Goal: Task Accomplishment & Management: Complete application form

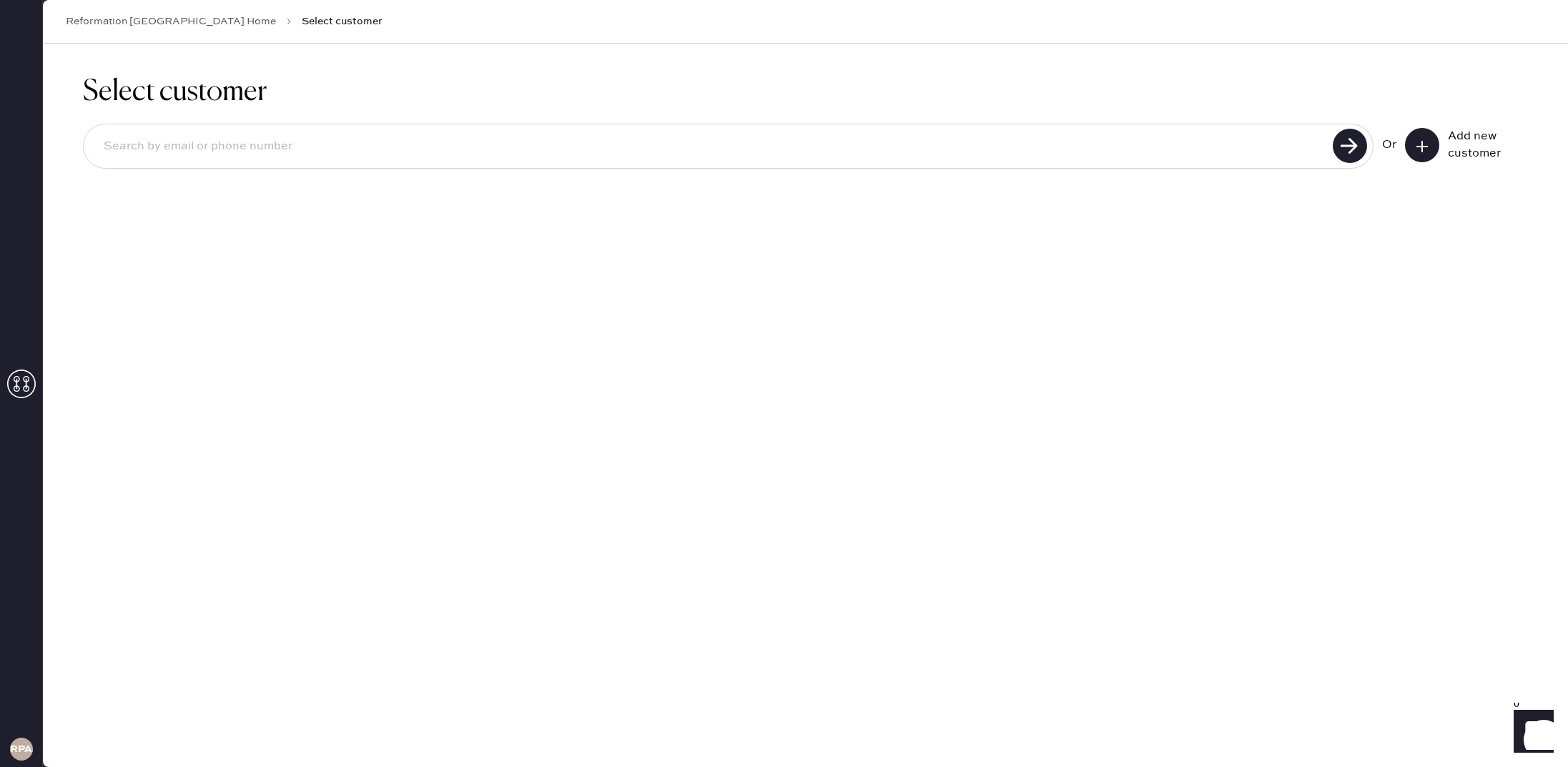
click at [1414, 134] on button at bounding box center [1421, 145] width 35 height 35
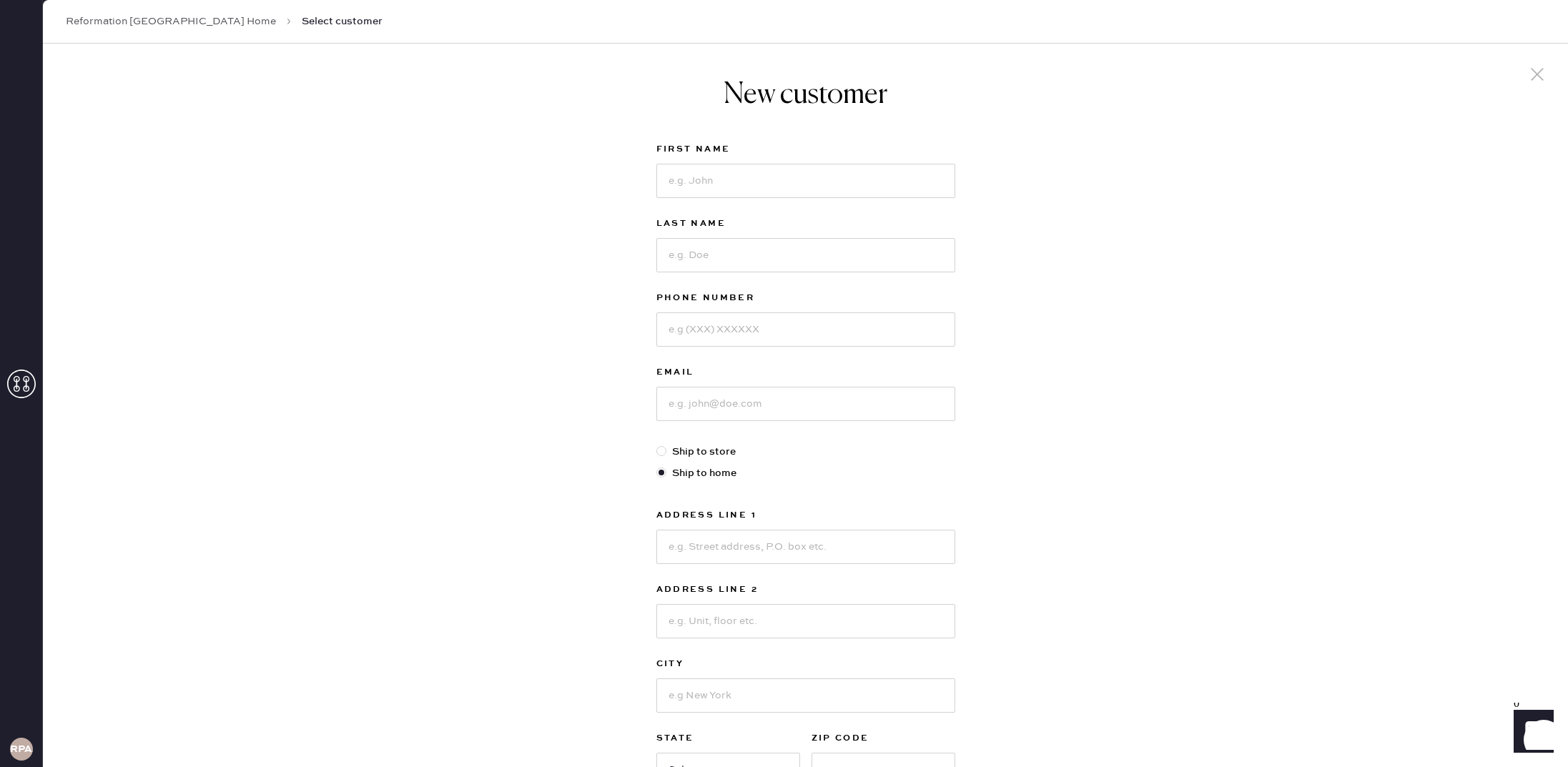
click at [801, 161] on div at bounding box center [805, 179] width 299 height 37
click at [784, 179] on input at bounding box center [805, 179] width 299 height 35
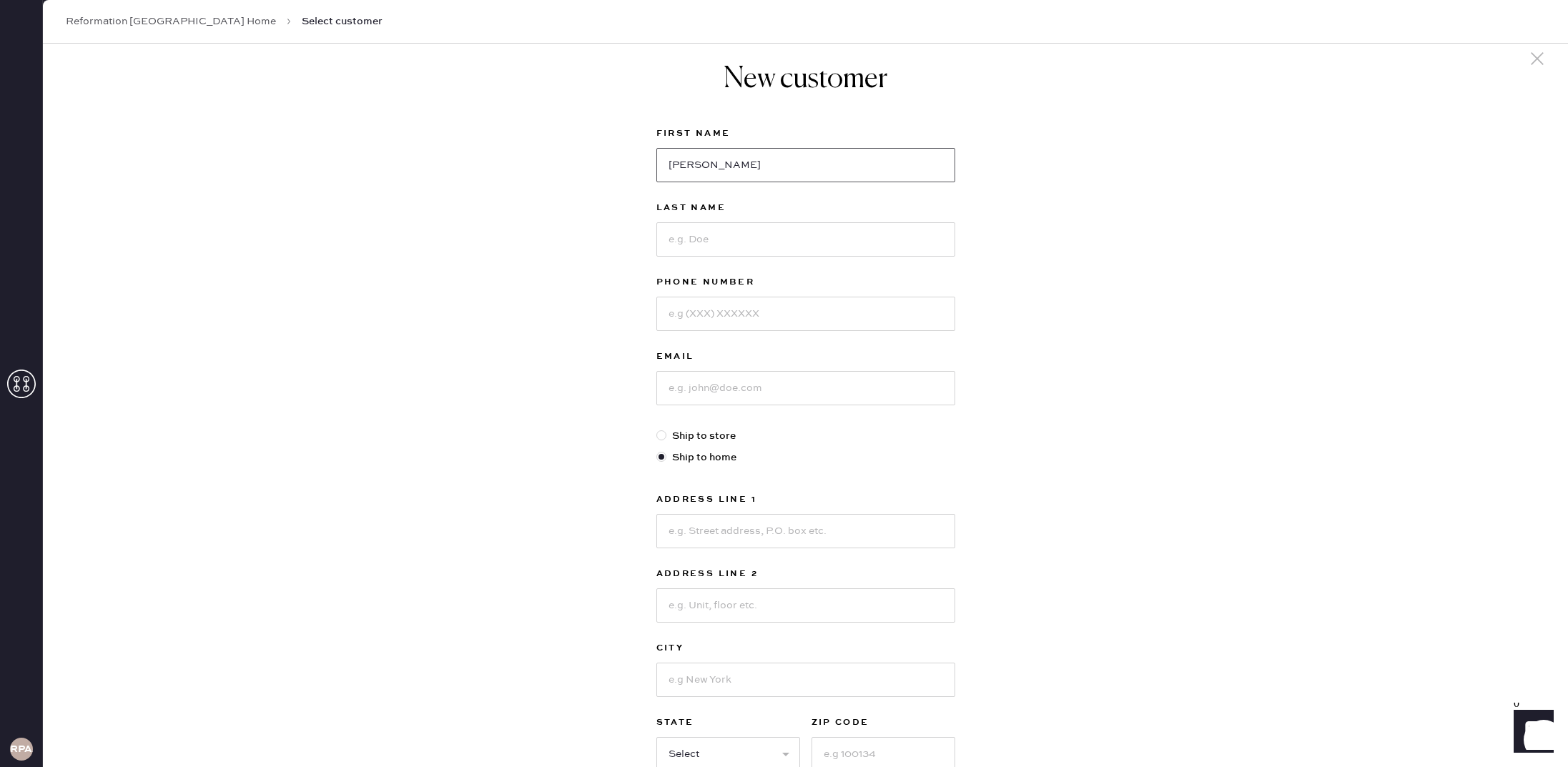
type input "[PERSON_NAME]"
click at [694, 231] on input at bounding box center [805, 239] width 299 height 35
type input "[PERSON_NAME]"
click at [701, 321] on input at bounding box center [805, 314] width 299 height 35
type input "3239618305"
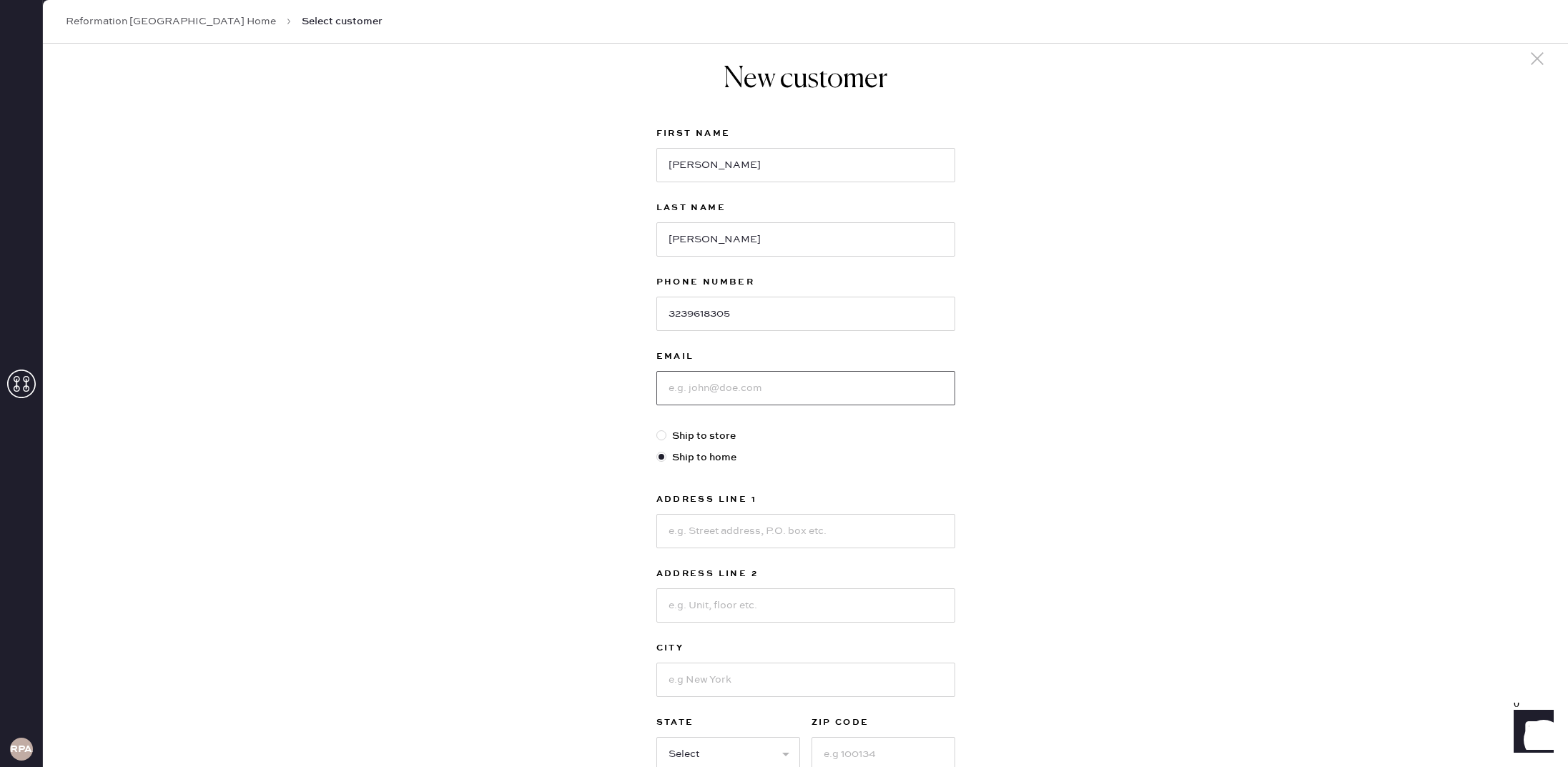
click at [722, 388] on input at bounding box center [805, 388] width 299 height 35
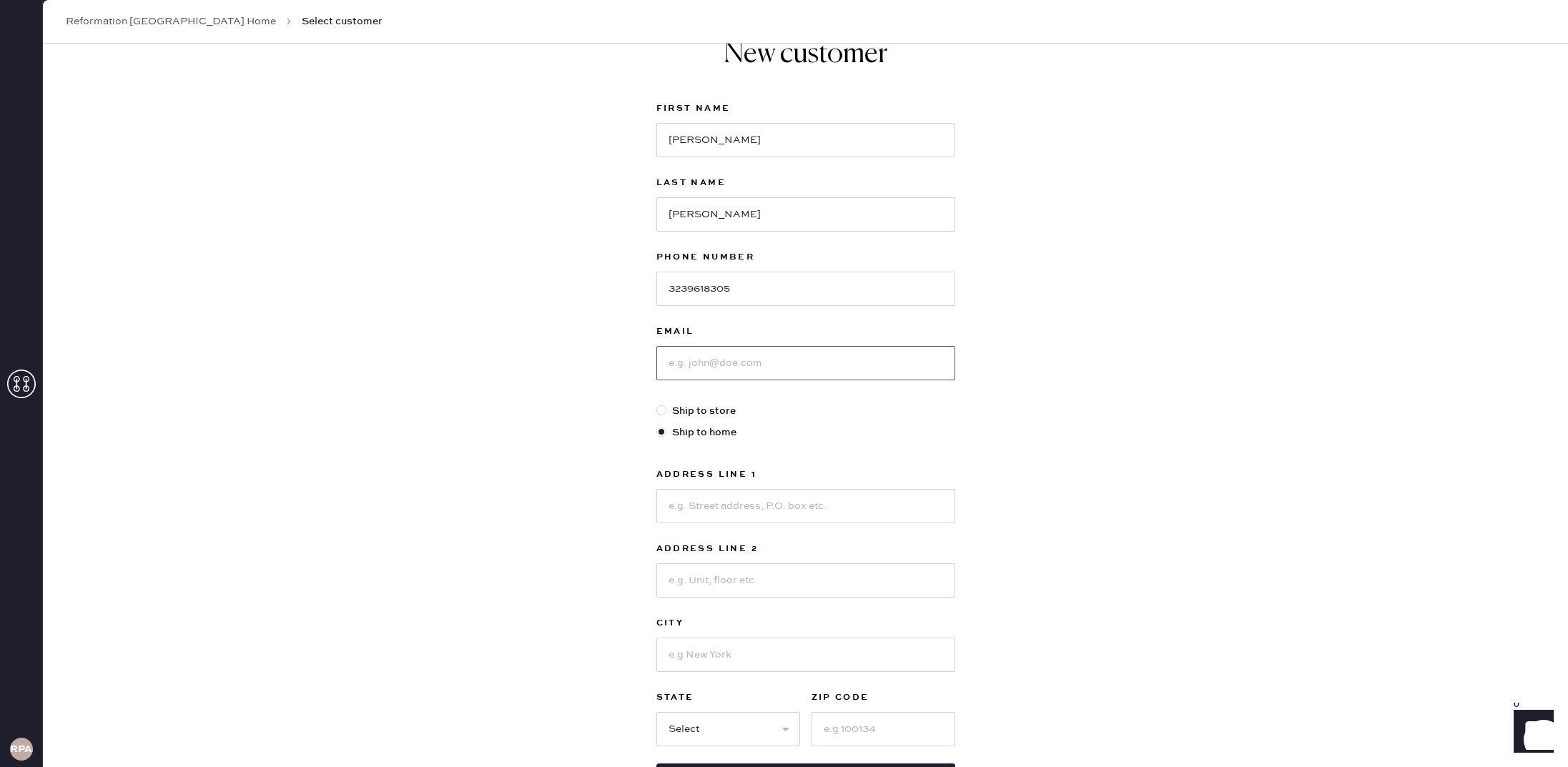
scroll to position [43, 0]
type input "[EMAIL_ADDRESS][DOMAIN_NAME]"
click at [716, 502] on input at bounding box center [805, 504] width 299 height 35
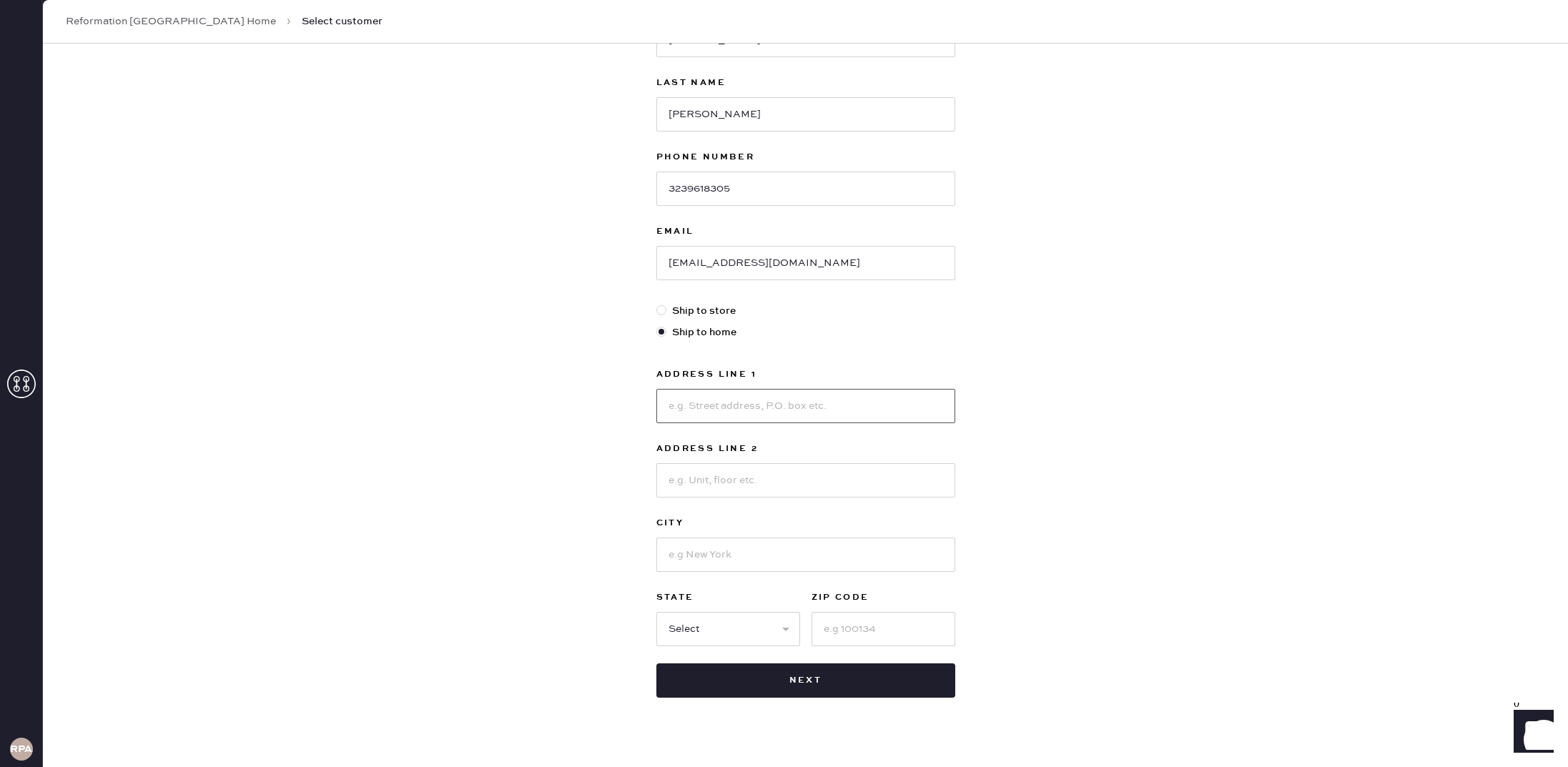
scroll to position [163, 0]
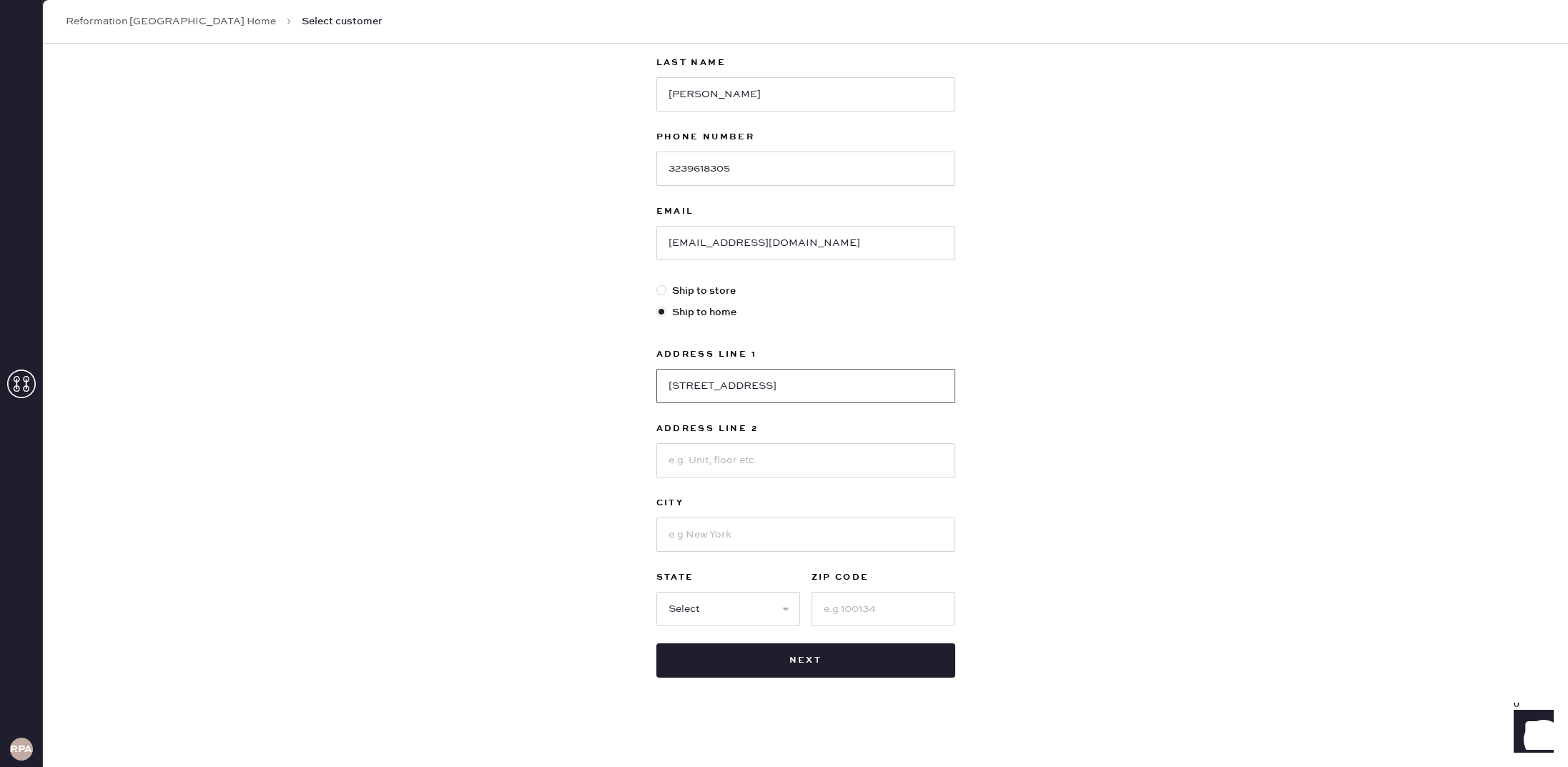
type input "585 S Winchester Blvd"
click at [716, 458] on input at bounding box center [805, 460] width 299 height 35
type input "APT 770"
click at [694, 521] on input at bounding box center [805, 533] width 299 height 35
type input "[GEOGRAPHIC_DATA][PERSON_NAME]"
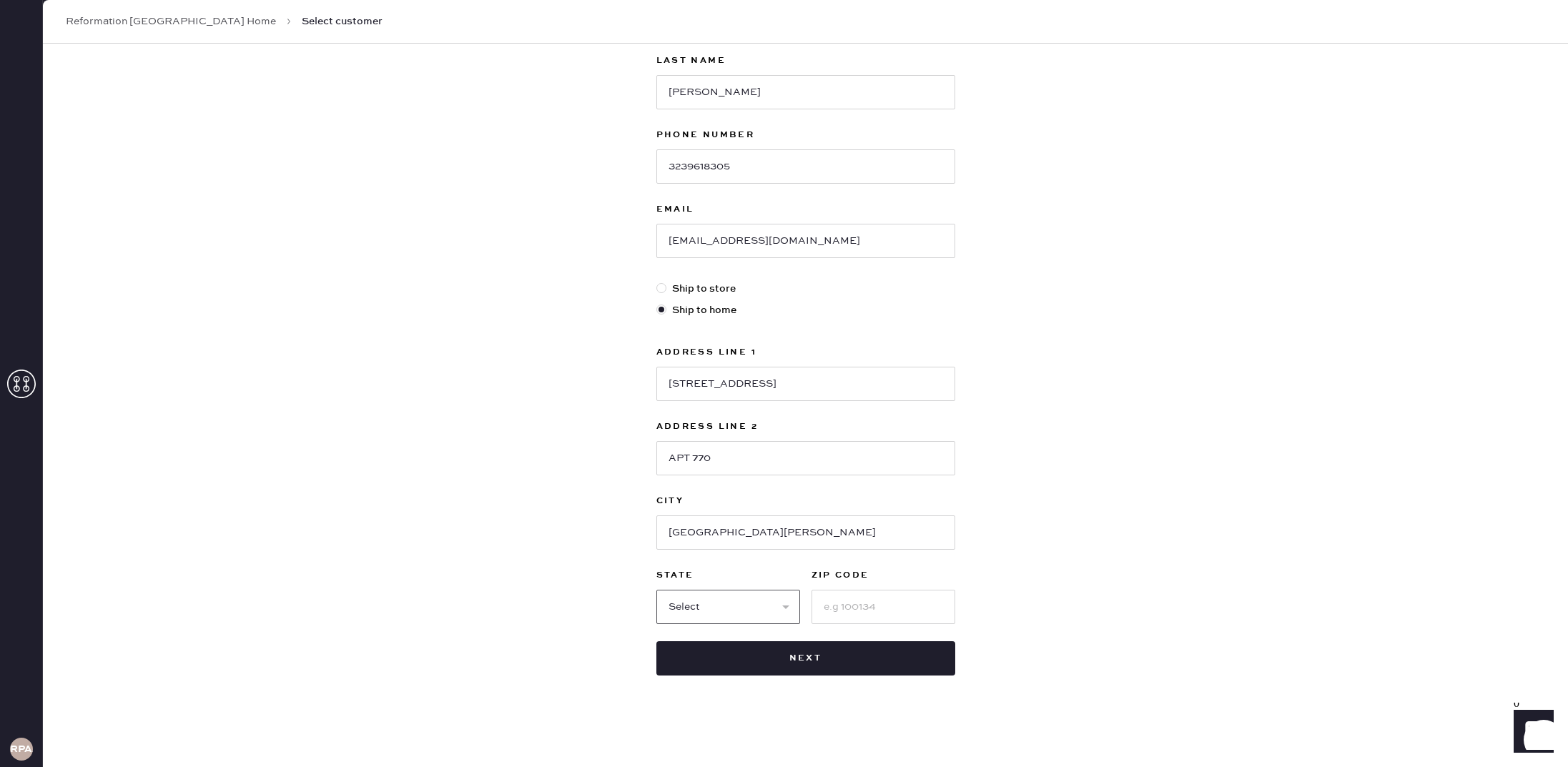
click at [681, 594] on select "Select AK AL AR AZ CA CO CT [GEOGRAPHIC_DATA] DE FL [GEOGRAPHIC_DATA] HI [GEOGR…" at bounding box center [728, 607] width 144 height 35
select select "CA"
click at [916, 612] on input at bounding box center [883, 607] width 144 height 35
type input "95128"
click at [878, 655] on button "Next" at bounding box center [805, 659] width 299 height 35
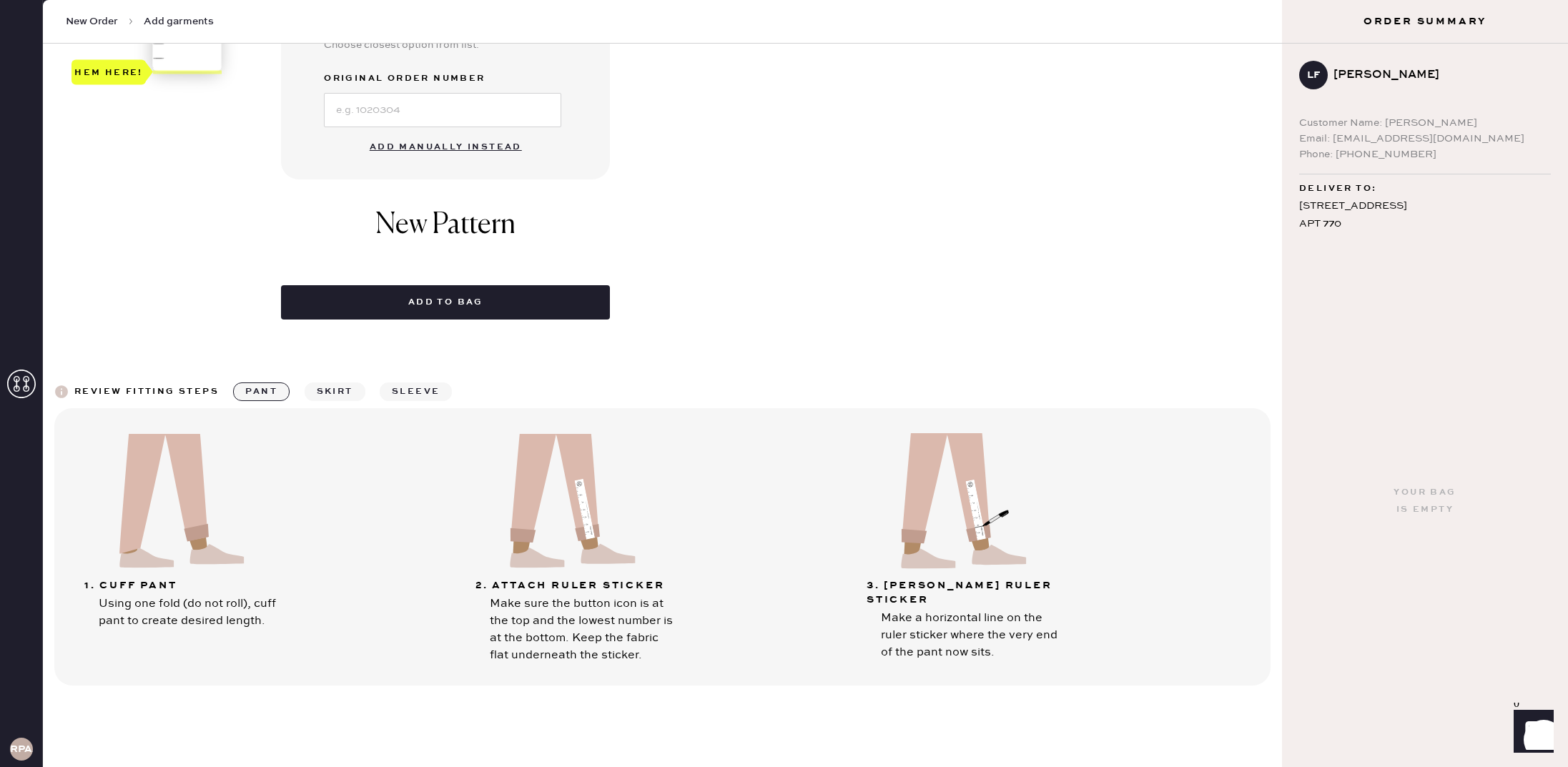
scroll to position [550, 0]
click at [489, 145] on button "Add manually instead" at bounding box center [446, 144] width 170 height 28
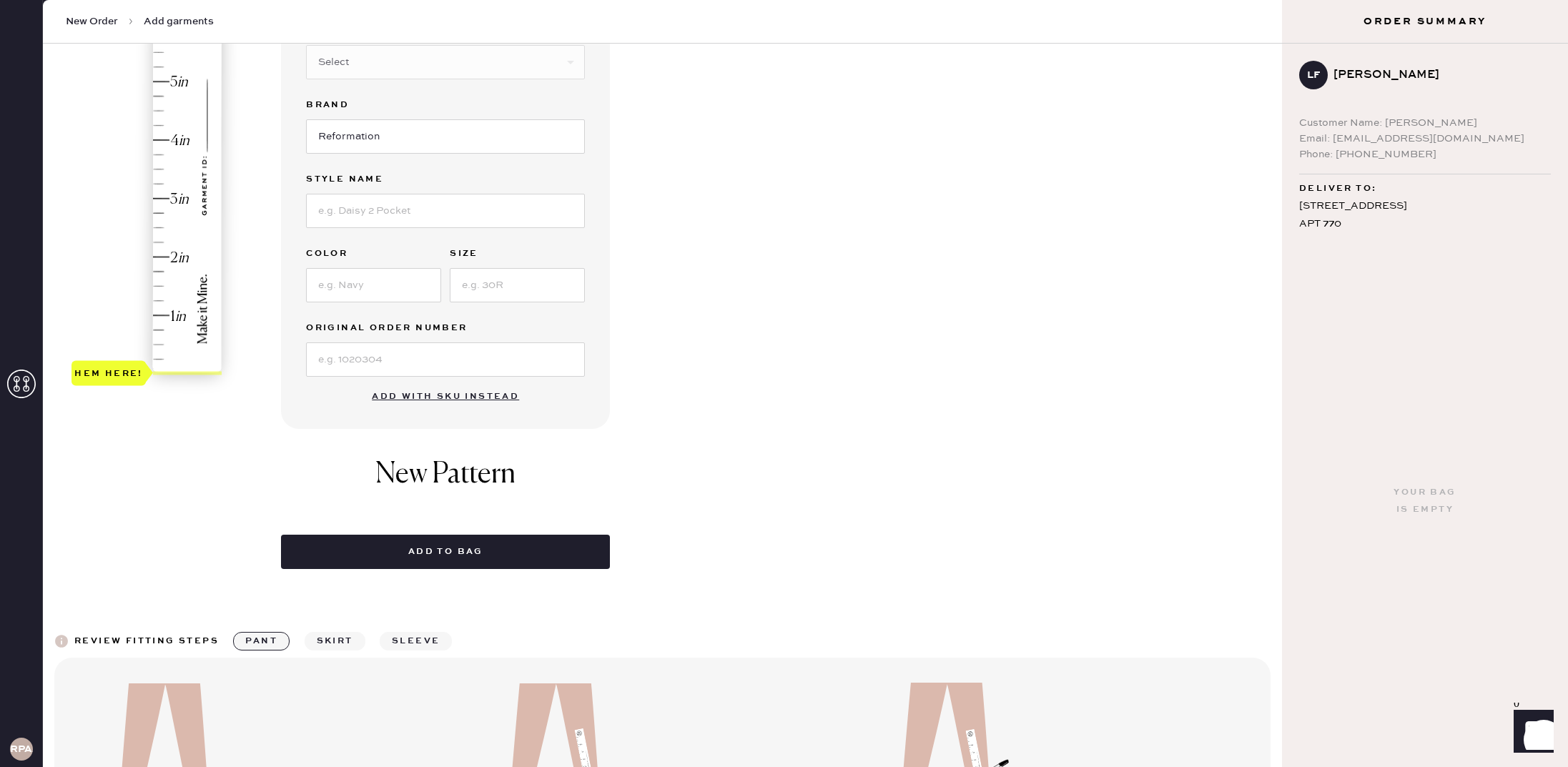
scroll to position [0, 0]
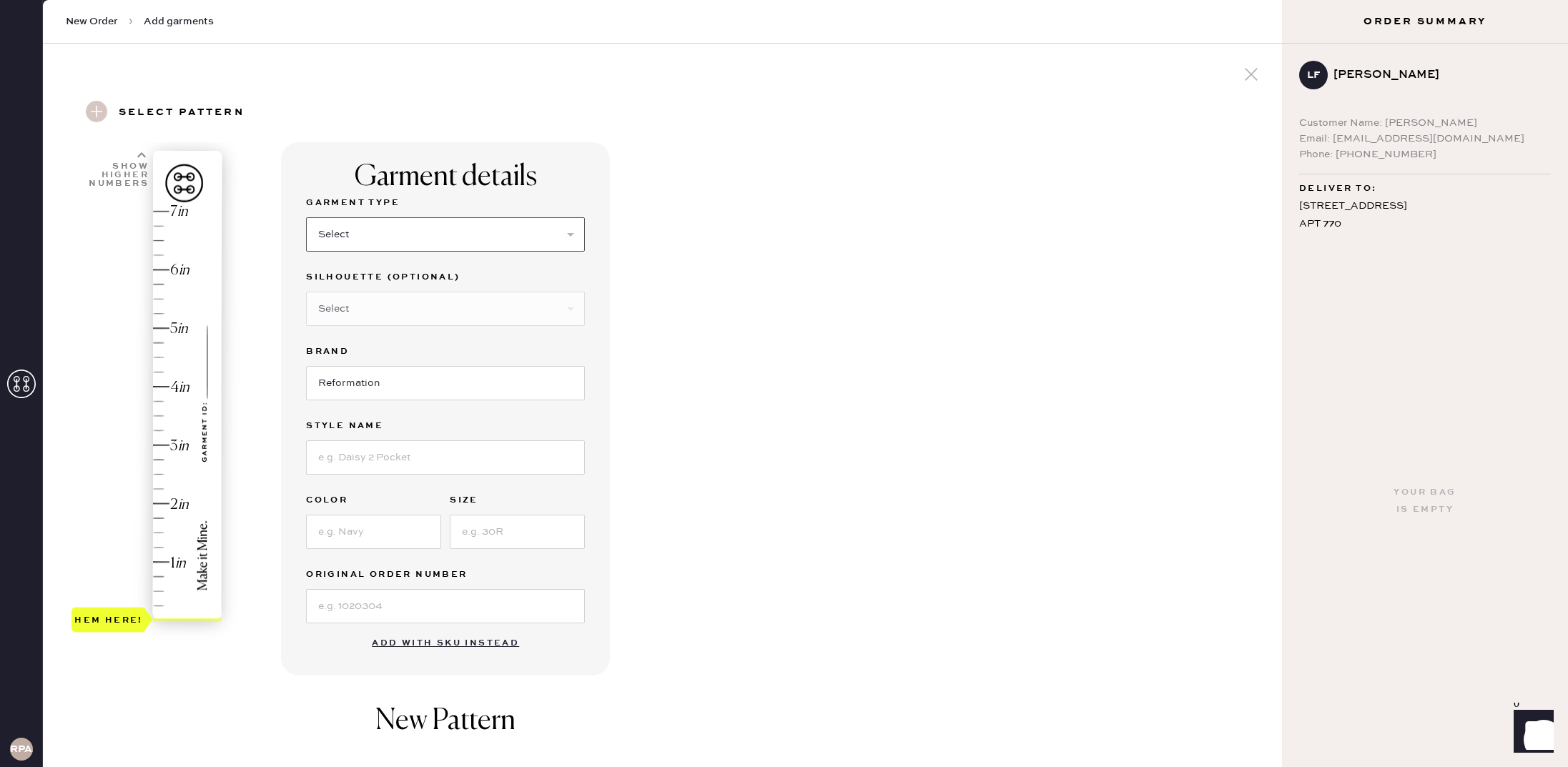
click at [466, 237] on select "Select Basic Skirt Jeans Leggings Pants Shorts Basic Sleeved Dress Basic Sleeve…" at bounding box center [445, 234] width 279 height 35
click at [403, 248] on select "Select Basic Skirt Jeans Leggings Pants Shorts Basic Sleeved Dress Basic Sleeve…" at bounding box center [445, 234] width 279 height 35
select select "6"
click at [406, 300] on select "Select Other" at bounding box center [445, 309] width 279 height 35
select select "39"
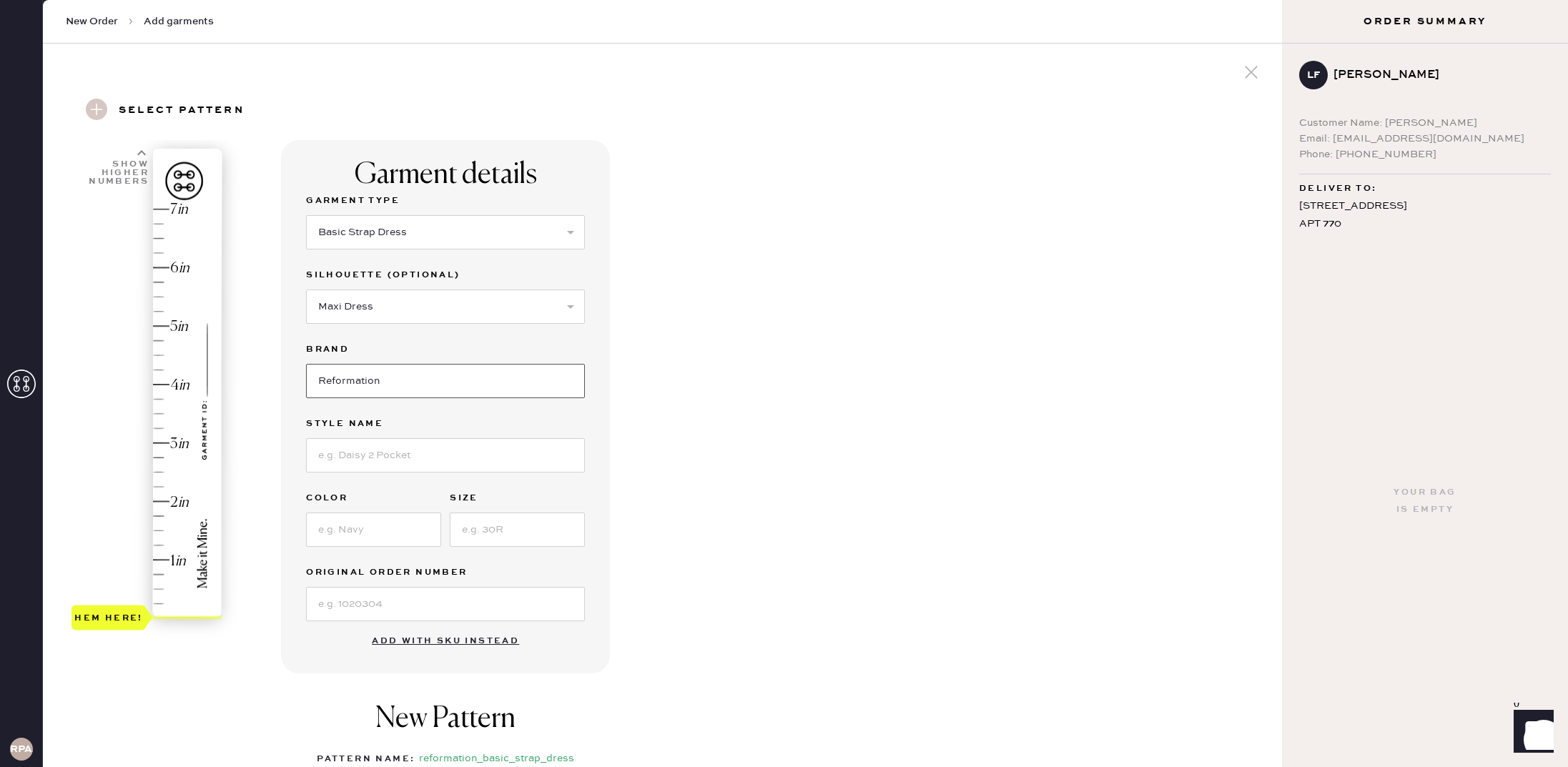
click at [409, 381] on input "Reformation" at bounding box center [445, 381] width 279 height 35
click at [393, 444] on input at bounding box center [445, 455] width 279 height 35
type input "Drina Dress"
click at [350, 530] on input at bounding box center [373, 529] width 135 height 35
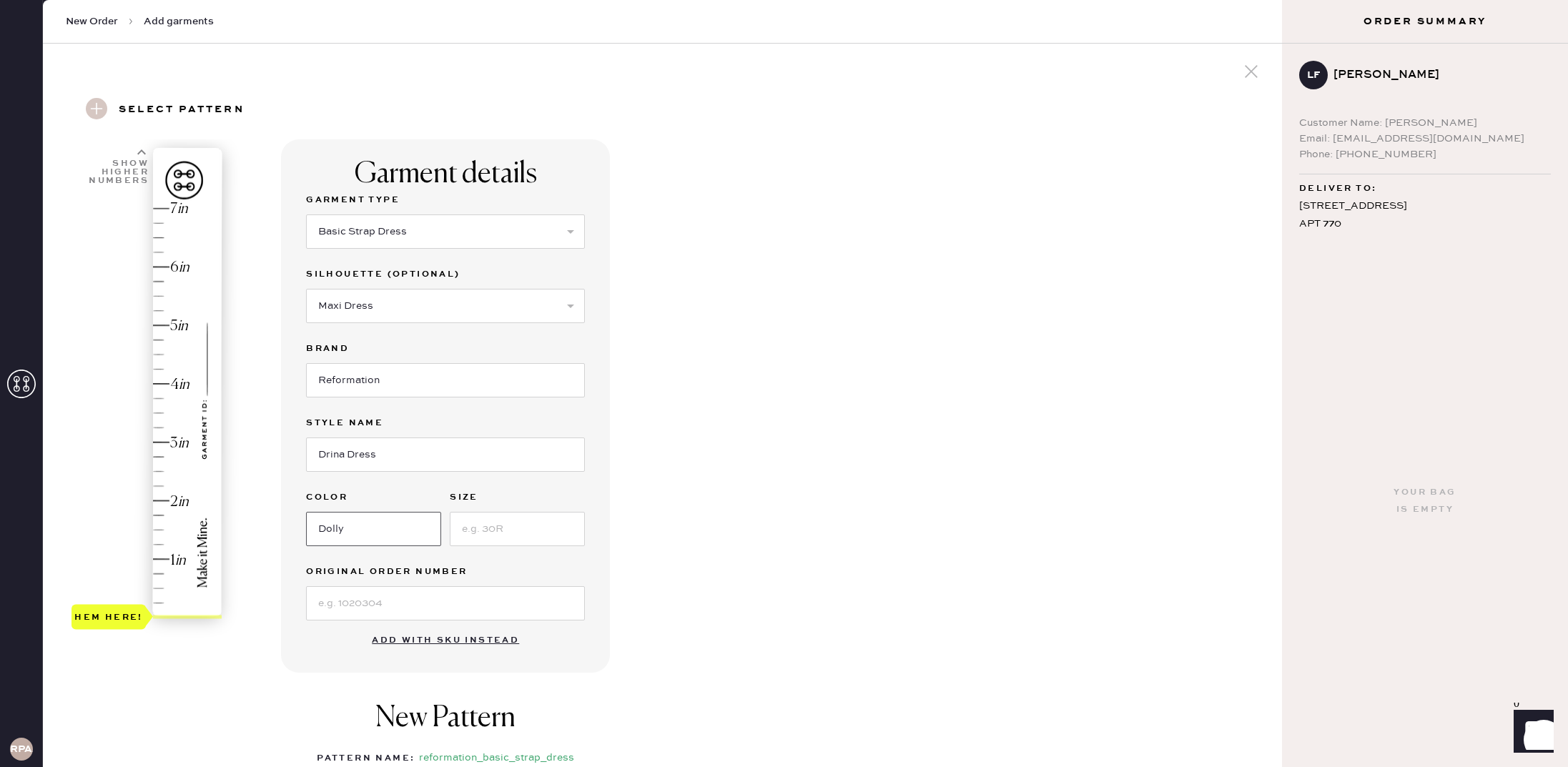
type input "Dolly"
click at [506, 538] on input at bounding box center [517, 529] width 135 height 35
type input "XS"
click at [452, 590] on input at bounding box center [445, 603] width 279 height 35
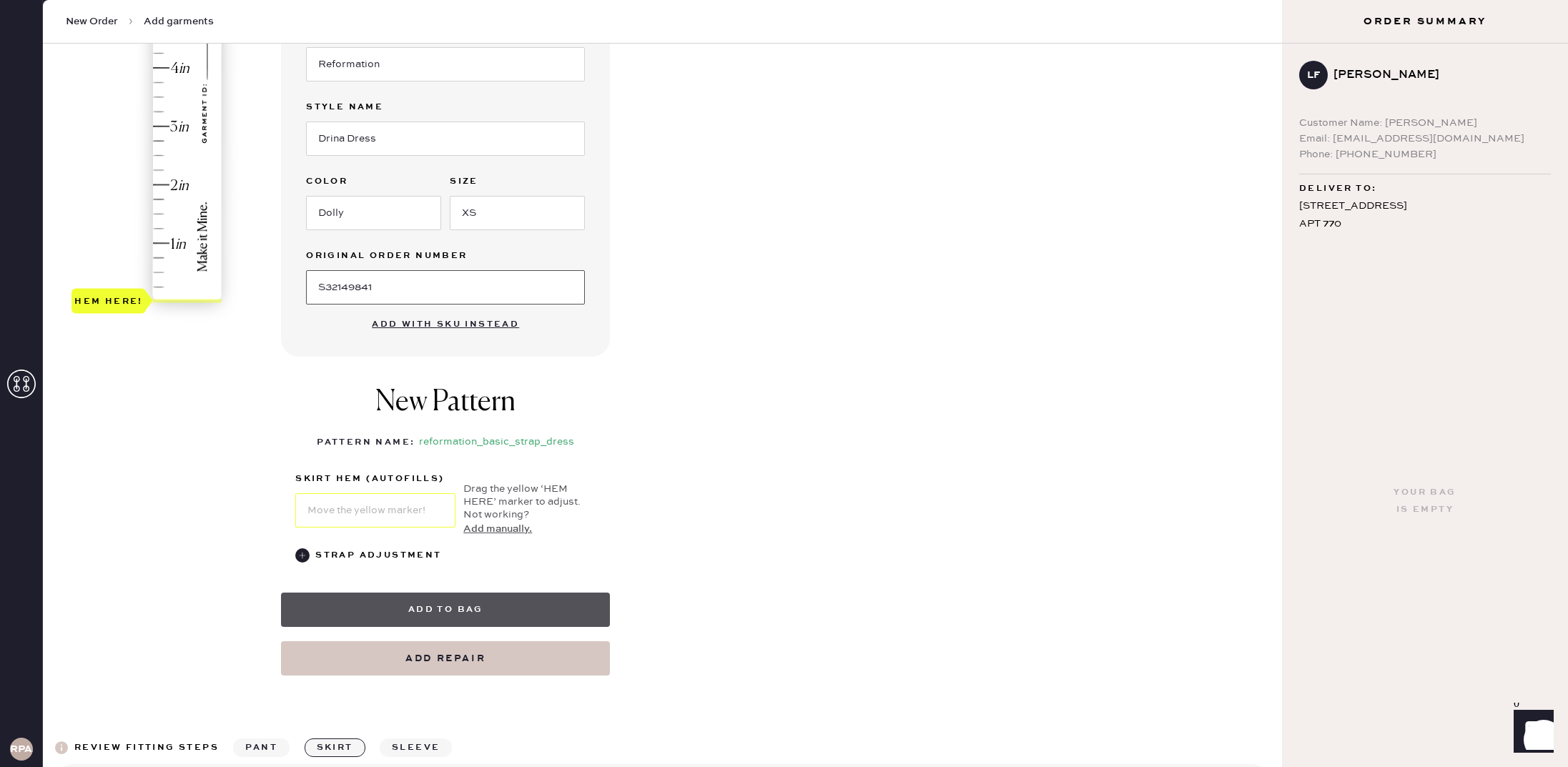
scroll to position [323, 0]
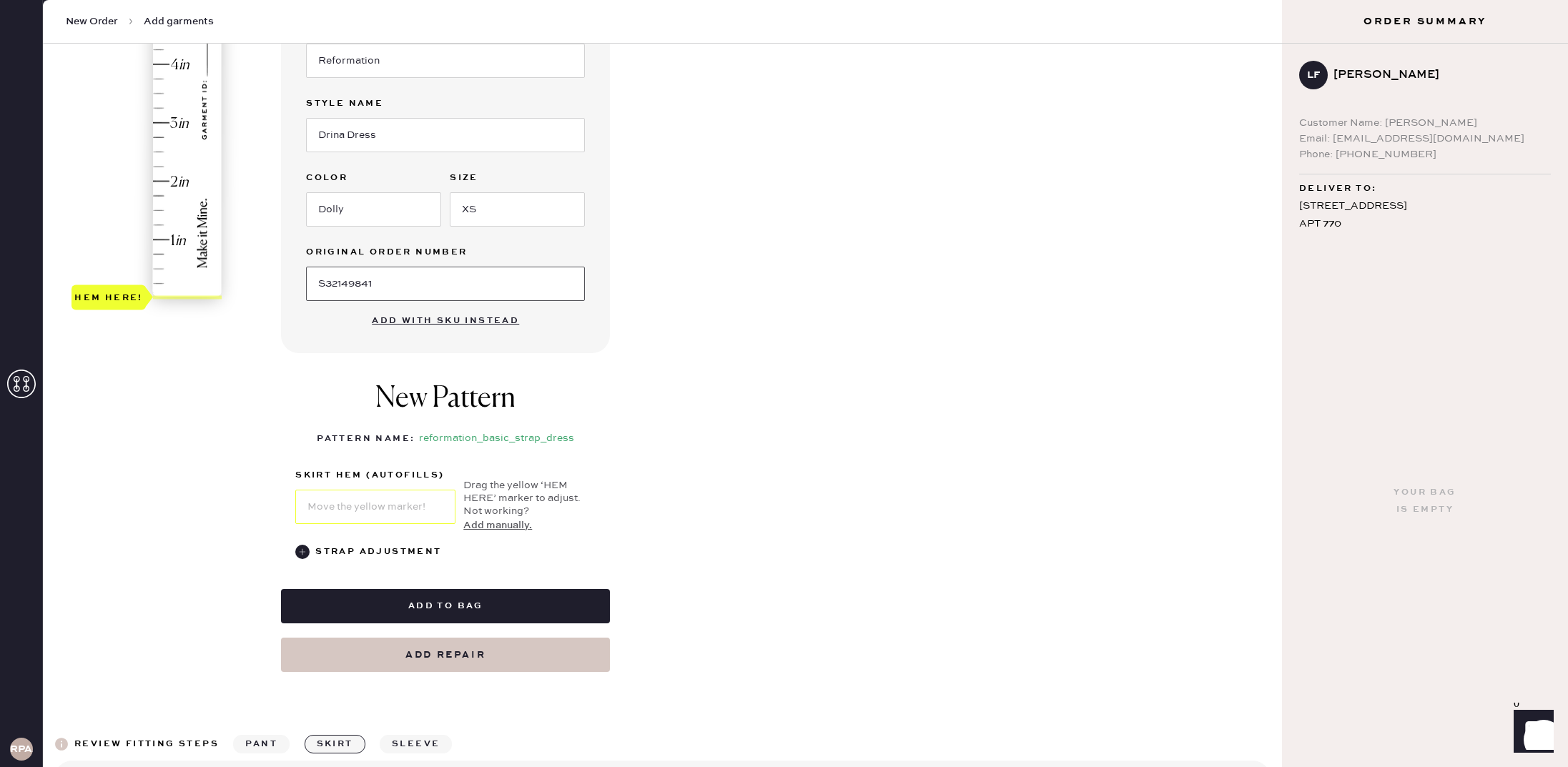
type input "S32149841"
type input "2.75"
click at [161, 139] on div "Hem here!" at bounding box center [148, 93] width 152 height 422
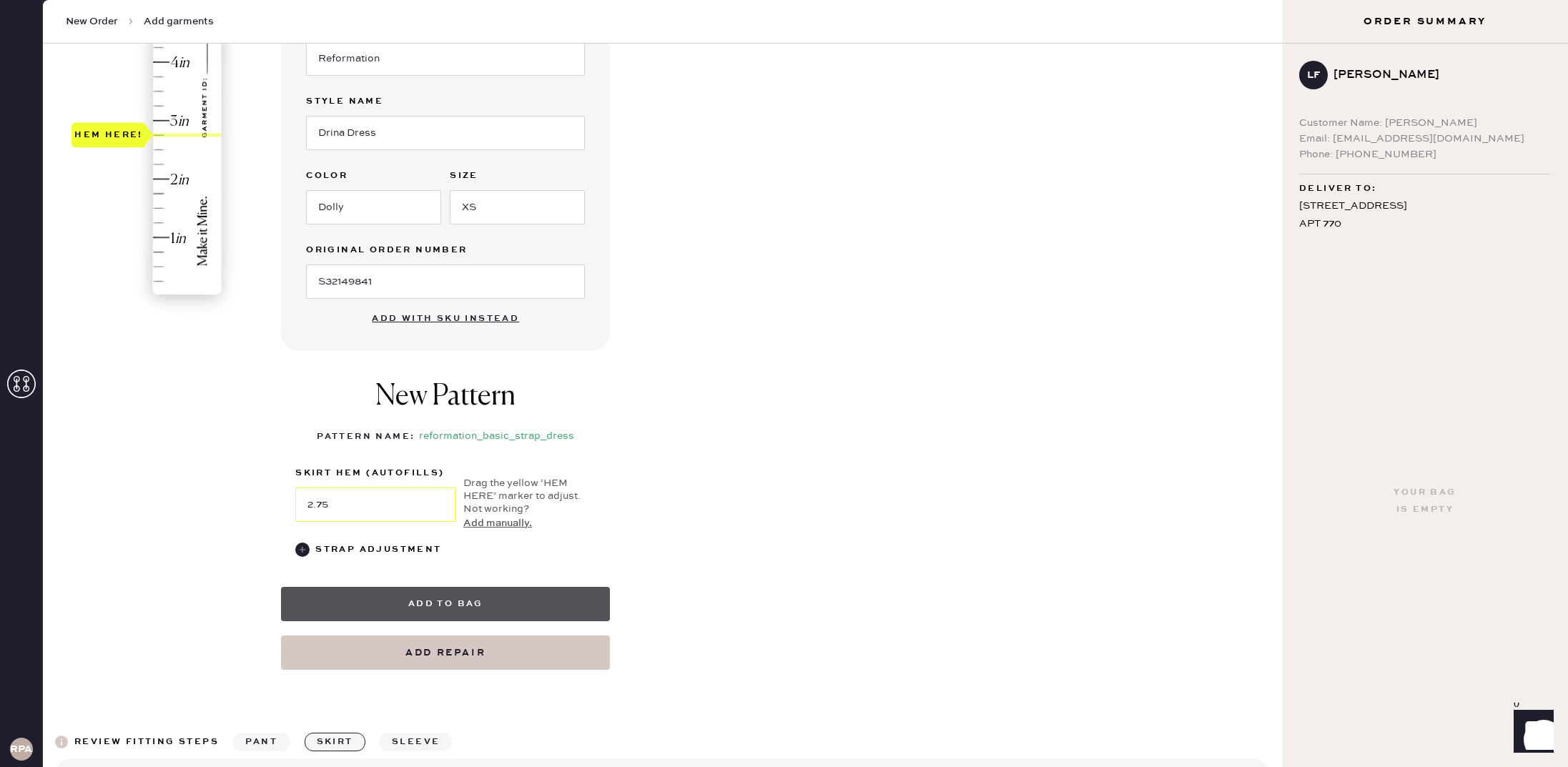
click at [433, 601] on button "Add to bag" at bounding box center [446, 604] width 329 height 35
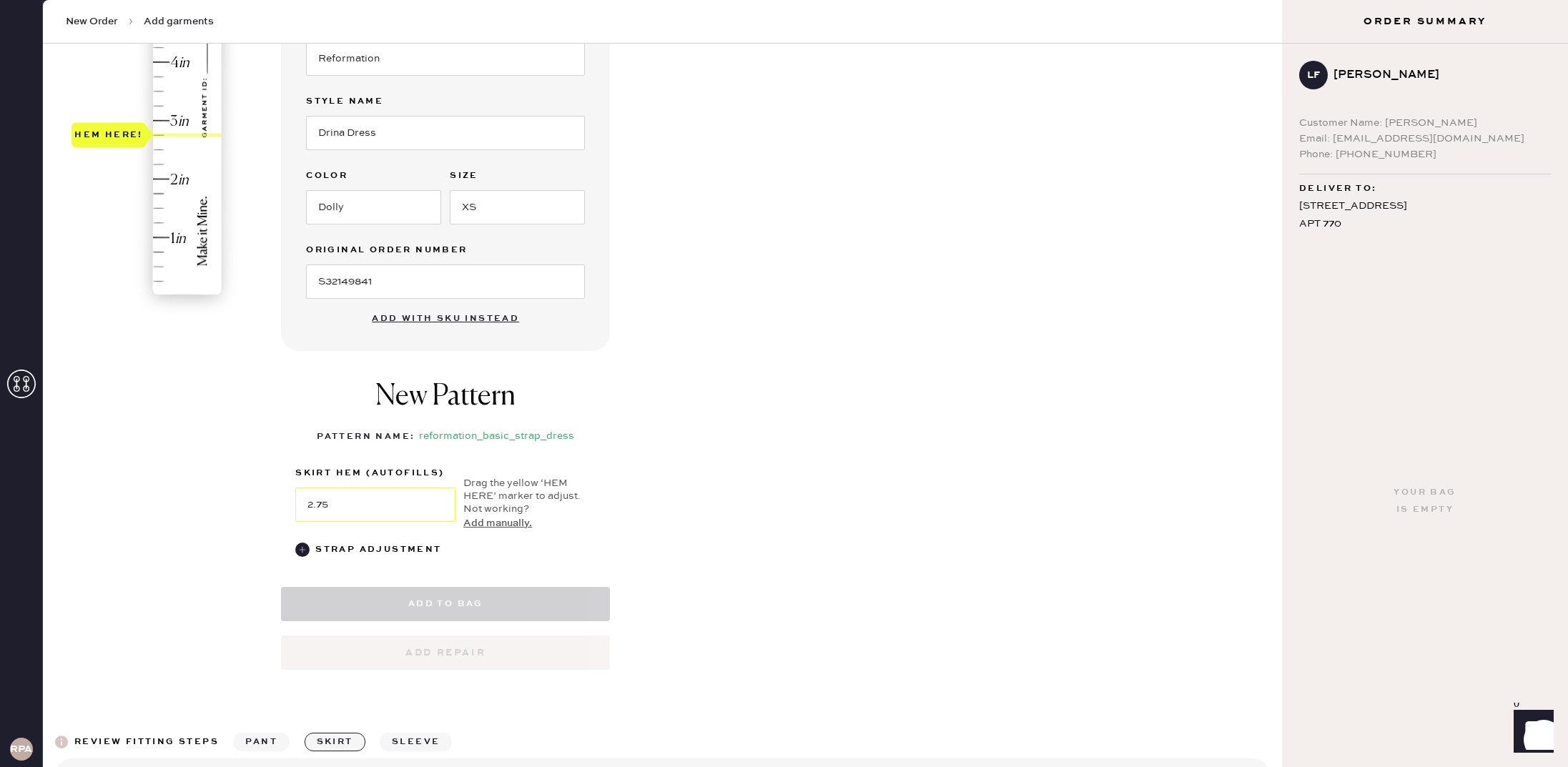
select select "6"
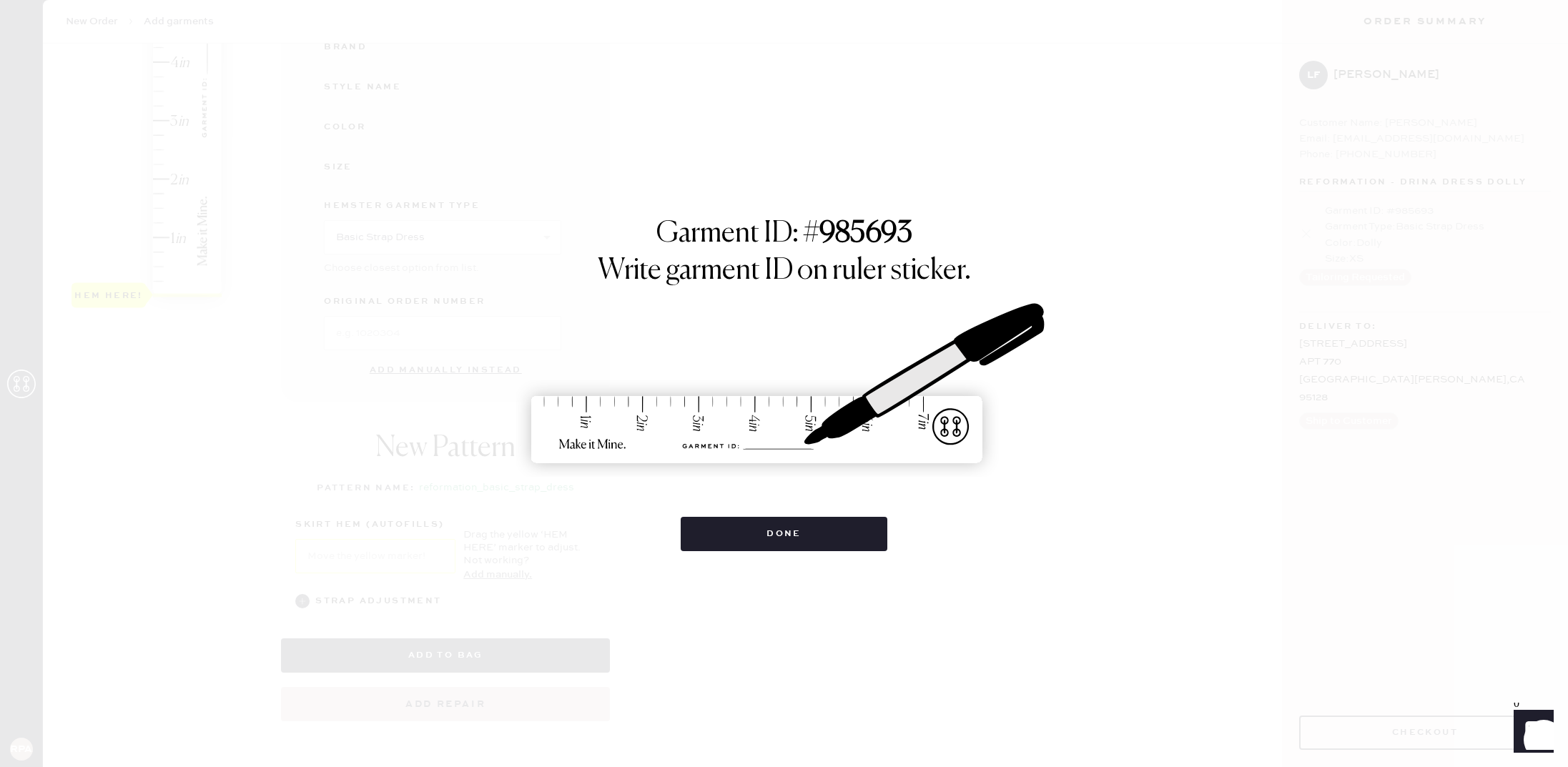
click at [761, 553] on div "Garment ID: # 985693 Write garment ID on ruler sticker. Done" at bounding box center [784, 384] width 1568 height 767
click at [771, 533] on button "Done" at bounding box center [784, 534] width 207 height 35
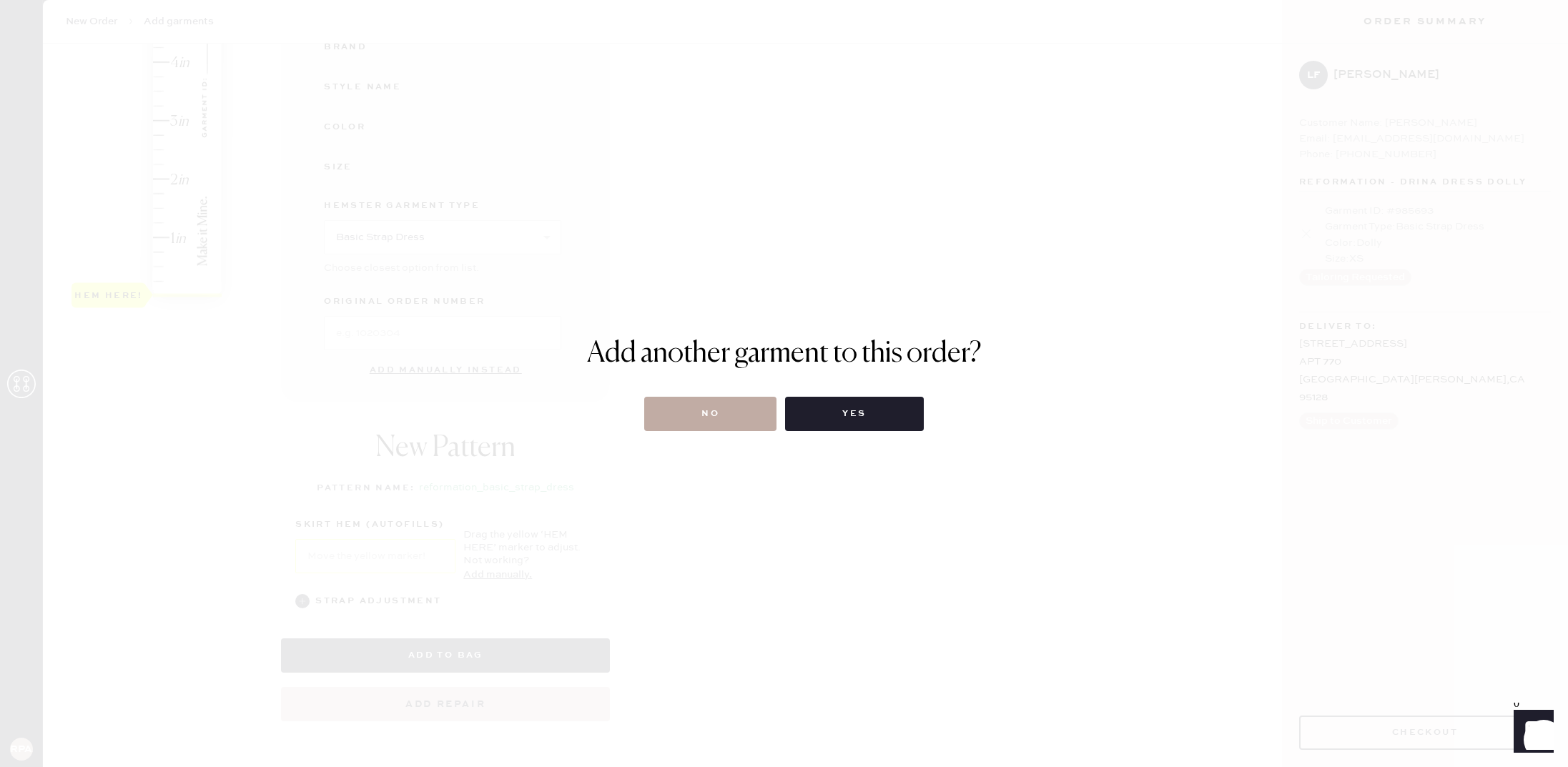
click at [735, 409] on button "No" at bounding box center [710, 413] width 132 height 35
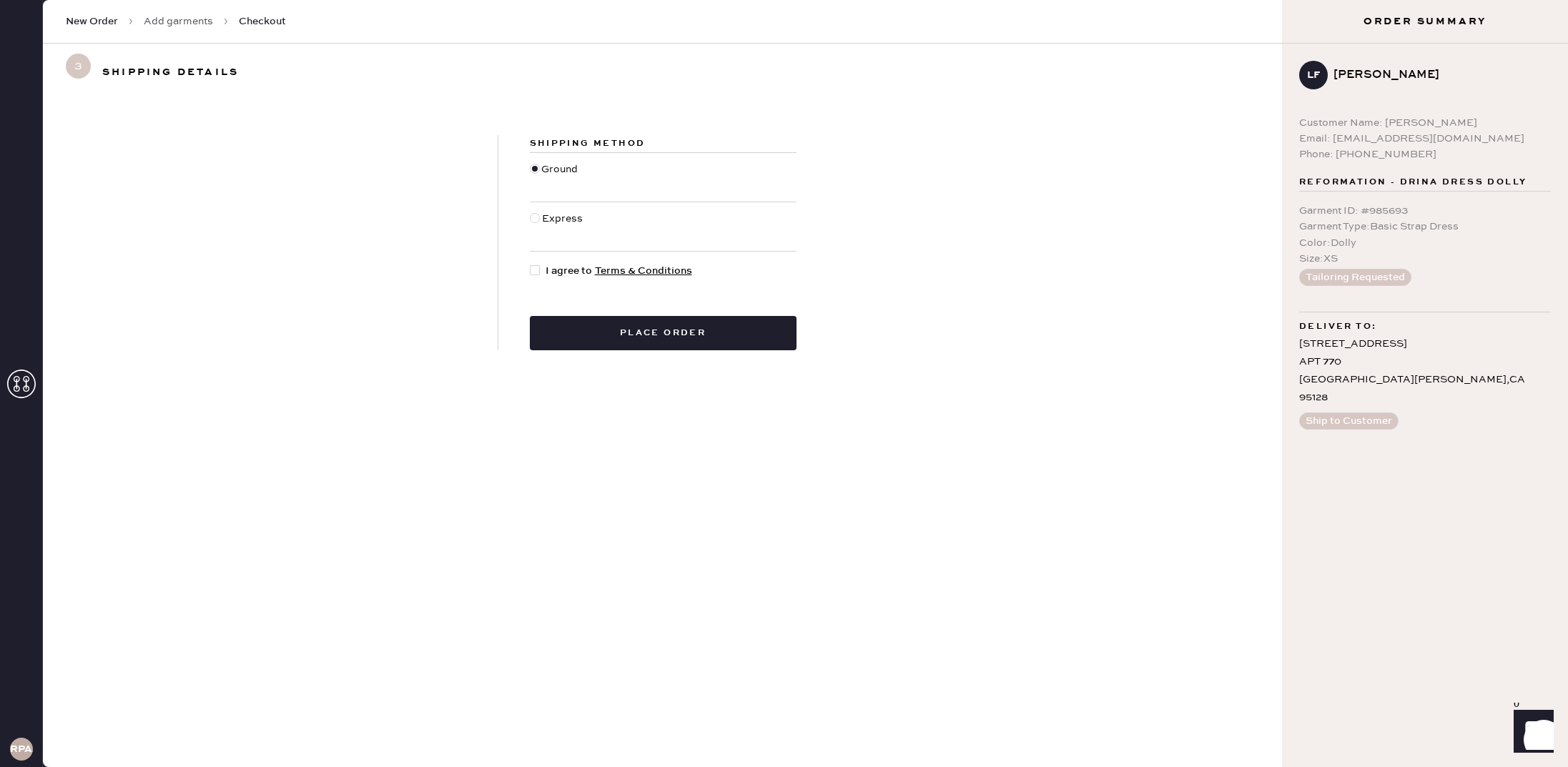
click at [534, 265] on div at bounding box center [535, 270] width 10 height 10
click at [530, 264] on input "I agree to Terms & Conditions" at bounding box center [530, 263] width 1 height 1
checkbox input "true"
click at [665, 349] on button "Place order" at bounding box center [663, 333] width 267 height 35
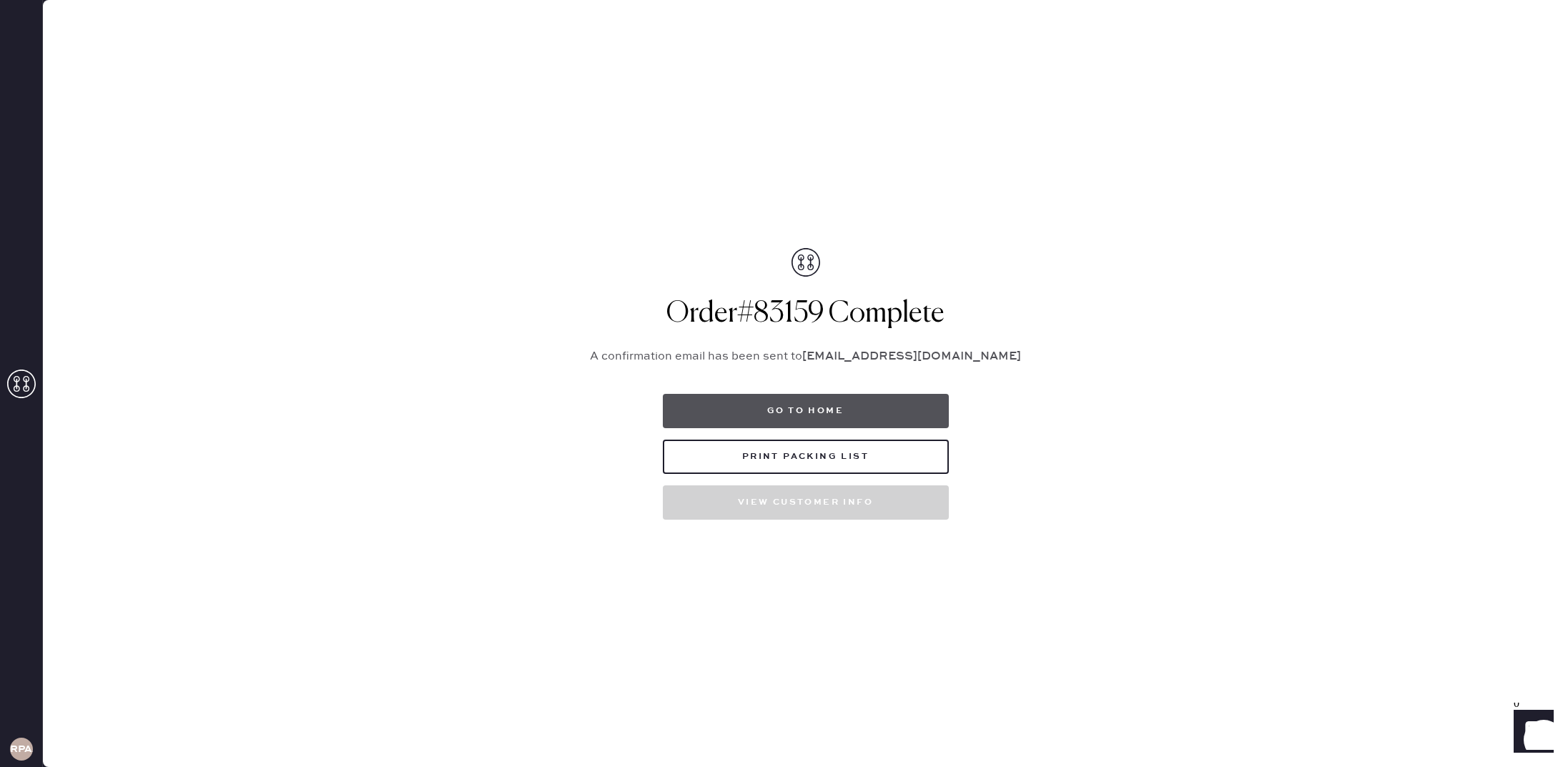
click at [838, 407] on button "Go to home" at bounding box center [806, 411] width 286 height 35
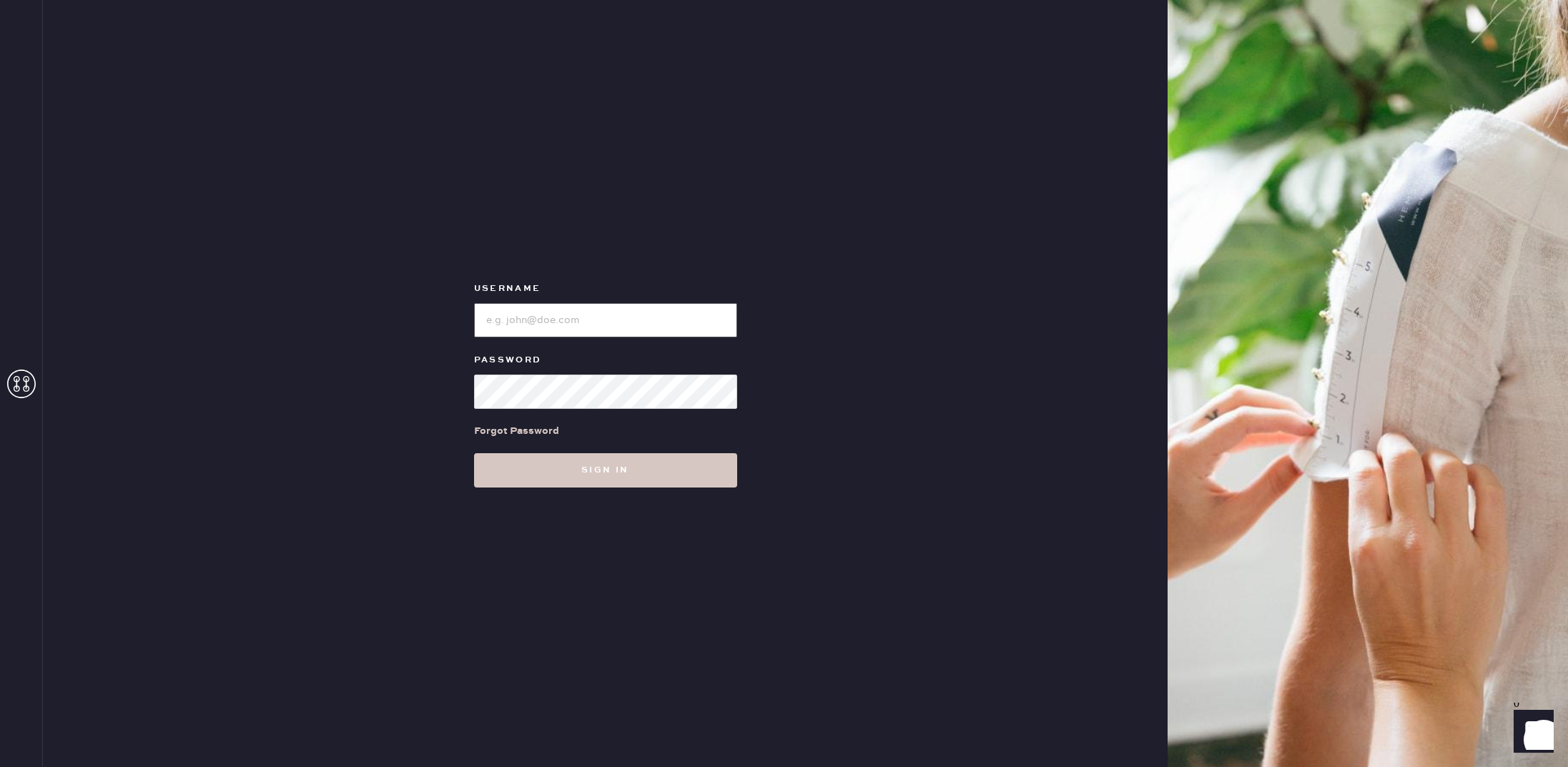
type input "reformationpaloalto"
click at [595, 493] on div "Username Password Forgot Password Sign in" at bounding box center [605, 384] width 1125 height 767
click at [601, 470] on button "Sign in" at bounding box center [605, 470] width 263 height 35
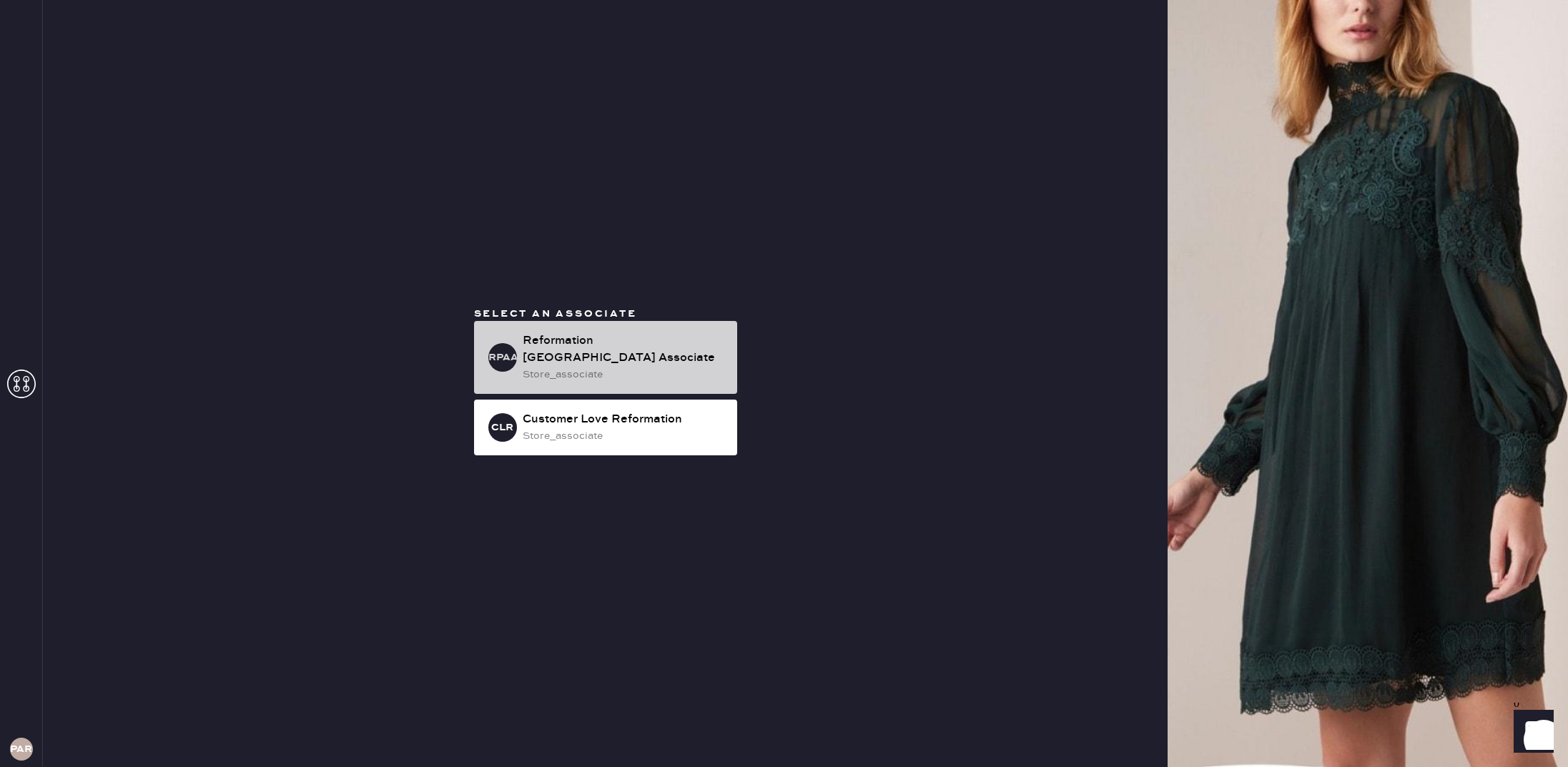
click at [609, 343] on div "Reformation [GEOGRAPHIC_DATA] Associate" at bounding box center [624, 350] width 203 height 35
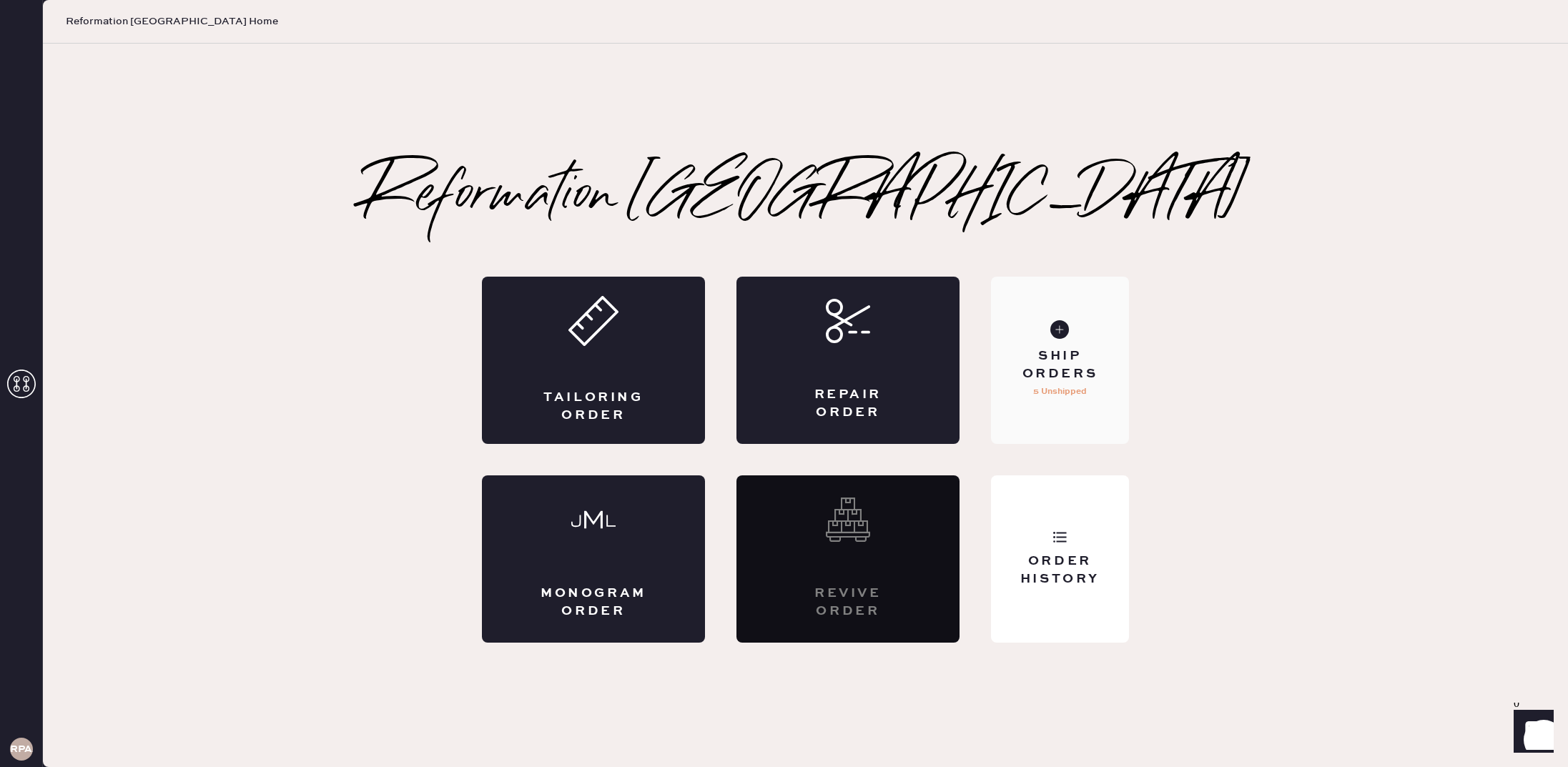
click at [1076, 328] on div "Ship Orders 5 Unshipped" at bounding box center [1060, 360] width 138 height 168
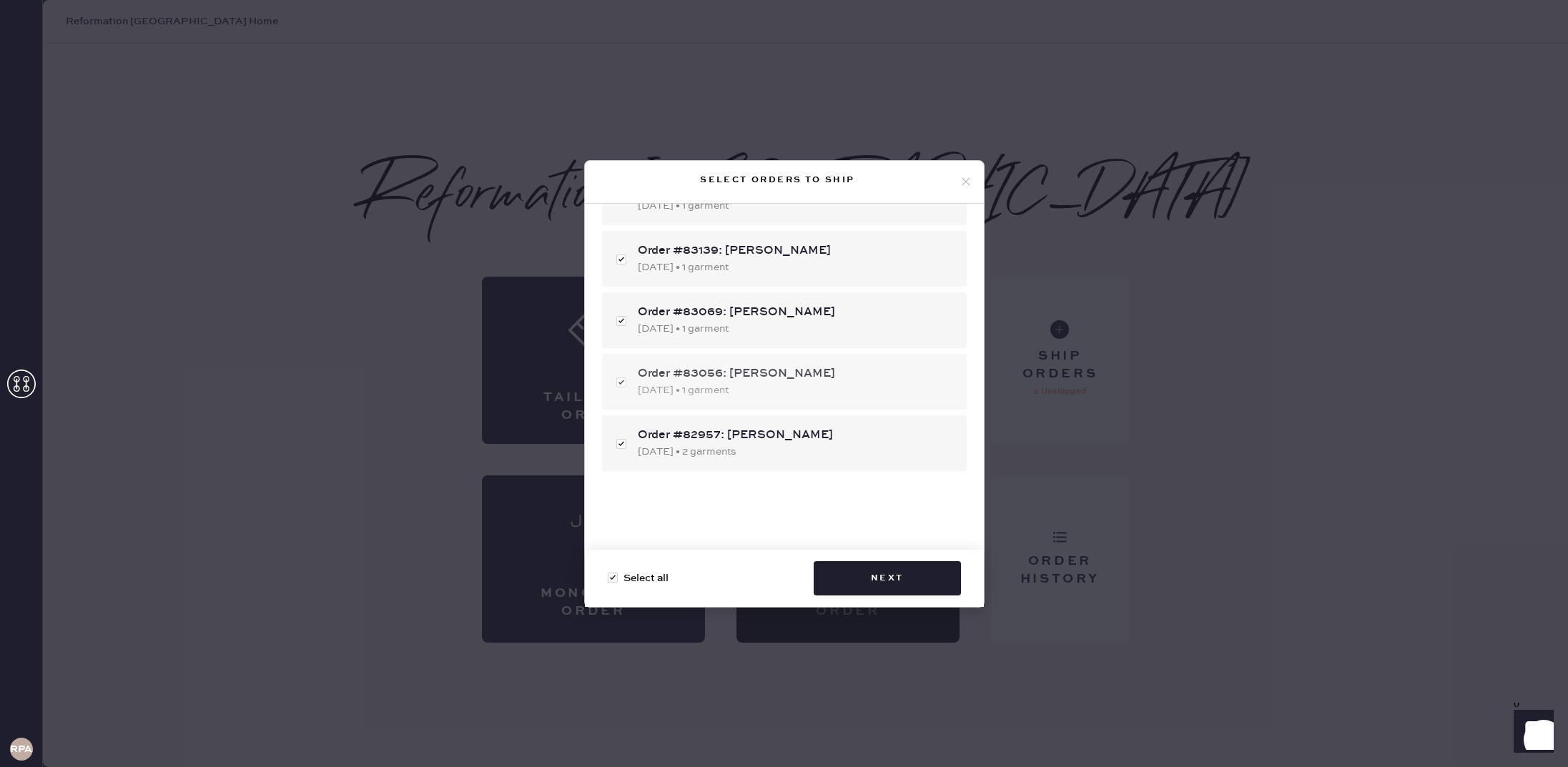
scroll to position [90, 0]
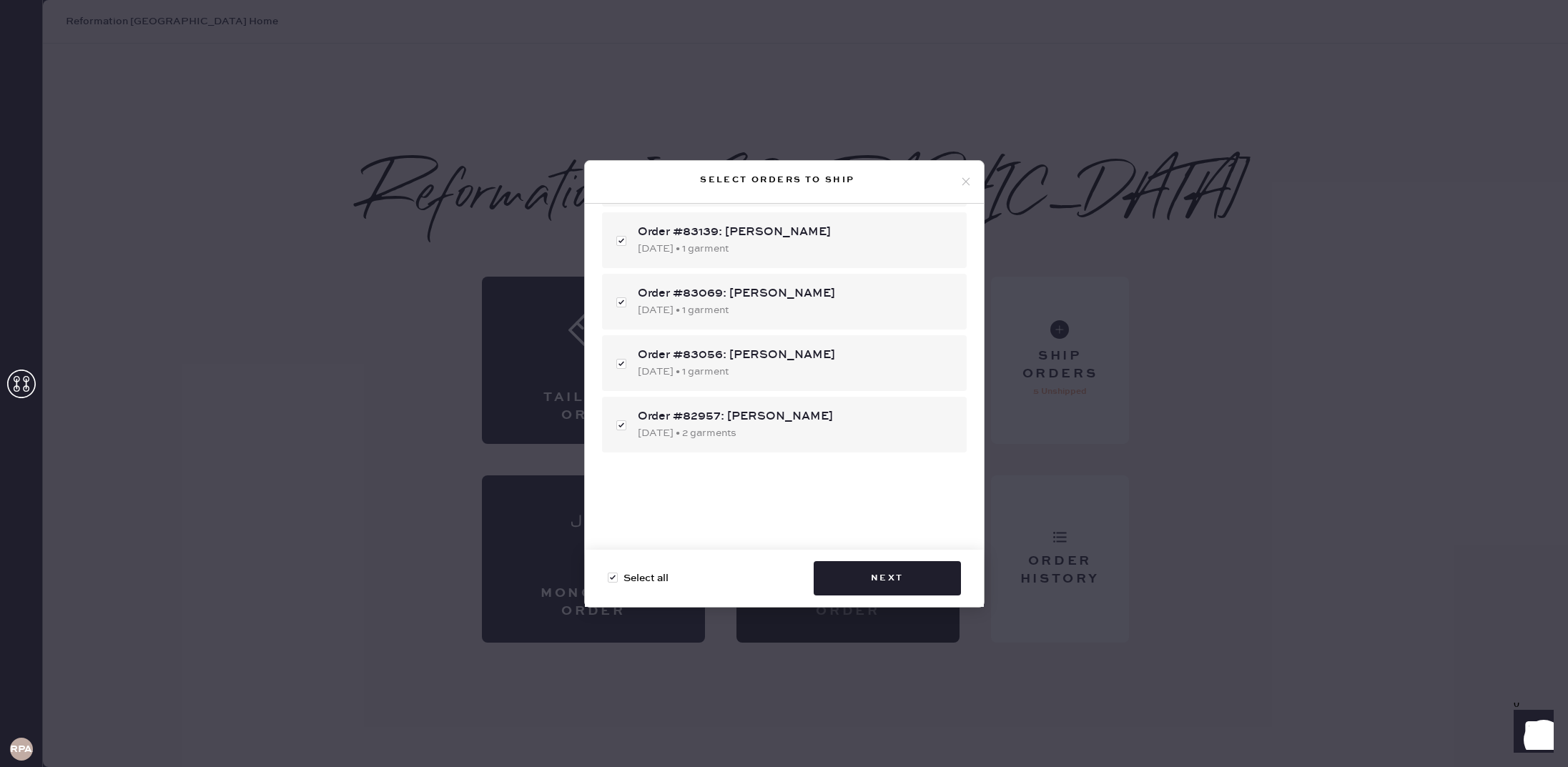
click at [963, 179] on use at bounding box center [966, 182] width 8 height 8
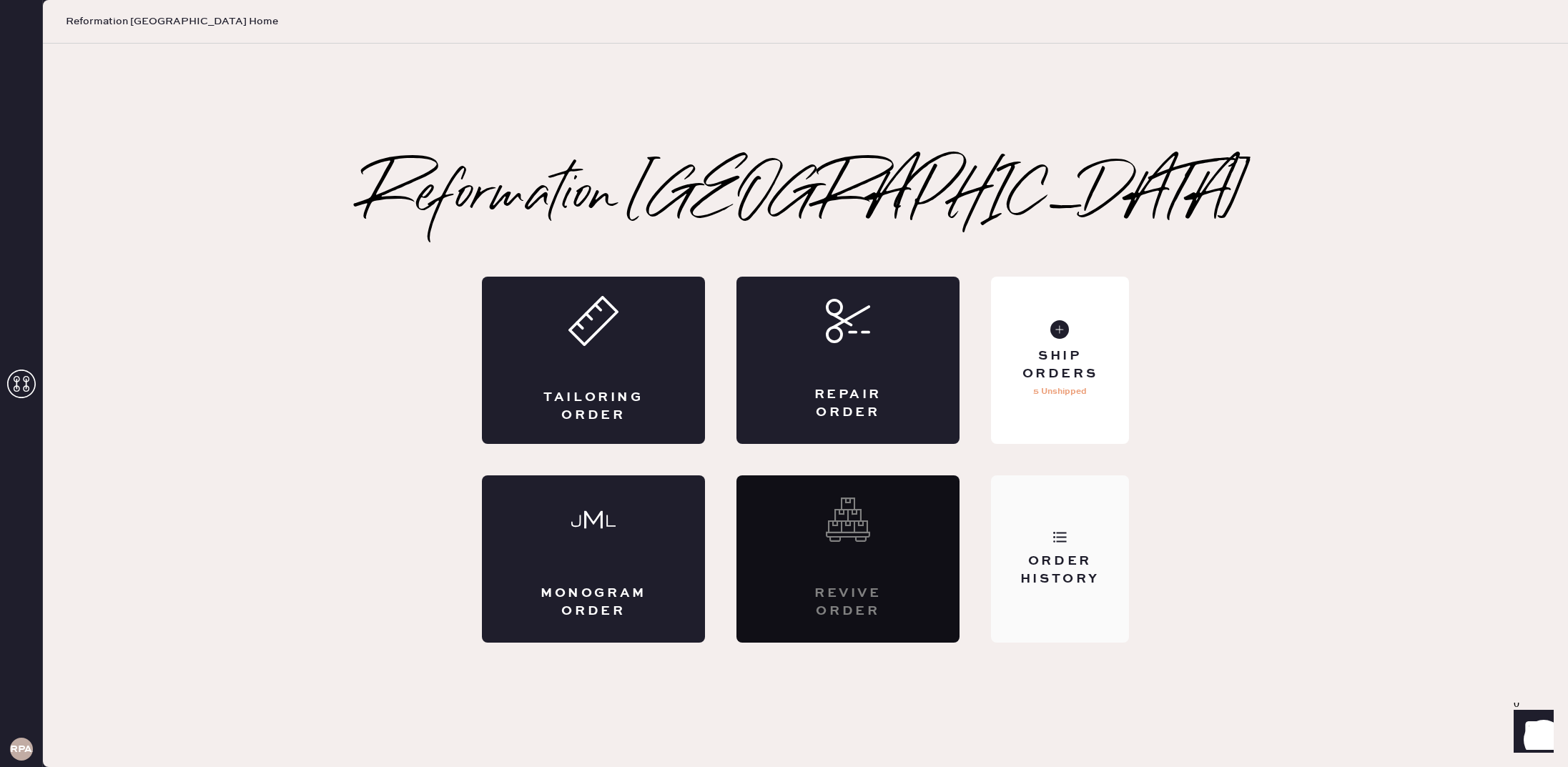
click at [1091, 586] on div "Order History" at bounding box center [1060, 570] width 115 height 36
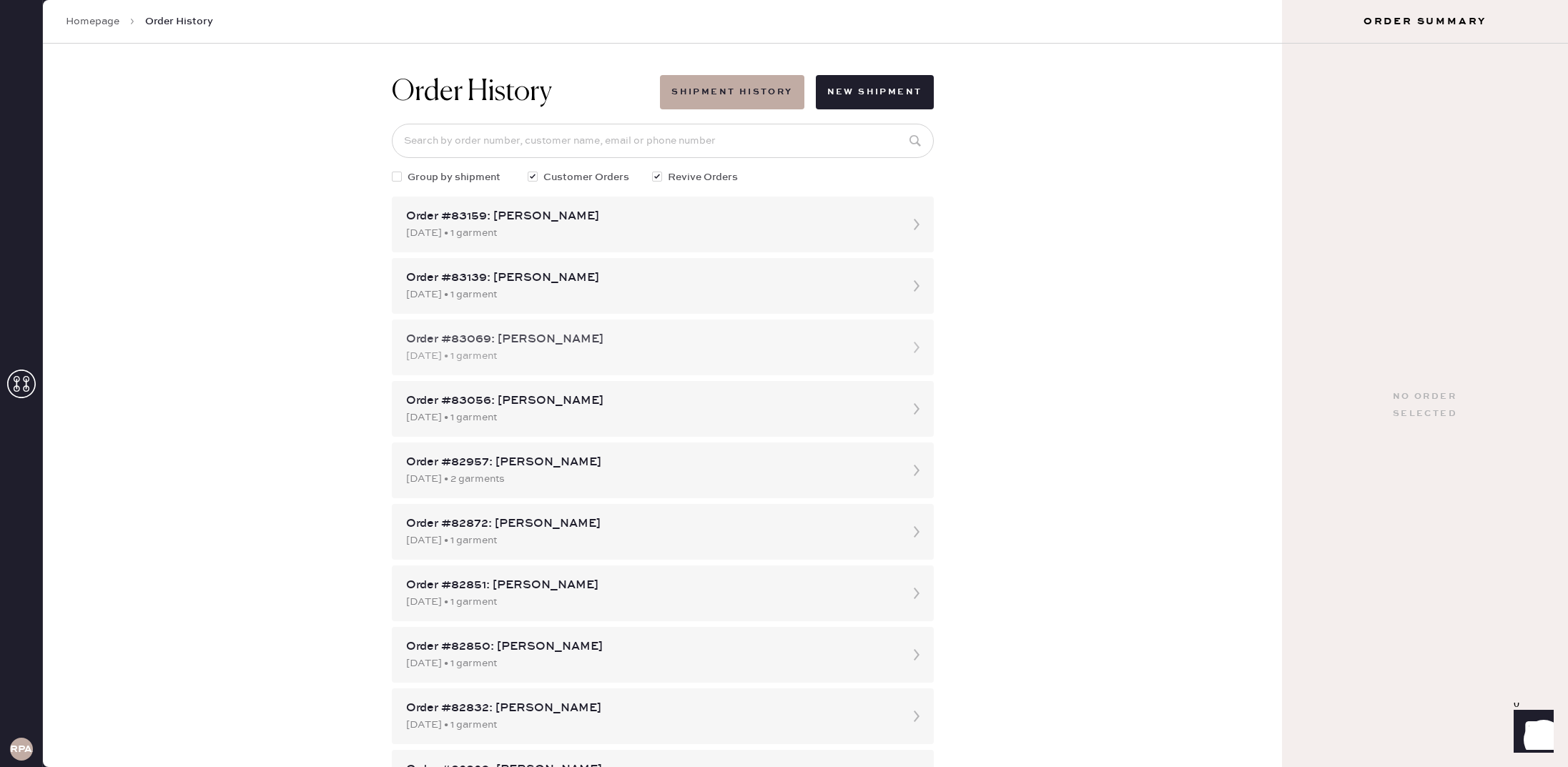
scroll to position [1, 0]
click at [636, 341] on div "Order #83069: [PERSON_NAME]" at bounding box center [650, 339] width 488 height 17
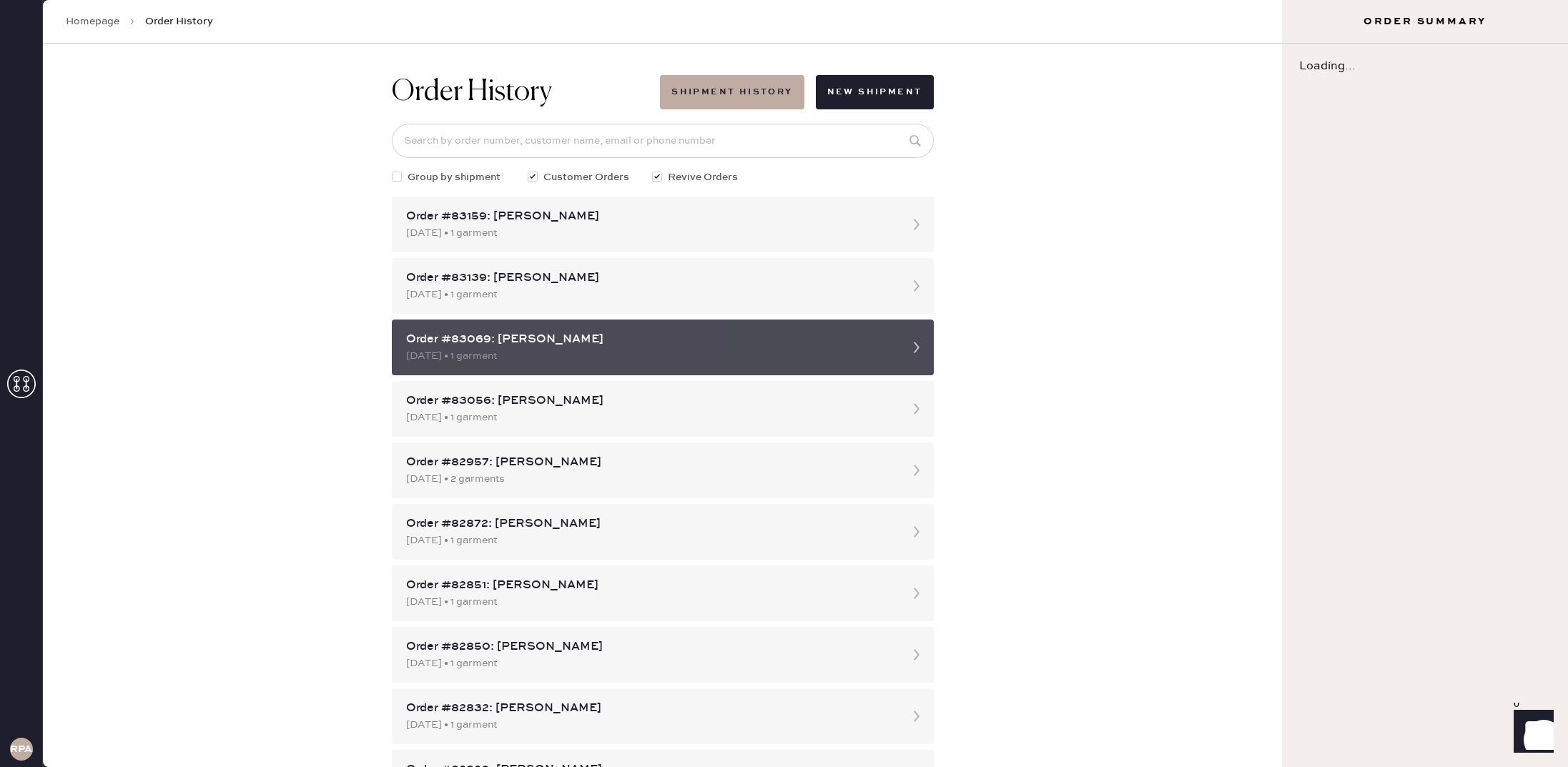
click at [851, 342] on div "Order #83069: [PERSON_NAME]" at bounding box center [650, 340] width 488 height 17
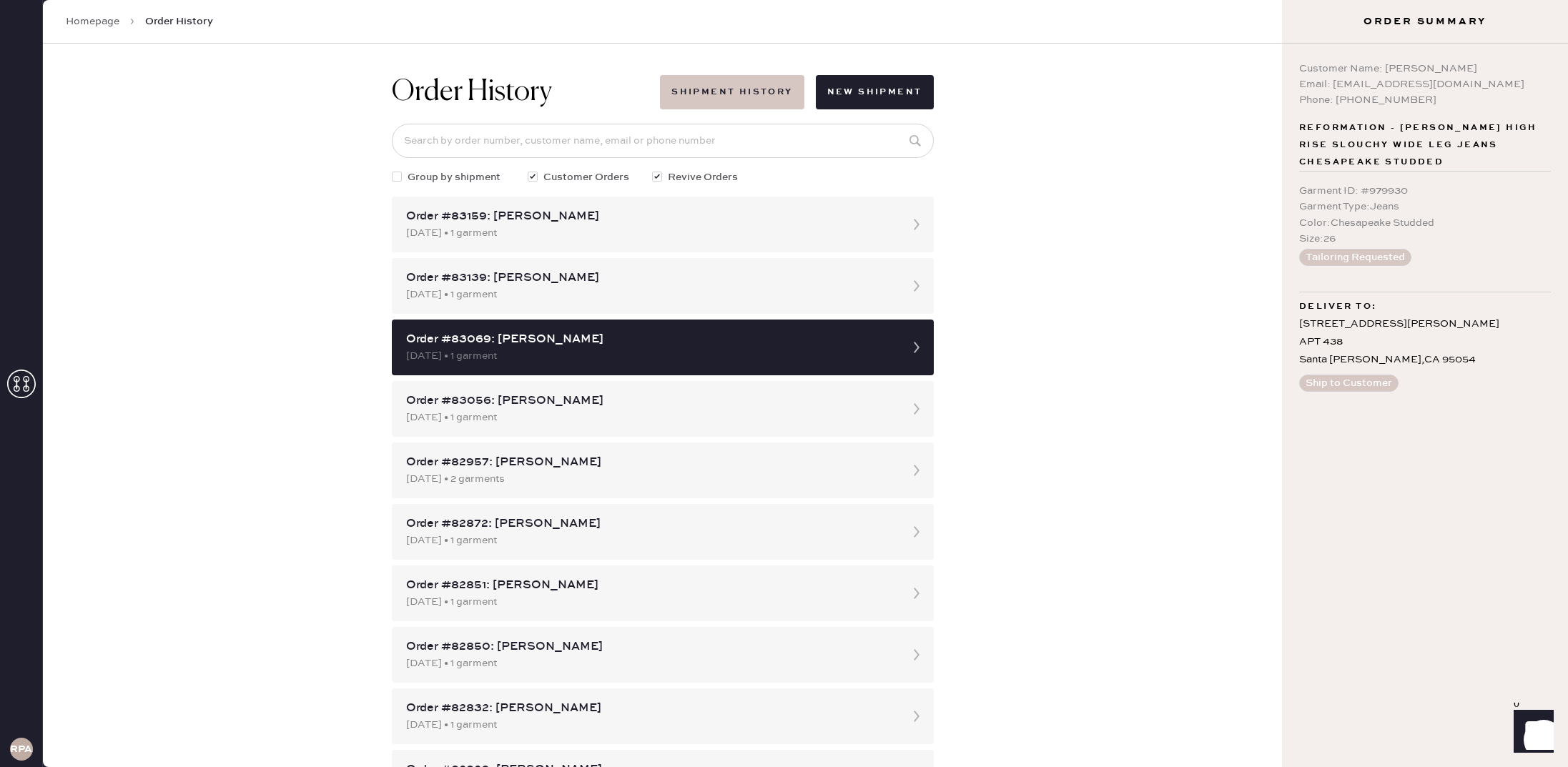
click at [775, 86] on button "Shipment History" at bounding box center [731, 92] width 144 height 35
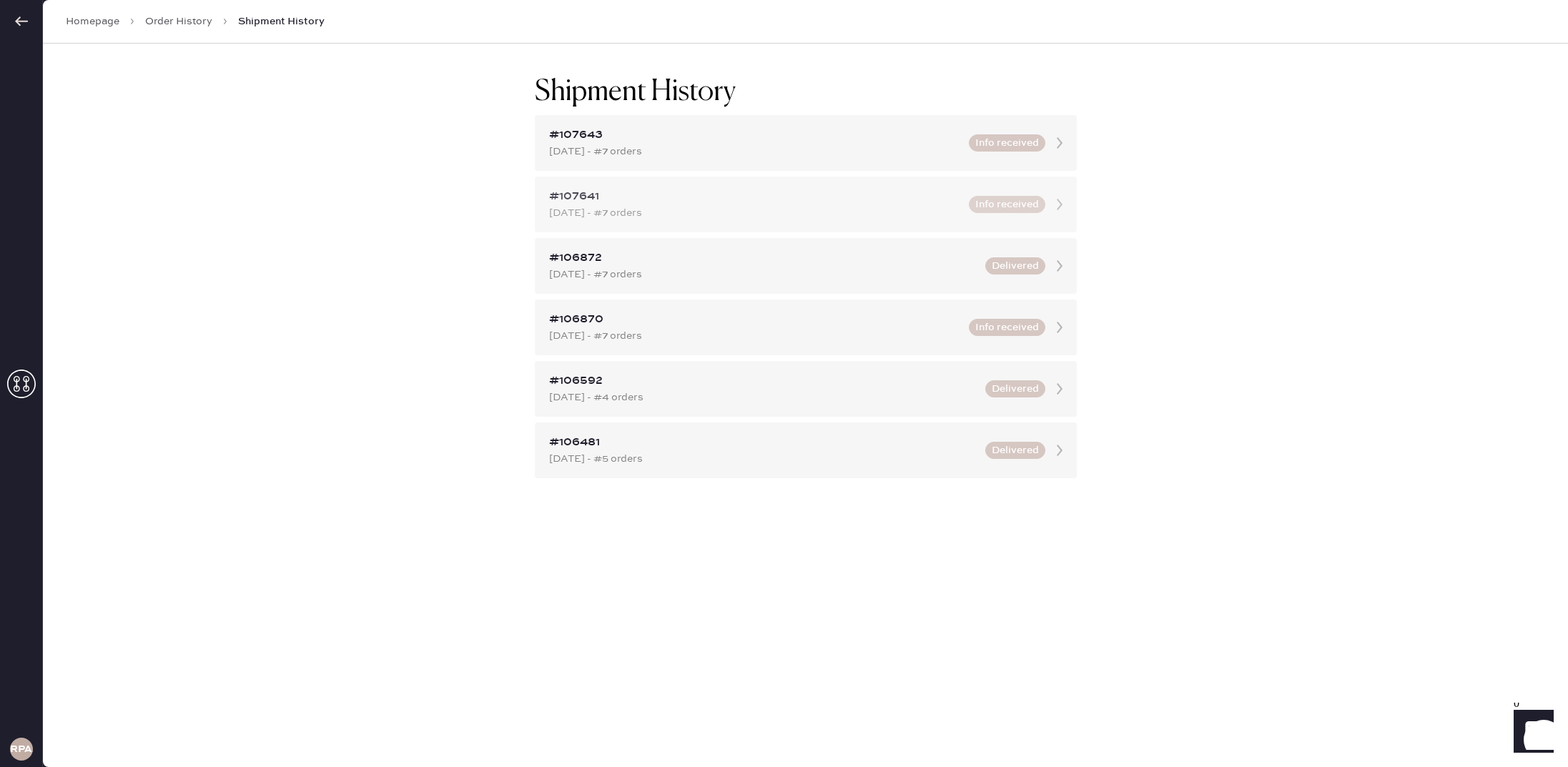
click at [805, 208] on div "[DATE] - #7 orders" at bounding box center [754, 213] width 411 height 15
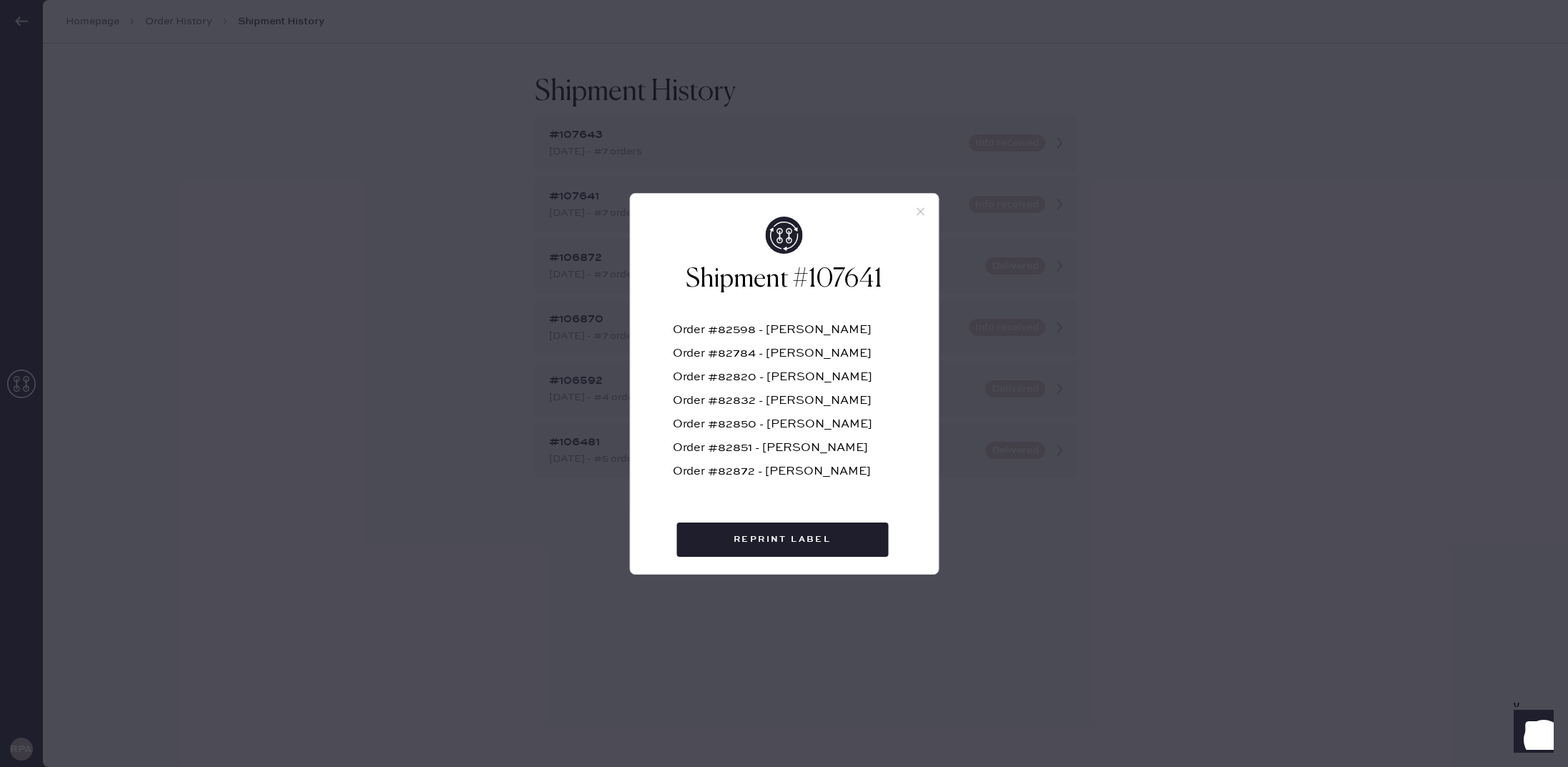
click at [921, 213] on use at bounding box center [920, 211] width 8 height 8
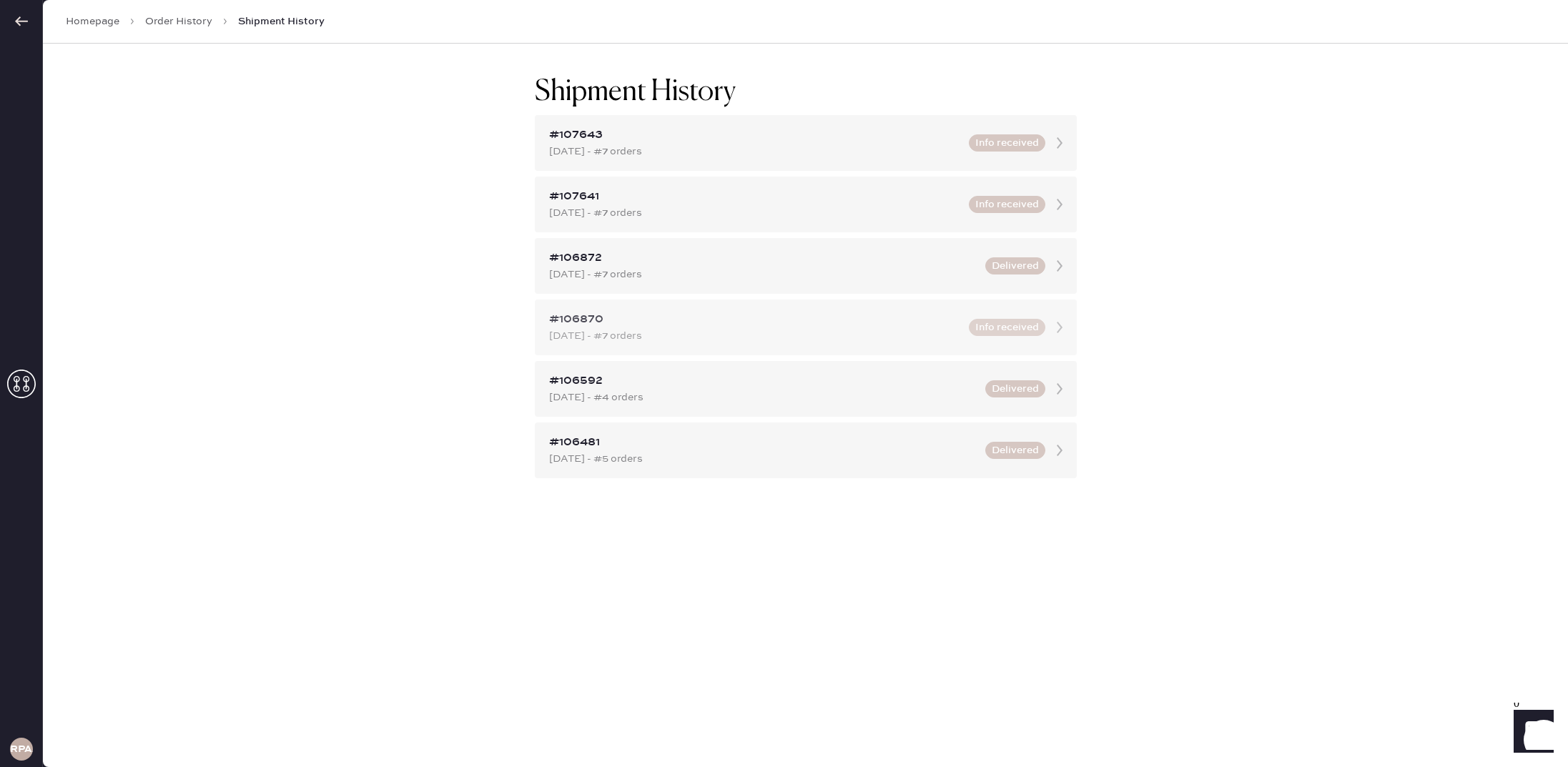
click at [940, 328] on div "[DATE] - #7 orders" at bounding box center [754, 336] width 411 height 15
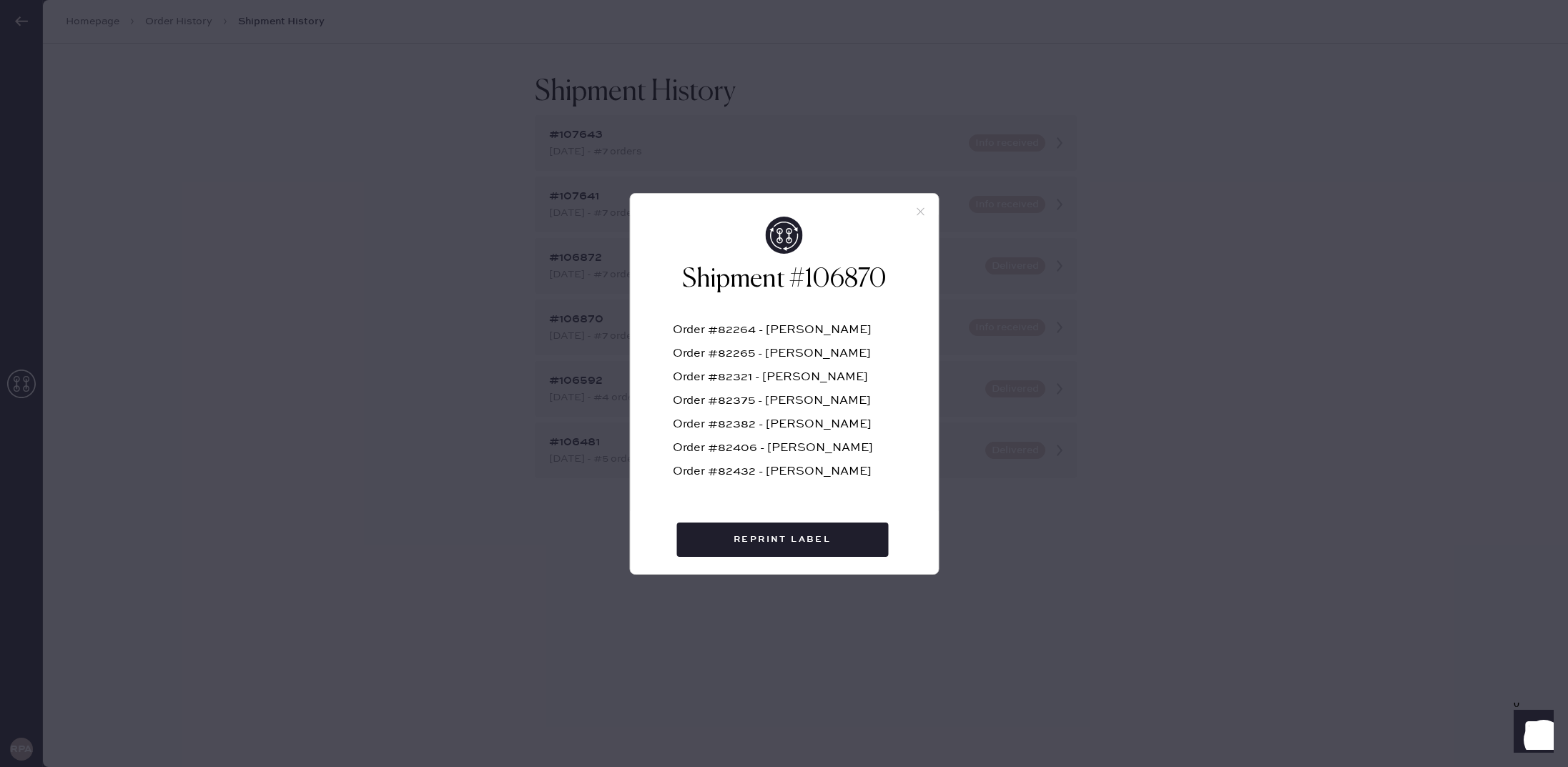
click at [920, 211] on use at bounding box center [920, 211] width 8 height 8
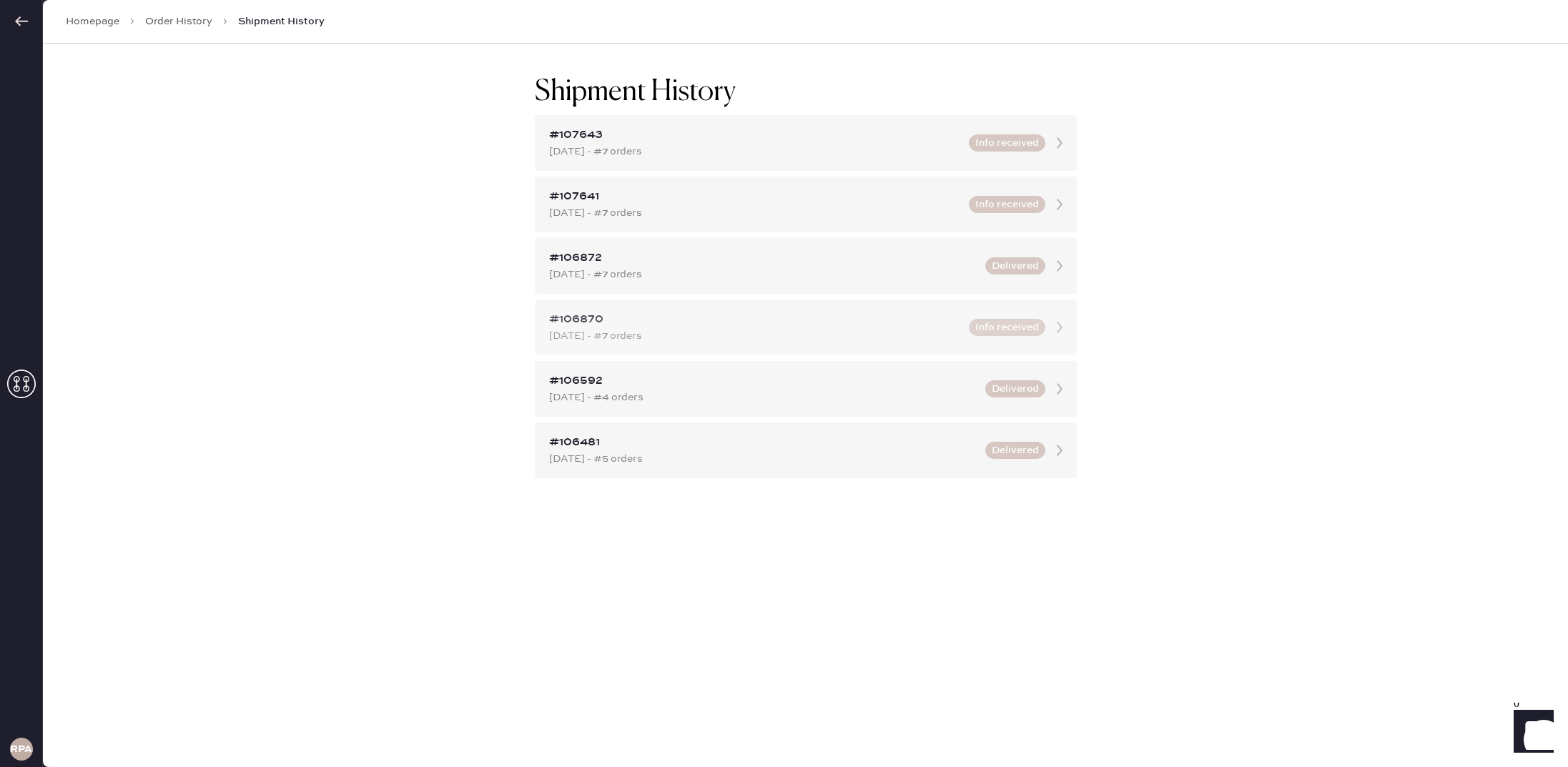
click at [794, 321] on div "#106870" at bounding box center [754, 320] width 411 height 17
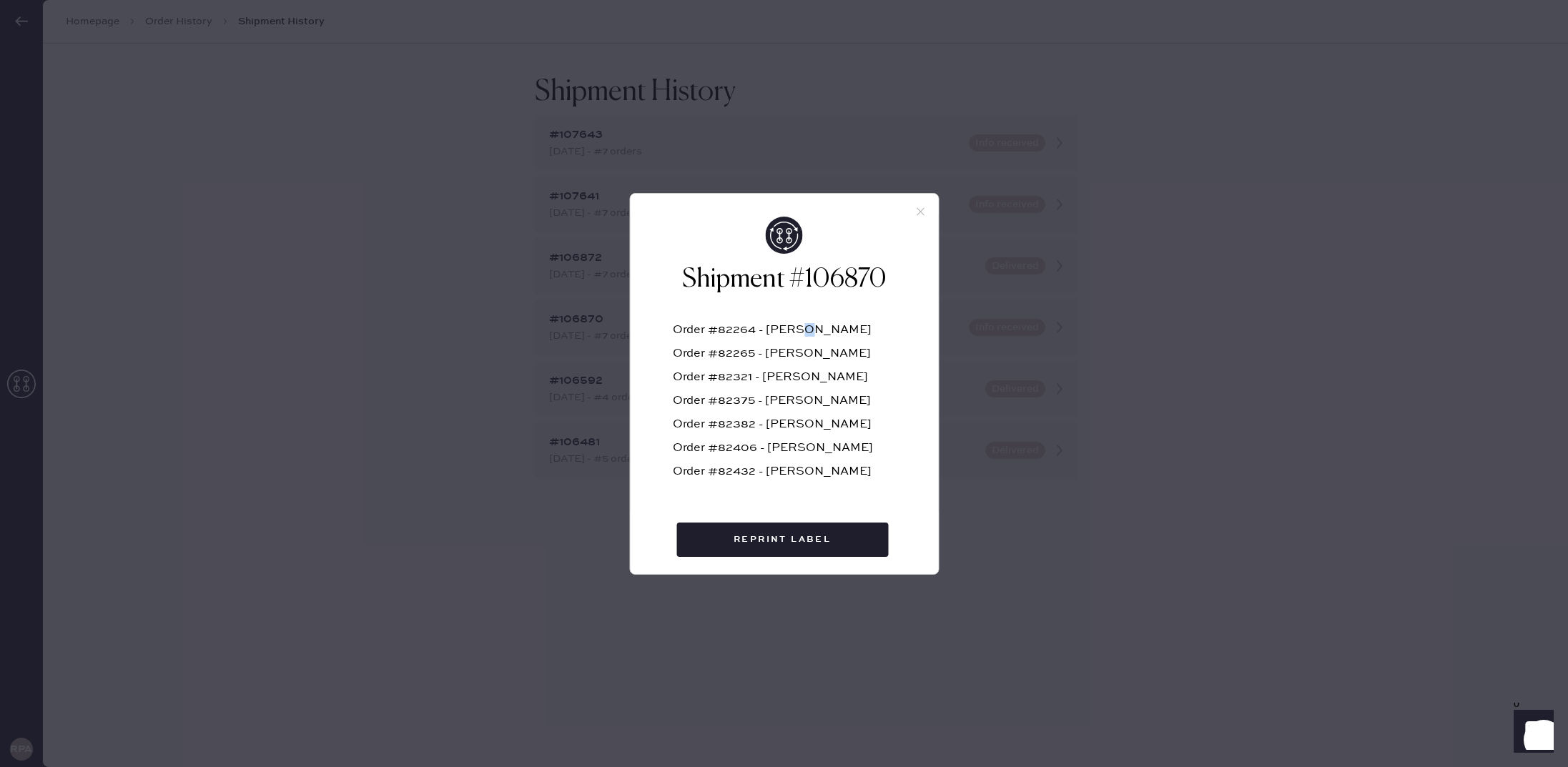
click at [797, 327] on div "Order #82264 - [PERSON_NAME]" at bounding box center [784, 336] width 222 height 24
click at [917, 211] on icon at bounding box center [920, 211] width 13 height 13
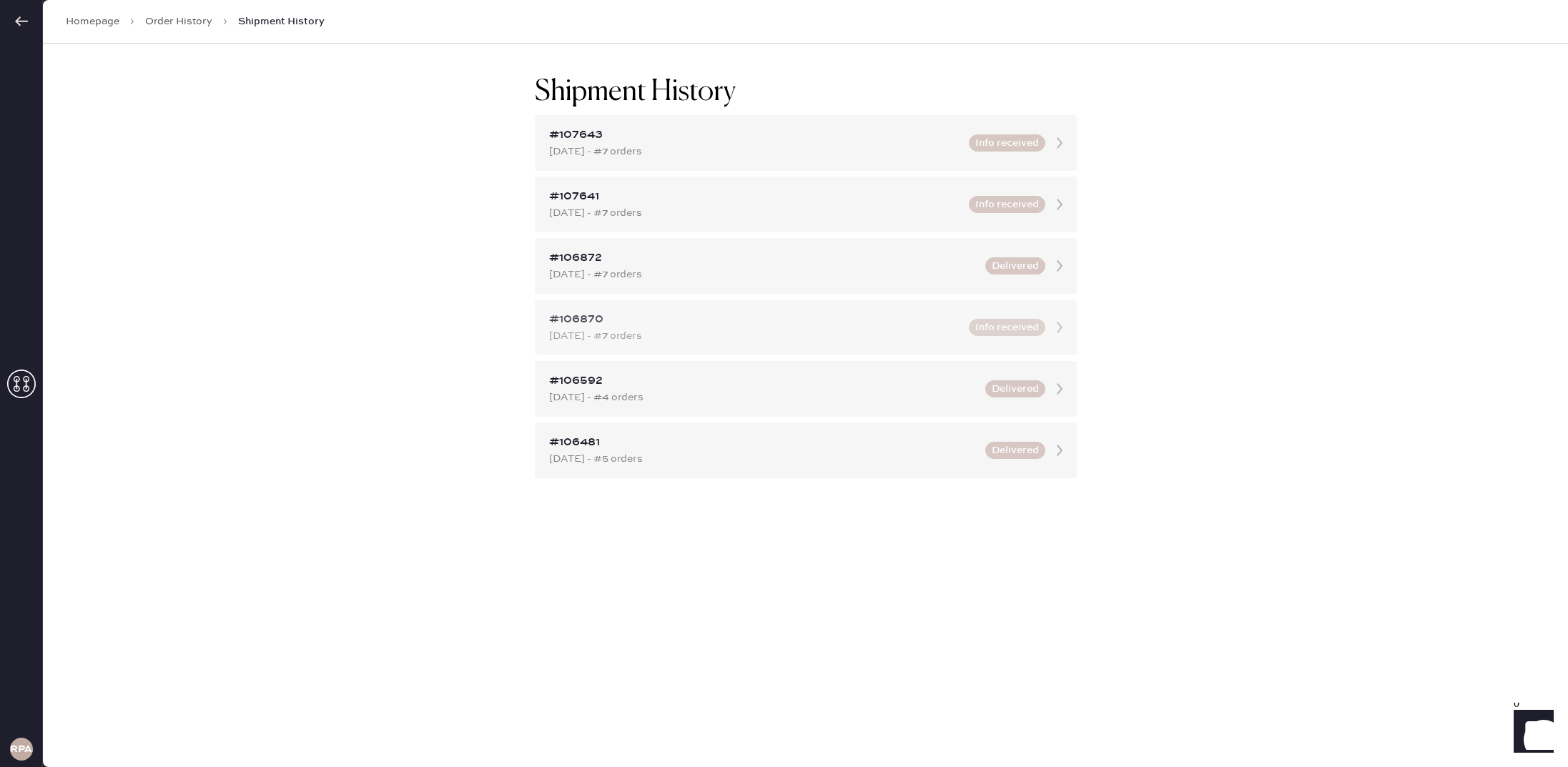
click at [923, 329] on div "[DATE] - #7 orders" at bounding box center [754, 336] width 411 height 15
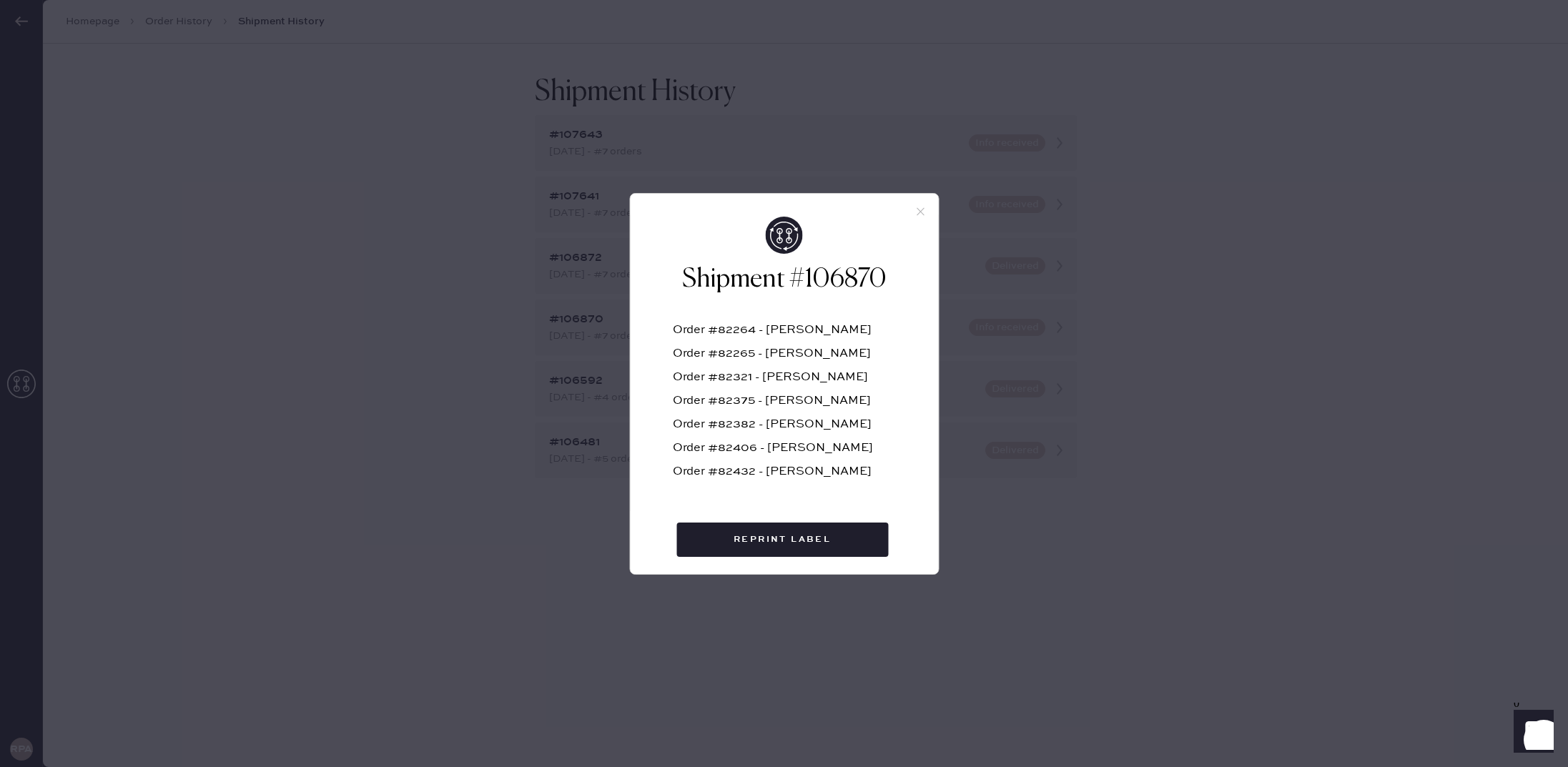
click at [921, 211] on icon at bounding box center [920, 211] width 13 height 13
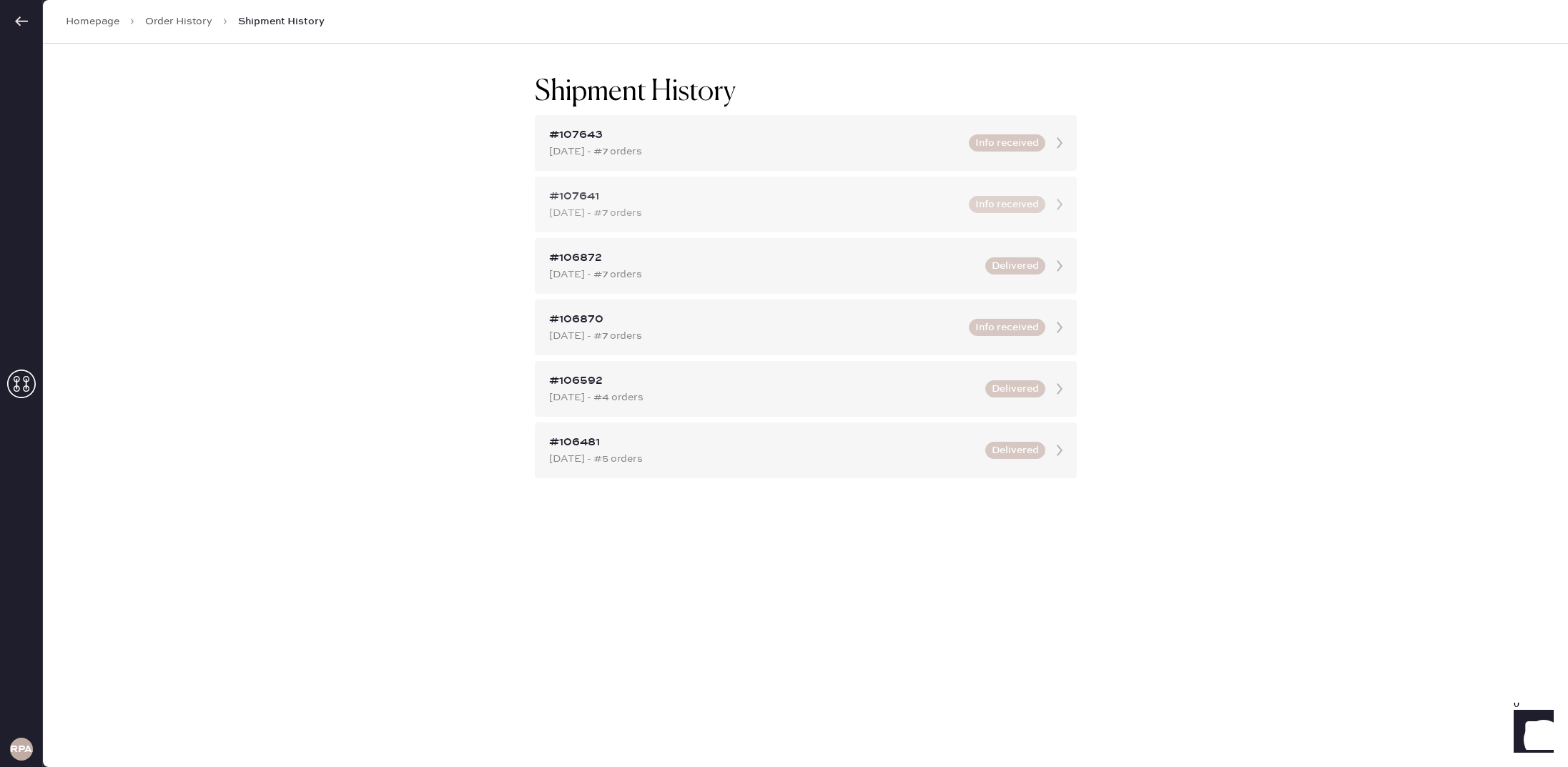
click at [889, 205] on div "[DATE] - #7 orders" at bounding box center [754, 213] width 411 height 15
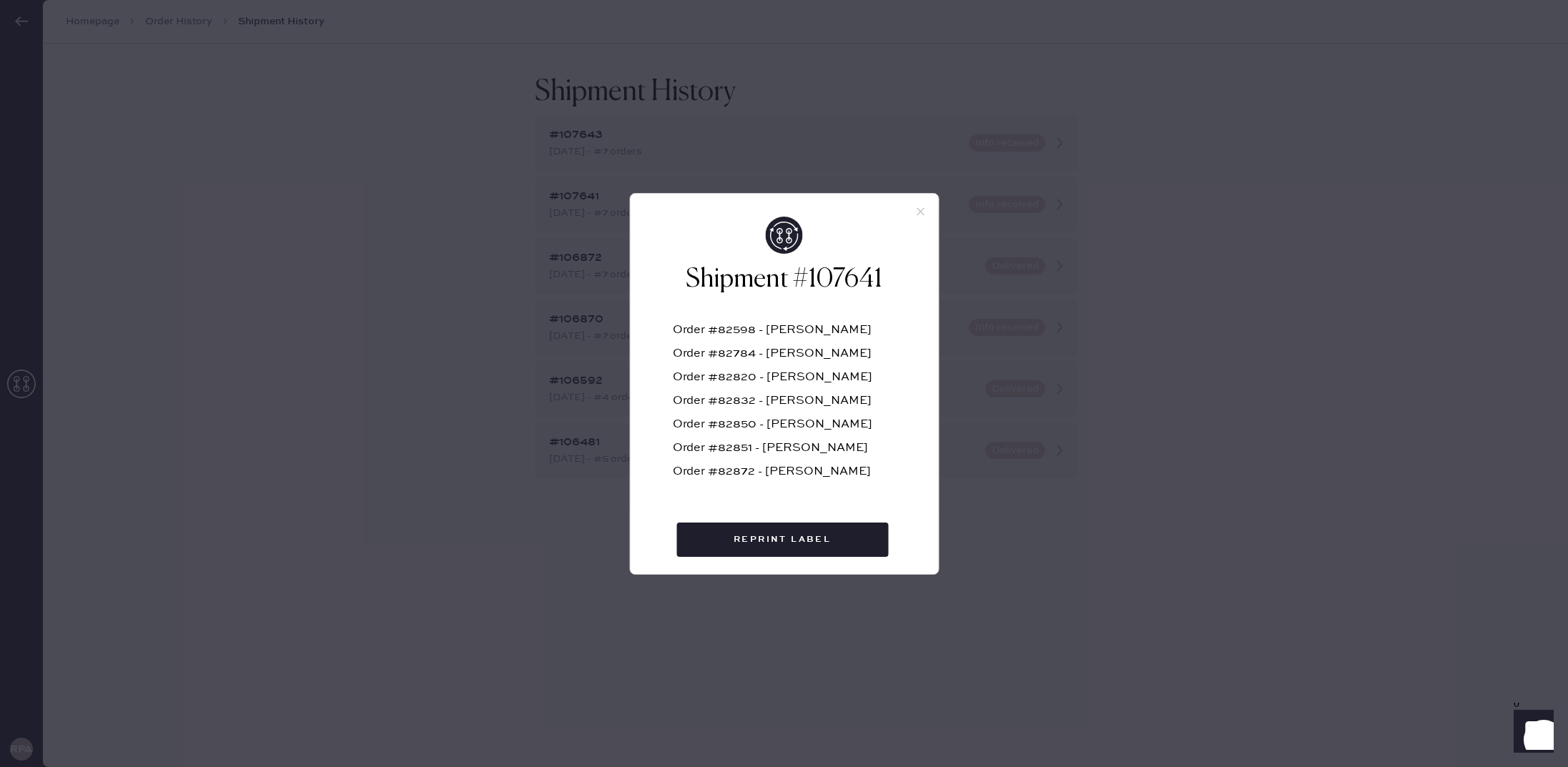
click at [912, 225] on div "Shipment #107641 Order #82598 - [PERSON_NAME] Order #82784 - [PERSON_NAME] Orde…" at bounding box center [784, 395] width 308 height 357
click at [918, 211] on use at bounding box center [920, 211] width 8 height 8
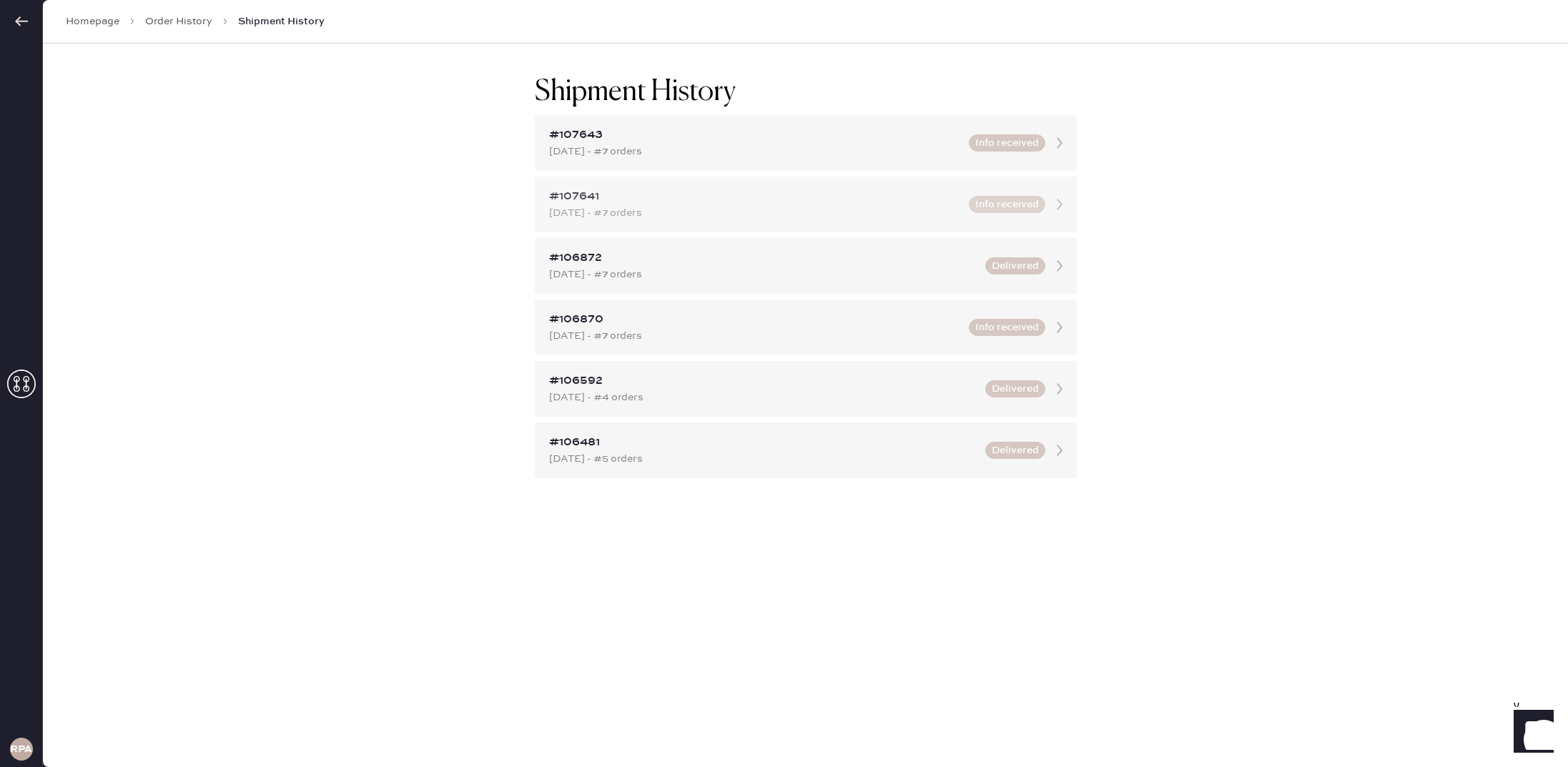
click at [883, 202] on div "#107641" at bounding box center [754, 197] width 411 height 17
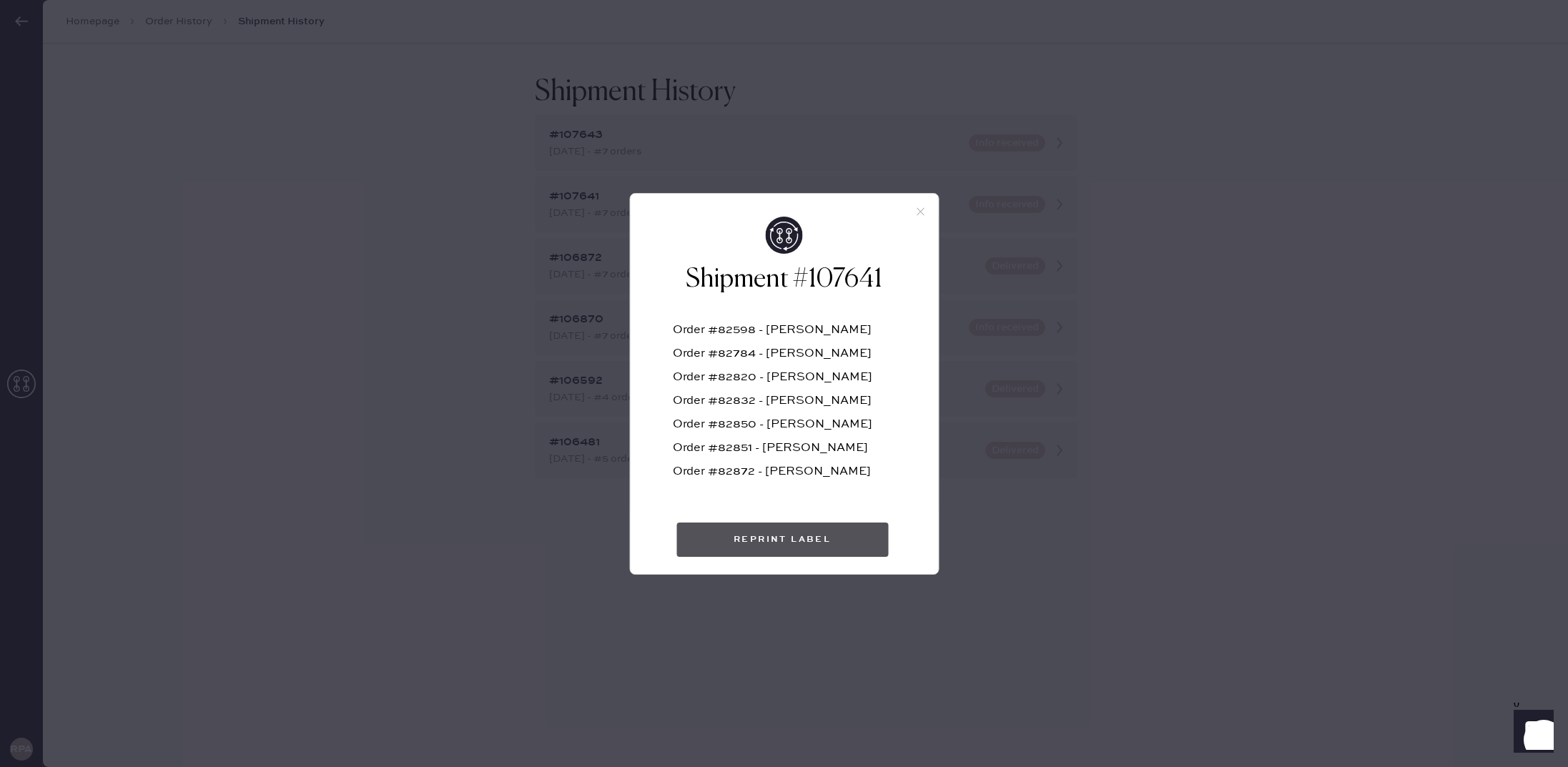
click at [807, 534] on button "Reprint Label" at bounding box center [781, 540] width 211 height 35
click at [917, 208] on use at bounding box center [920, 211] width 8 height 8
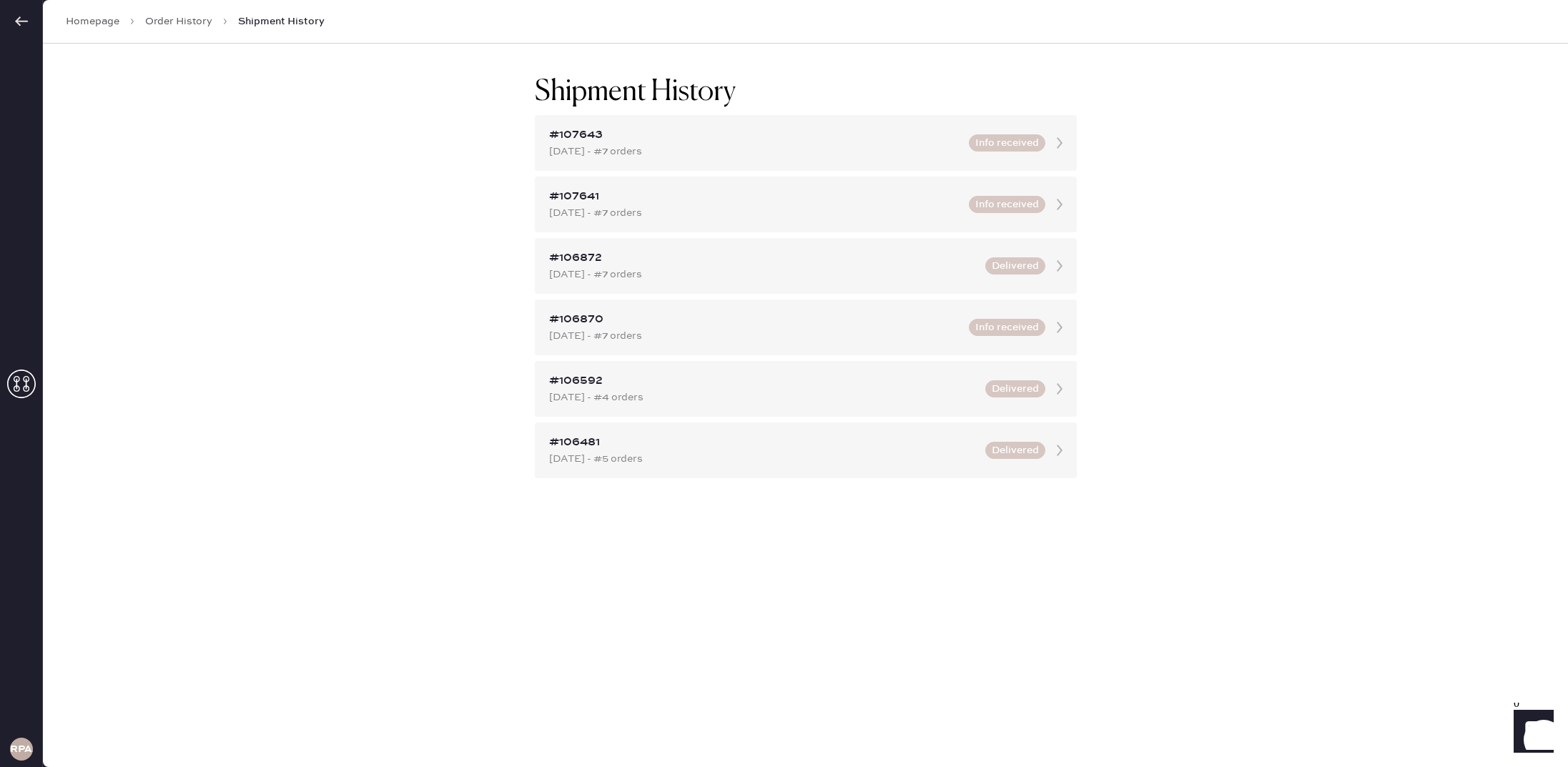
click at [180, 22] on link "Order History" at bounding box center [178, 22] width 67 height 15
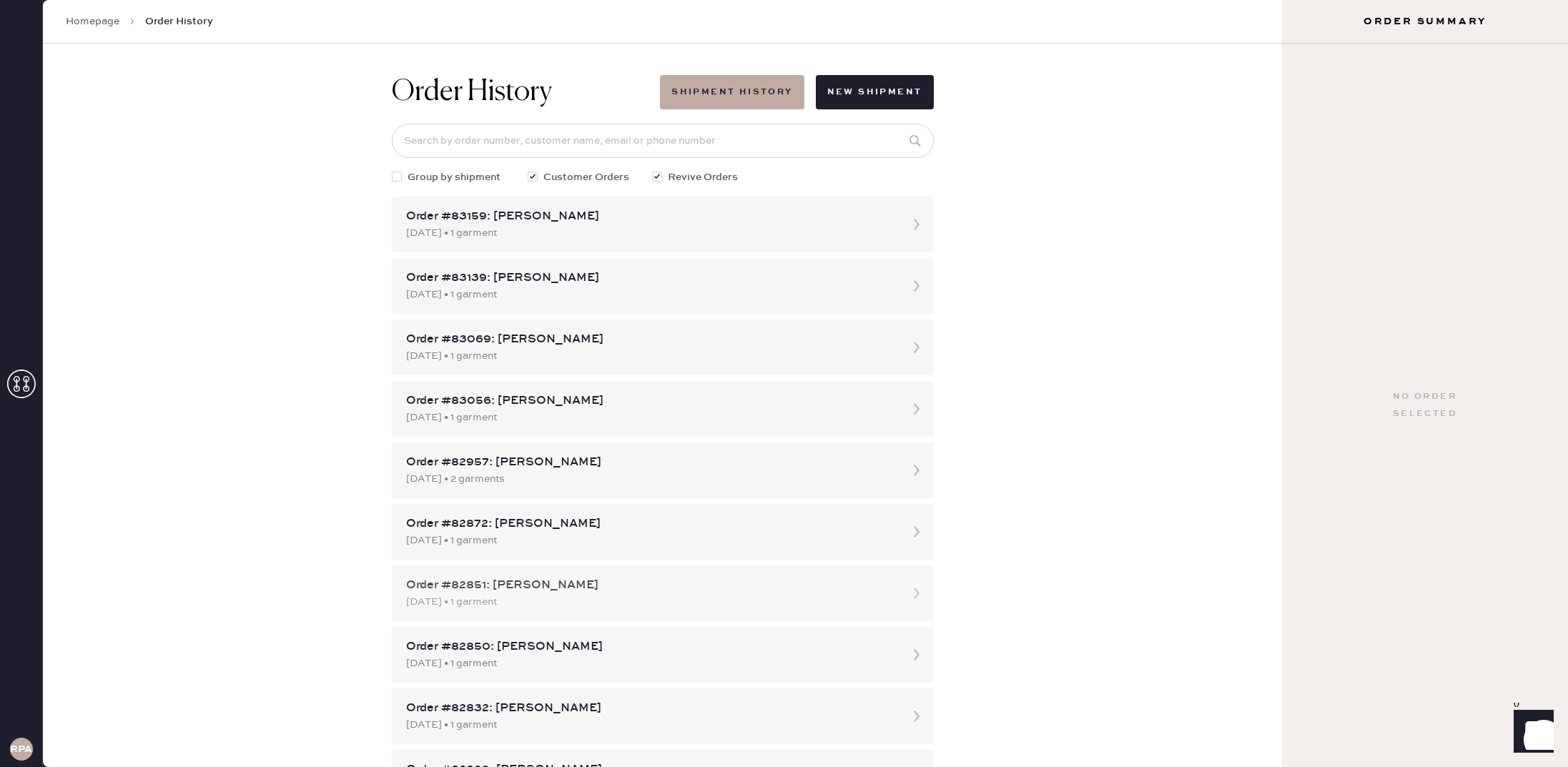
click at [663, 572] on div "Order #82851: [PERSON_NAME] [DATE] • 1 garment" at bounding box center [662, 593] width 542 height 56
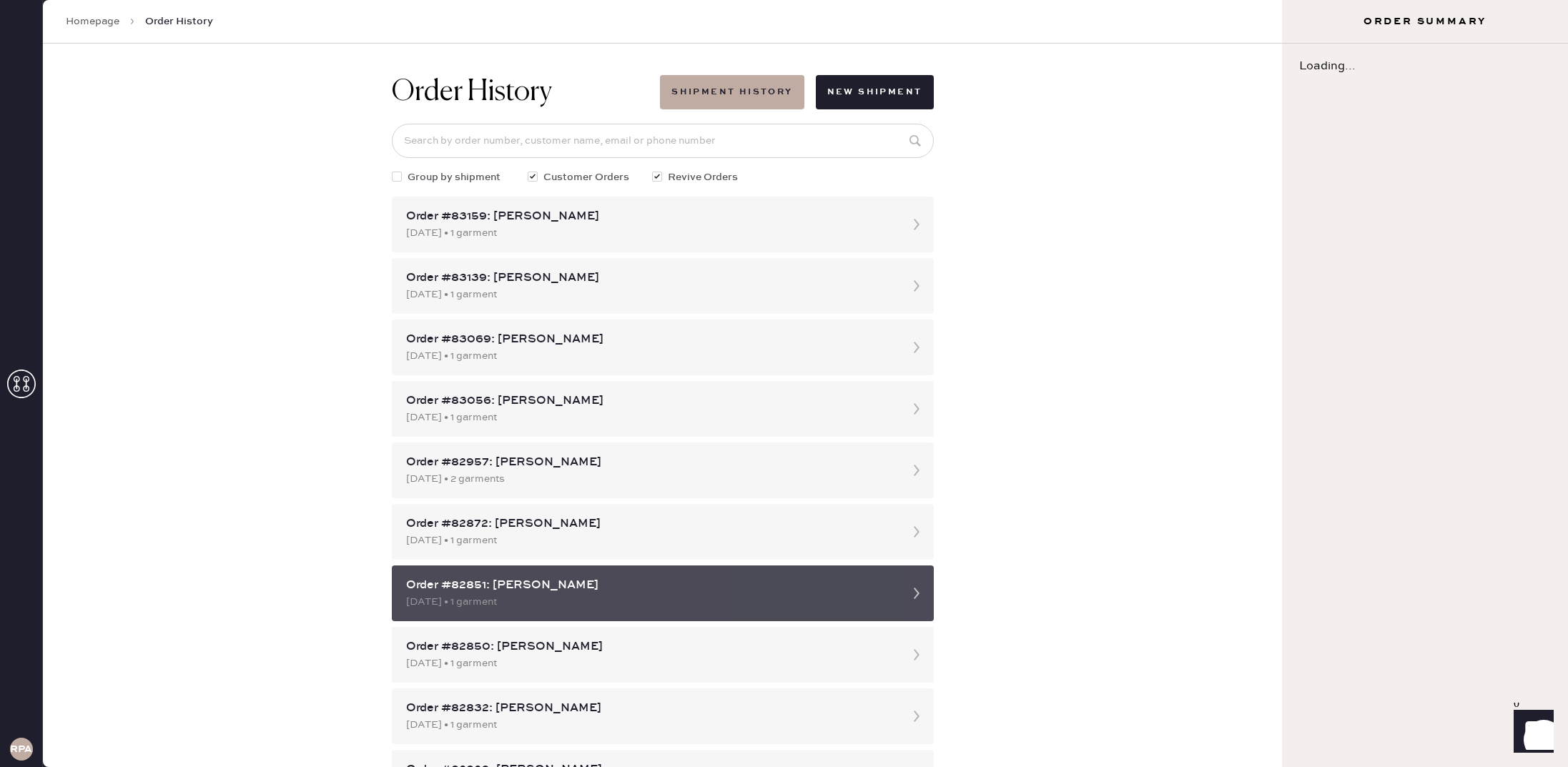
click at [670, 583] on div "Order #82851: [PERSON_NAME]" at bounding box center [650, 586] width 488 height 17
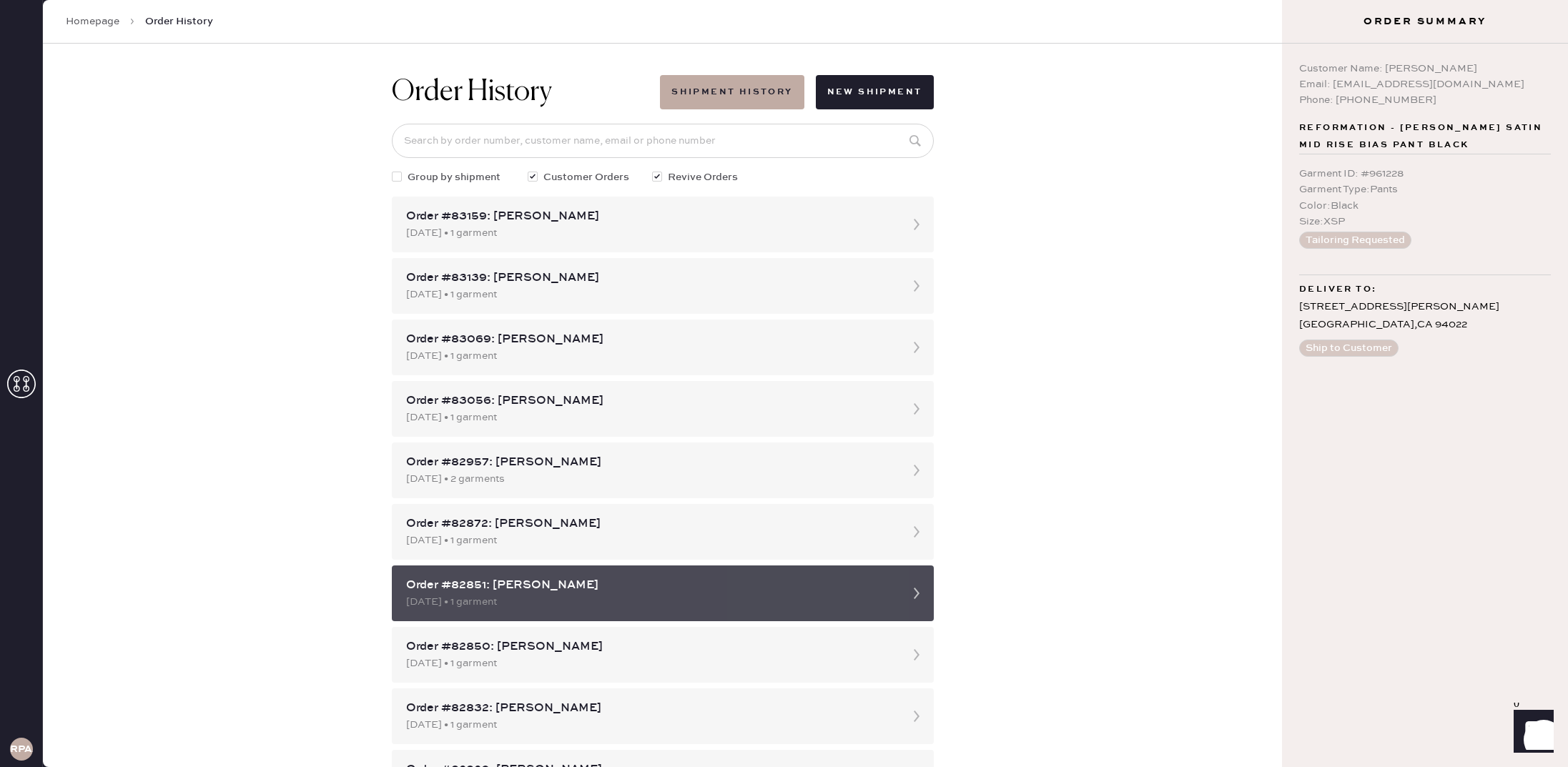
click at [671, 582] on div "Order #82851: [PERSON_NAME]" at bounding box center [650, 586] width 488 height 17
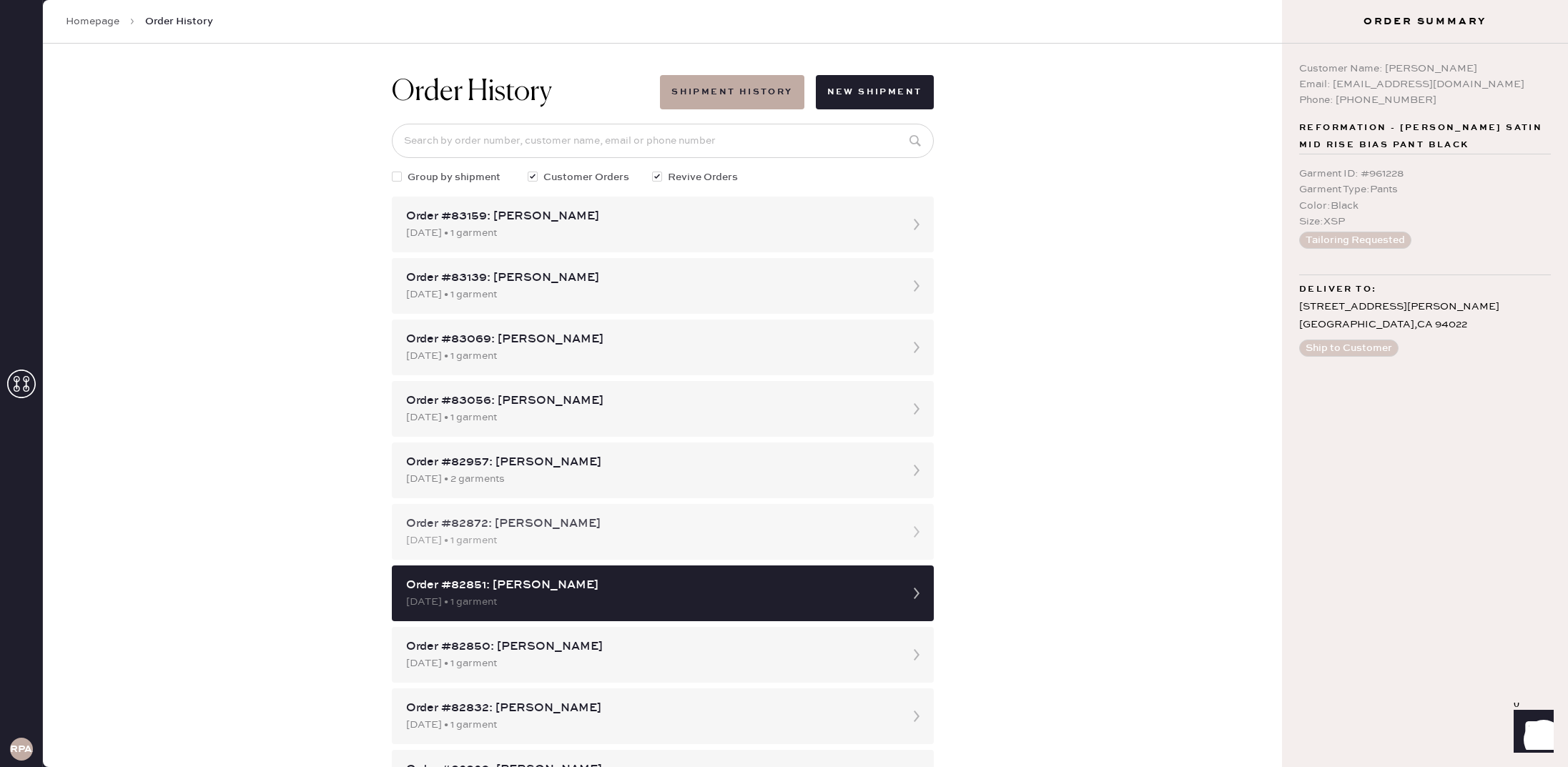
click at [857, 520] on div "Order #82872: [PERSON_NAME]" at bounding box center [650, 524] width 488 height 17
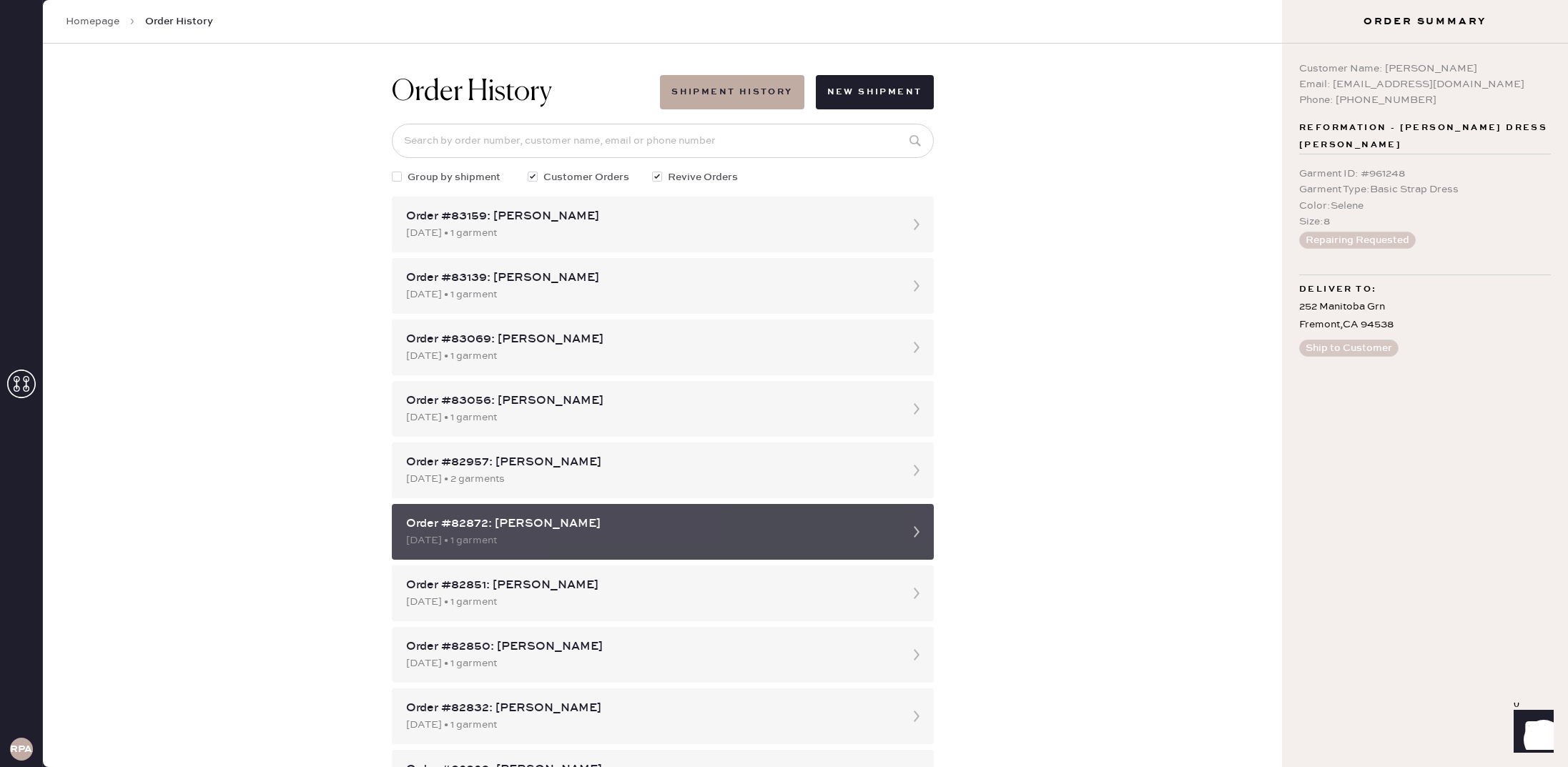
click at [867, 536] on div "[DATE] • 1 garment" at bounding box center [650, 540] width 488 height 15
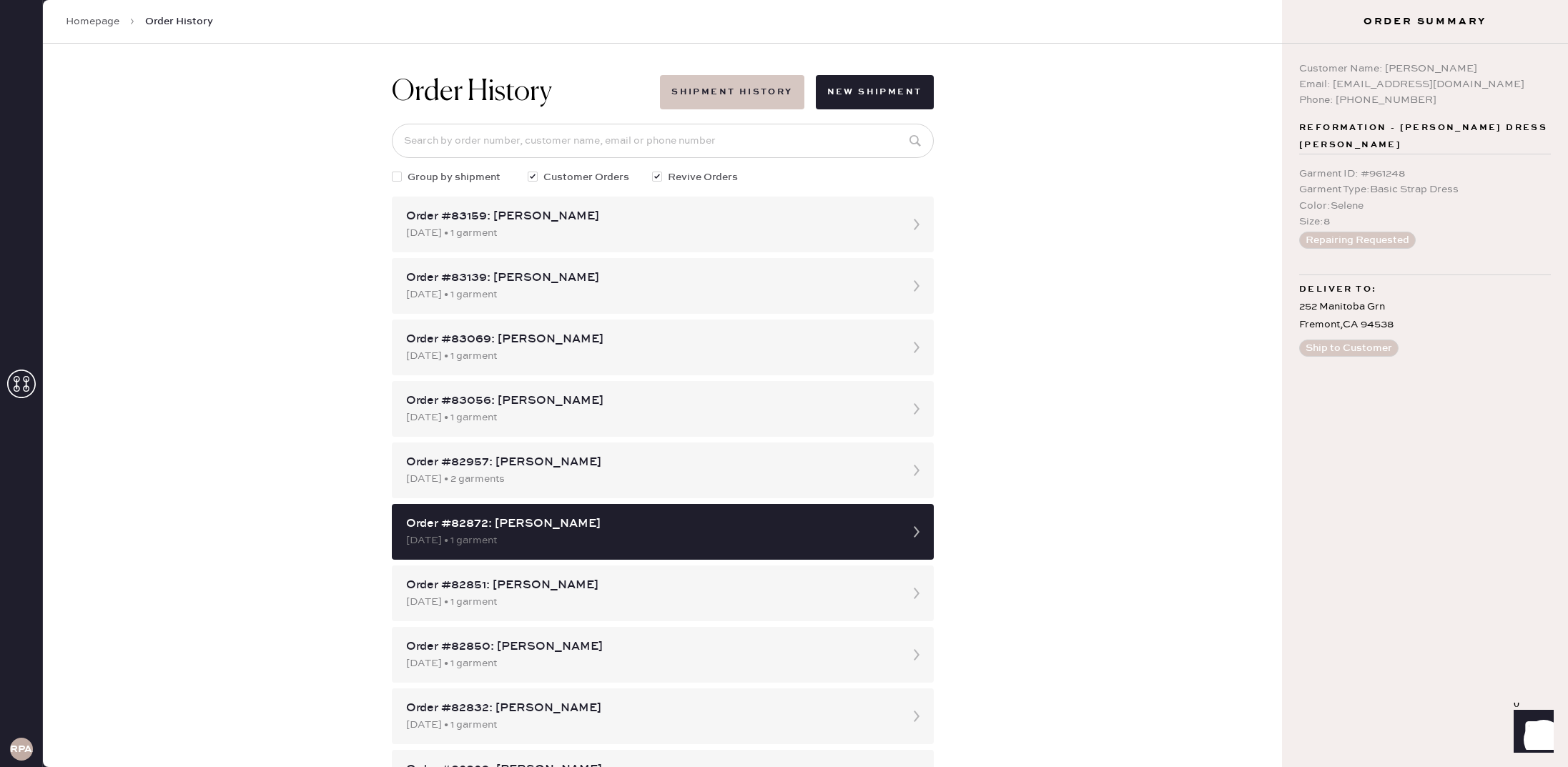
click at [753, 92] on button "Shipment History" at bounding box center [731, 92] width 144 height 35
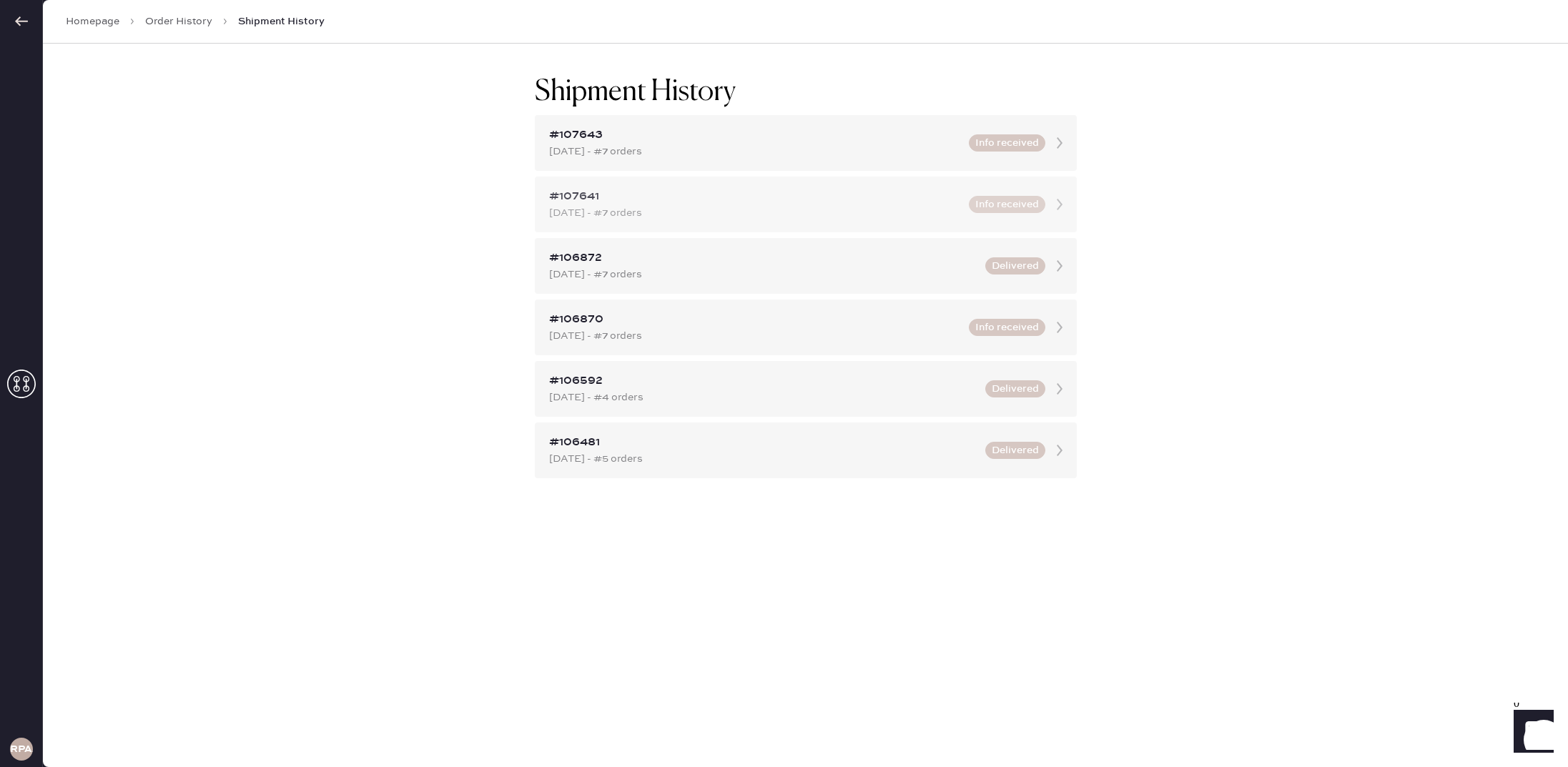
click at [850, 211] on div "[DATE] - #7 orders" at bounding box center [754, 213] width 411 height 15
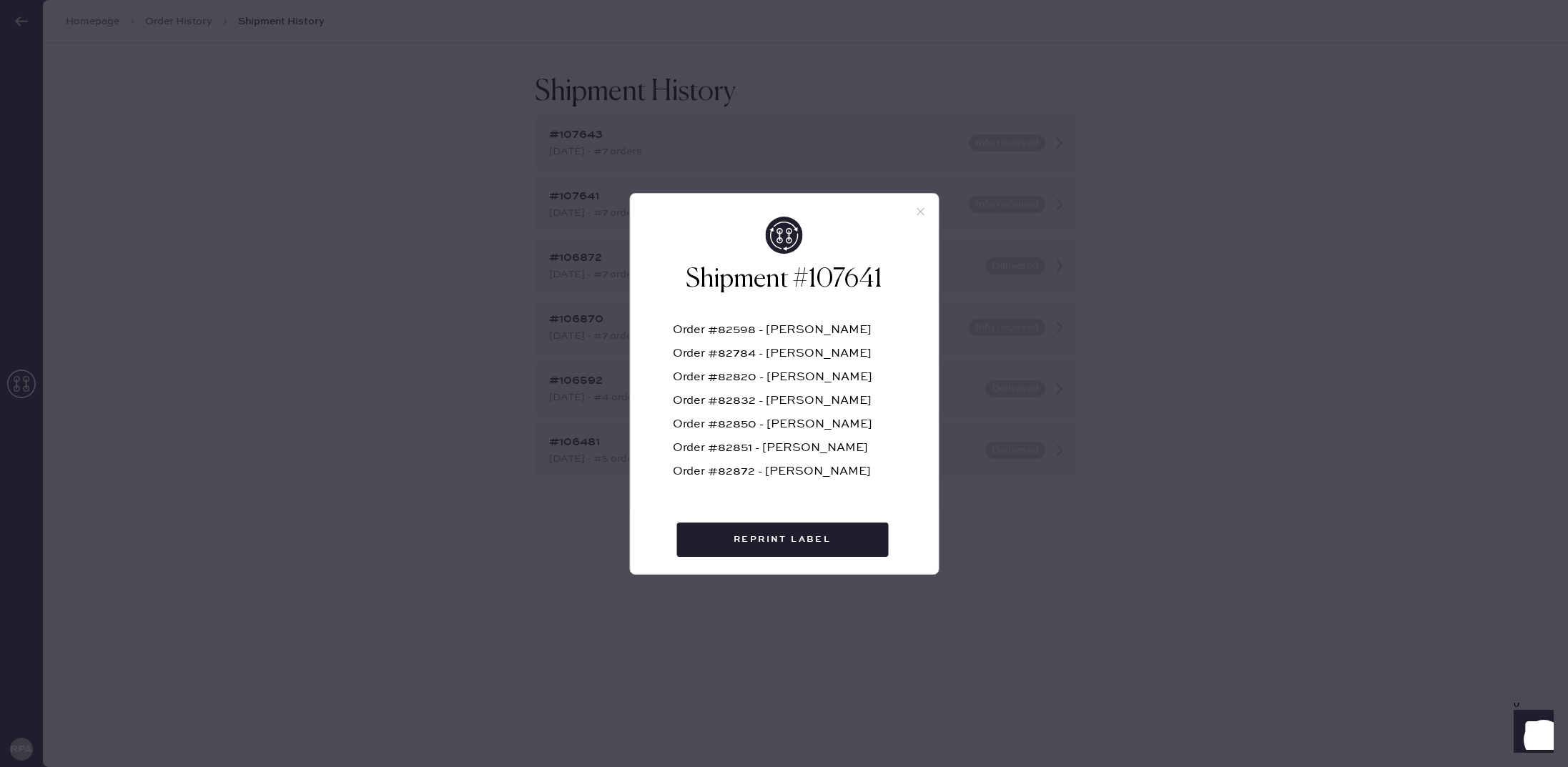
click at [924, 213] on icon at bounding box center [920, 211] width 13 height 13
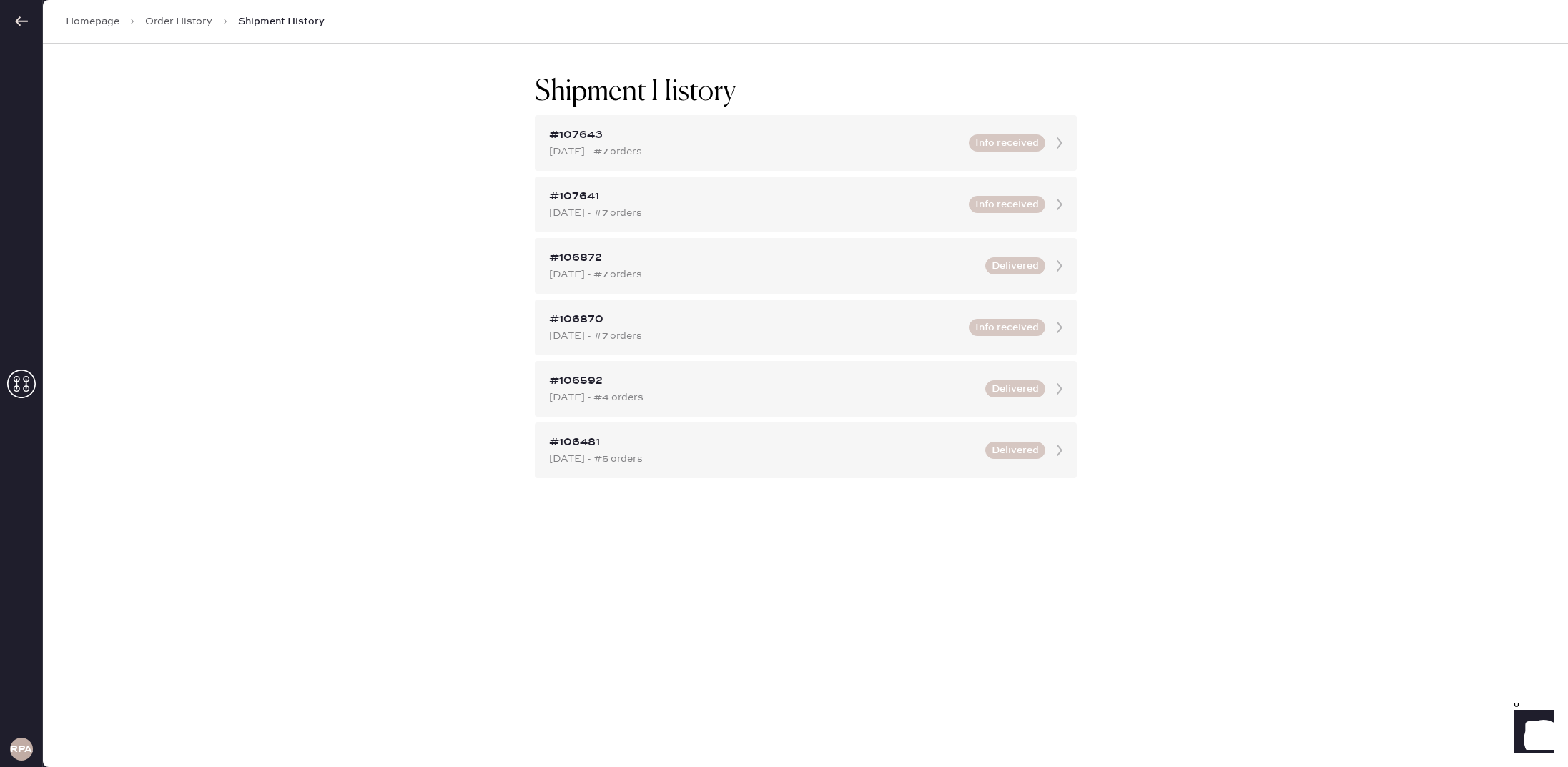
click at [28, 18] on div at bounding box center [21, 22] width 42 height 43
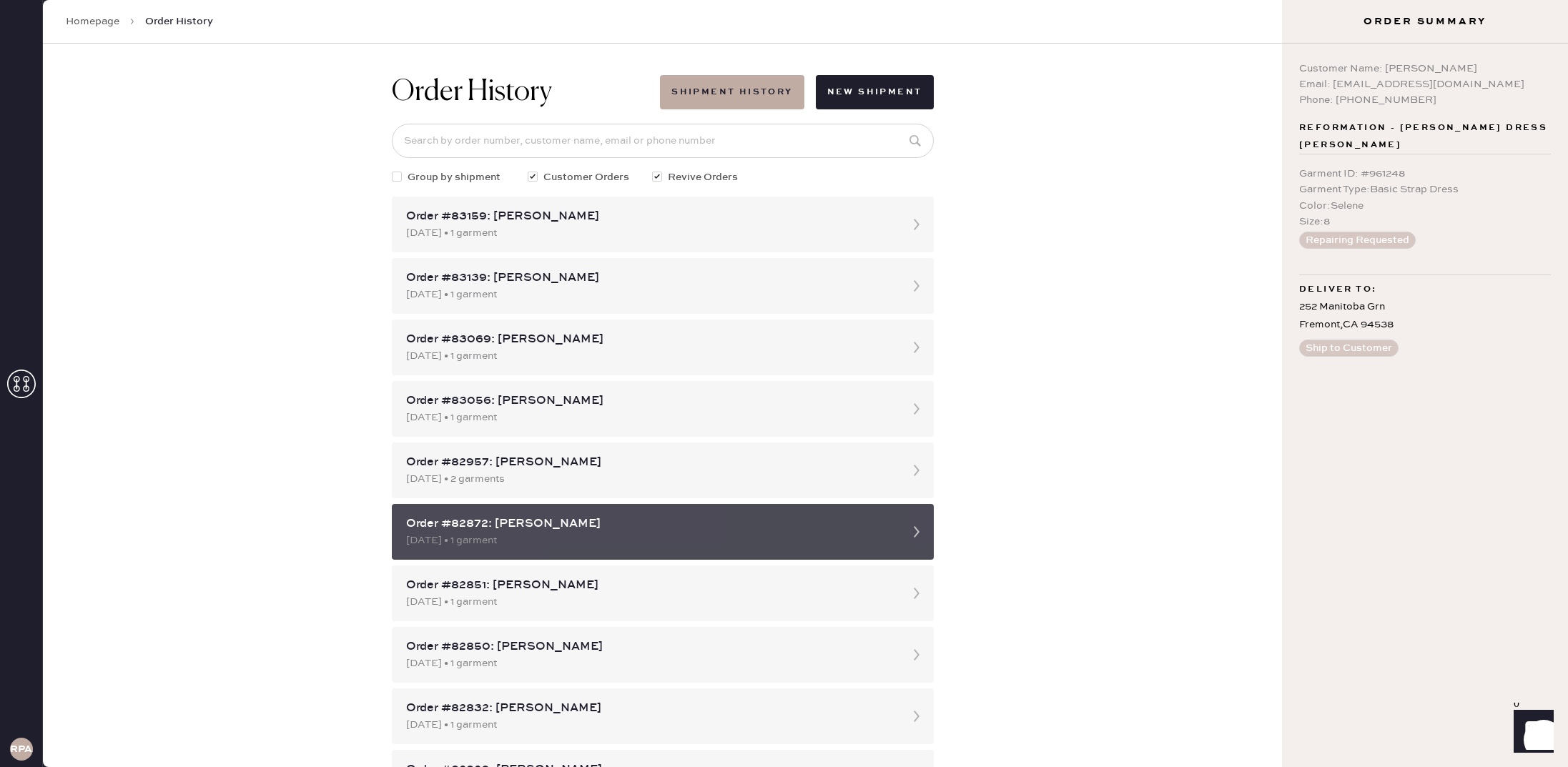
click at [924, 543] on icon at bounding box center [916, 532] width 28 height 28
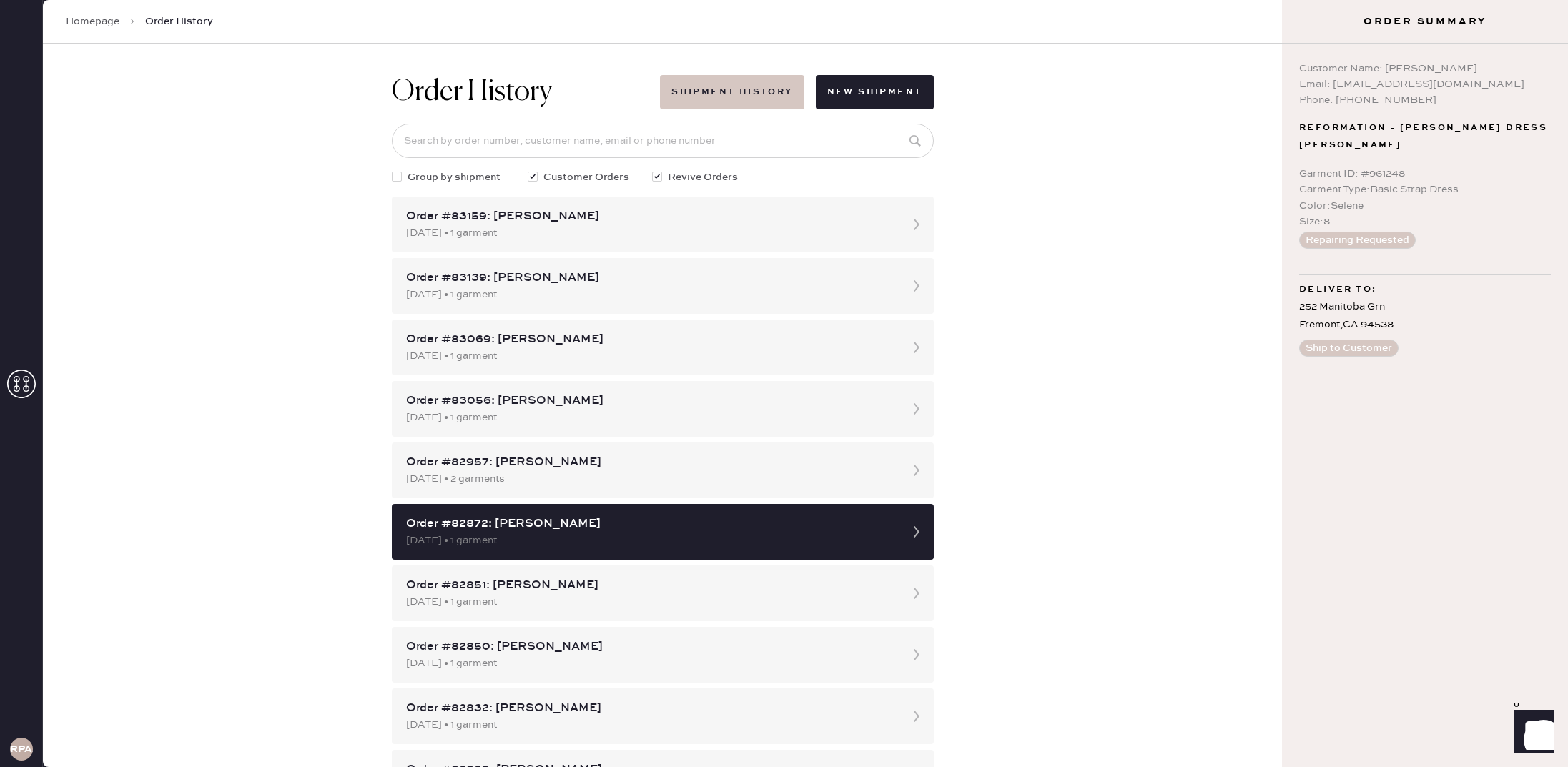
click at [727, 88] on button "Shipment History" at bounding box center [731, 92] width 144 height 35
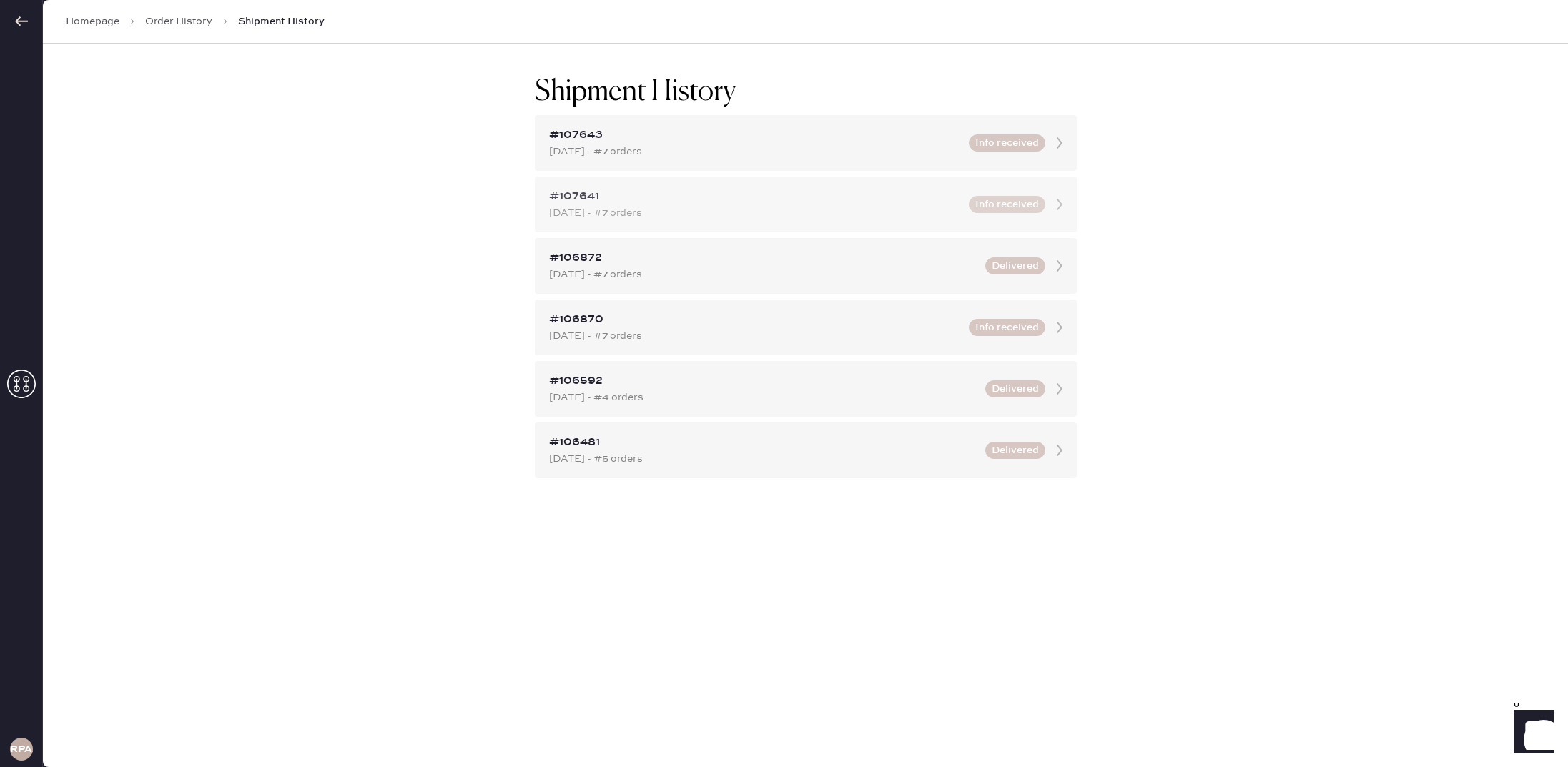
click at [880, 188] on div "#107641" at bounding box center [754, 197] width 411 height 17
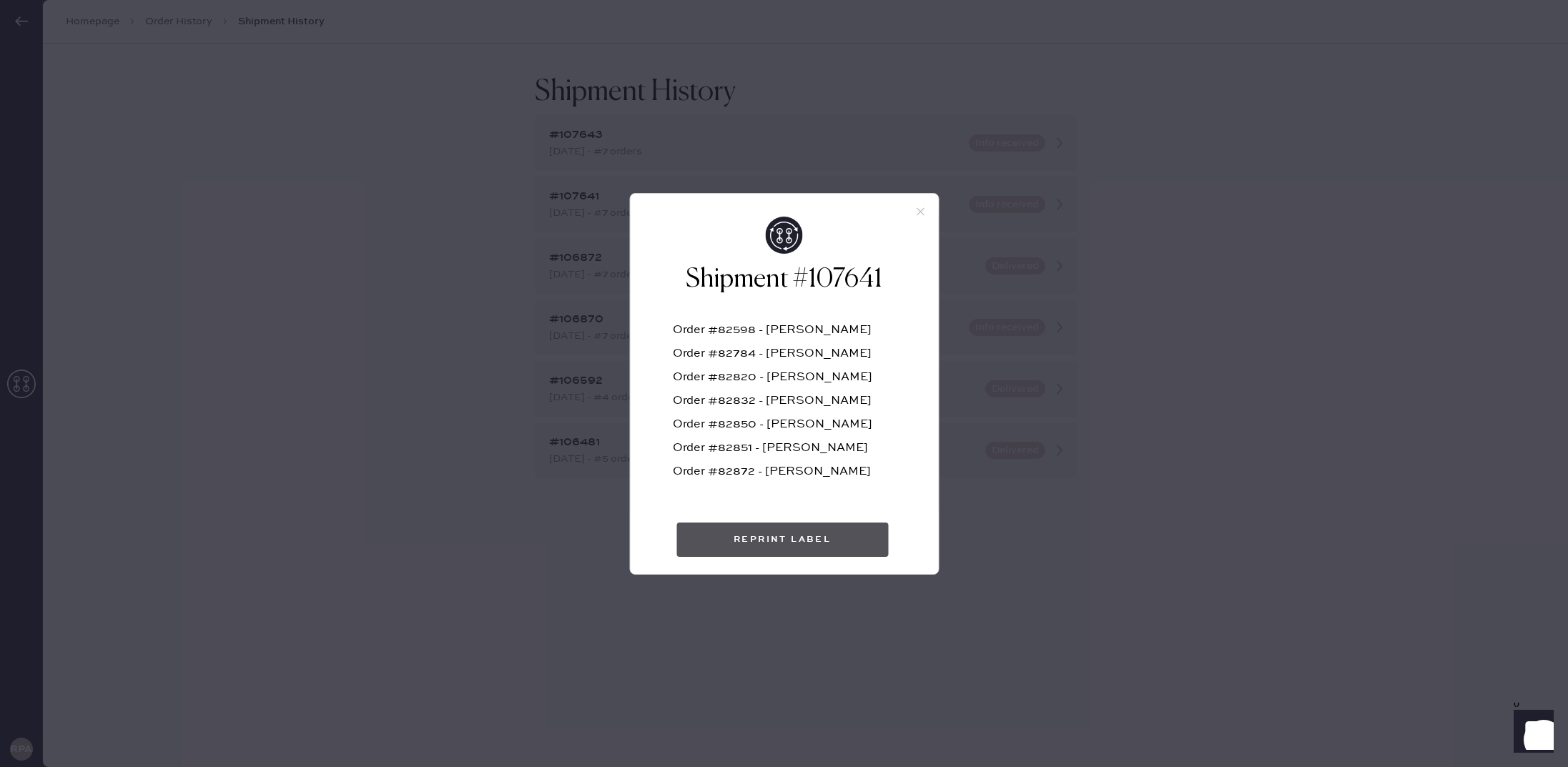
click at [802, 539] on button "Reprint Label" at bounding box center [781, 540] width 211 height 35
click at [343, 132] on div "Shipment #107641 Order #82598 - [PERSON_NAME] Order #82784 - [PERSON_NAME] Orde…" at bounding box center [784, 384] width 1568 height 767
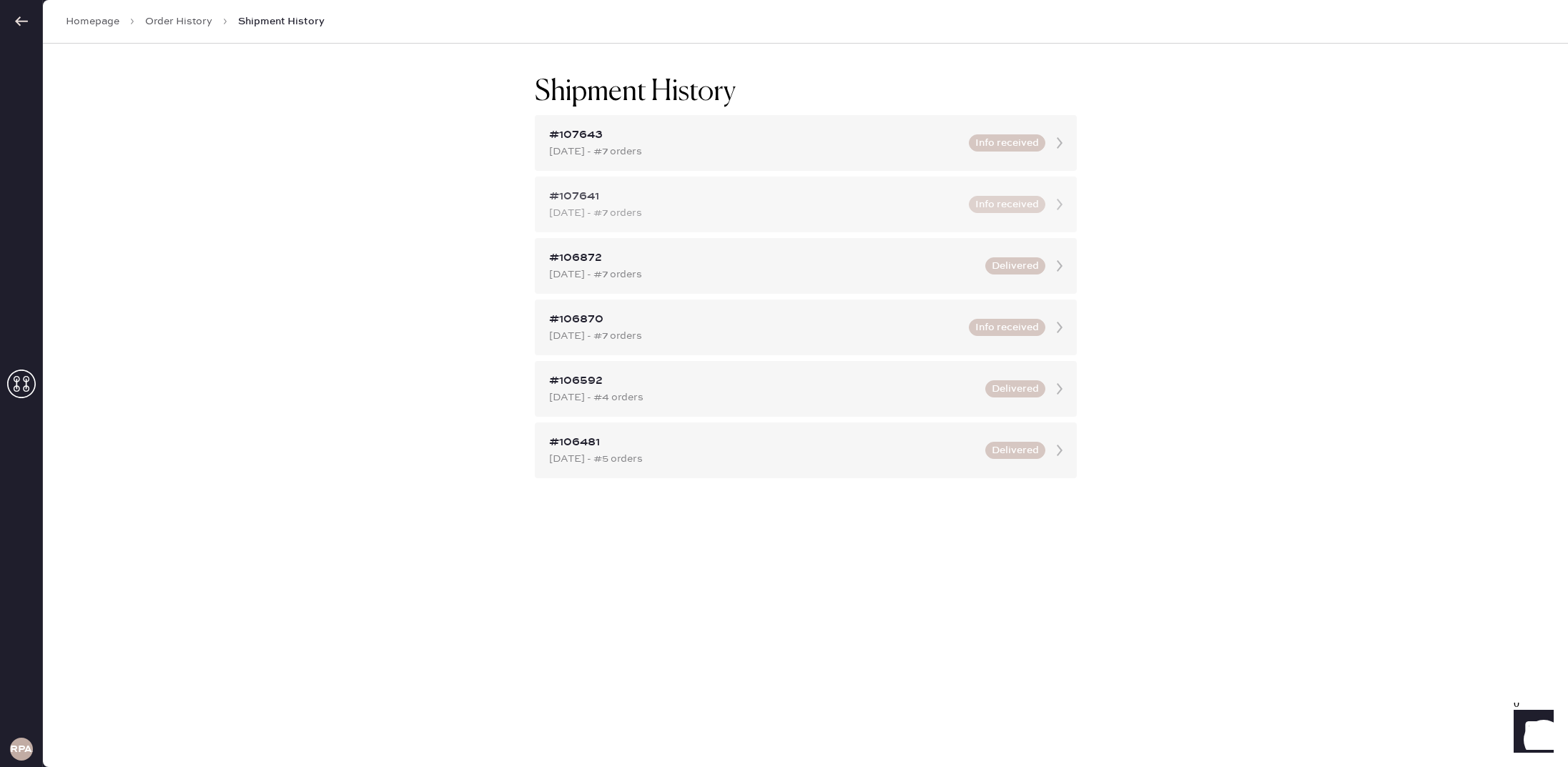
click at [1004, 210] on button "Info received" at bounding box center [1007, 204] width 77 height 17
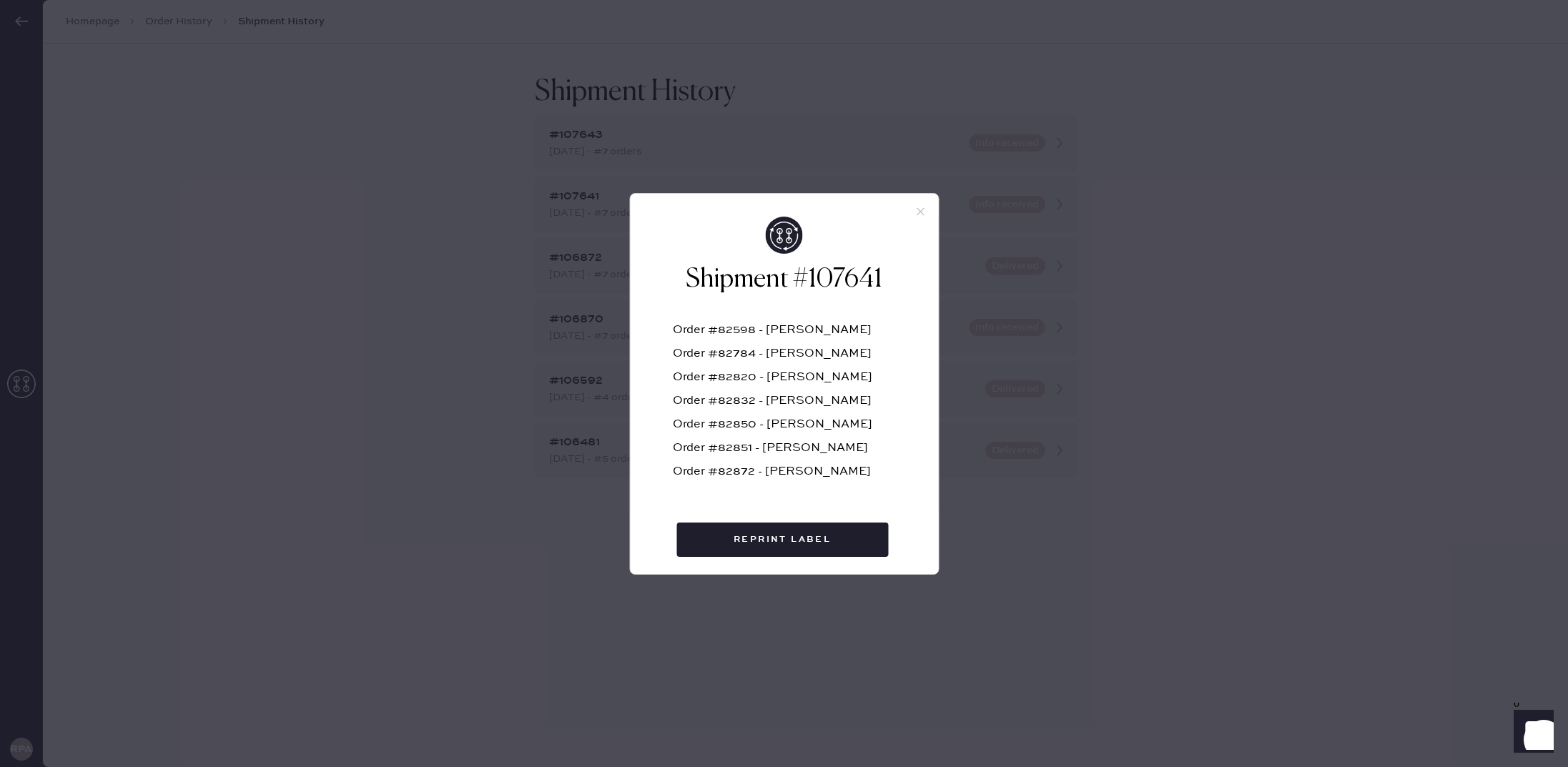
drag, startPoint x: 416, startPoint y: 139, endPoint x: 391, endPoint y: 129, distance: 26.9
click at [415, 139] on div "Shipment #107641 Order #82598 - [PERSON_NAME] Order #82784 - [PERSON_NAME] Orde…" at bounding box center [784, 384] width 1568 height 767
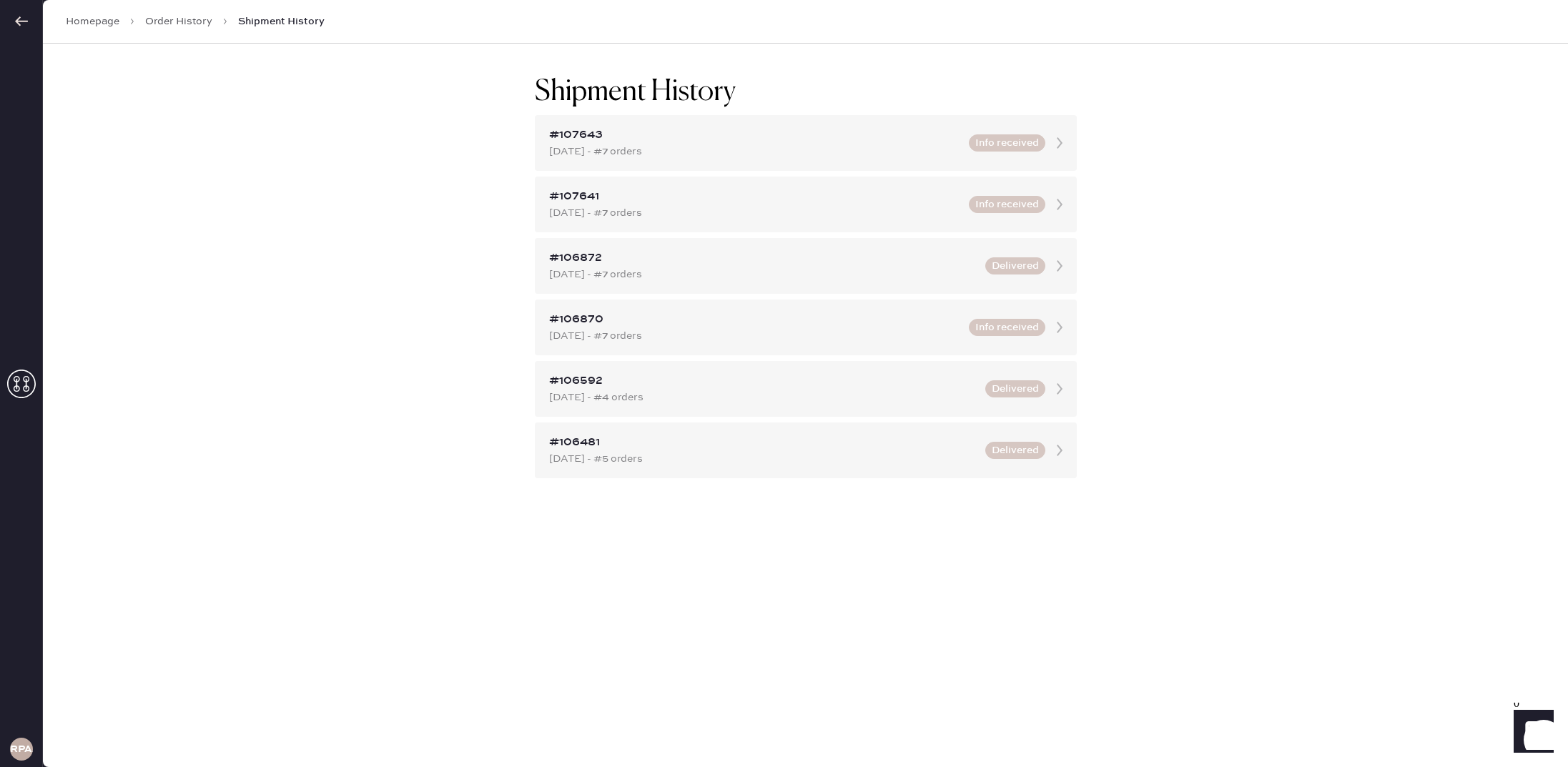
drag, startPoint x: 60, startPoint y: 21, endPoint x: 89, endPoint y: 23, distance: 29.1
click at [60, 21] on div "Homepage Order History Shipment History" at bounding box center [805, 22] width 1525 height 44
click at [100, 23] on link "Homepage" at bounding box center [93, 22] width 54 height 15
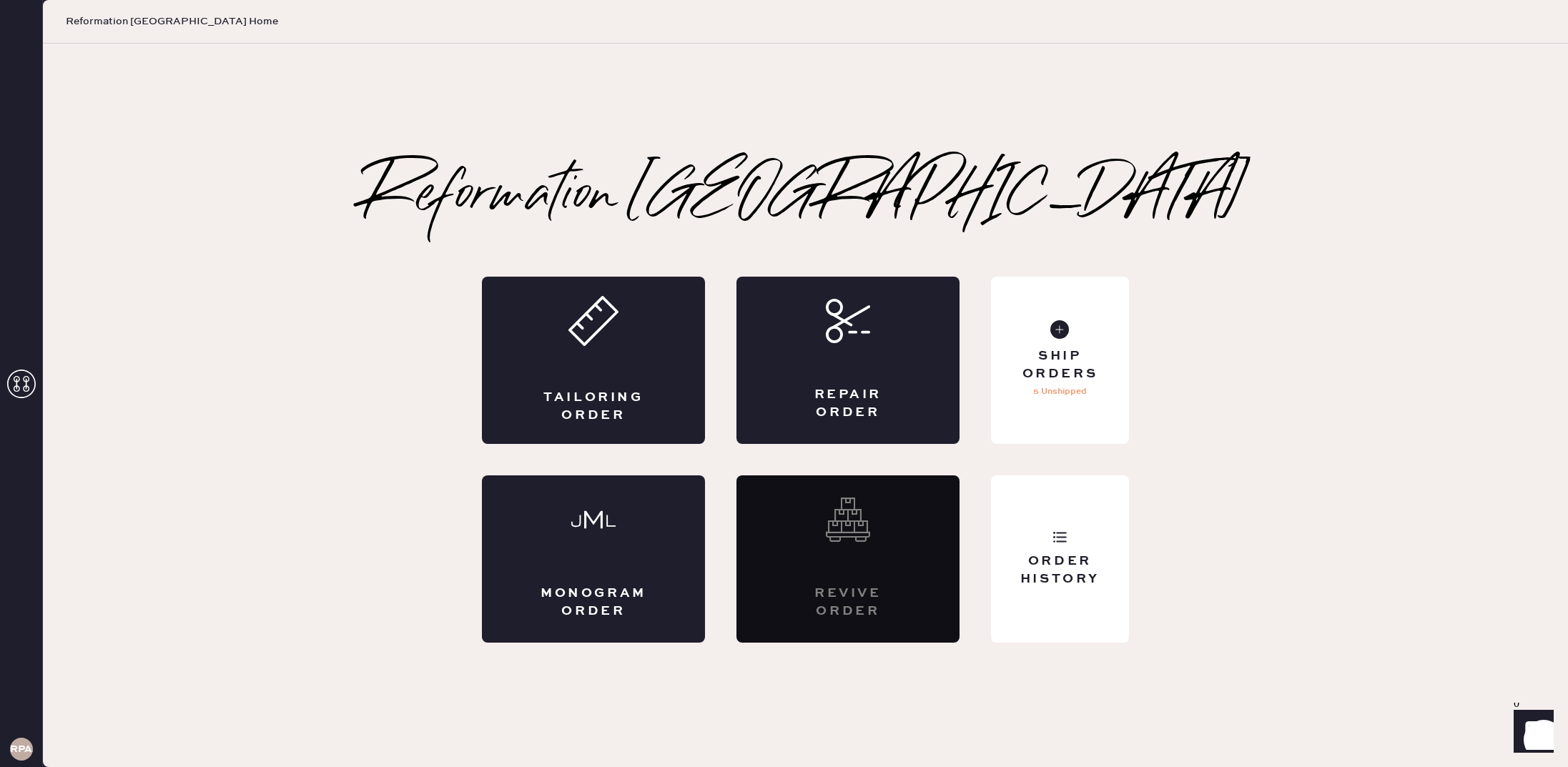
click at [861, 533] on icon at bounding box center [848, 520] width 45 height 45
click at [857, 536] on icon at bounding box center [848, 520] width 45 height 45
click at [1060, 417] on div "Ship Orders 5 Unshipped" at bounding box center [1060, 360] width 138 height 168
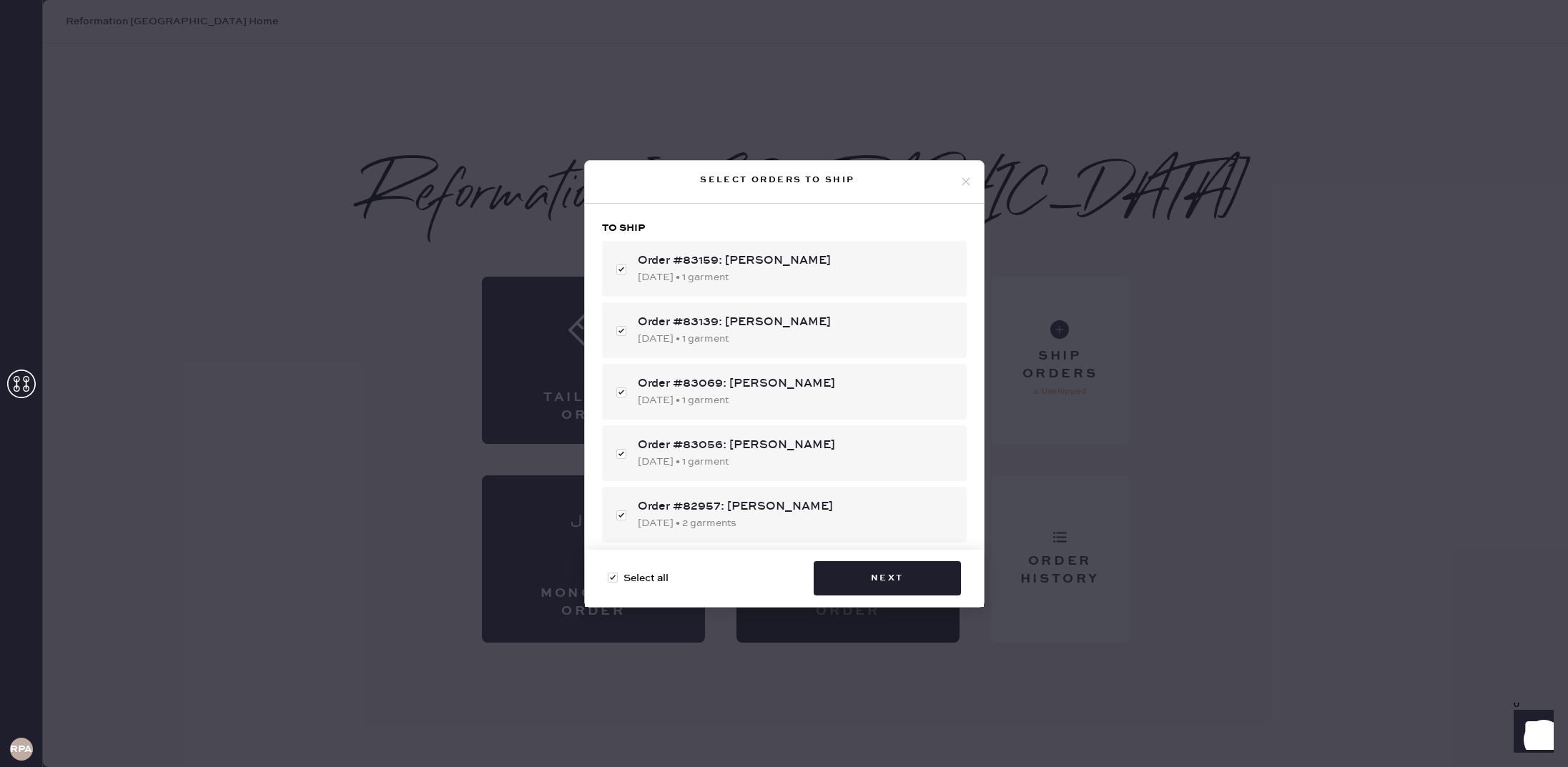
click at [961, 180] on icon at bounding box center [966, 181] width 13 height 13
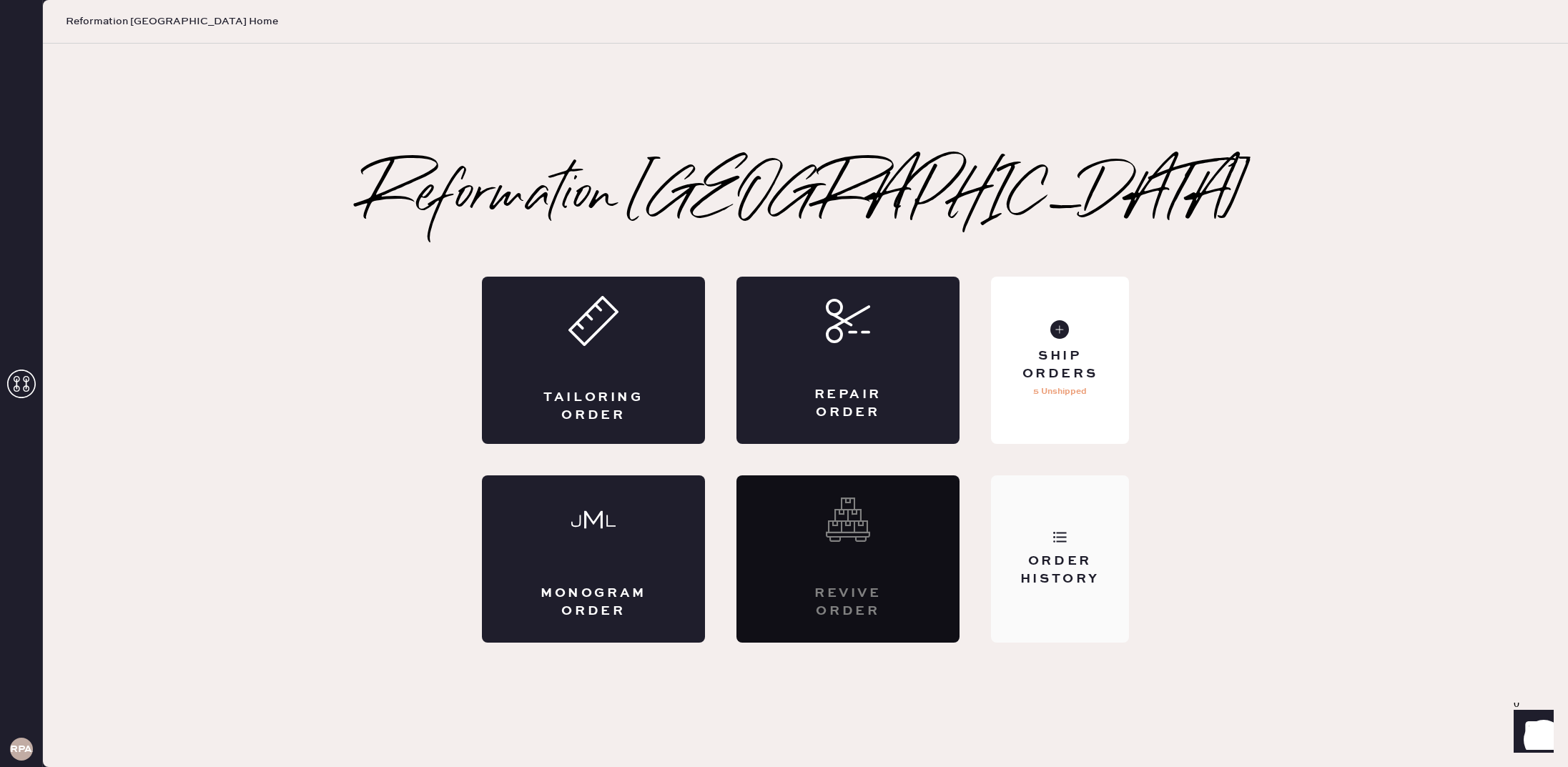
click at [1075, 494] on div "Order History" at bounding box center [1060, 559] width 138 height 168
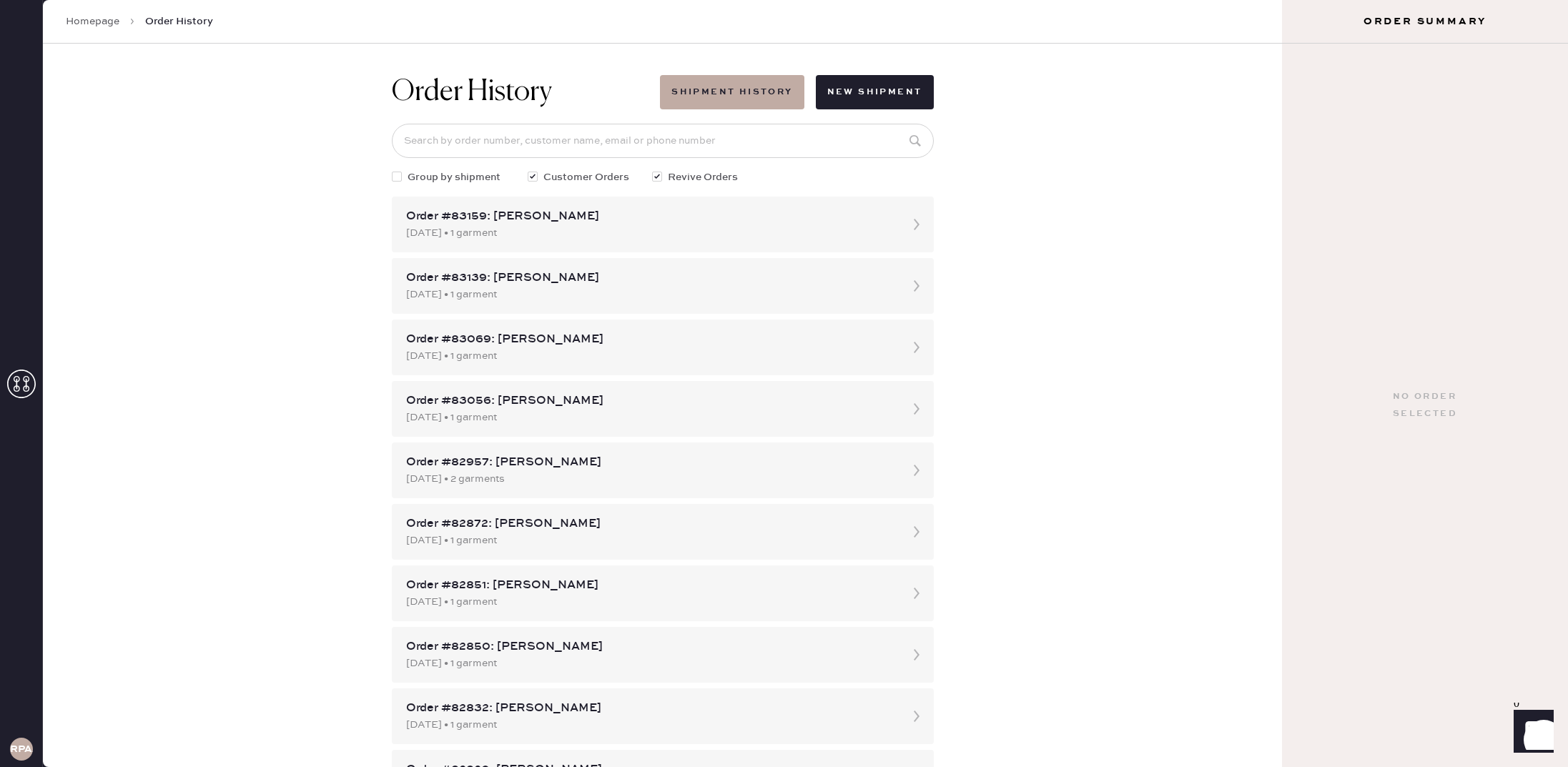
drag, startPoint x: 592, startPoint y: 174, endPoint x: 607, endPoint y: 171, distance: 15.3
click at [592, 174] on span "Customer Orders" at bounding box center [586, 178] width 86 height 15
click at [529, 170] on input "Customer Orders" at bounding box center [528, 170] width 1 height 1
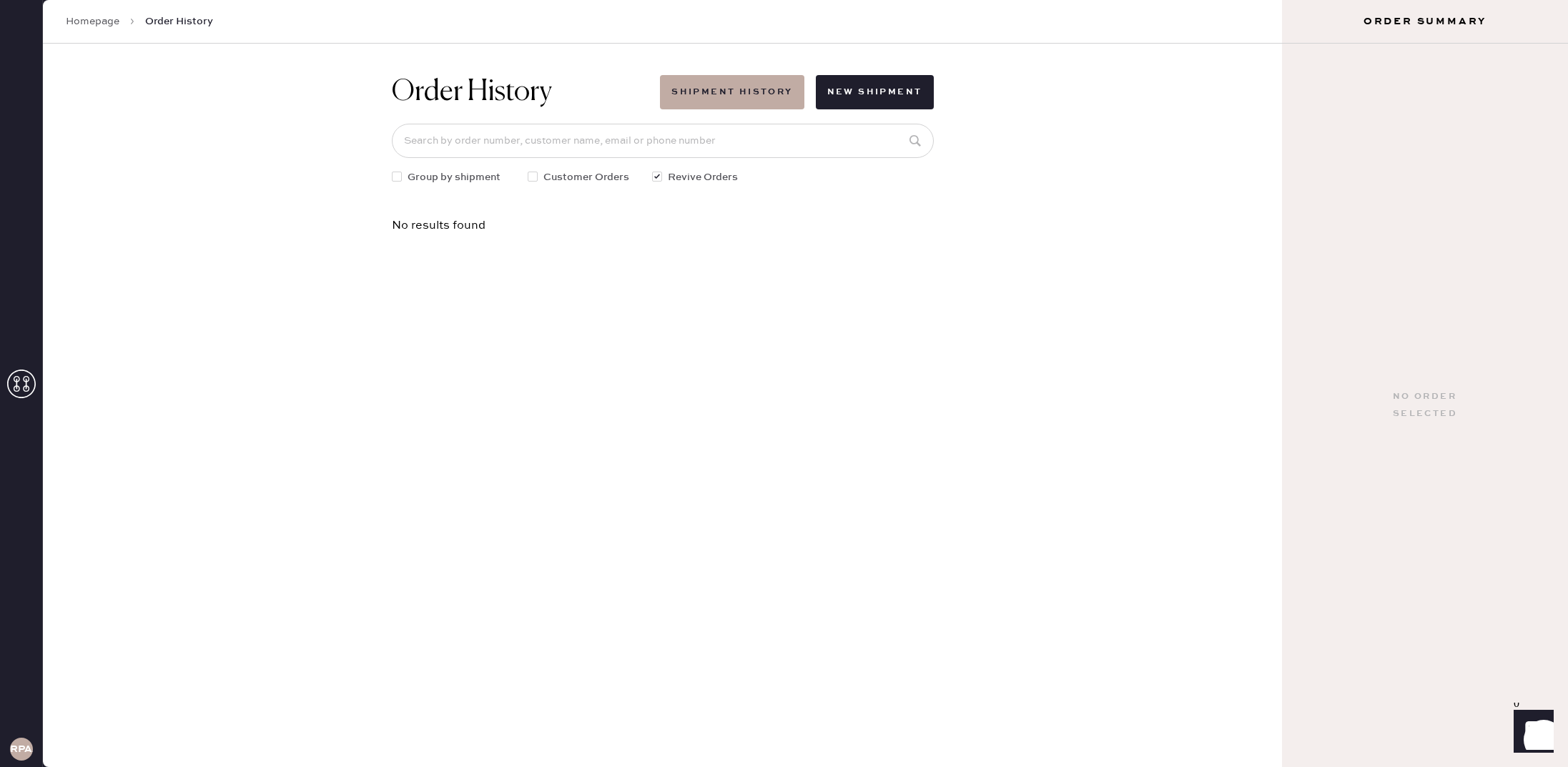
drag, startPoint x: 597, startPoint y: 170, endPoint x: 651, endPoint y: 171, distance: 54.0
click at [597, 170] on span "Customer Orders" at bounding box center [586, 178] width 86 height 15
click at [529, 170] on input "Customer Orders" at bounding box center [528, 170] width 1 height 1
checkbox input "true"
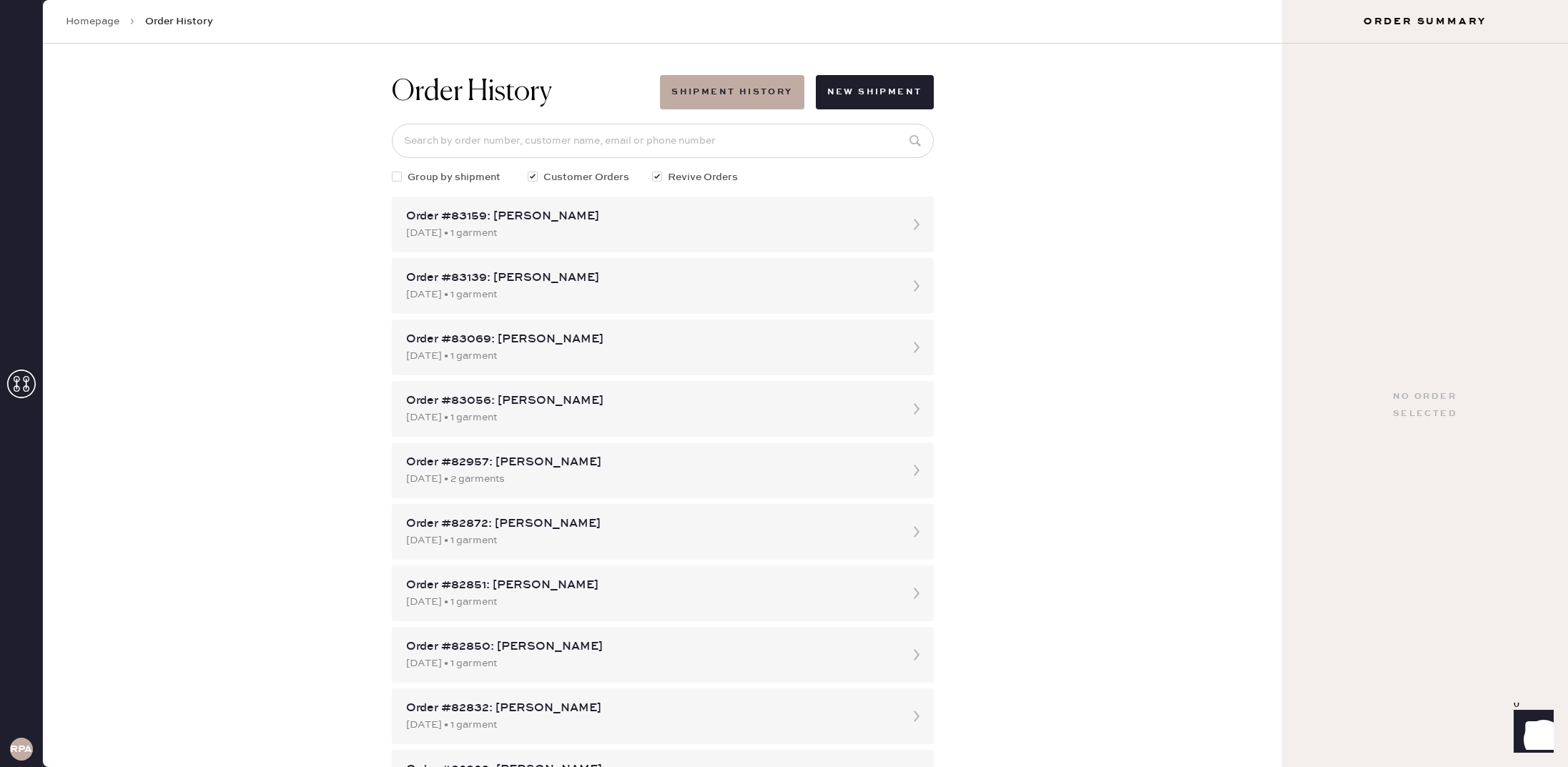
click at [680, 175] on span "Revive Orders" at bounding box center [702, 178] width 70 height 15
click at [653, 170] on input "Revive Orders" at bounding box center [652, 170] width 1 height 1
checkbox input "false"
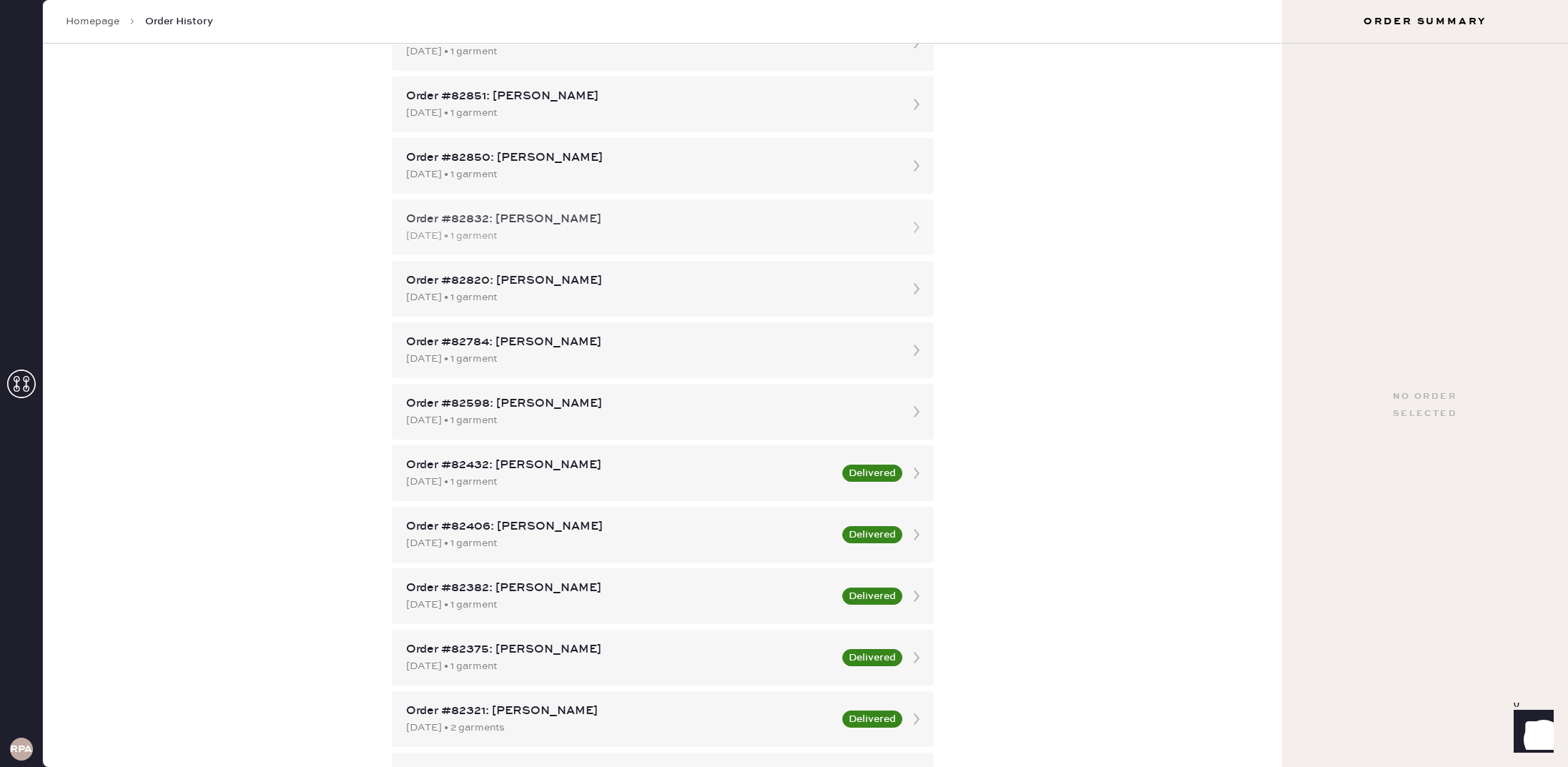
scroll to position [481, 0]
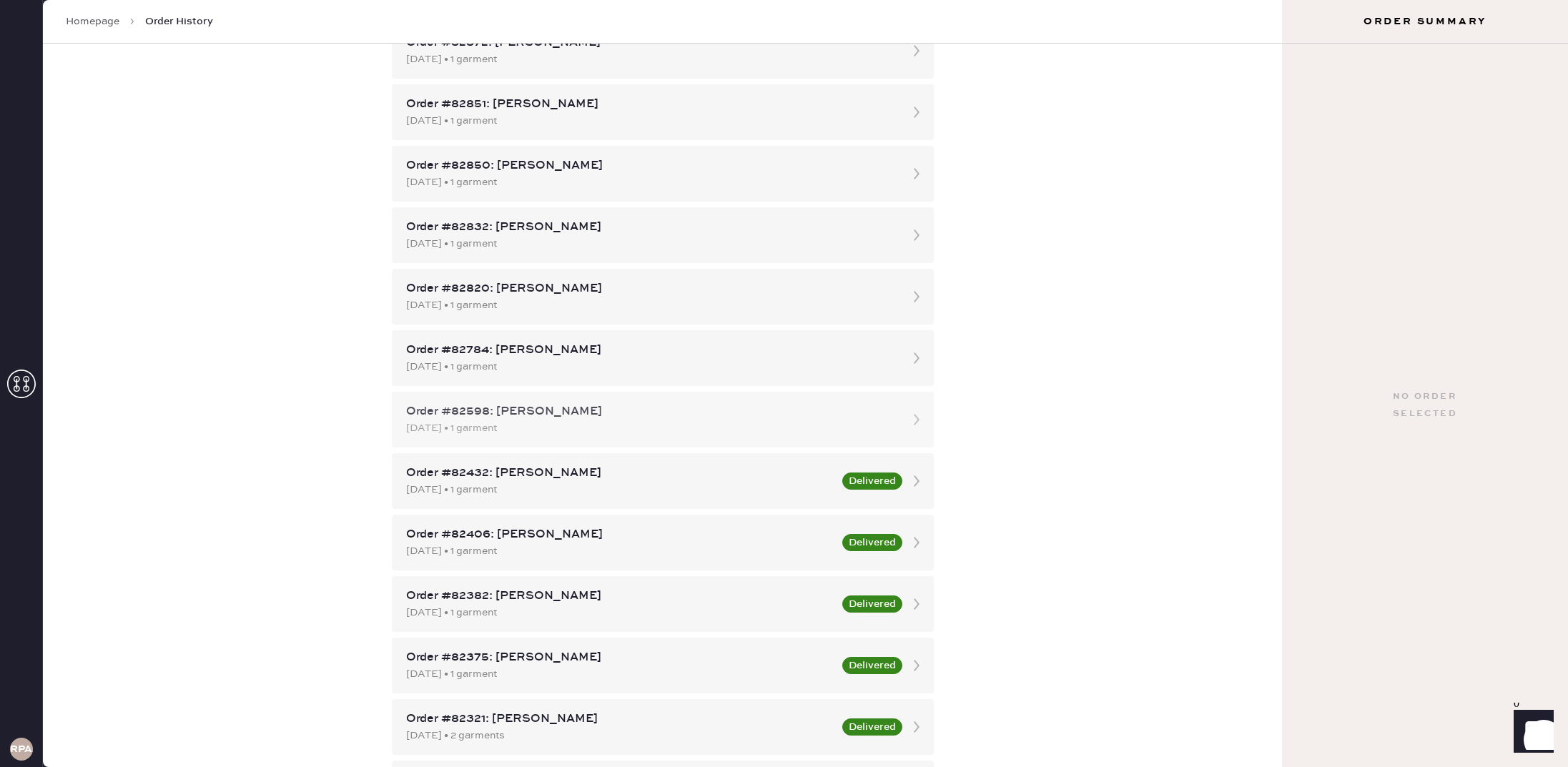
click at [556, 425] on div "[DATE] • 1 garment" at bounding box center [650, 428] width 488 height 15
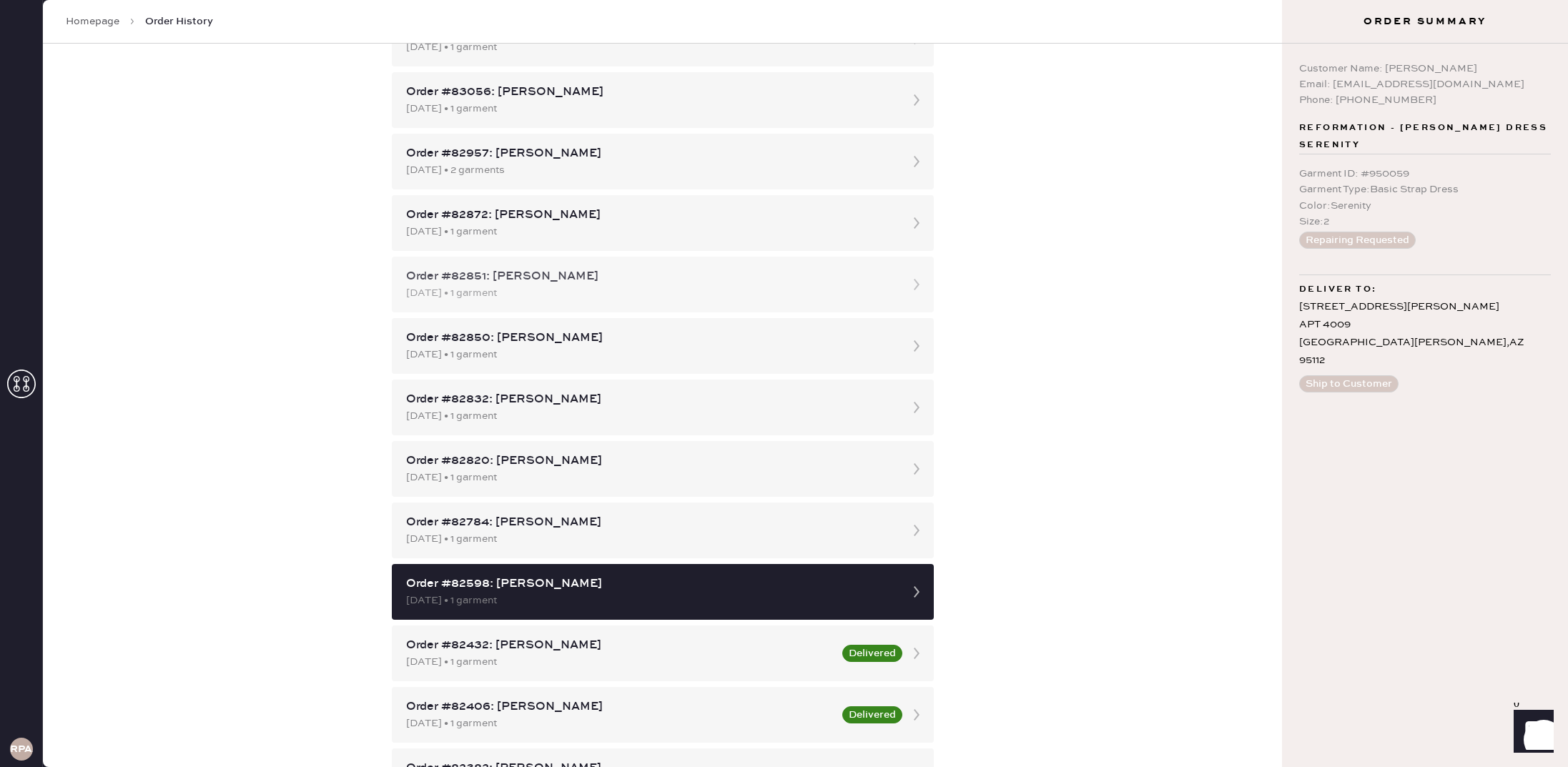
scroll to position [310, 0]
click at [622, 520] on div "Order #82784: [PERSON_NAME]" at bounding box center [650, 522] width 488 height 17
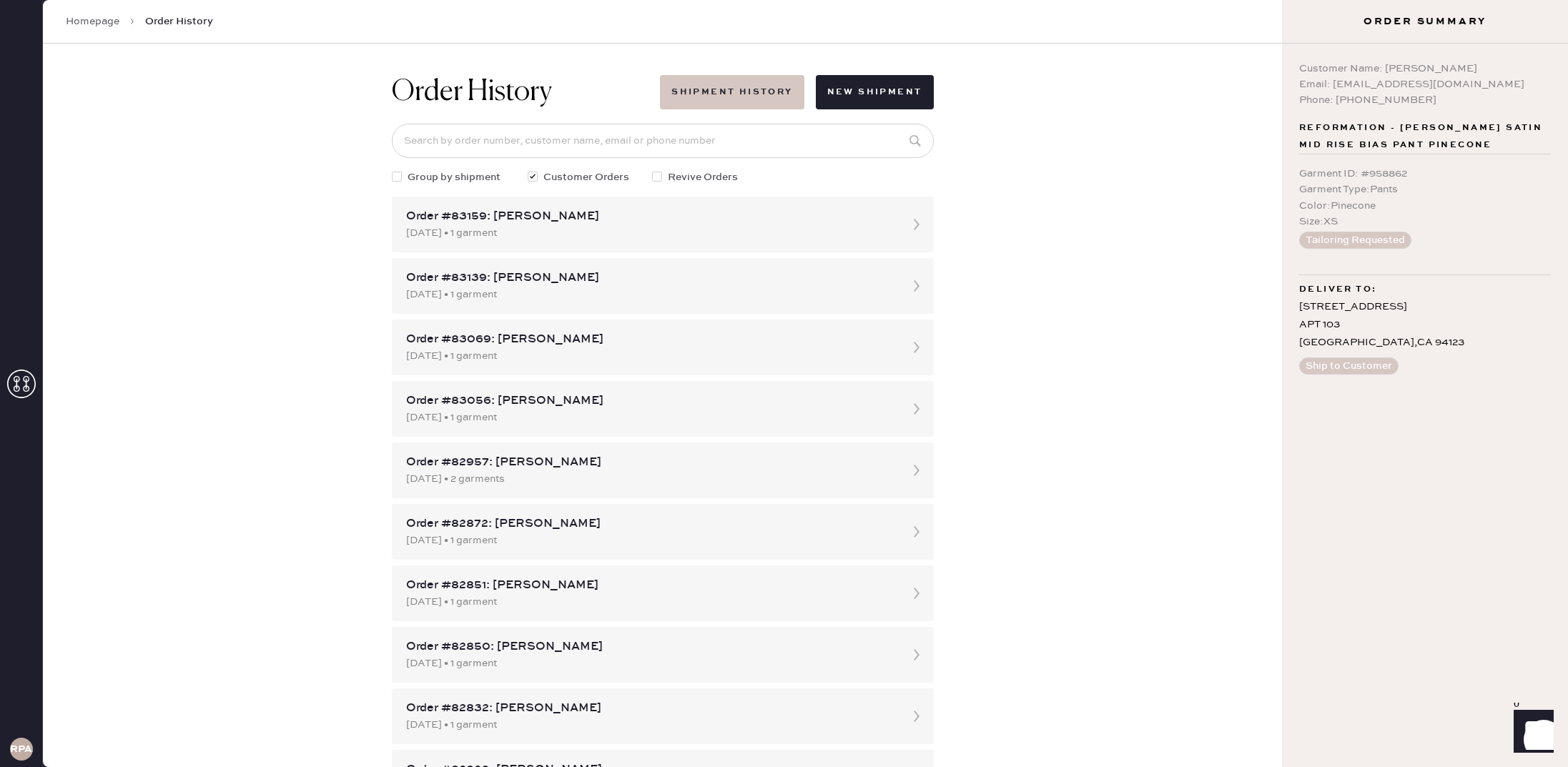
click at [696, 90] on button "Shipment History" at bounding box center [731, 92] width 144 height 35
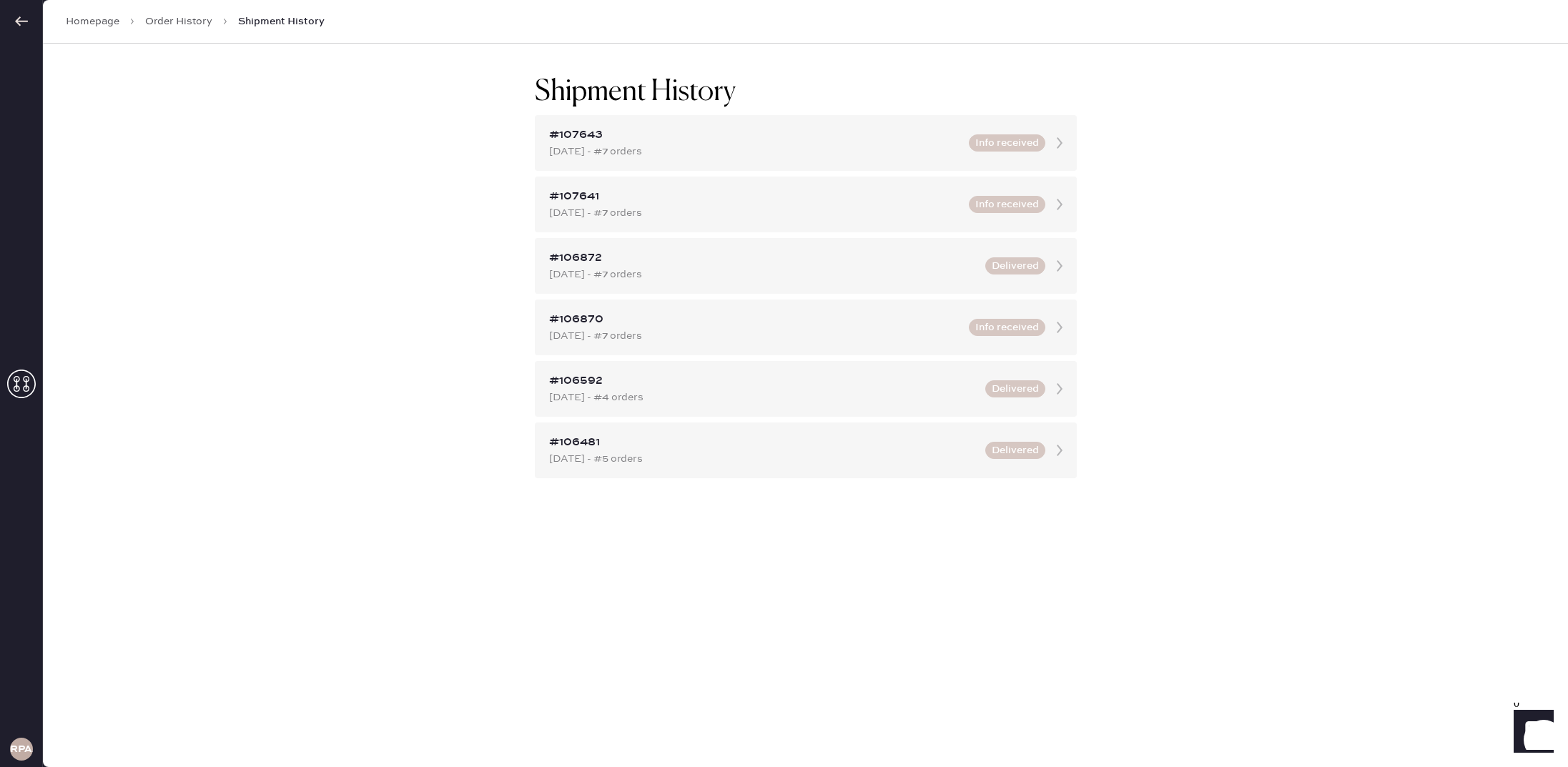
click at [25, 25] on icon at bounding box center [22, 22] width 15 height 15
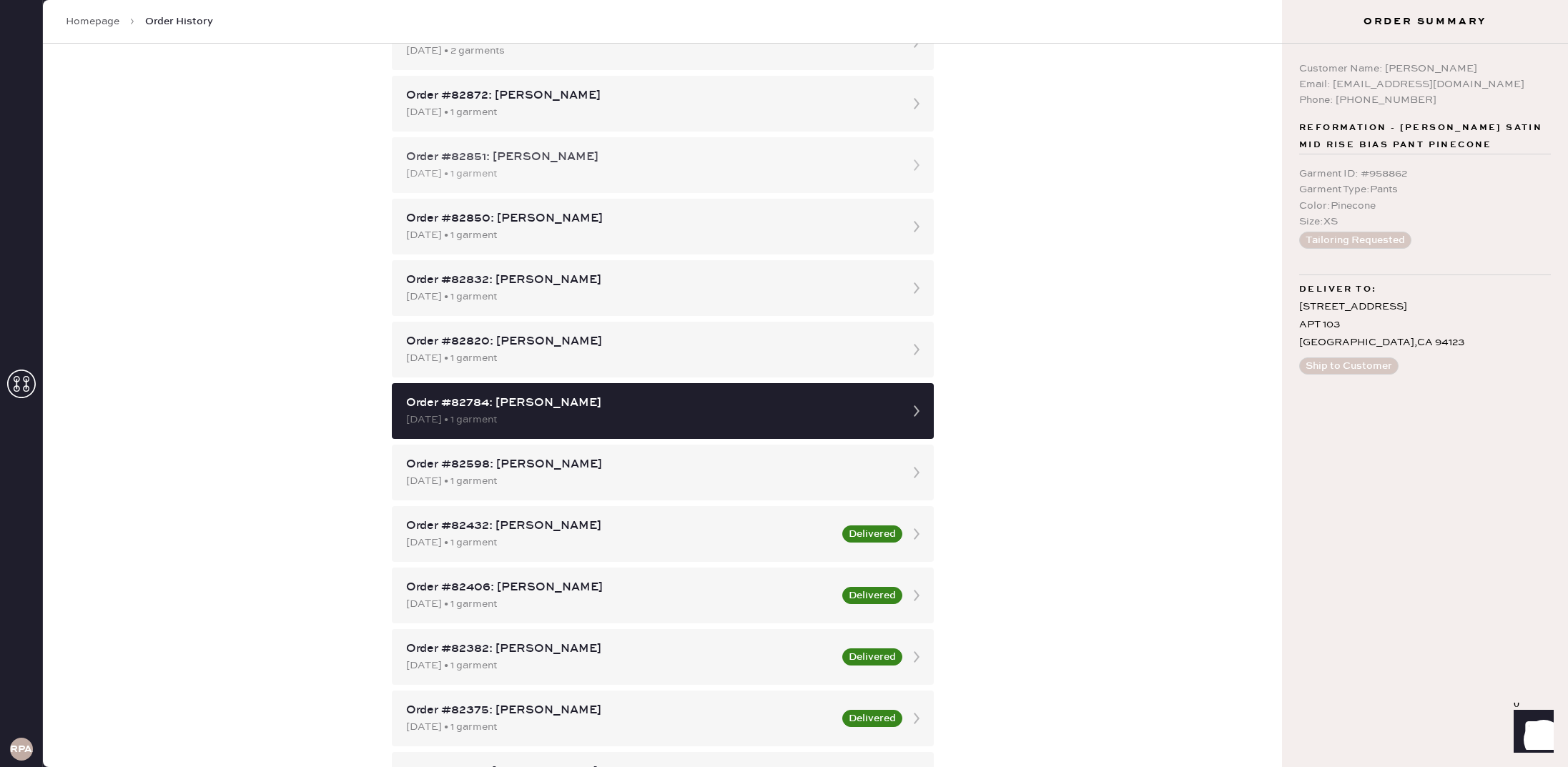
scroll to position [437, 0]
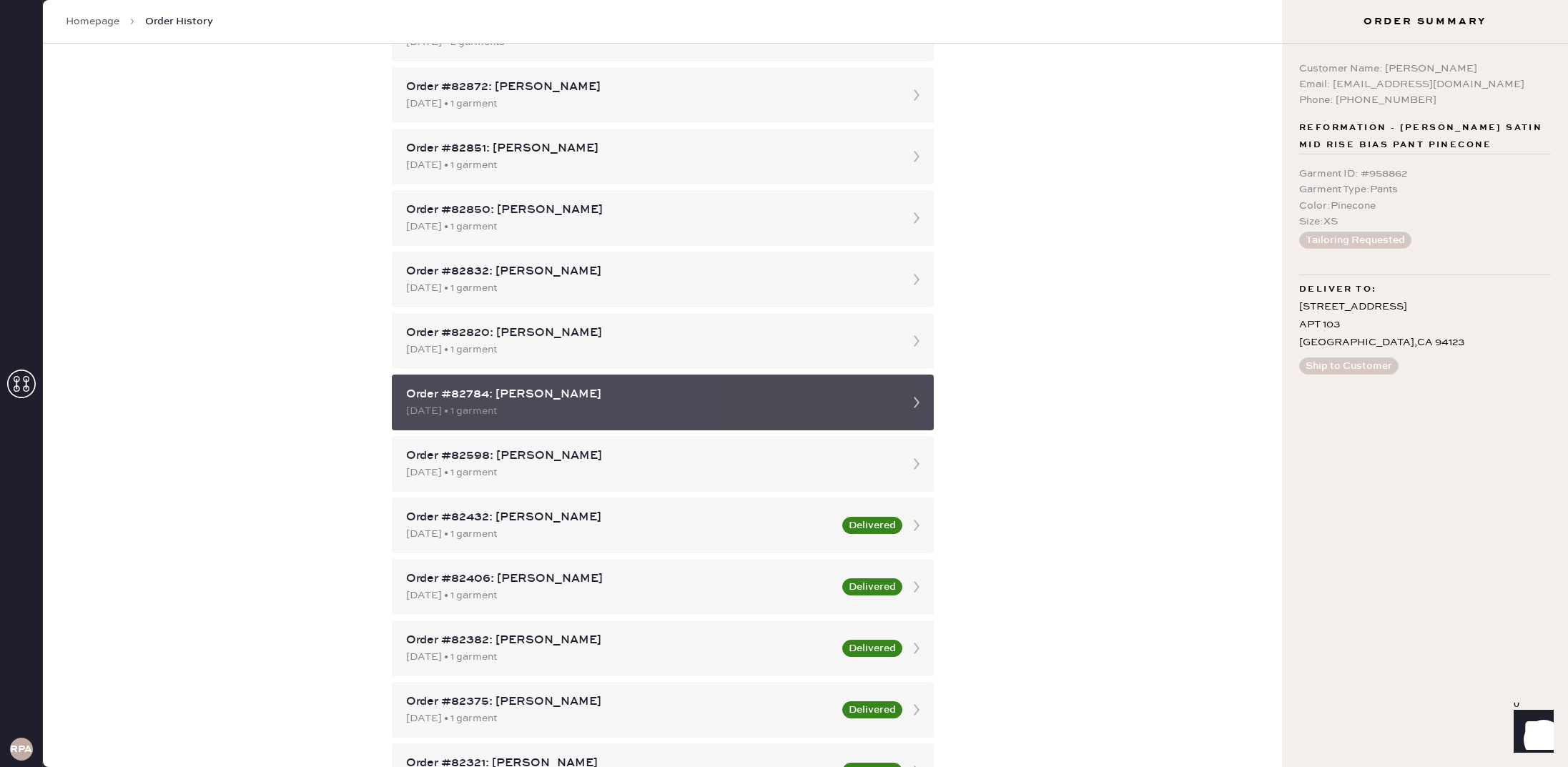
click at [804, 394] on div "Order #82784: [PERSON_NAME]" at bounding box center [650, 394] width 488 height 17
click at [798, 393] on div "Order #82784: [PERSON_NAME]" at bounding box center [650, 394] width 488 height 17
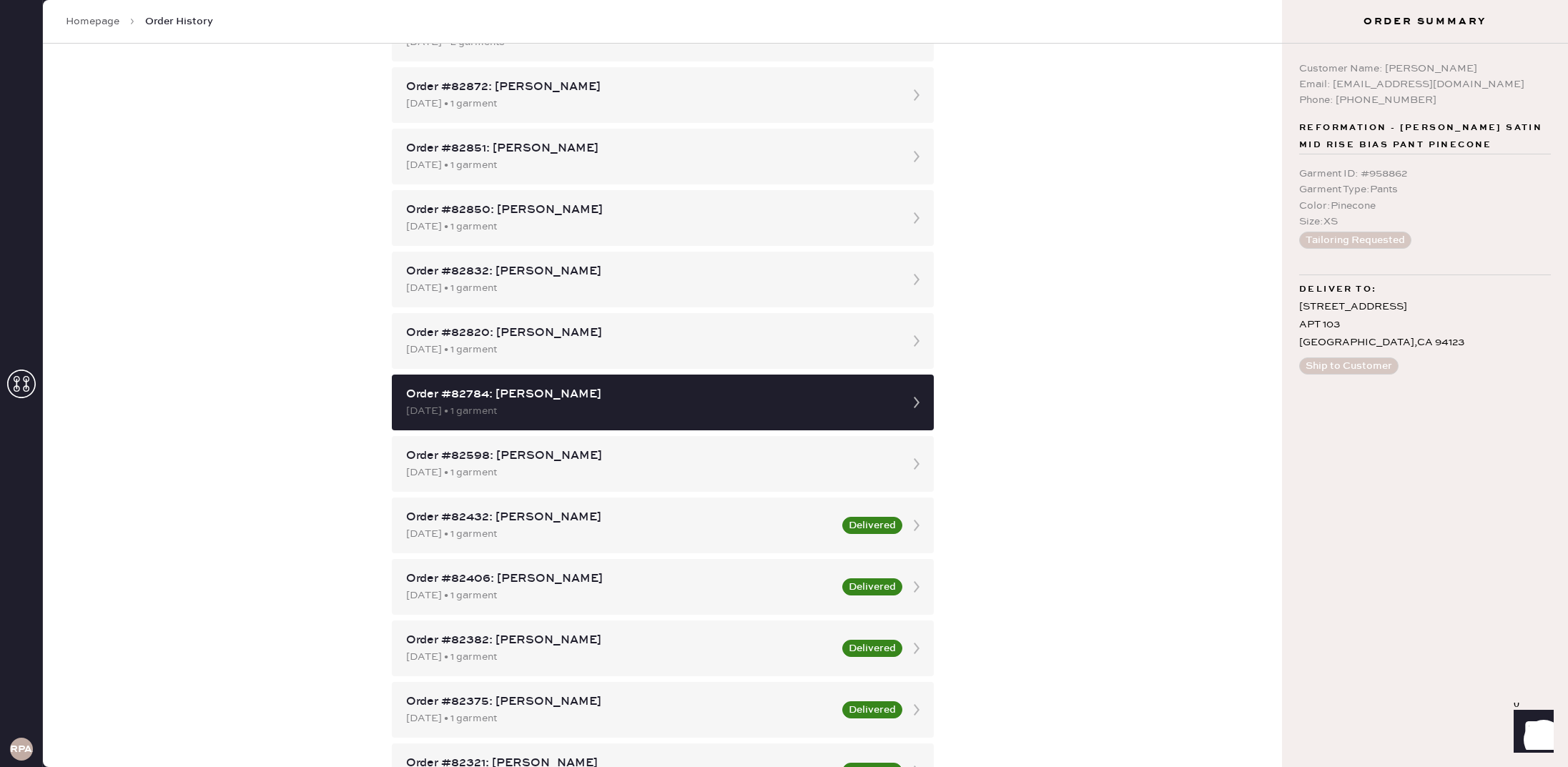
click at [98, 25] on link "Homepage" at bounding box center [93, 22] width 54 height 15
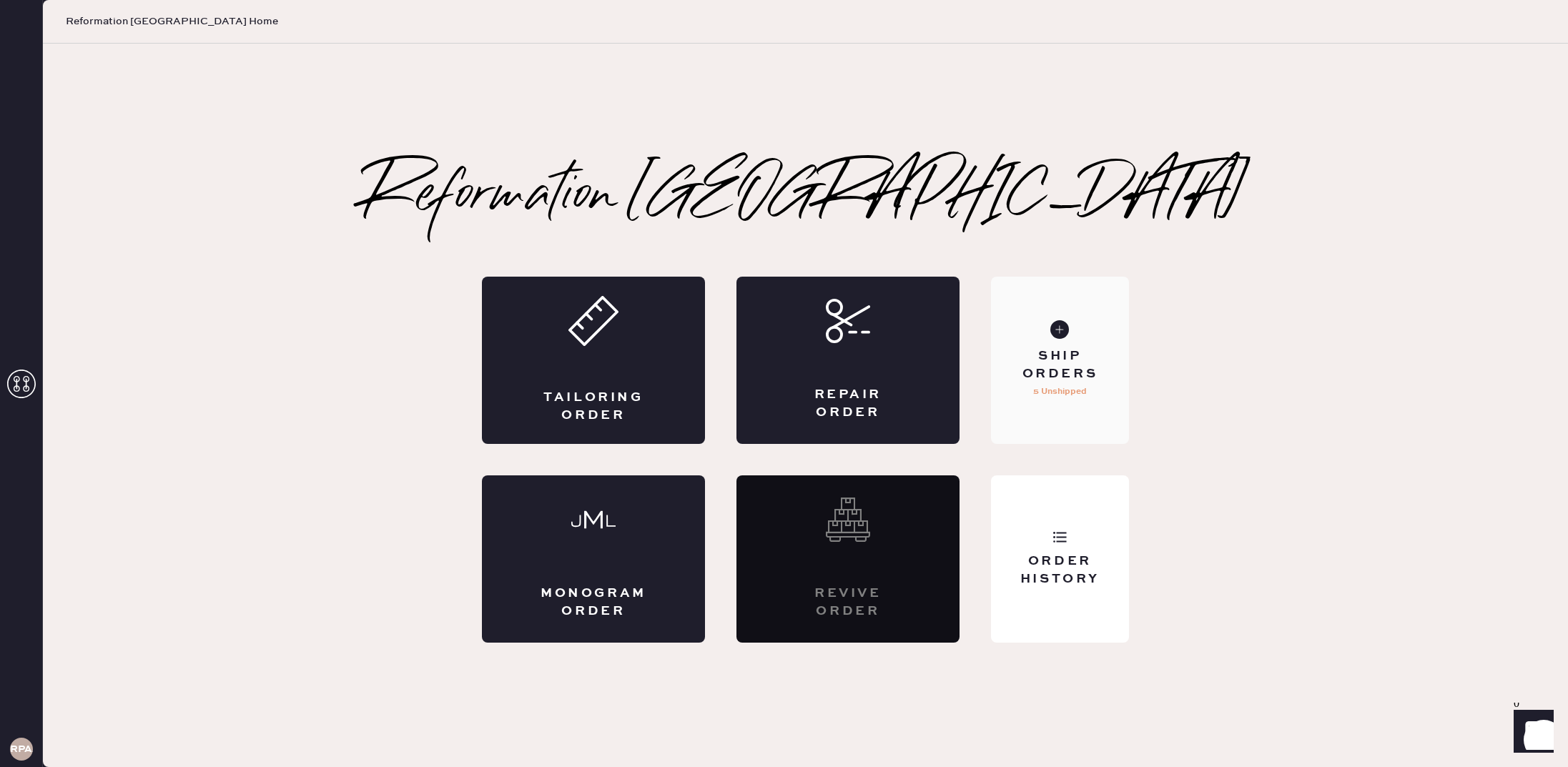
click at [1031, 416] on div "Ship Orders 5 Unshipped" at bounding box center [1060, 360] width 138 height 168
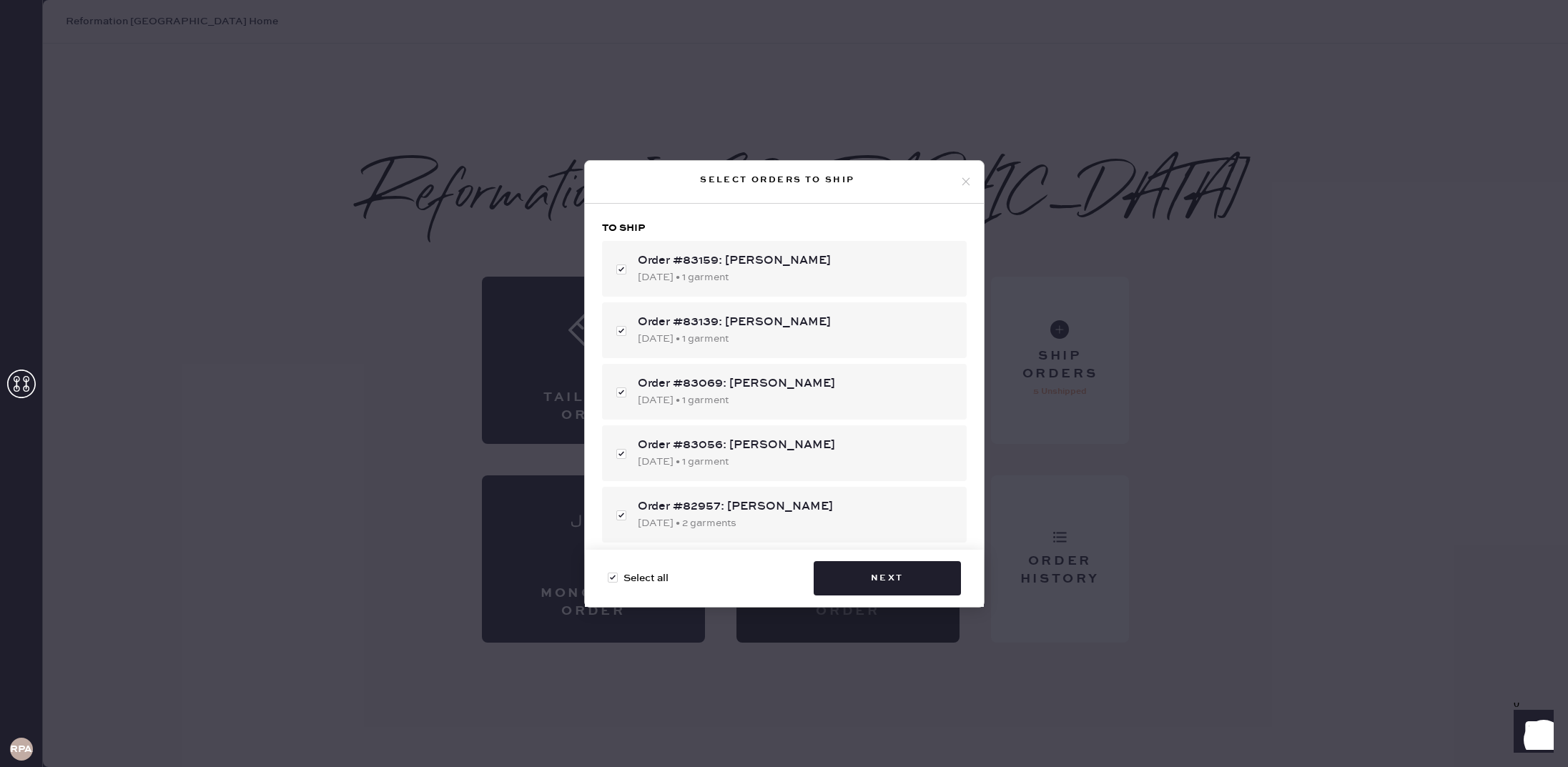
click at [963, 185] on icon at bounding box center [966, 181] width 13 height 13
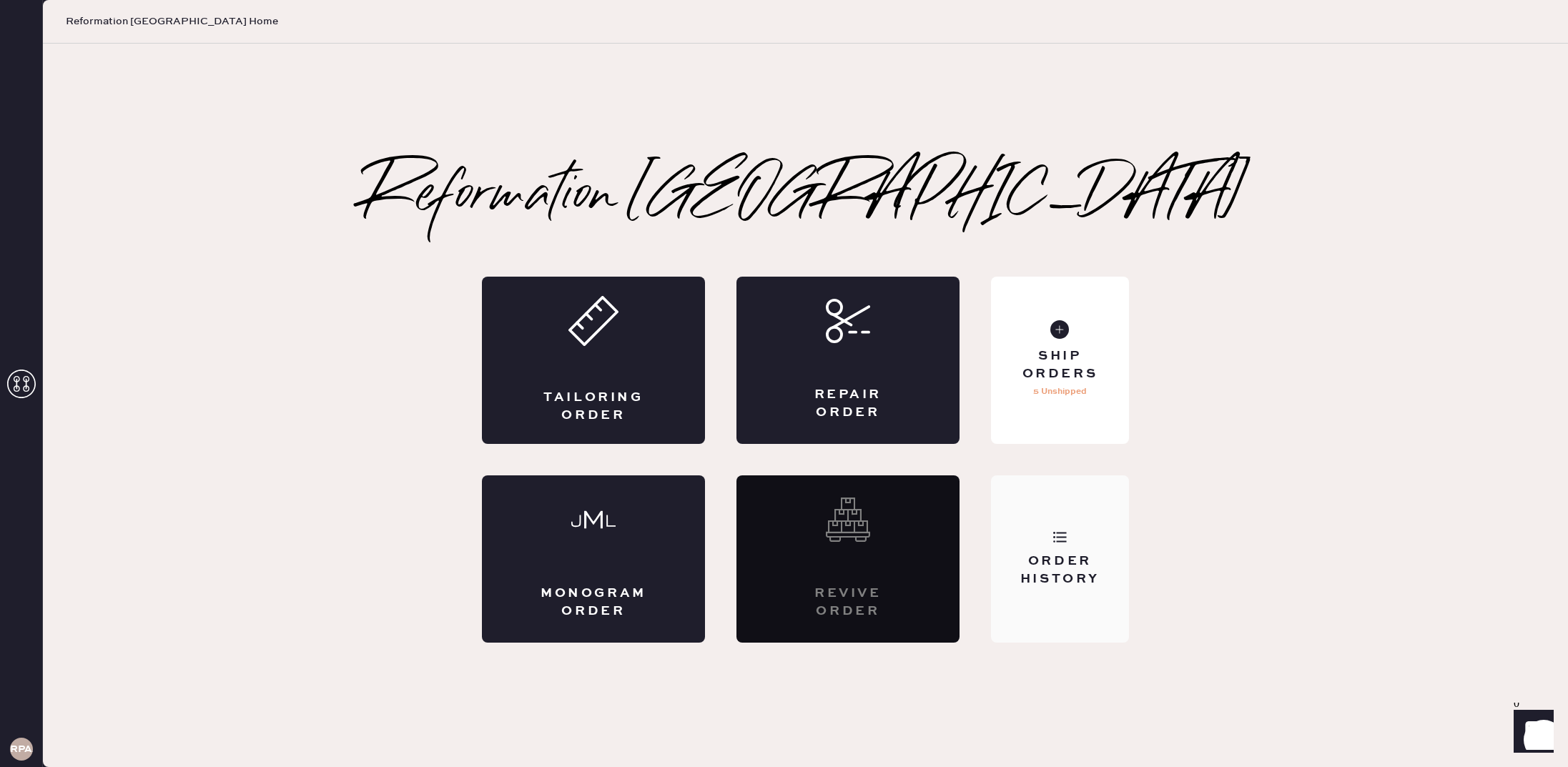
click at [1071, 557] on div "Order History" at bounding box center [1060, 570] width 115 height 36
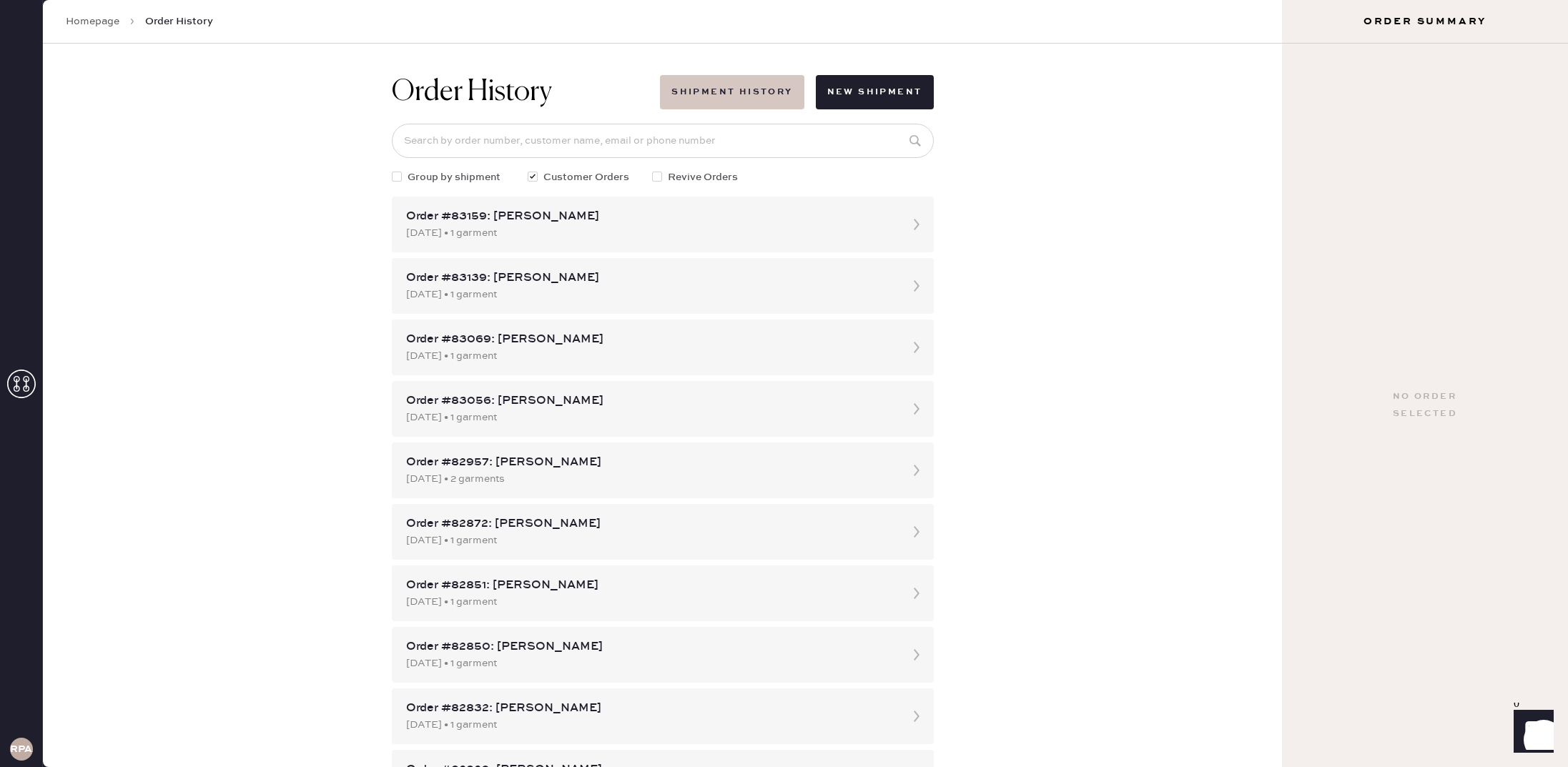
click at [745, 81] on button "Shipment History" at bounding box center [731, 92] width 144 height 35
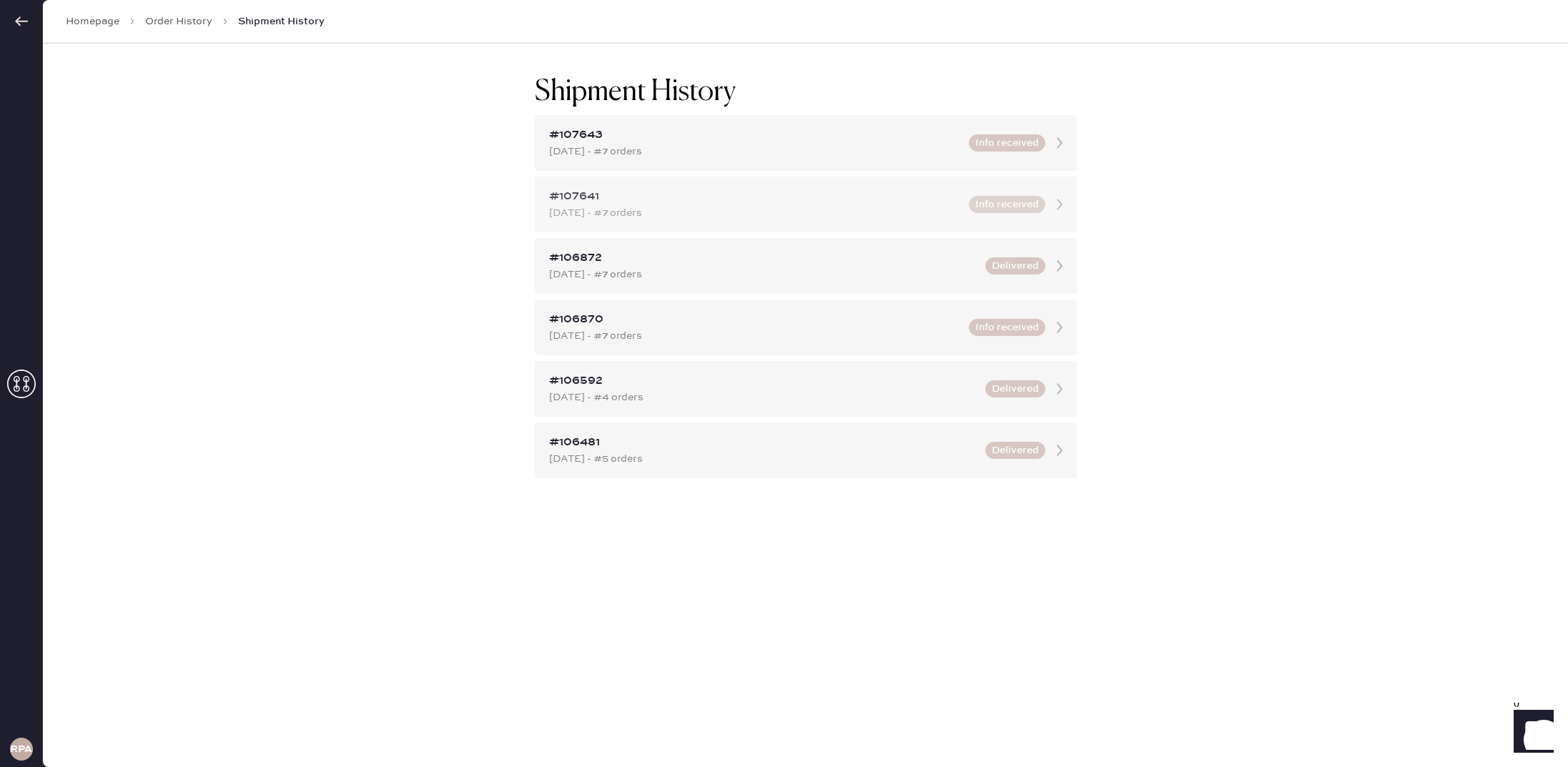
click at [728, 201] on div "#107641" at bounding box center [754, 197] width 411 height 17
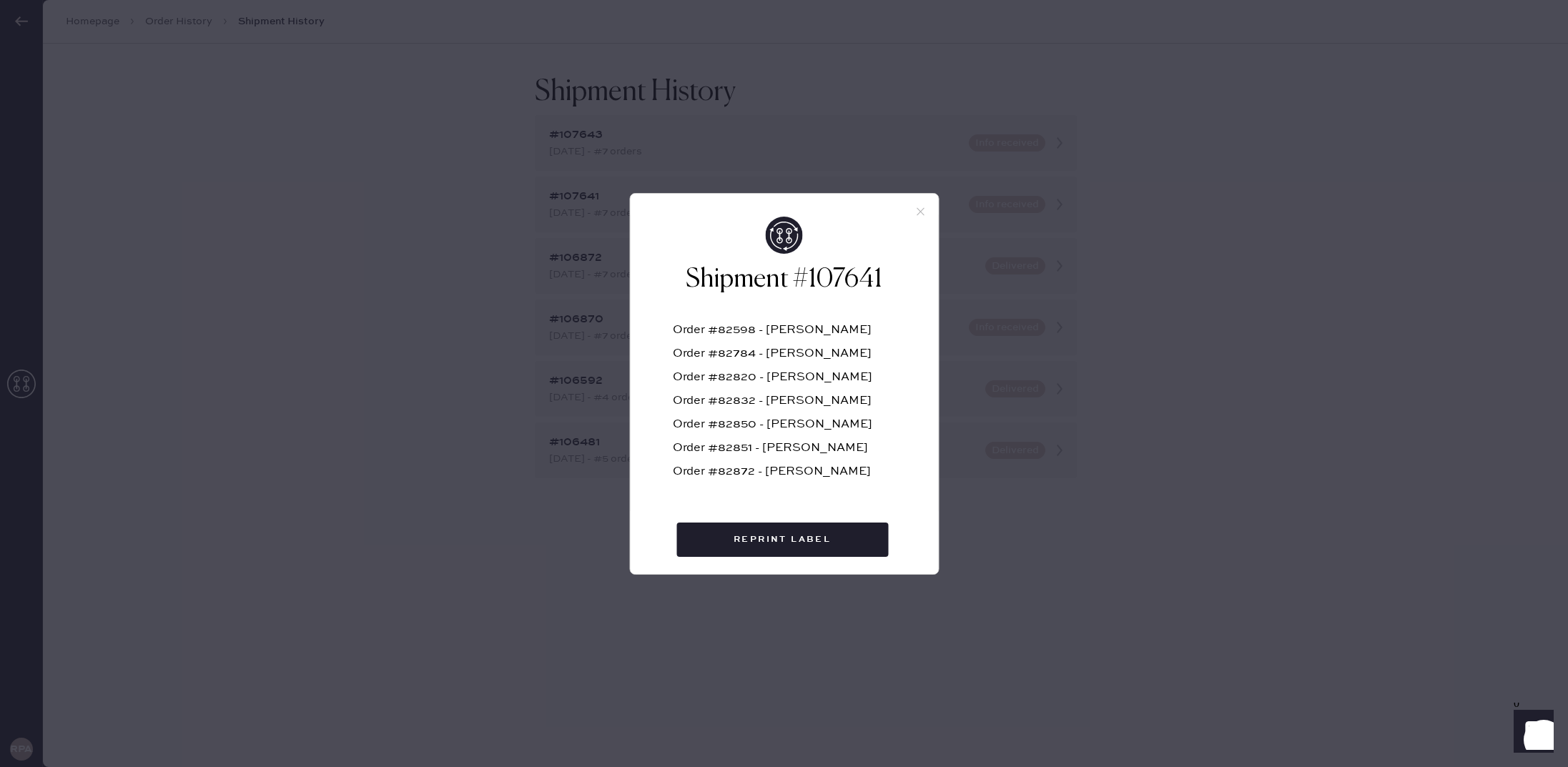
click at [919, 209] on icon at bounding box center [920, 211] width 13 height 13
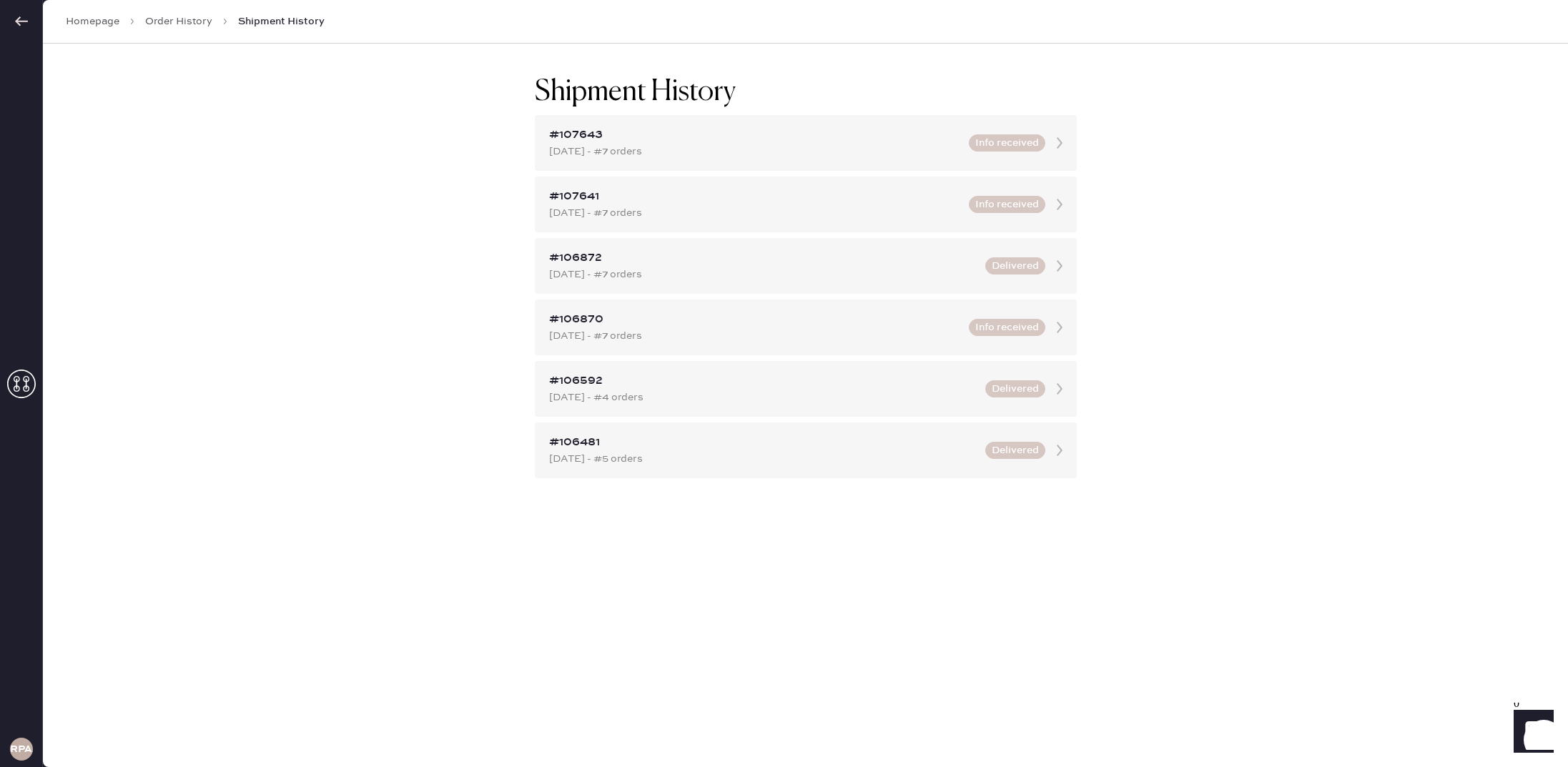
click at [104, 20] on link "Homepage" at bounding box center [93, 22] width 54 height 15
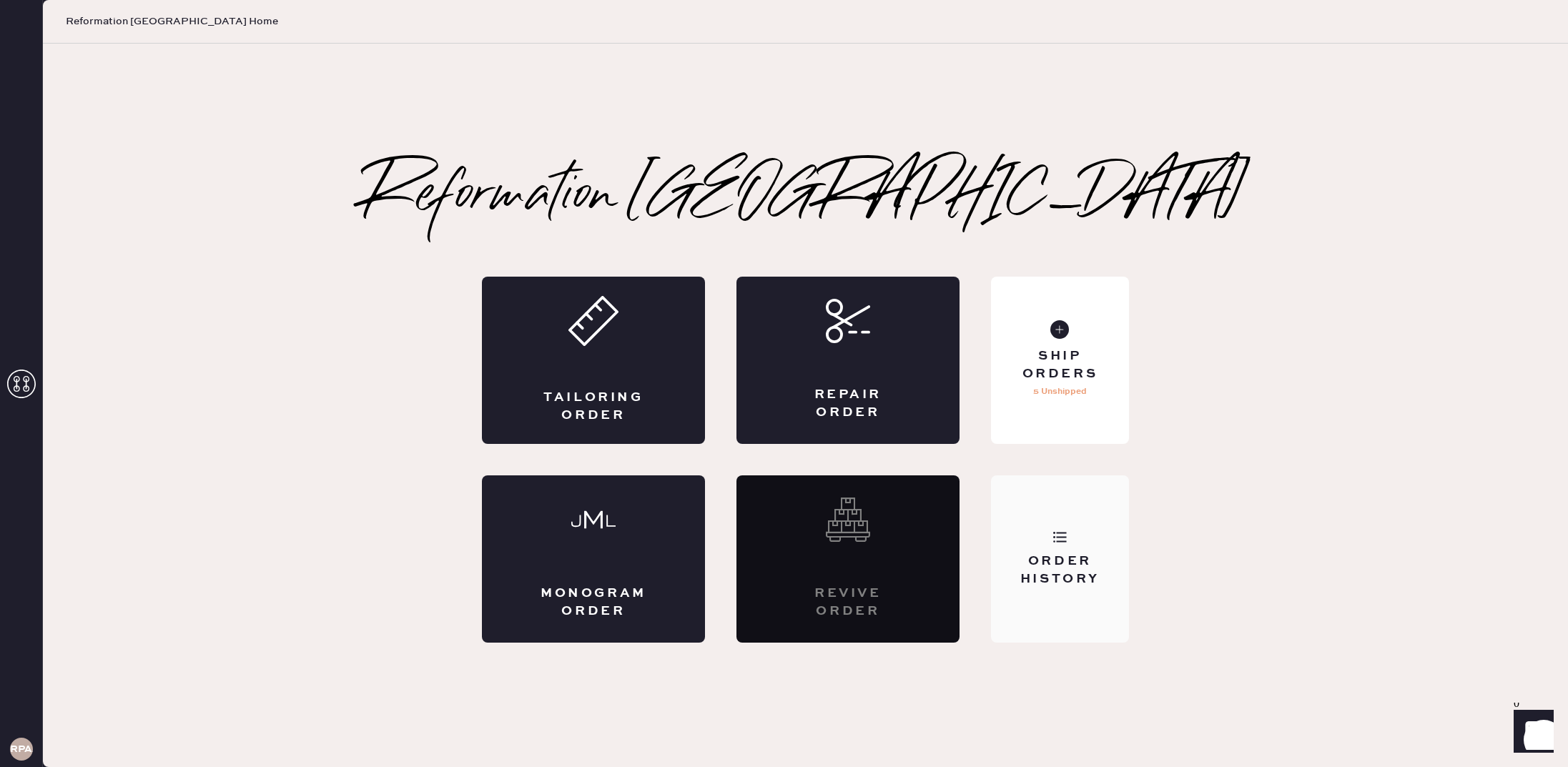
click at [1055, 518] on div "Order History" at bounding box center [1060, 559] width 138 height 168
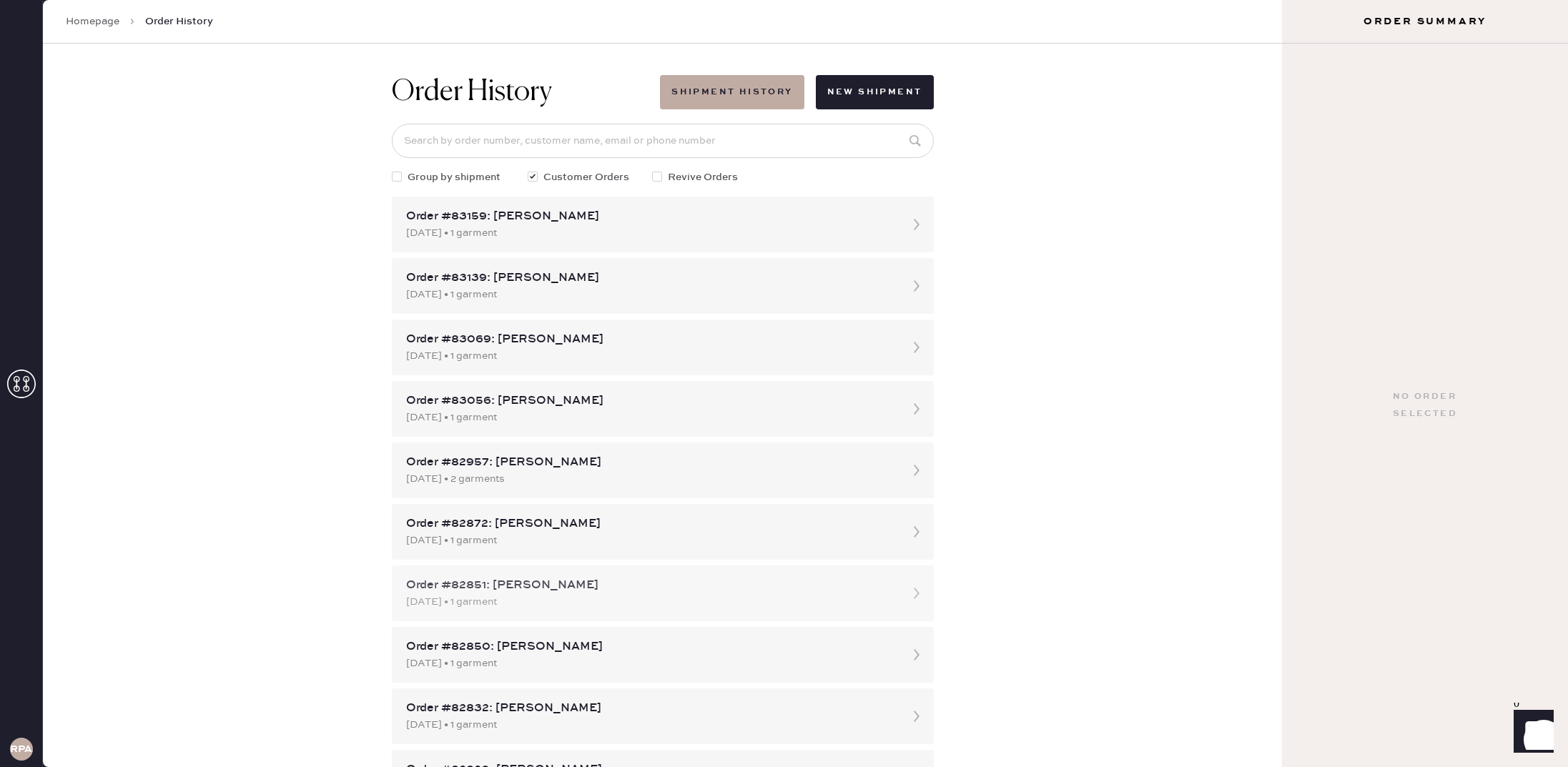
click at [680, 596] on div "[DATE] • 1 garment" at bounding box center [650, 602] width 488 height 15
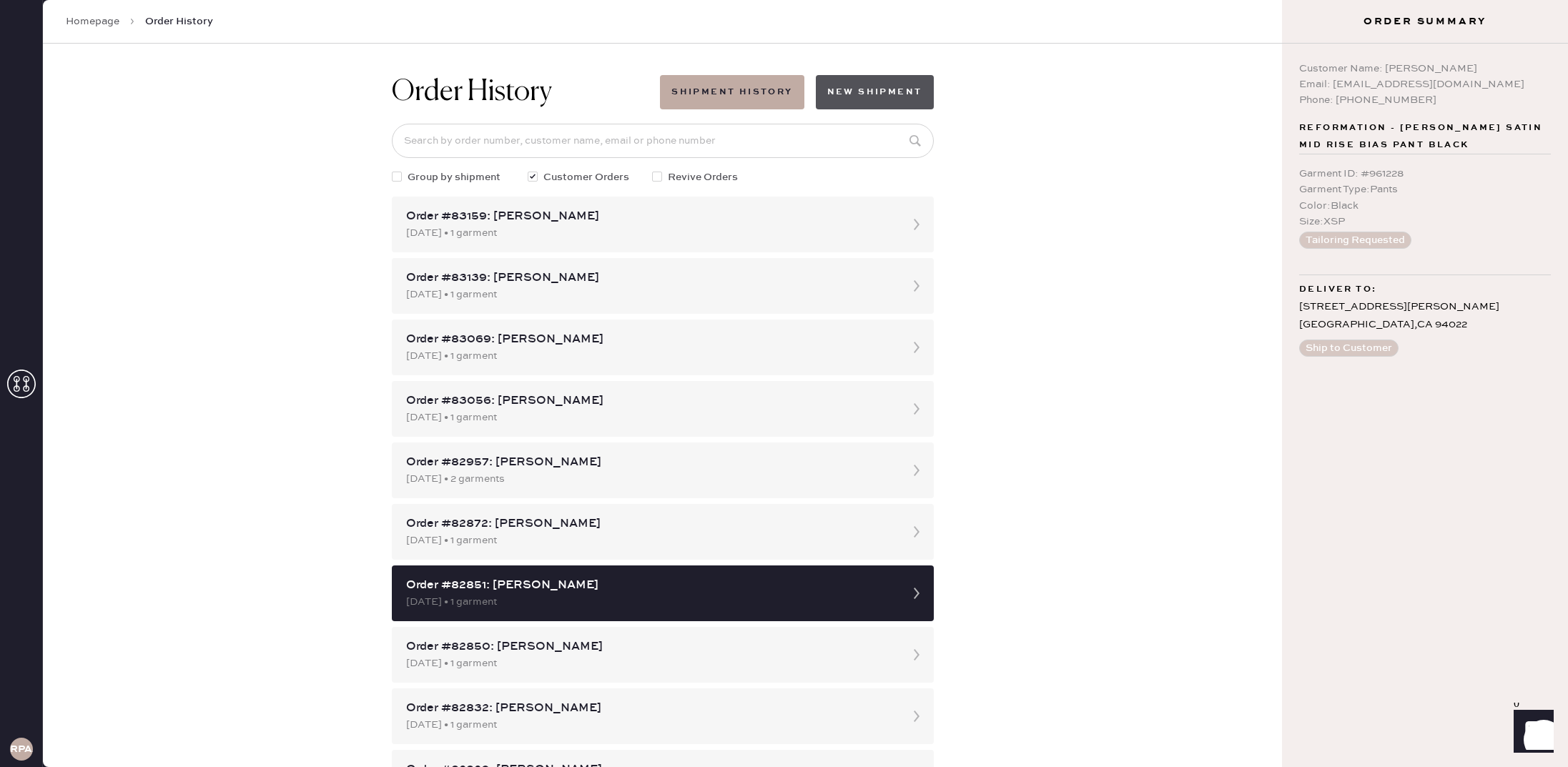
click at [885, 98] on button "New Shipment" at bounding box center [875, 92] width 118 height 35
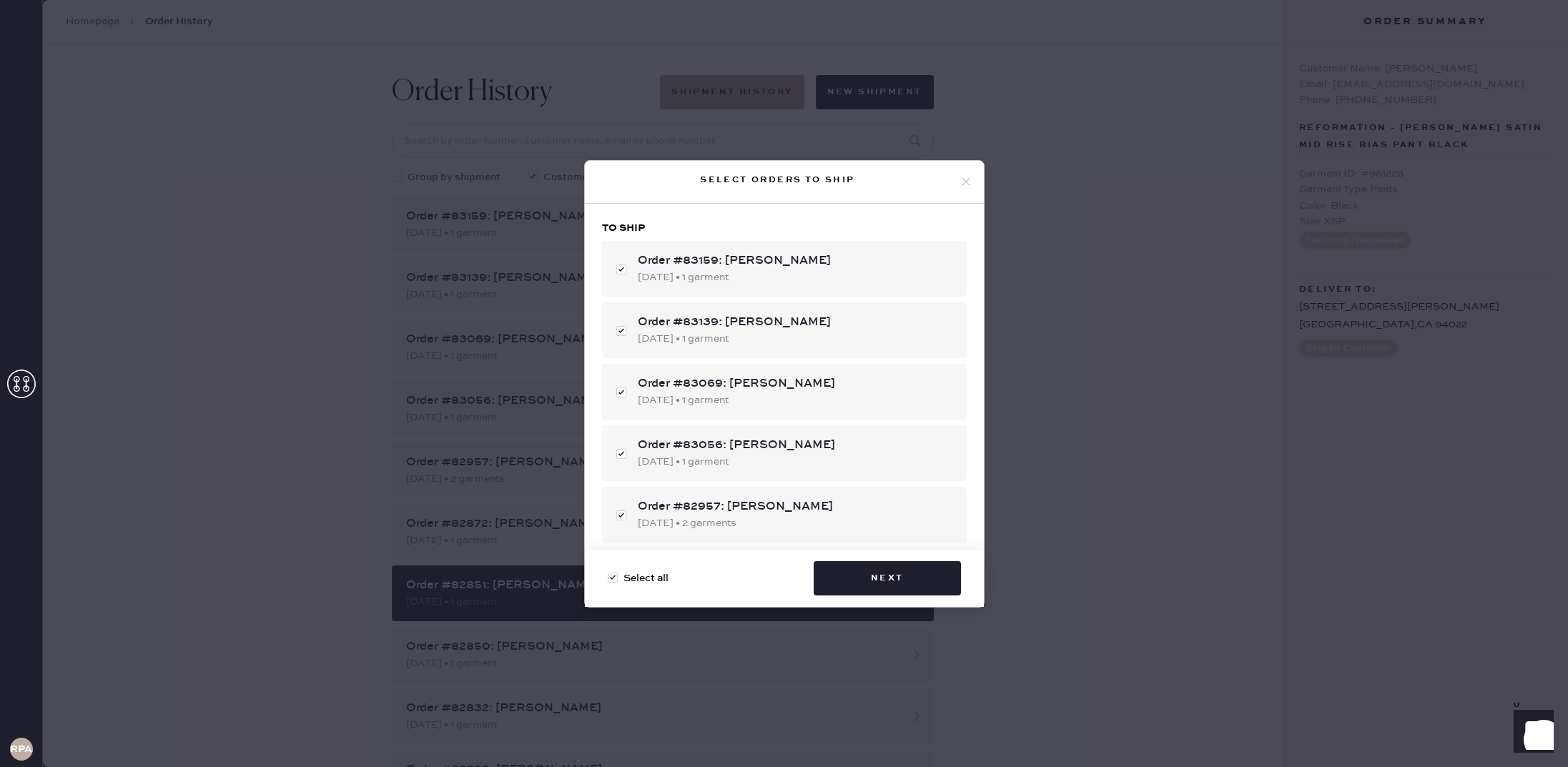
click at [965, 180] on icon at bounding box center [966, 181] width 13 height 13
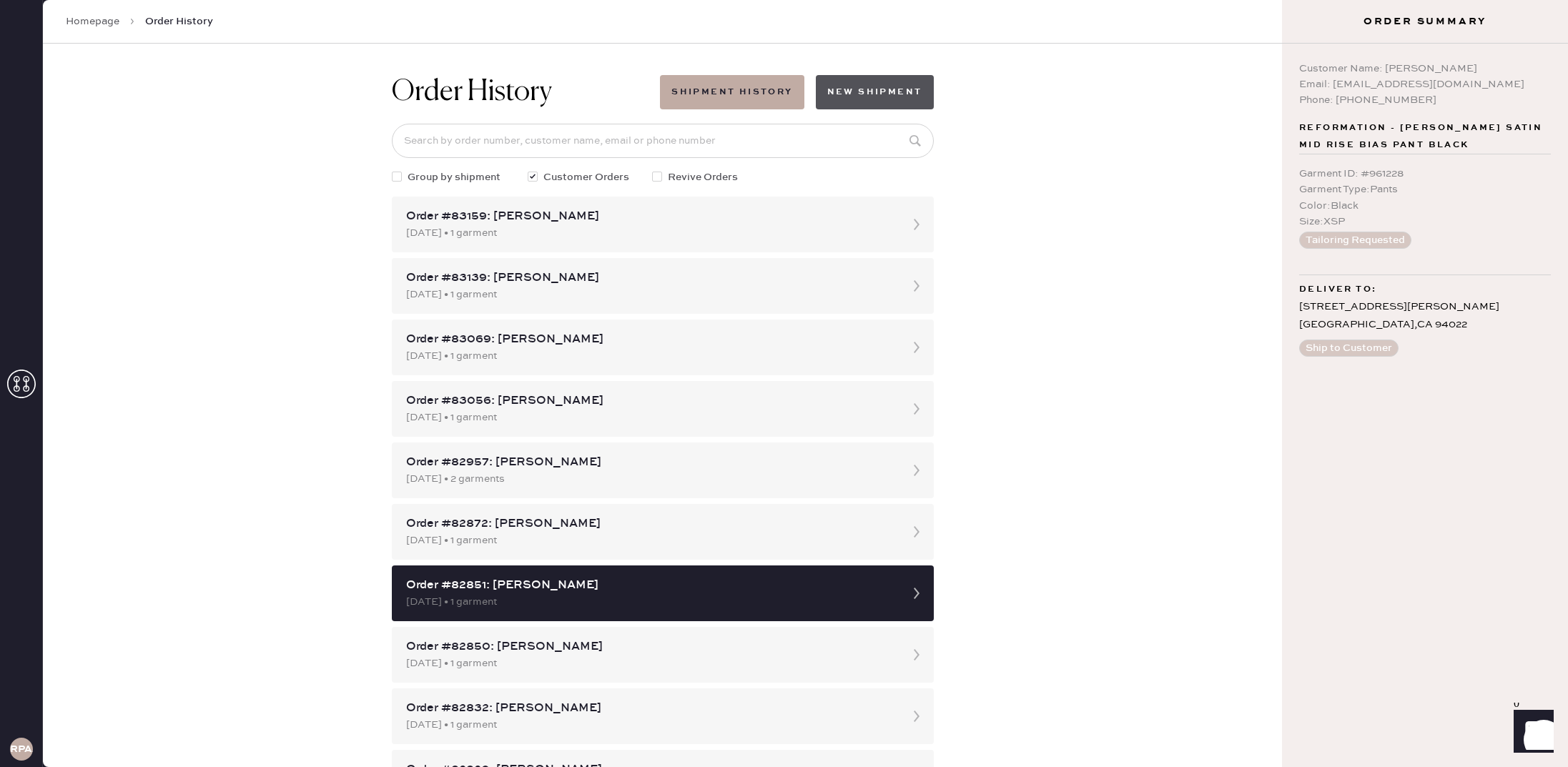
click at [901, 91] on button "New Shipment" at bounding box center [875, 92] width 118 height 35
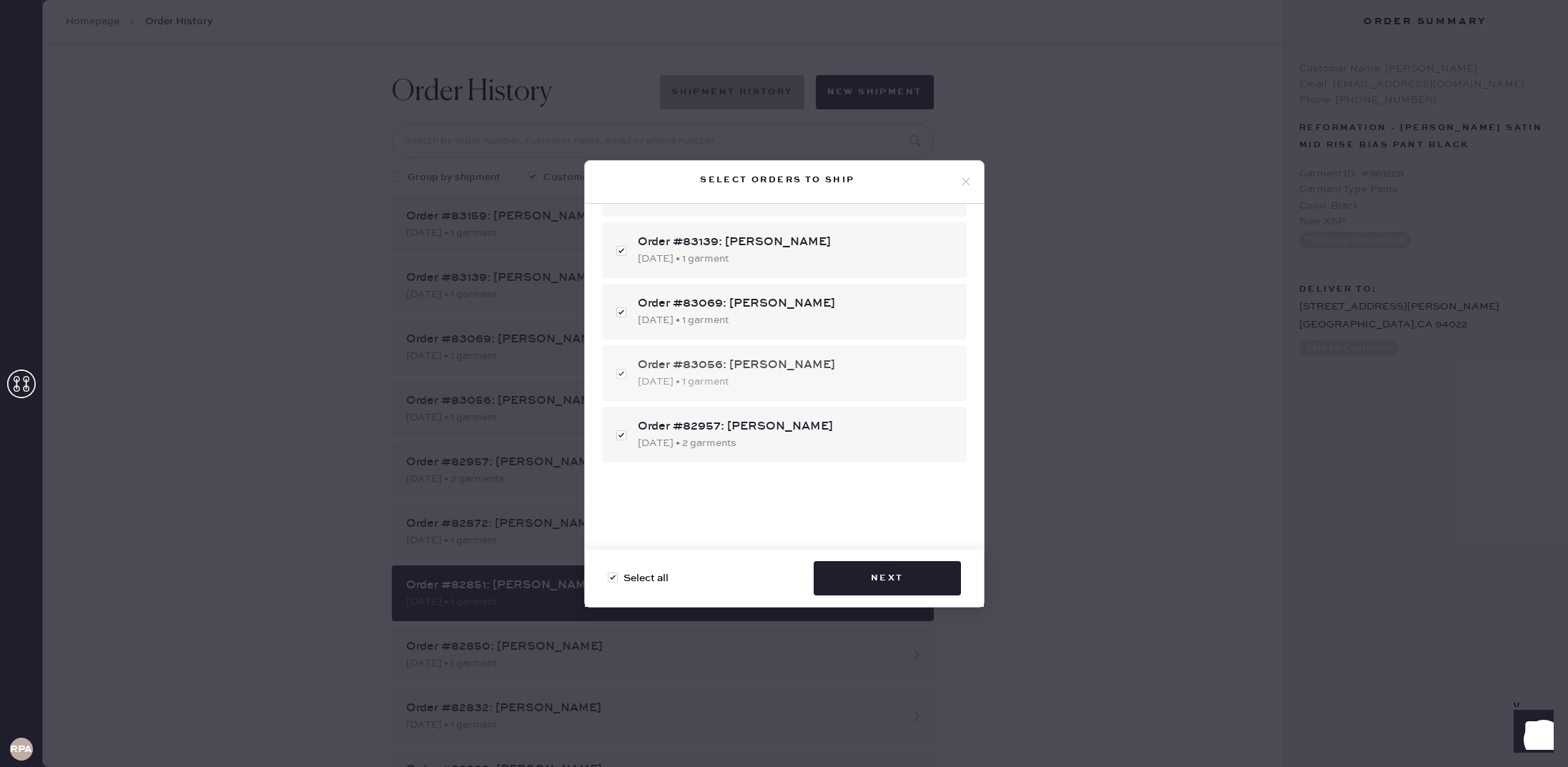
scroll to position [90, 0]
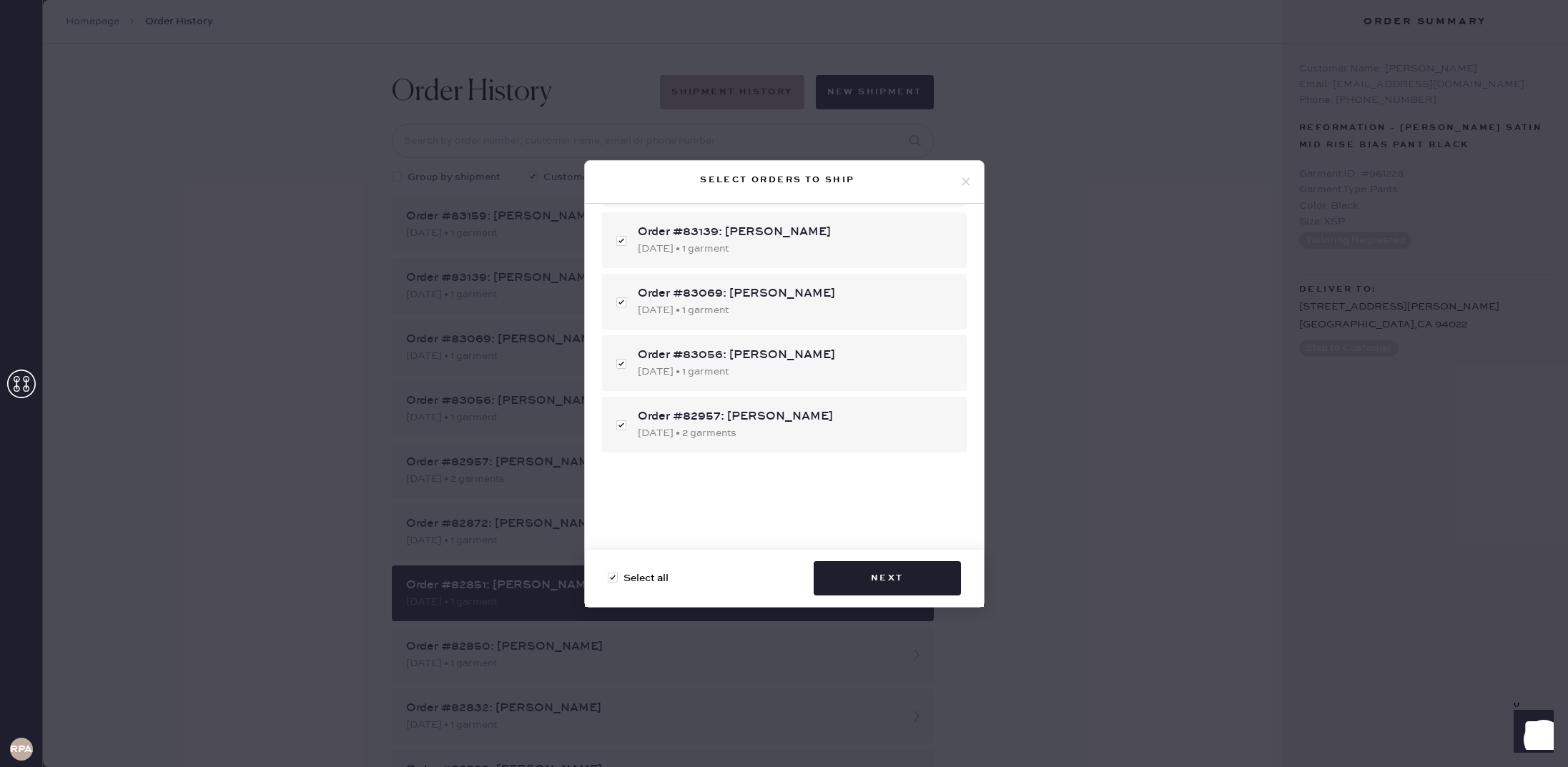
click at [961, 185] on icon at bounding box center [966, 181] width 13 height 13
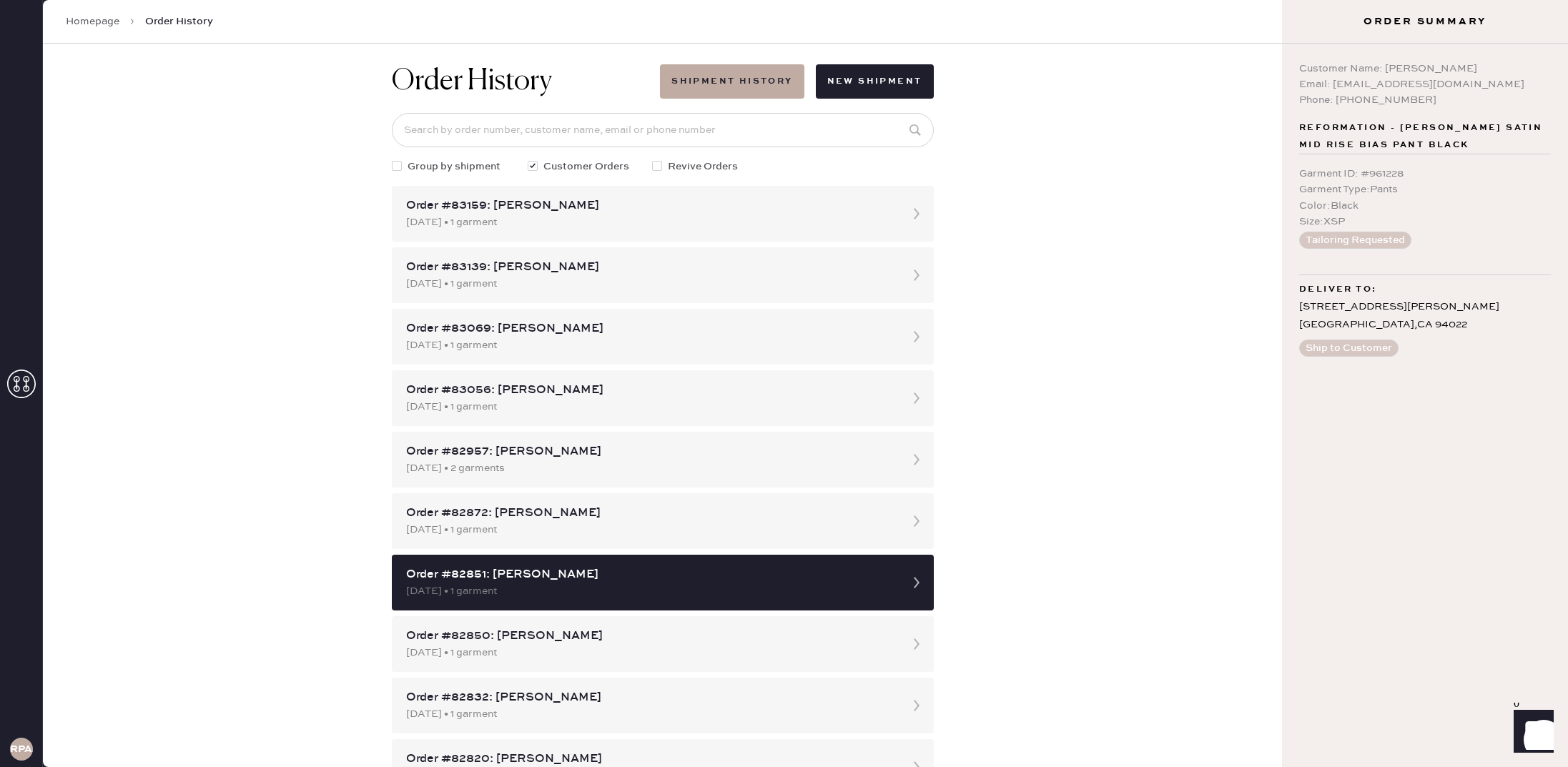
scroll to position [10, 0]
click at [480, 166] on span "Group by shipment" at bounding box center [453, 168] width 93 height 15
click at [393, 160] on input "Group by shipment" at bounding box center [392, 160] width 1 height 1
checkbox input "true"
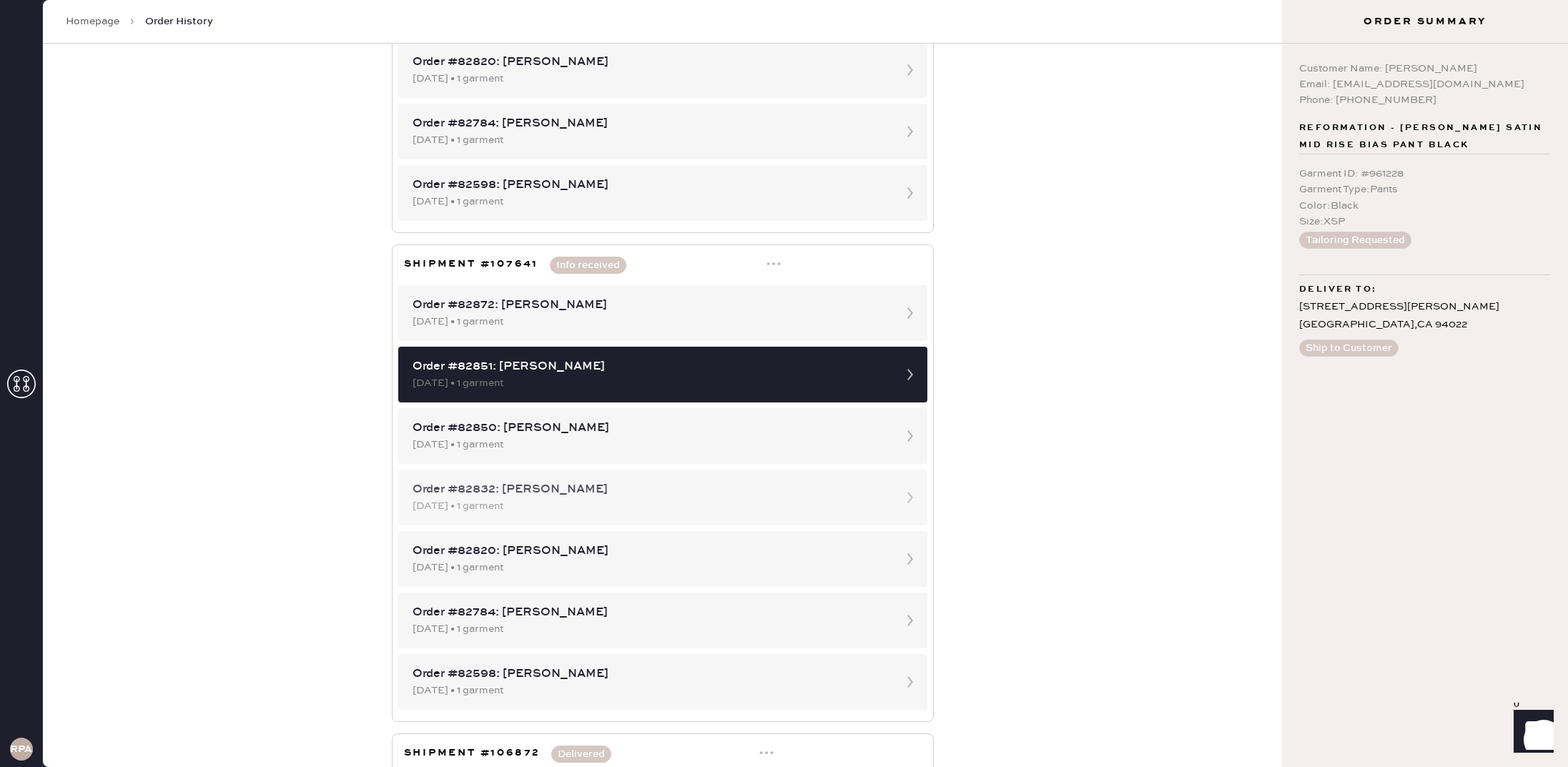
scroll to position [442, 0]
click at [777, 266] on icon at bounding box center [774, 263] width 15 height 15
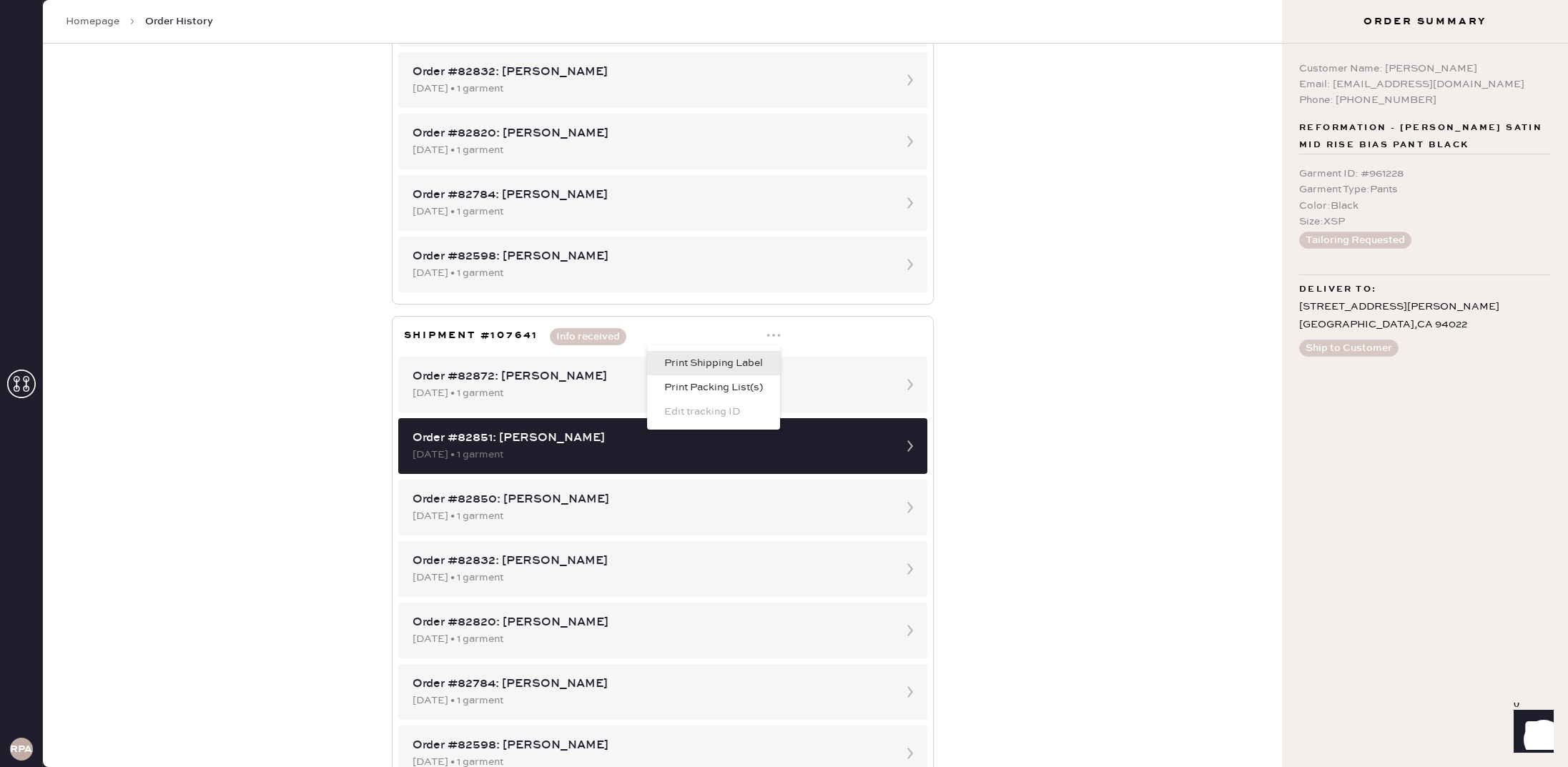
scroll to position [369, 0]
click at [718, 384] on div "Print Packing List(s)" at bounding box center [713, 388] width 98 height 15
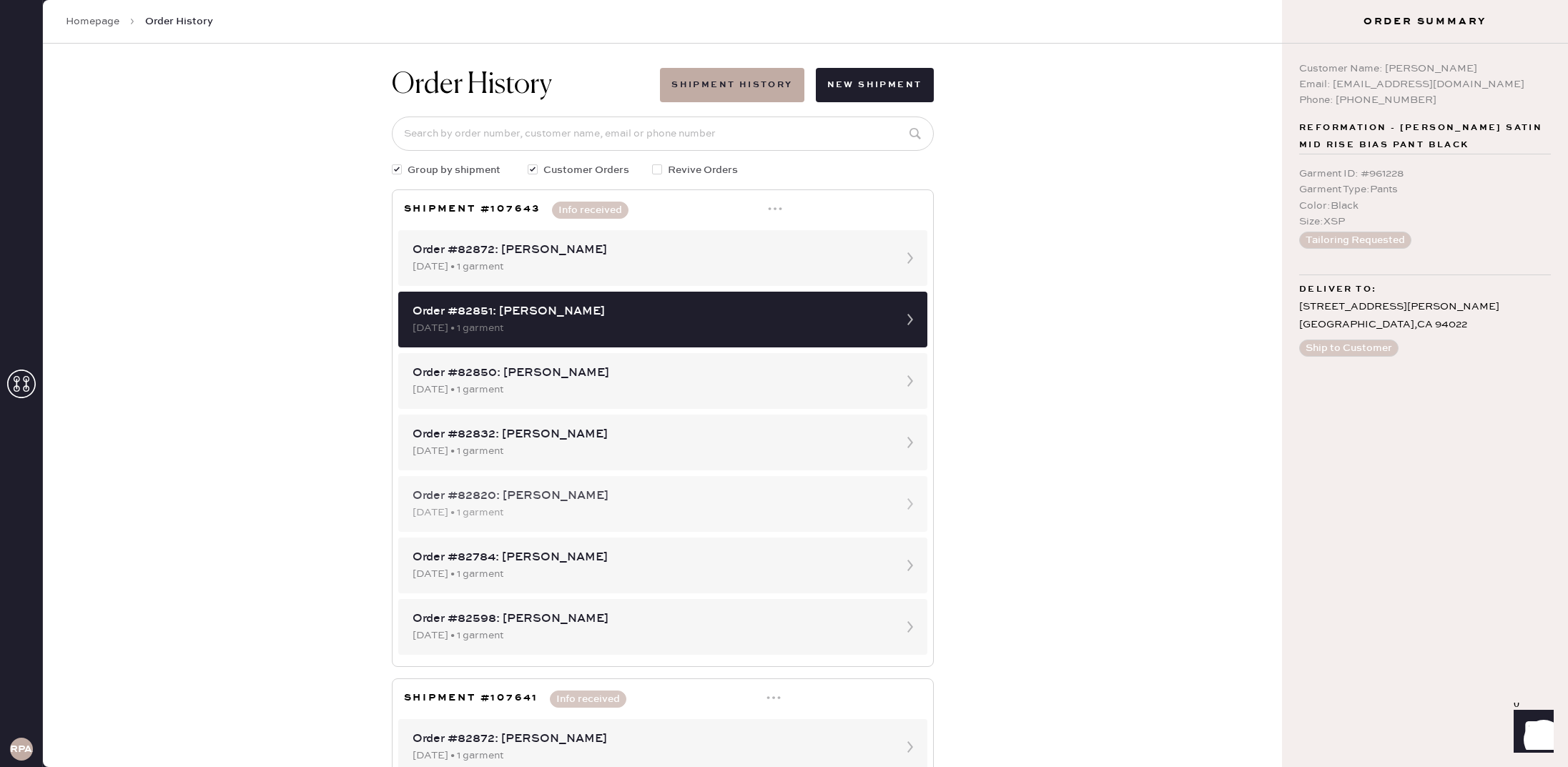
scroll to position [0, 0]
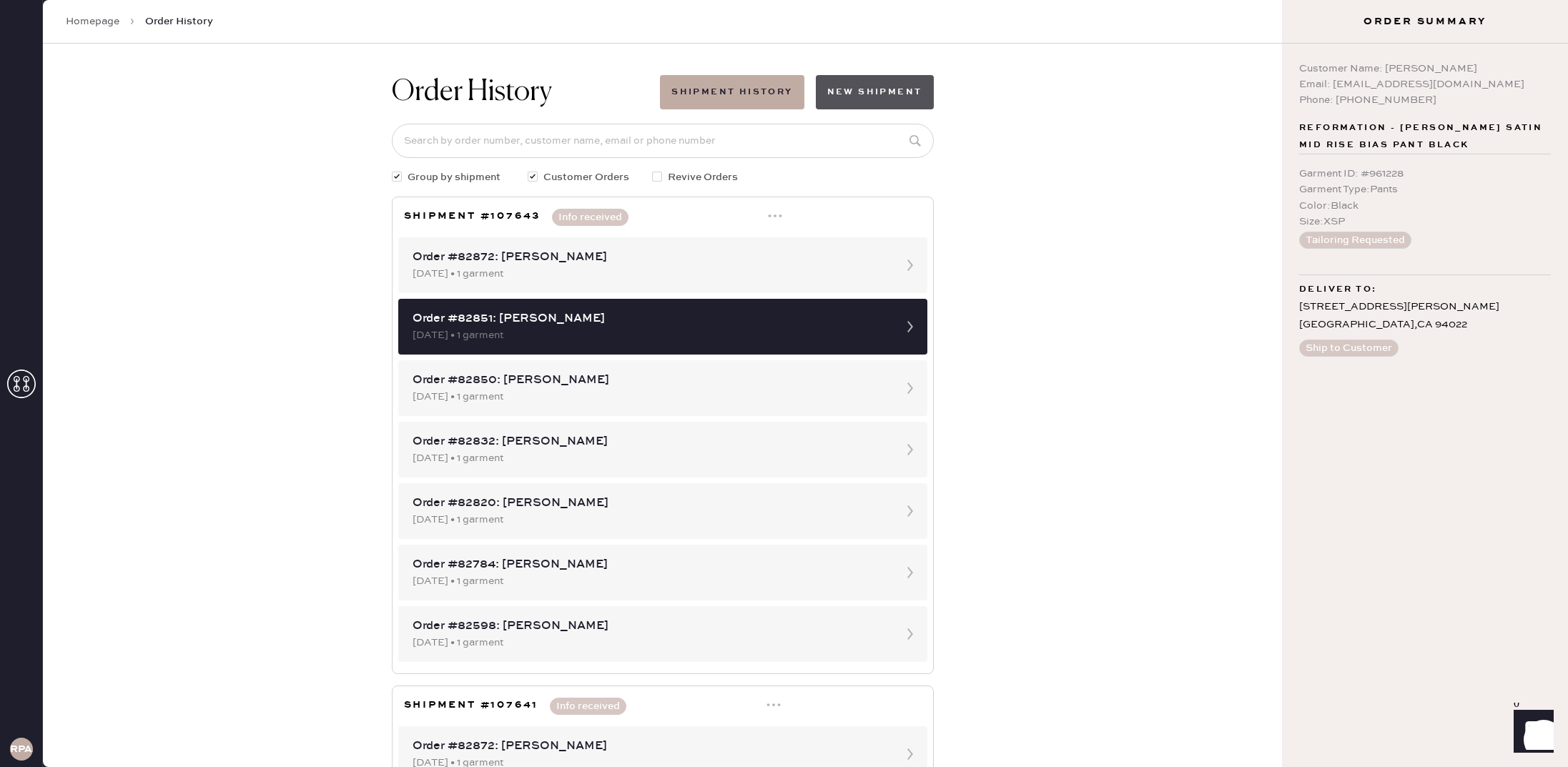
click at [877, 101] on button "New Shipment" at bounding box center [875, 92] width 118 height 35
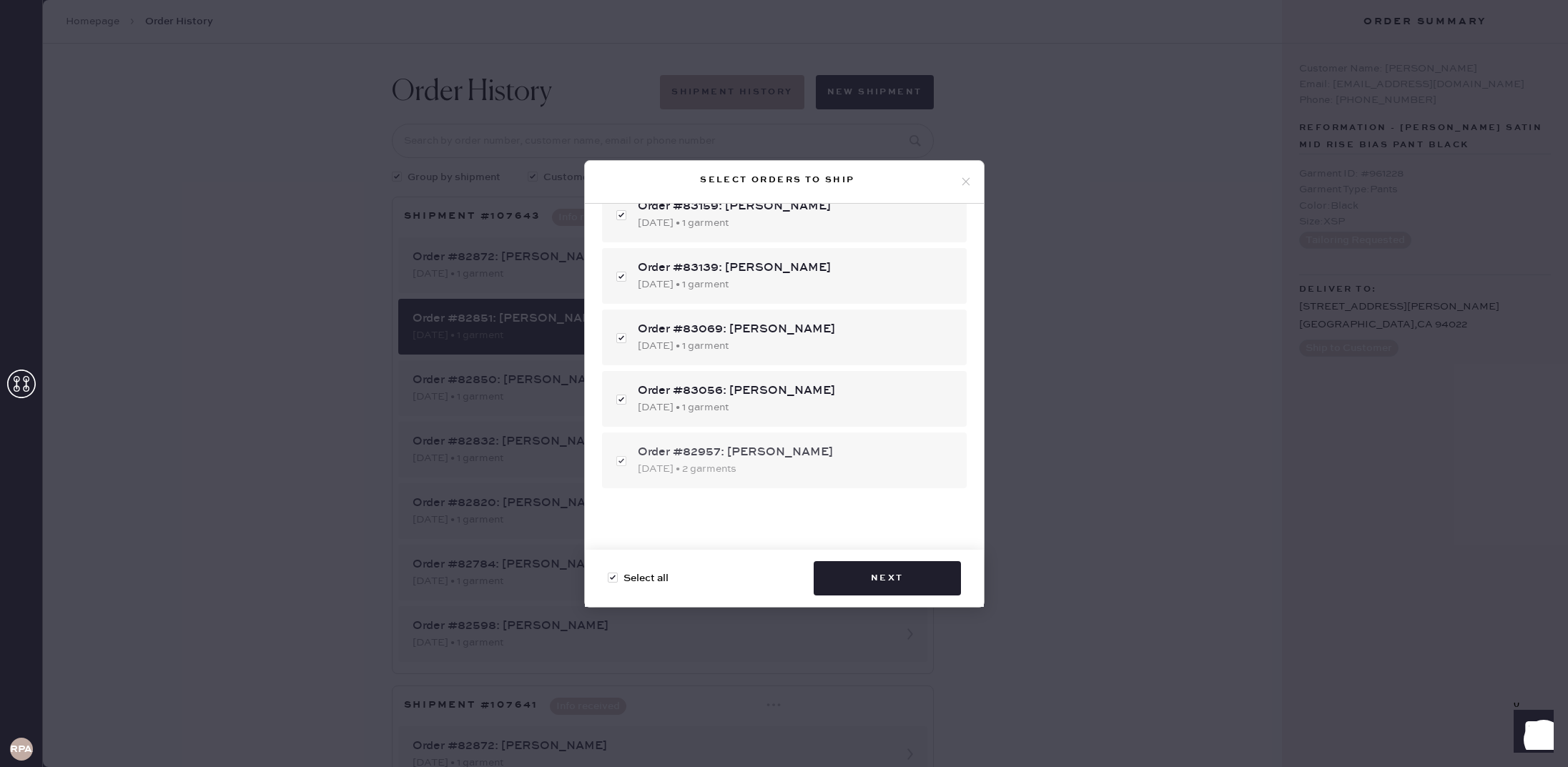
scroll to position [58, 0]
click at [738, 463] on div "[DATE] • 2 garments" at bounding box center [796, 466] width 317 height 15
checkbox input "false"
click at [738, 463] on div "[DATE] • 2 garments" at bounding box center [796, 466] width 317 height 15
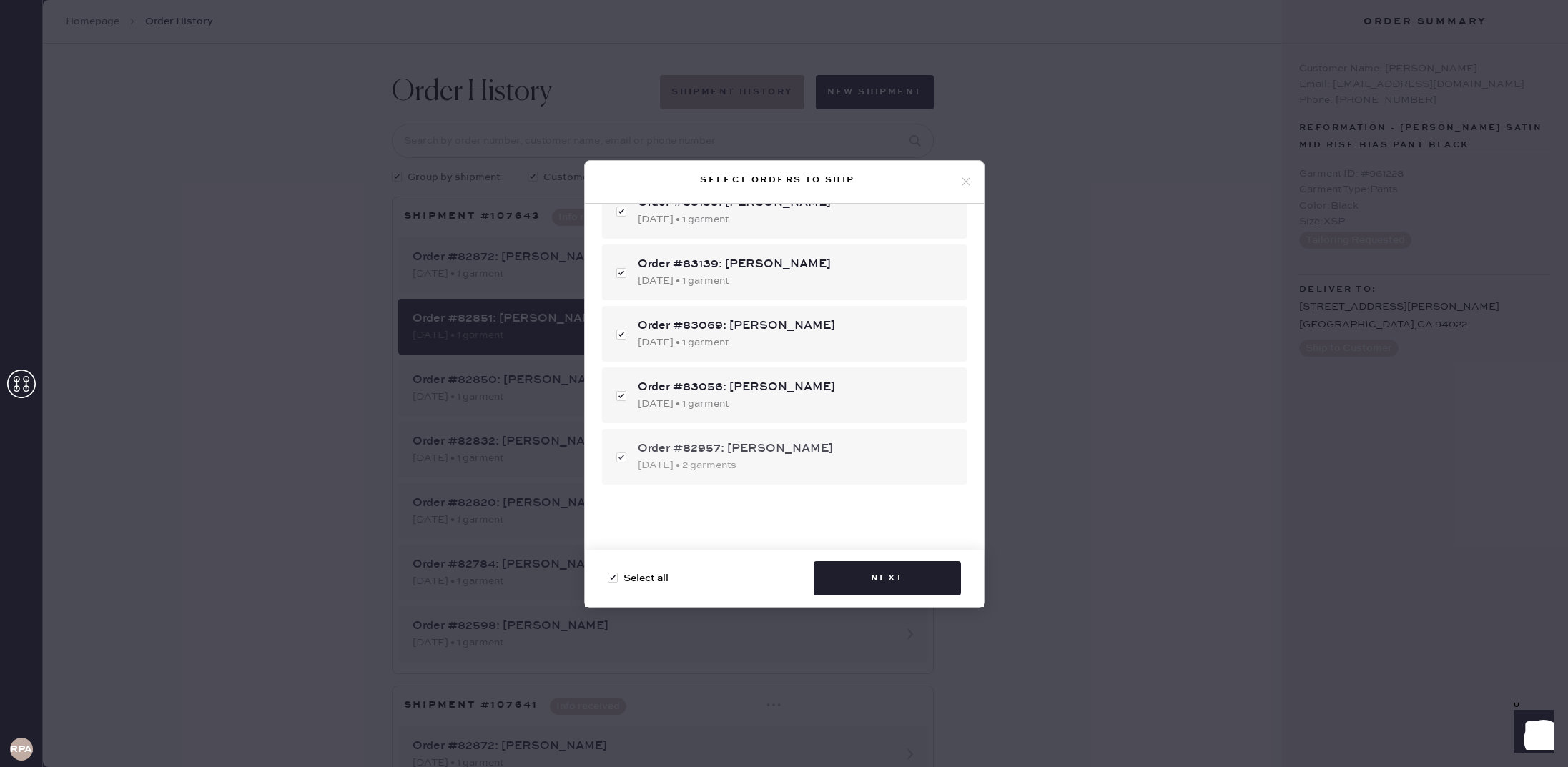
checkbox input "true"
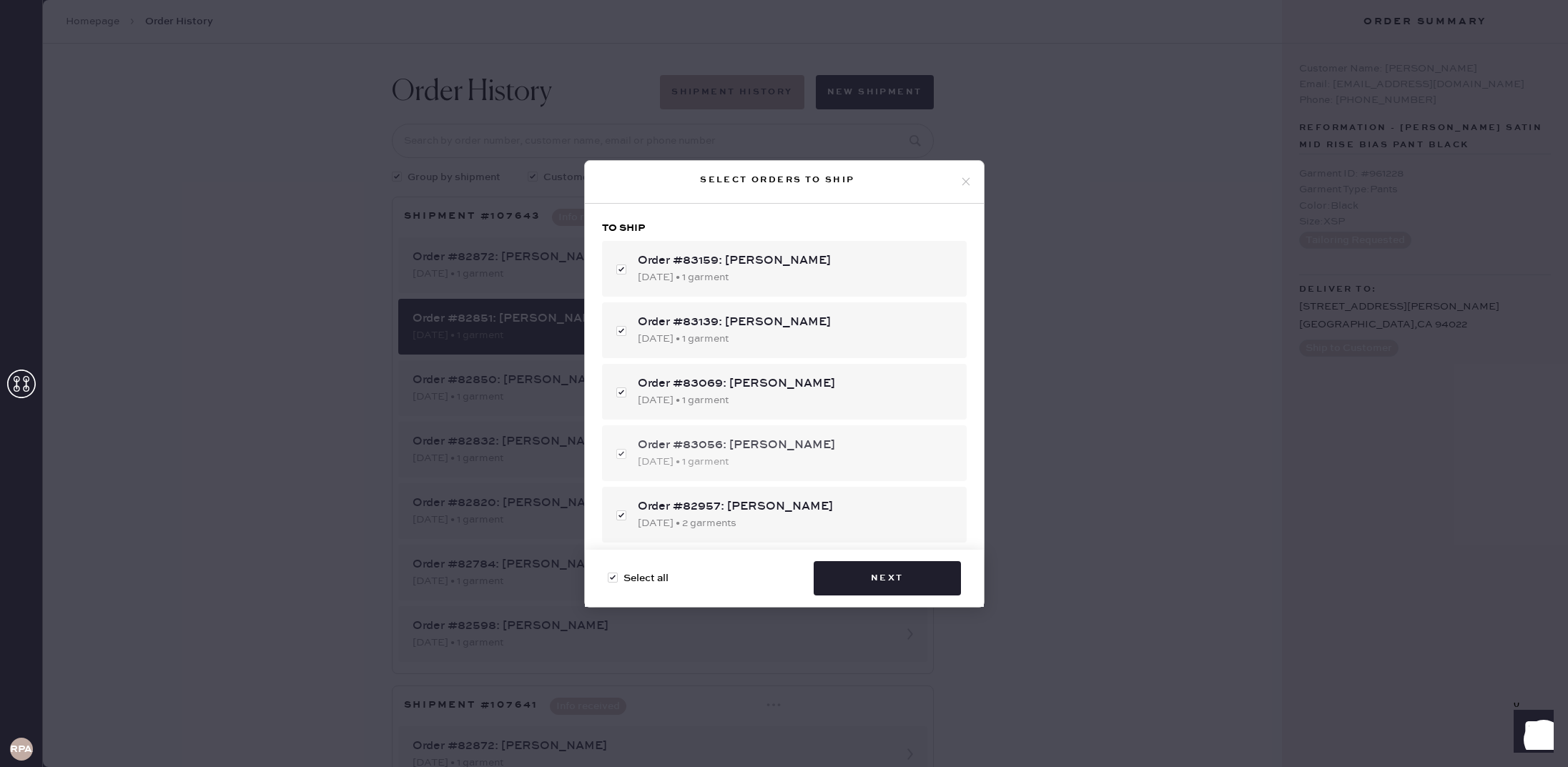
scroll to position [90, 0]
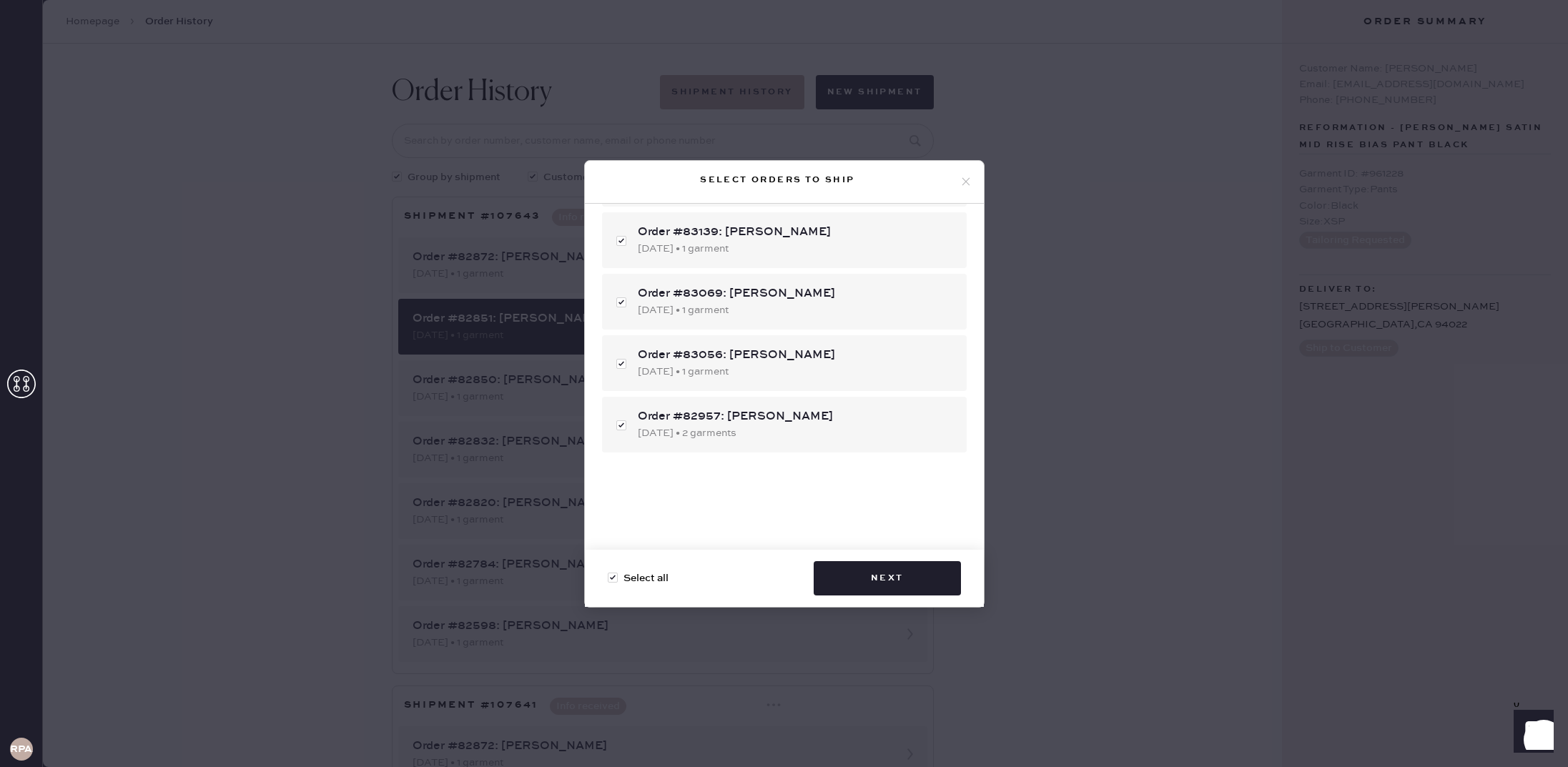
click at [966, 180] on use at bounding box center [966, 182] width 8 height 8
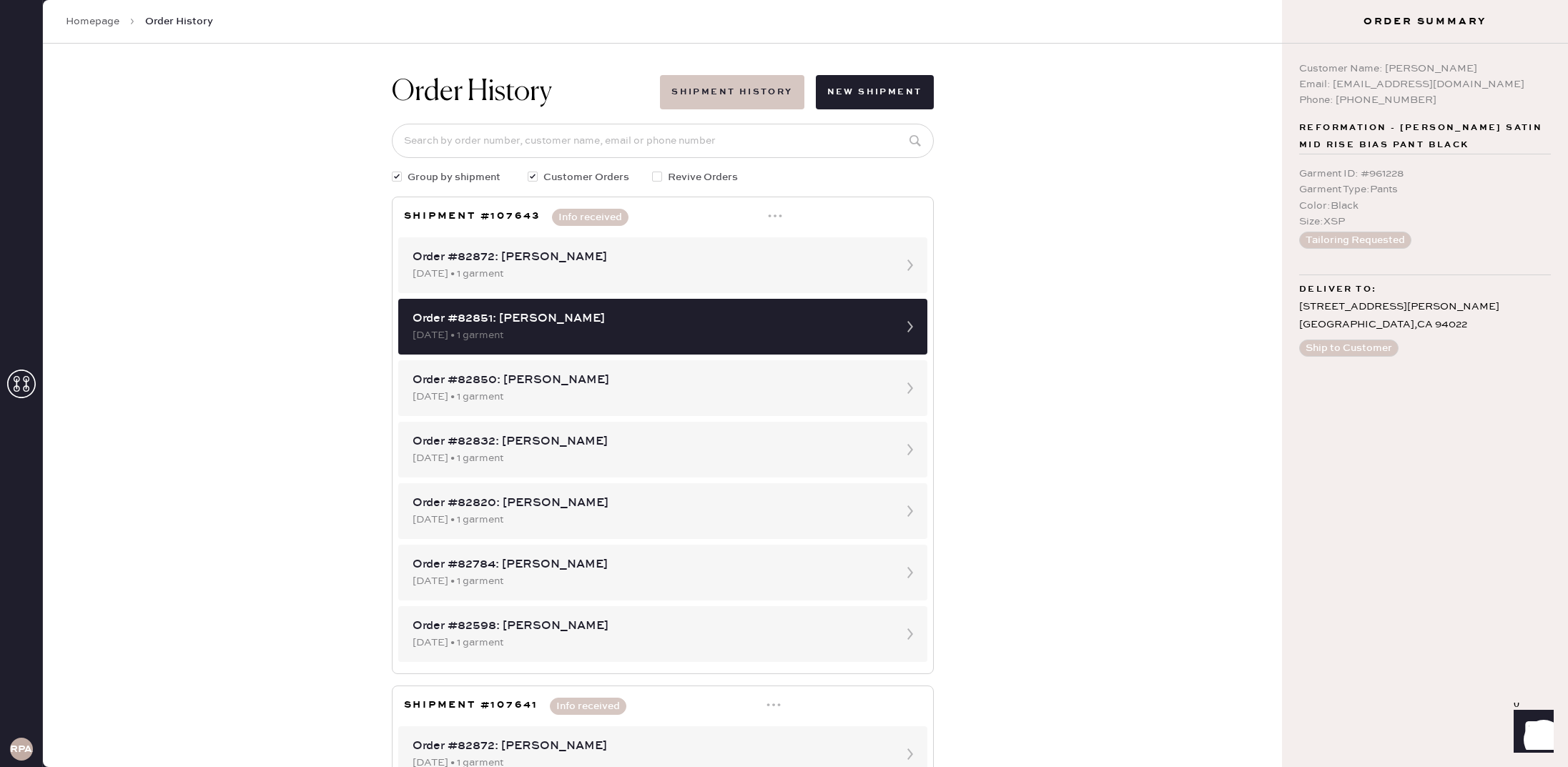
click at [737, 101] on button "Shipment History" at bounding box center [731, 92] width 144 height 35
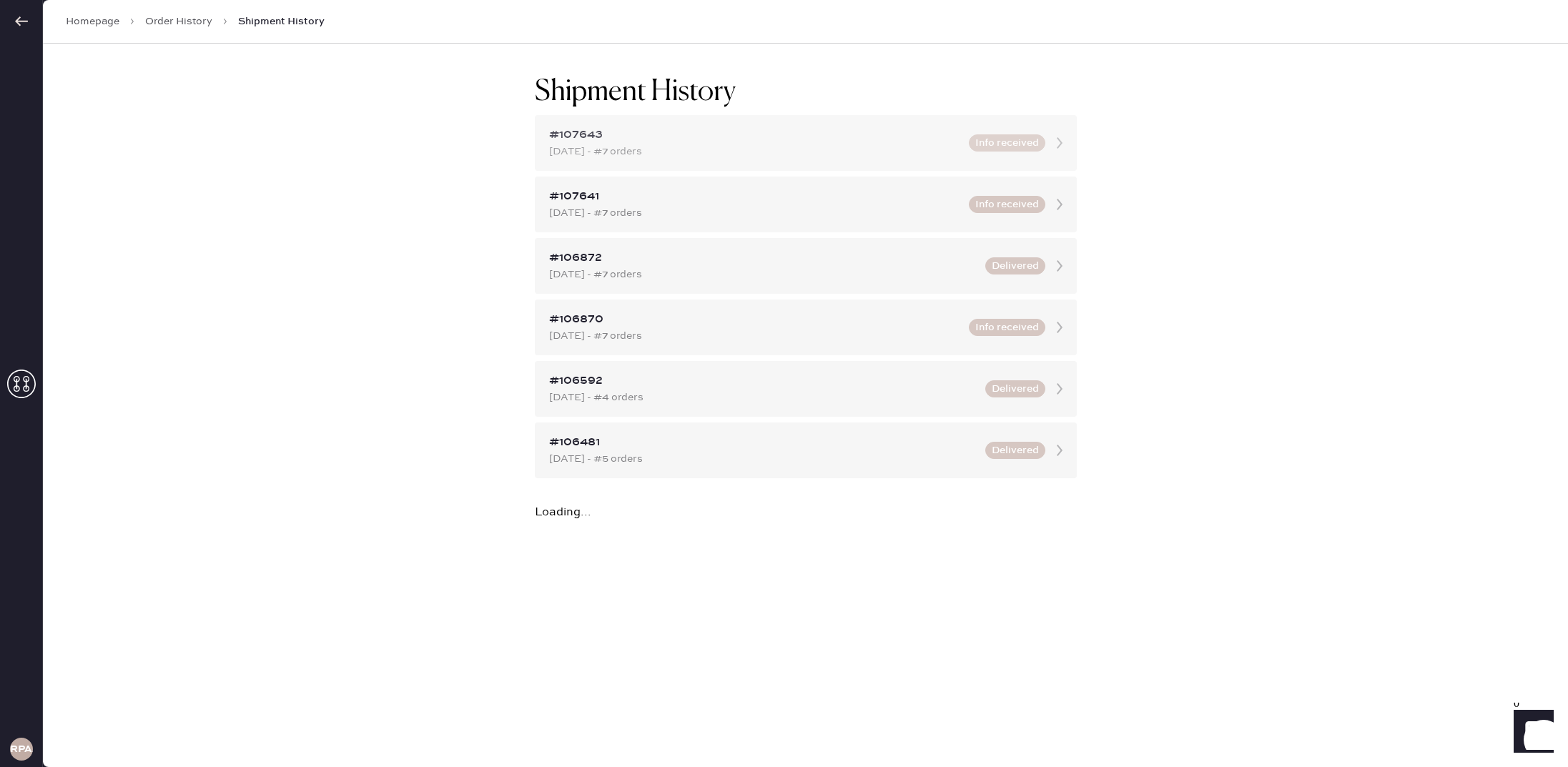
click at [793, 141] on div "#107643" at bounding box center [754, 135] width 411 height 17
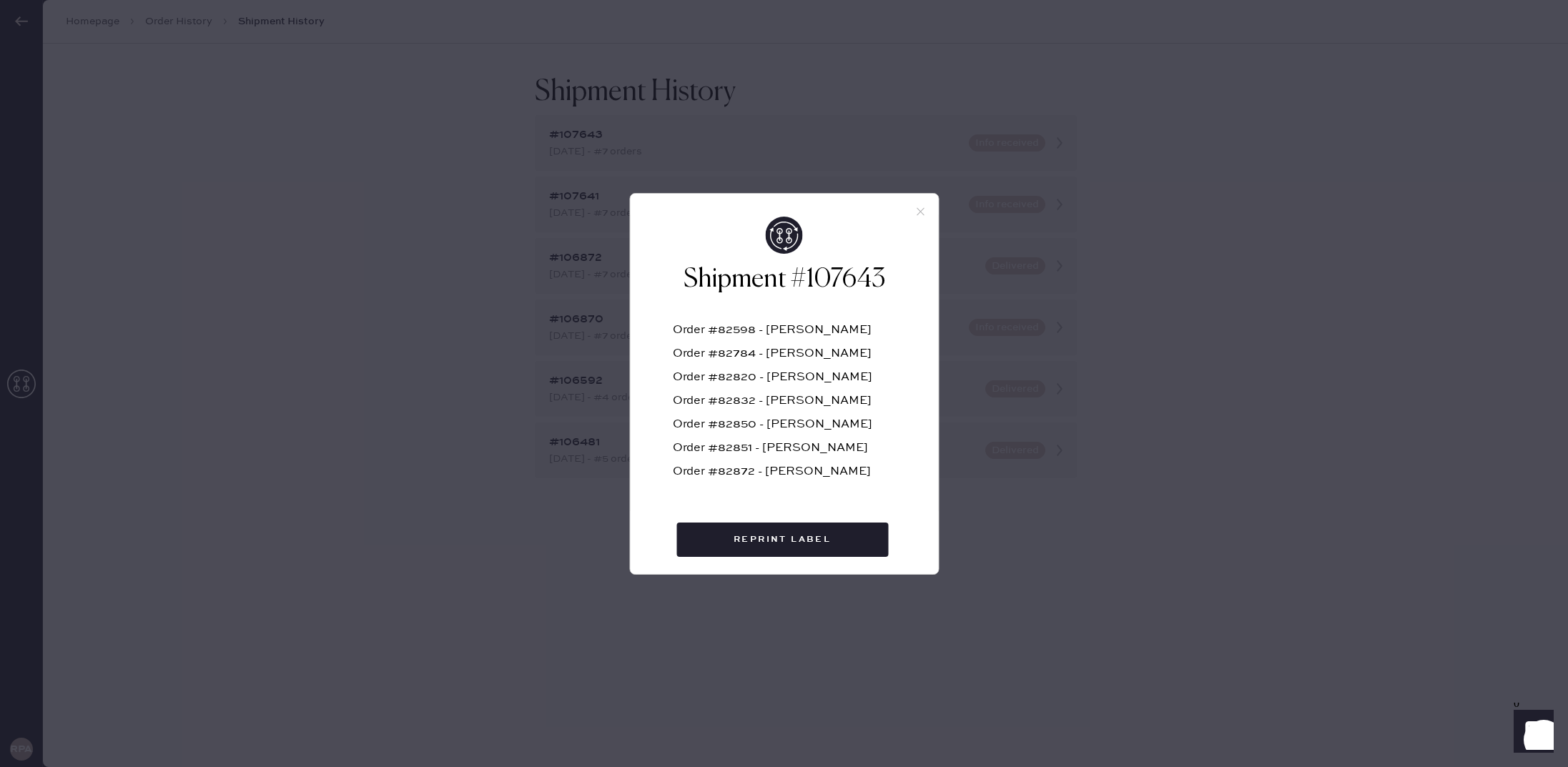
click at [922, 220] on div "Shipment #107643 Order #82598 - [PERSON_NAME] Order #82784 - [PERSON_NAME] Orde…" at bounding box center [784, 395] width 308 height 357
click at [926, 213] on icon at bounding box center [920, 211] width 13 height 13
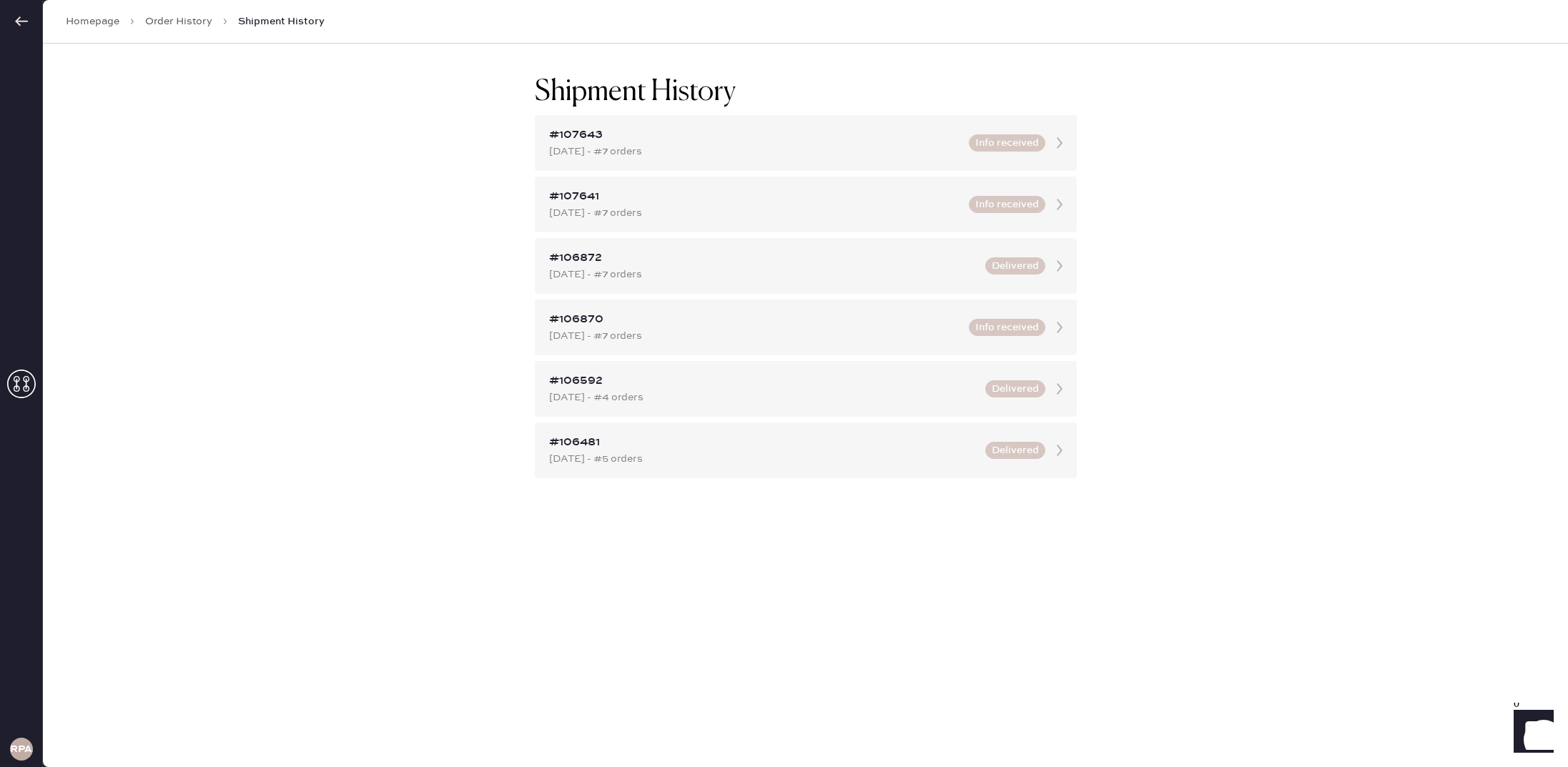
click at [77, 26] on link "Homepage" at bounding box center [93, 22] width 54 height 15
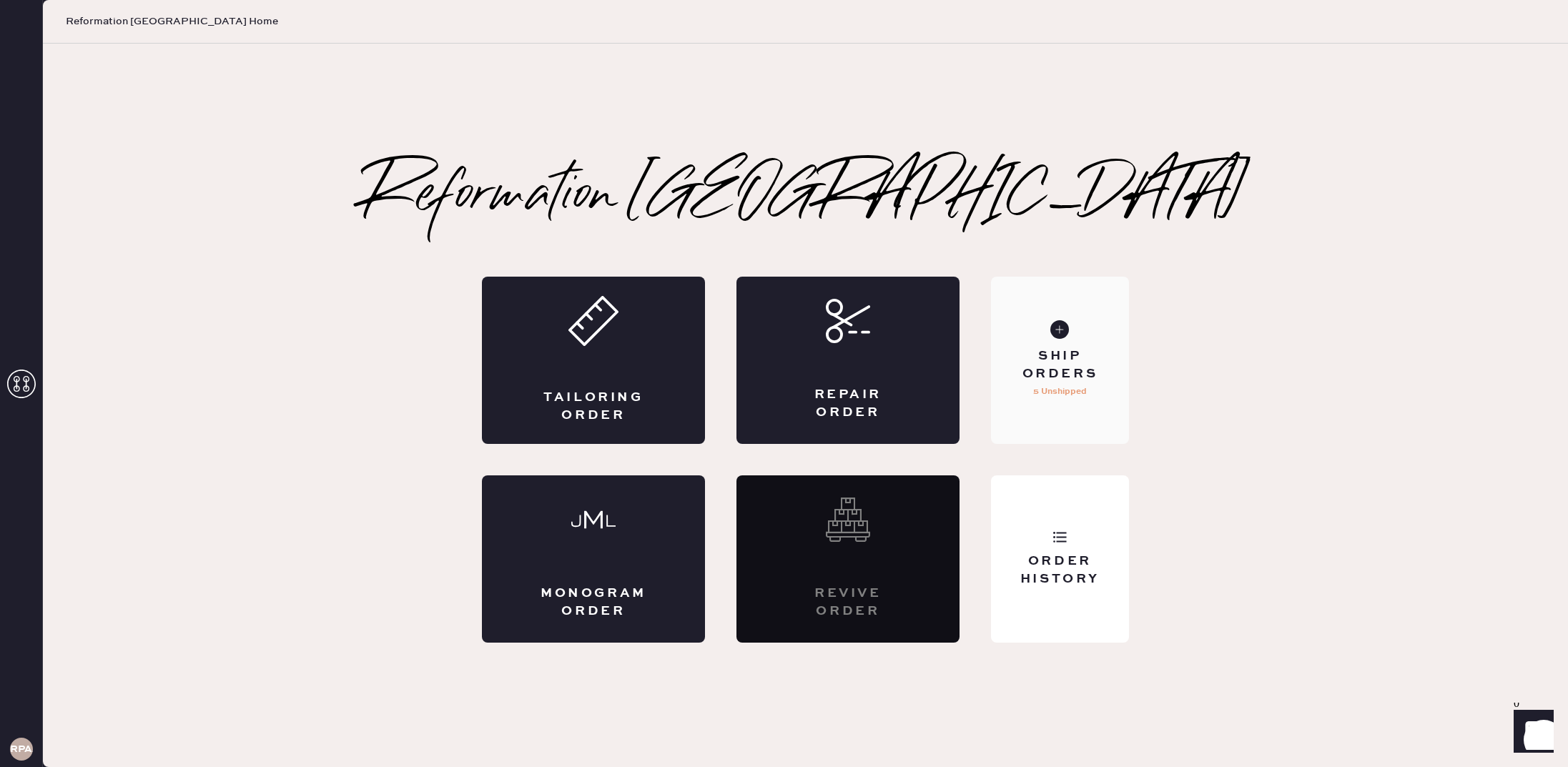
click at [1023, 389] on div "Ship Orders 5 Unshipped" at bounding box center [1060, 360] width 138 height 168
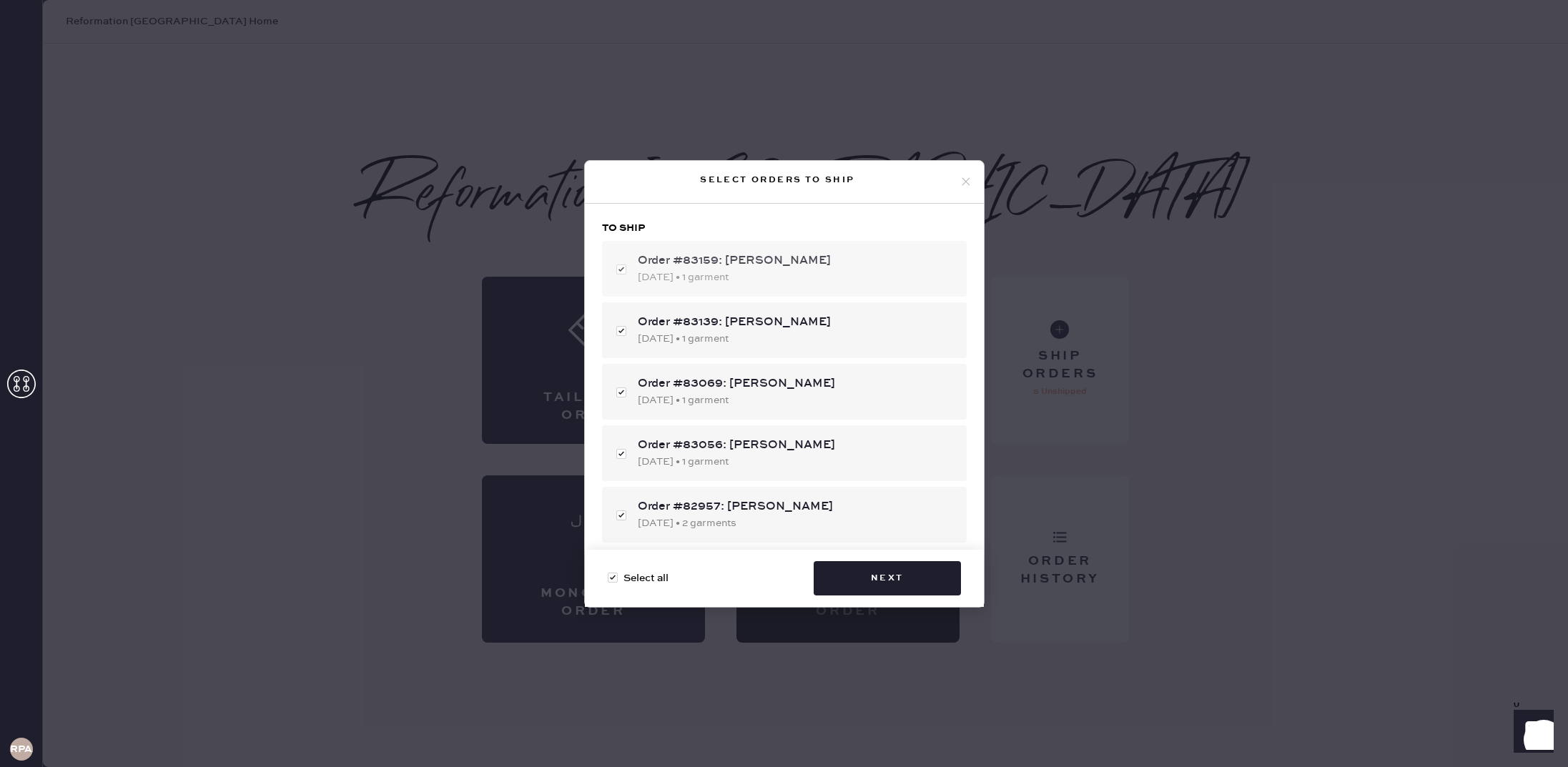
click at [838, 274] on div "[DATE] • 1 garment" at bounding box center [796, 277] width 317 height 15
checkbox input "false"
click at [838, 274] on div "[DATE] • 1 garment" at bounding box center [796, 277] width 317 height 15
checkbox input "true"
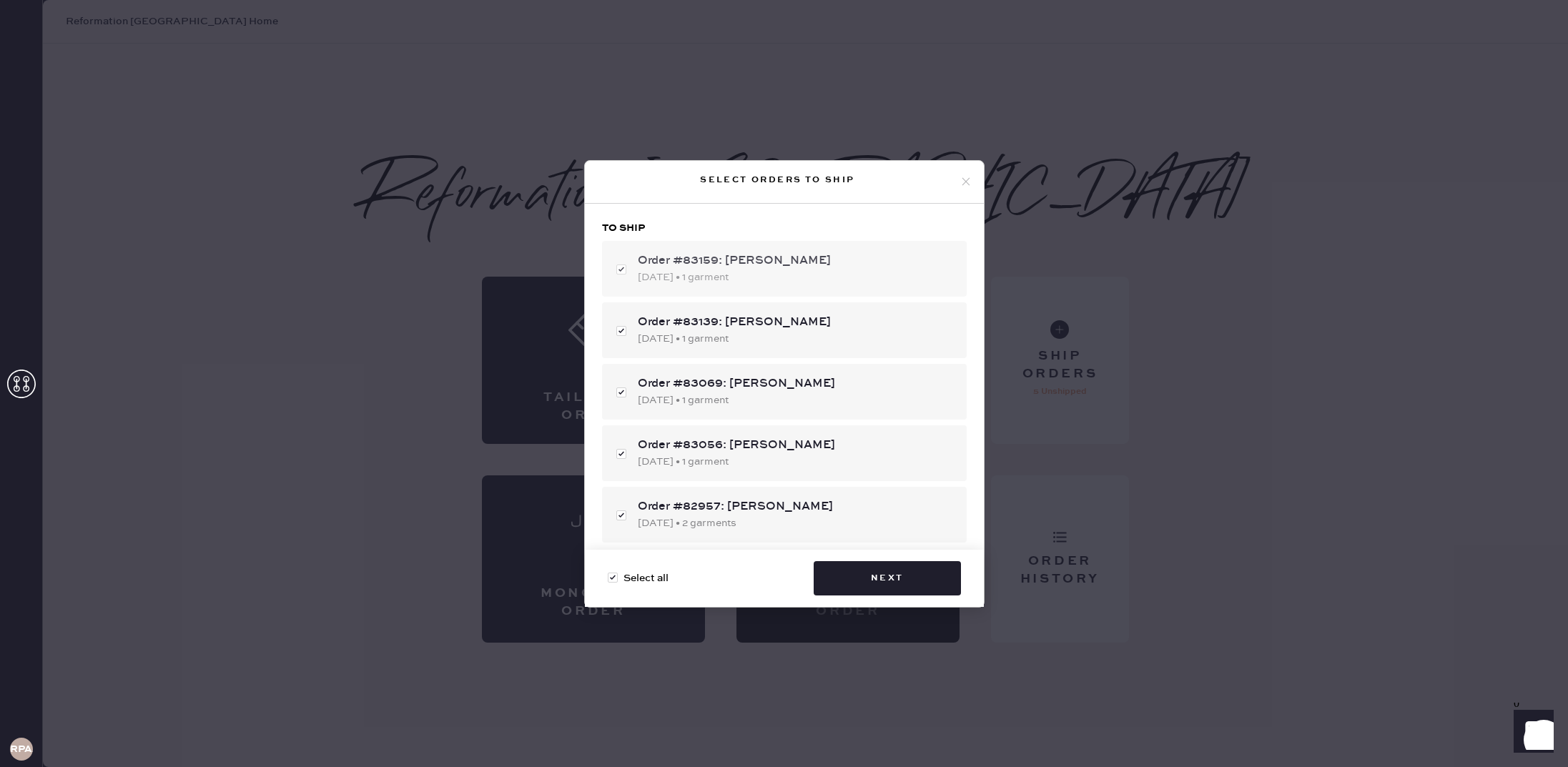
checkbox input "true"
click at [960, 178] on icon at bounding box center [966, 181] width 13 height 13
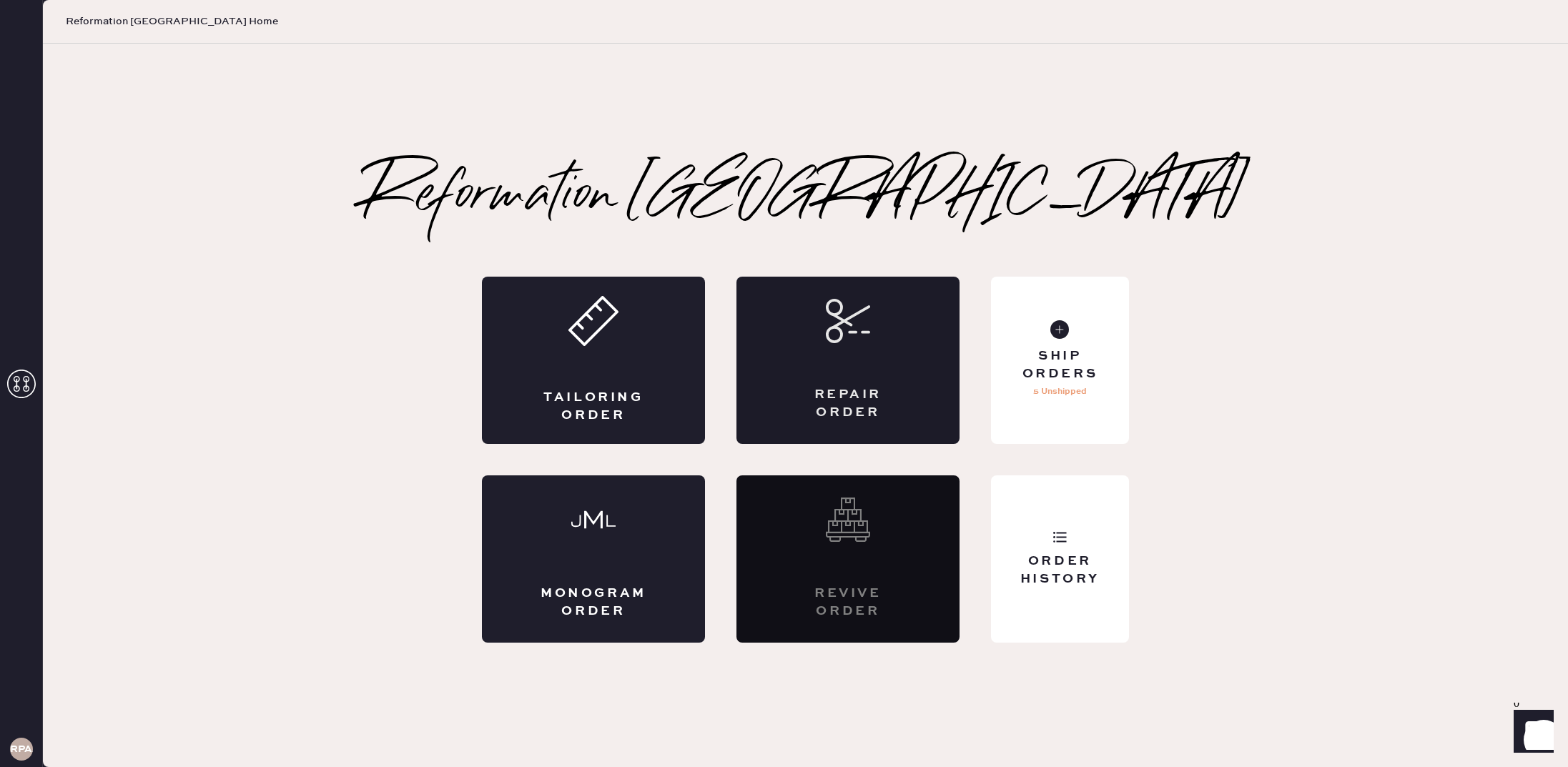
click at [828, 373] on div "Repair Order" at bounding box center [847, 360] width 223 height 168
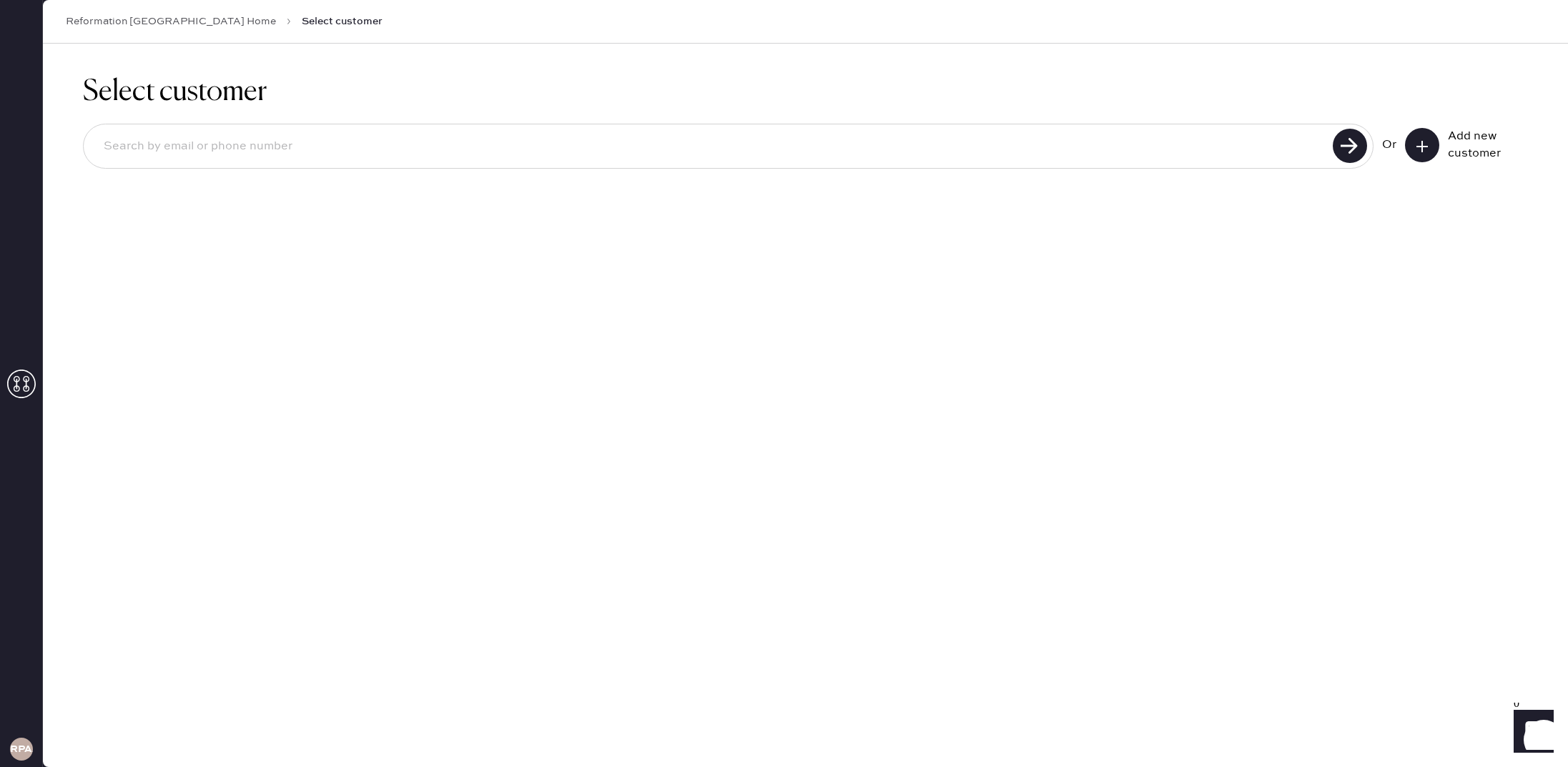
click at [1425, 147] on icon at bounding box center [1421, 146] width 15 height 15
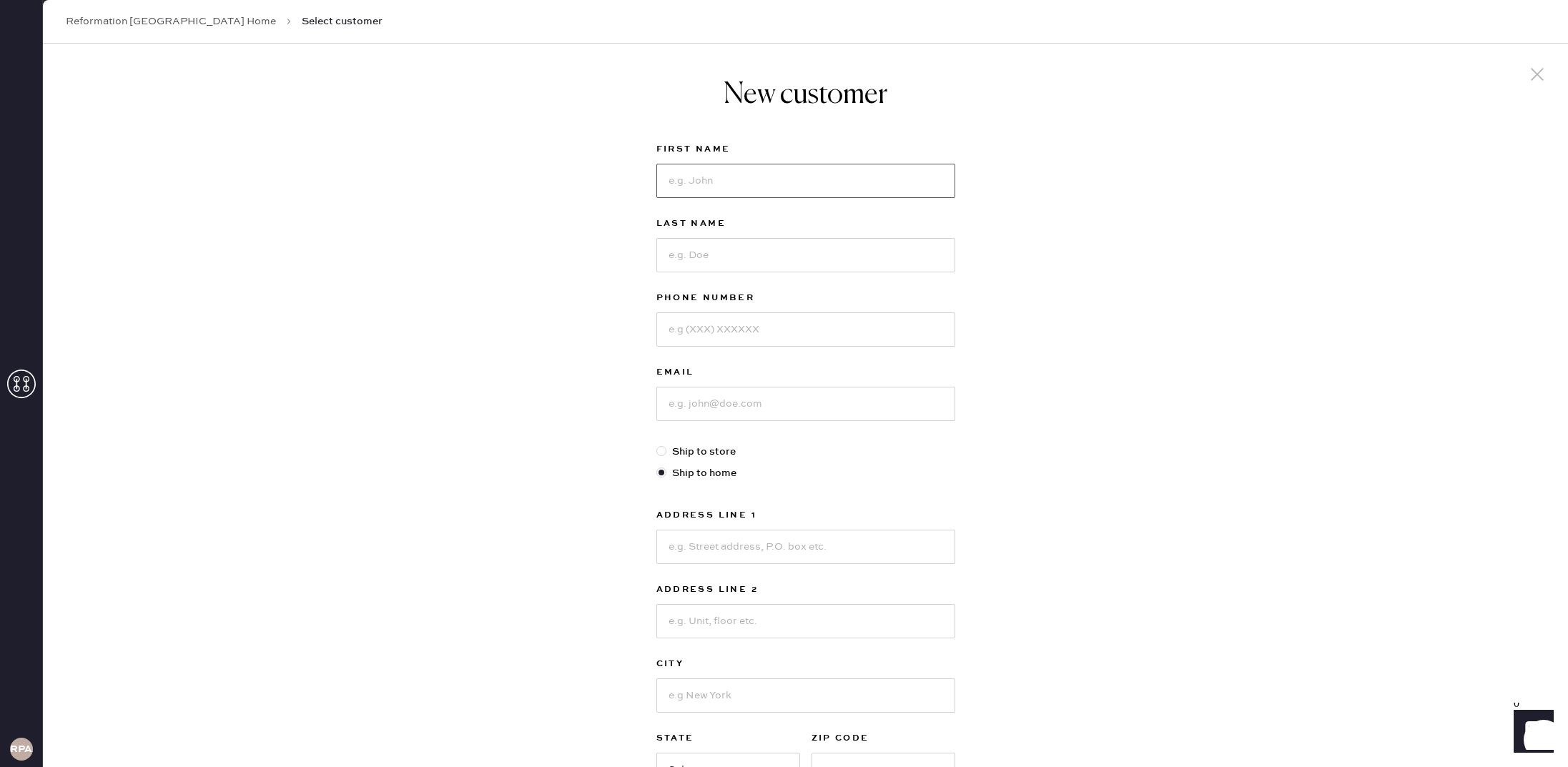
click at [751, 181] on input at bounding box center [805, 181] width 299 height 35
type input "Pooja"
type input "[PERSON_NAME]"
type input "4083865385"
click at [804, 410] on input at bounding box center [805, 403] width 299 height 35
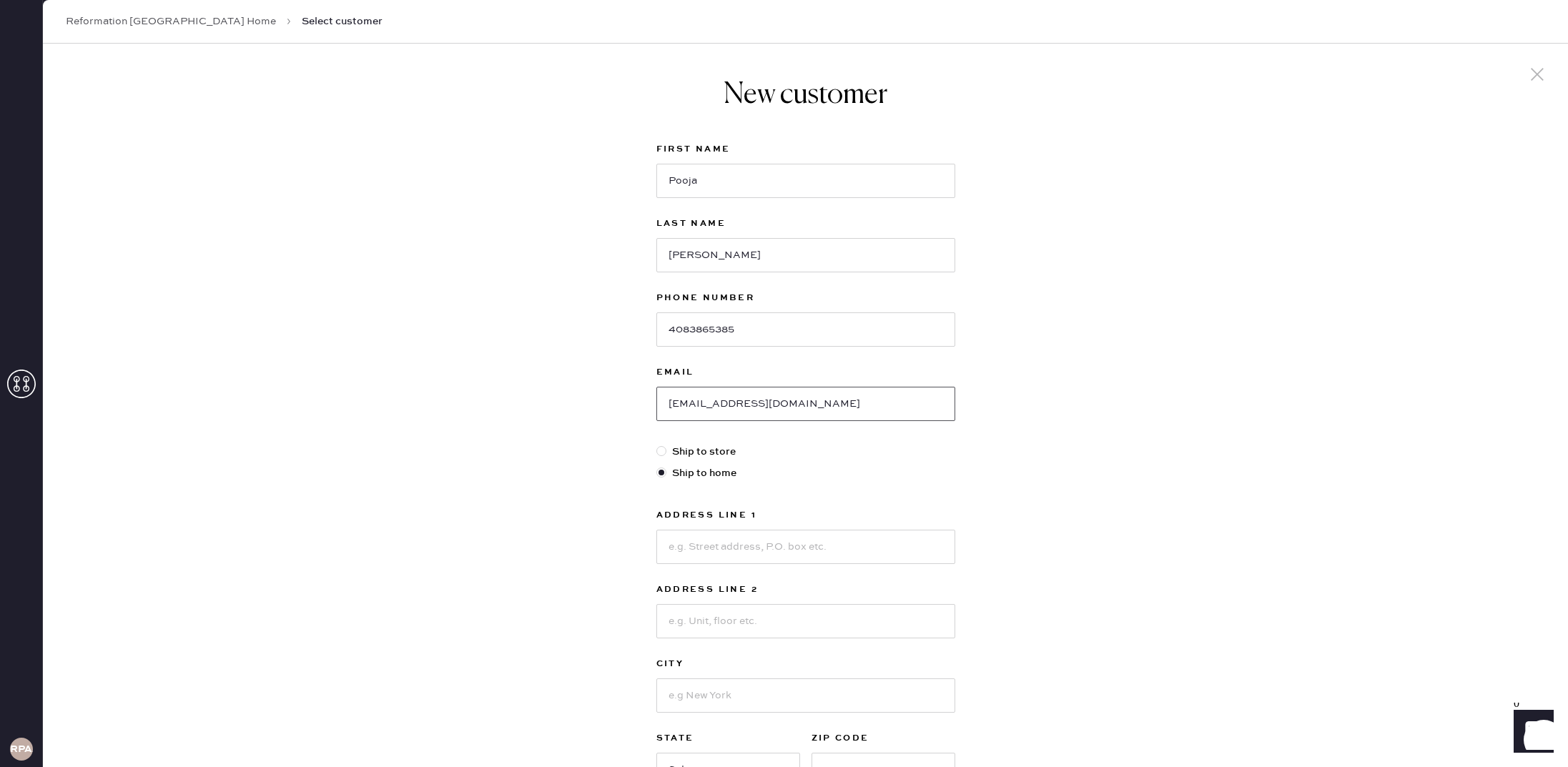
type input "[EMAIL_ADDRESS][DOMAIN_NAME]"
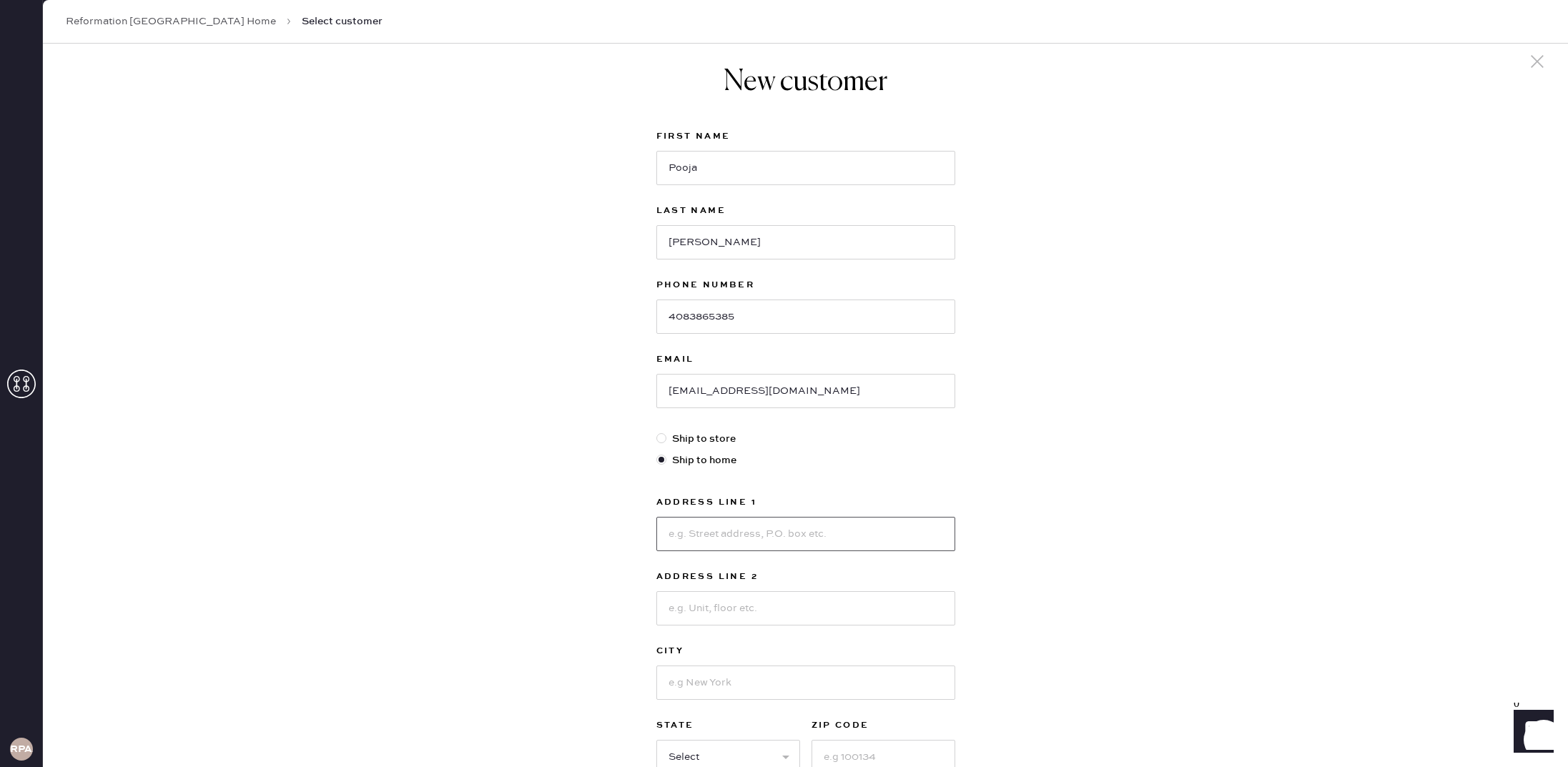
click at [775, 531] on input at bounding box center [805, 534] width 299 height 35
type input "[STREET_ADDRESS]"
type input "[GEOGRAPHIC_DATA][PERSON_NAME]"
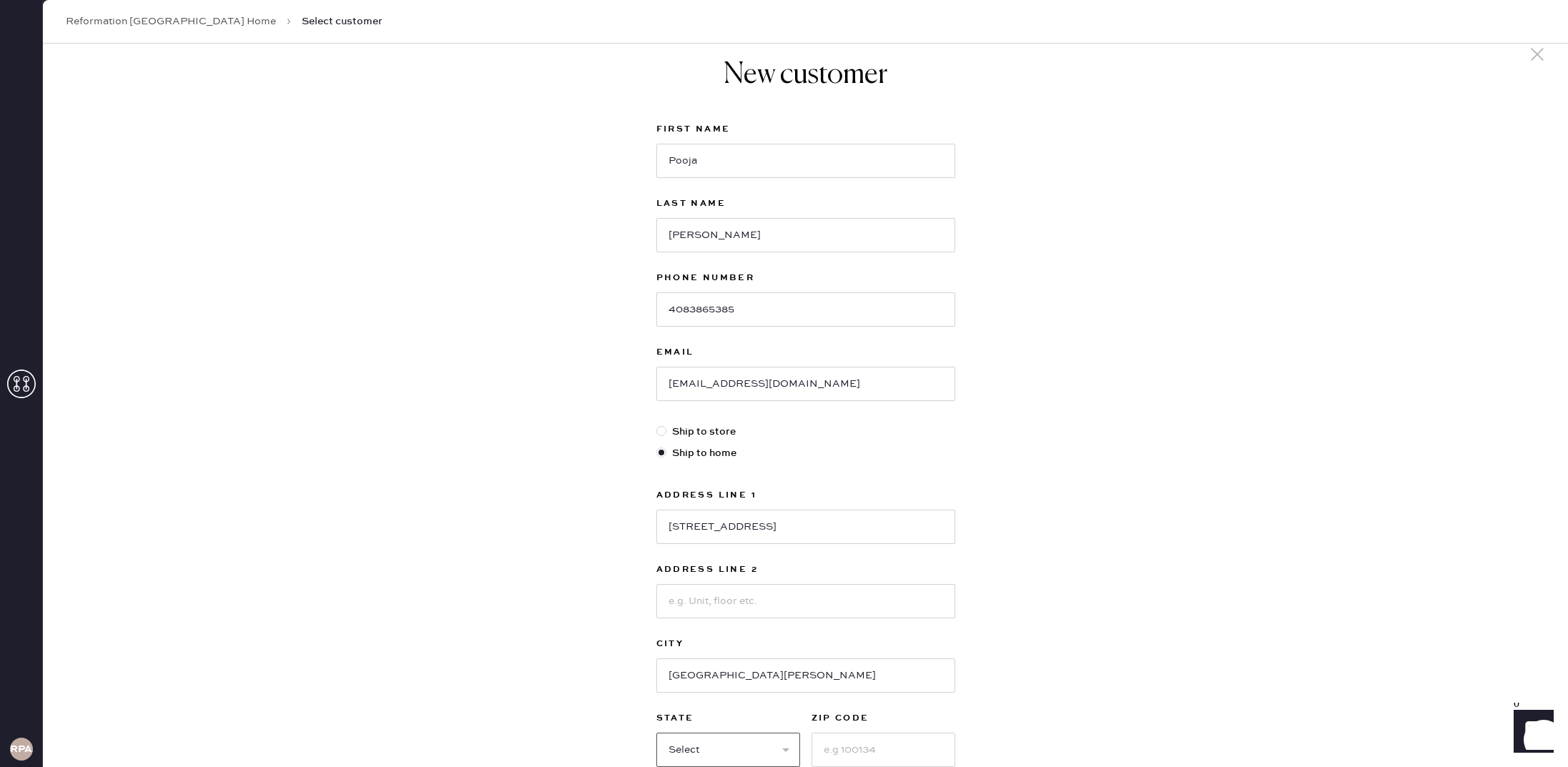
select select "CA"
type input "0"
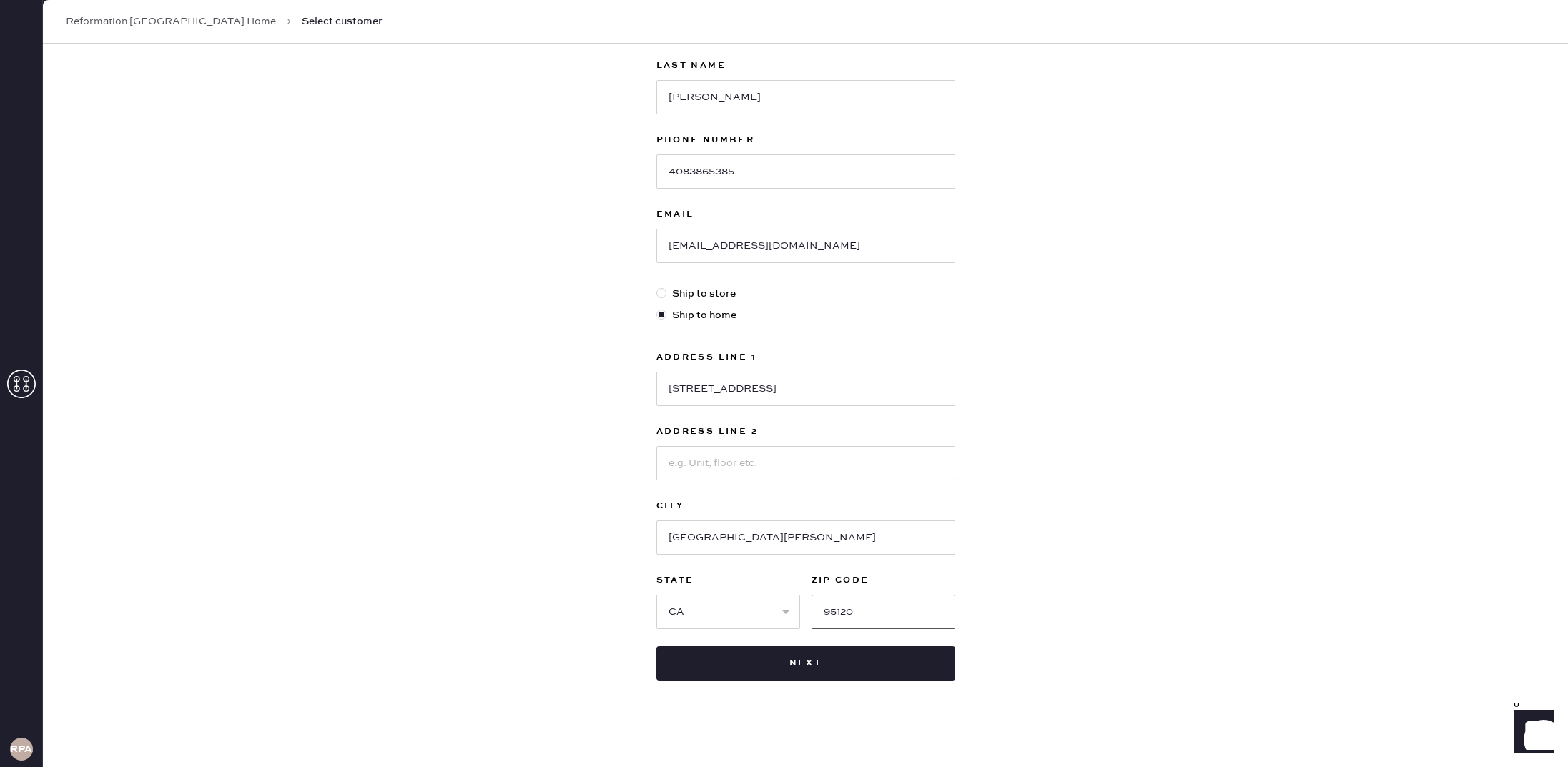
scroll to position [163, 0]
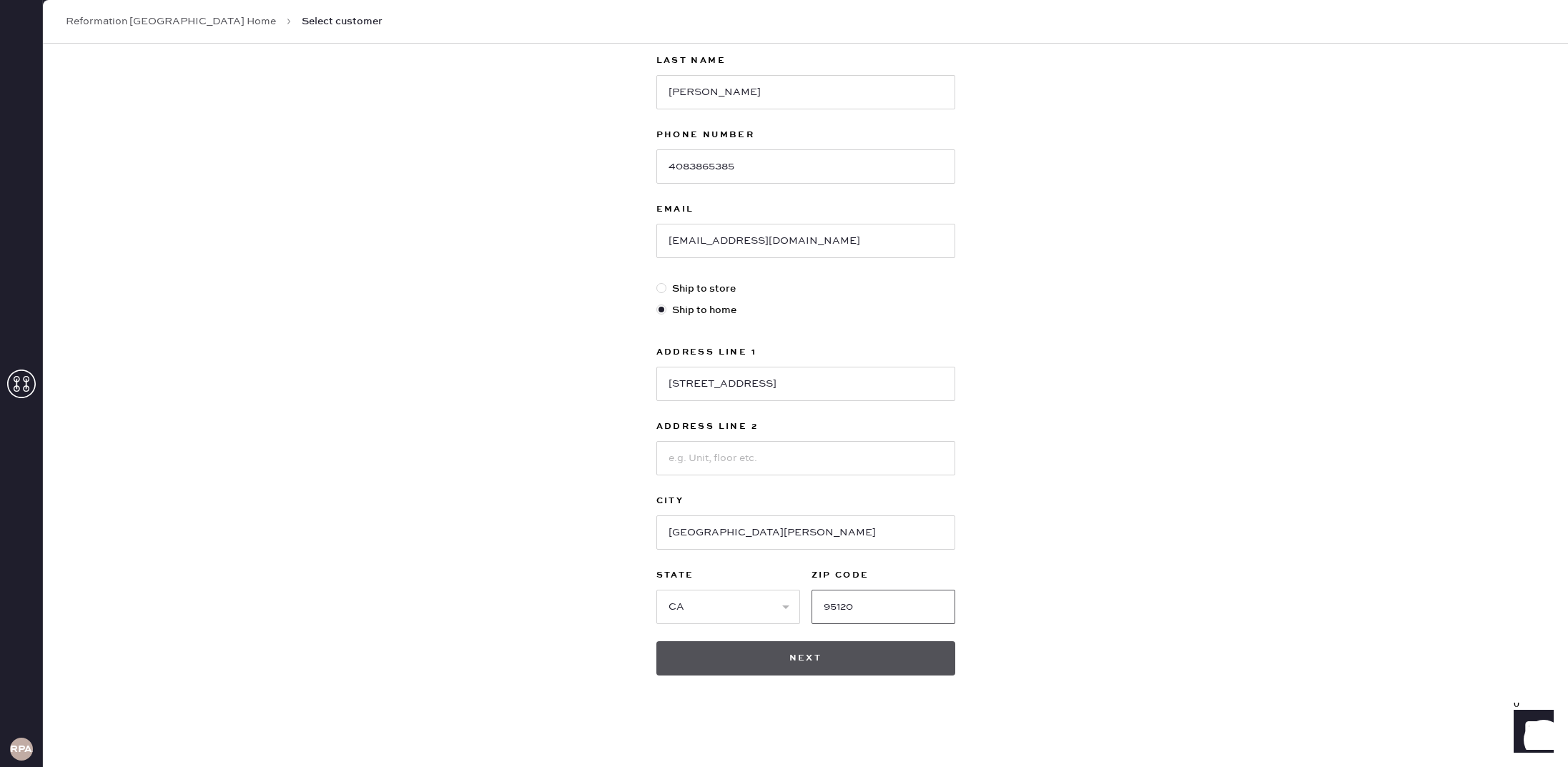
type input "95120"
click at [815, 651] on button "Next" at bounding box center [805, 659] width 299 height 35
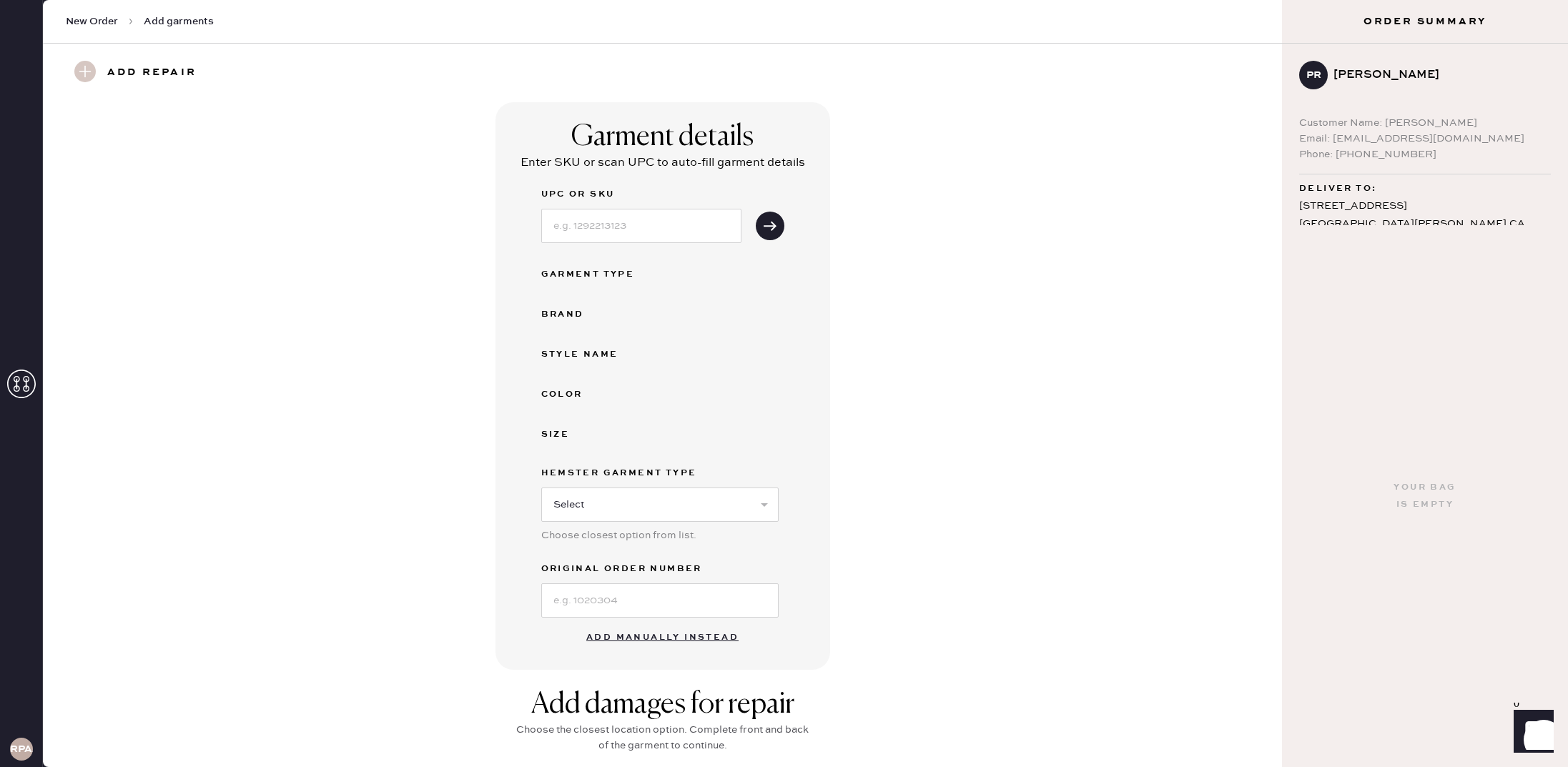
click at [652, 627] on button "Add manually instead" at bounding box center [662, 637] width 170 height 28
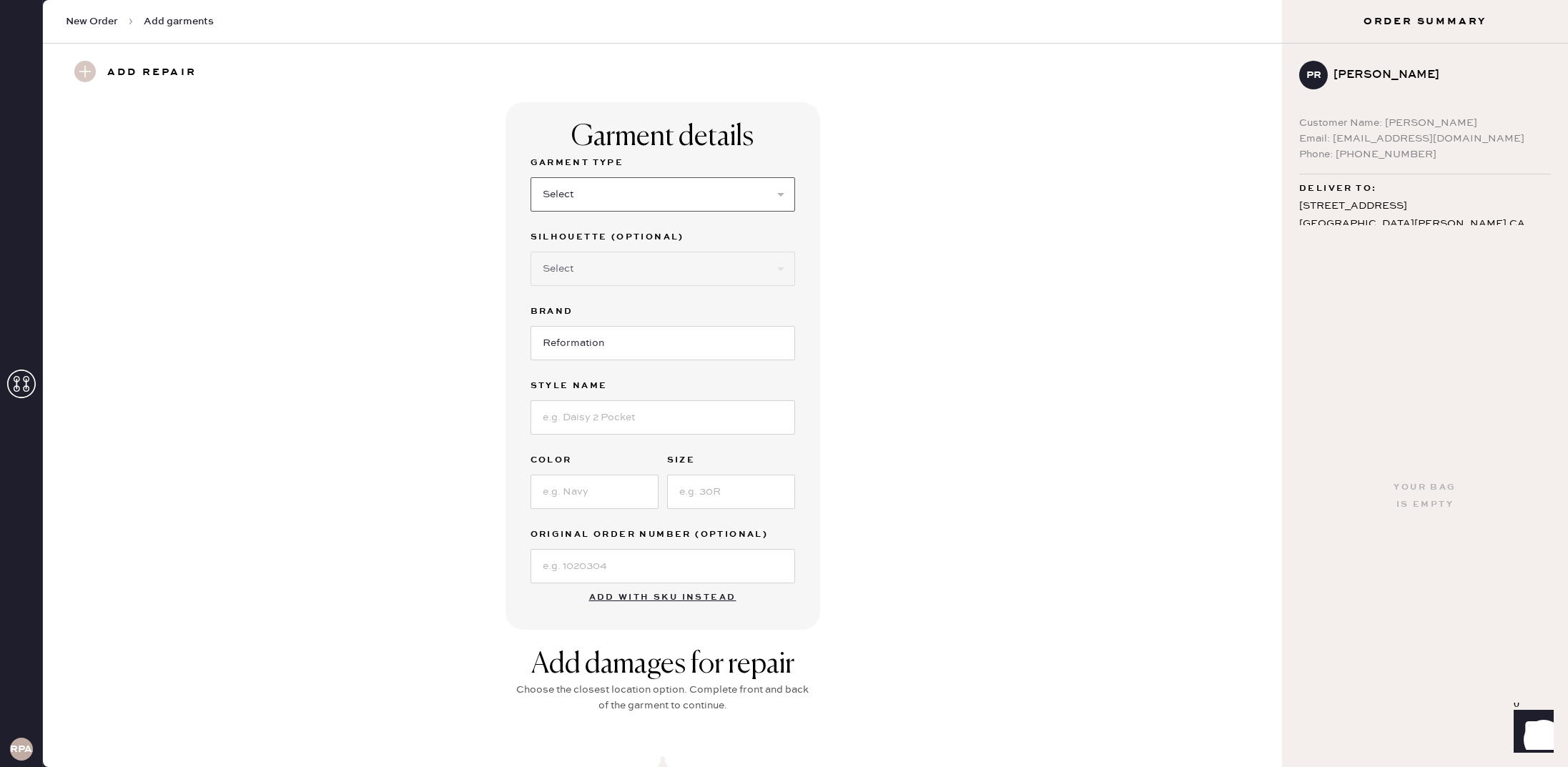
click at [645, 190] on select "Select Basic Skirt Jeans Leggings Pants Shorts Basic Sleeved Dress Basic Sleeve…" at bounding box center [662, 194] width 264 height 35
select select "7"
click at [642, 344] on input "Reformation" at bounding box center [662, 343] width 264 height 35
click at [639, 273] on select "Select Maxi Dress Midi Dress Mini Dress Other" at bounding box center [662, 269] width 264 height 35
select select "32"
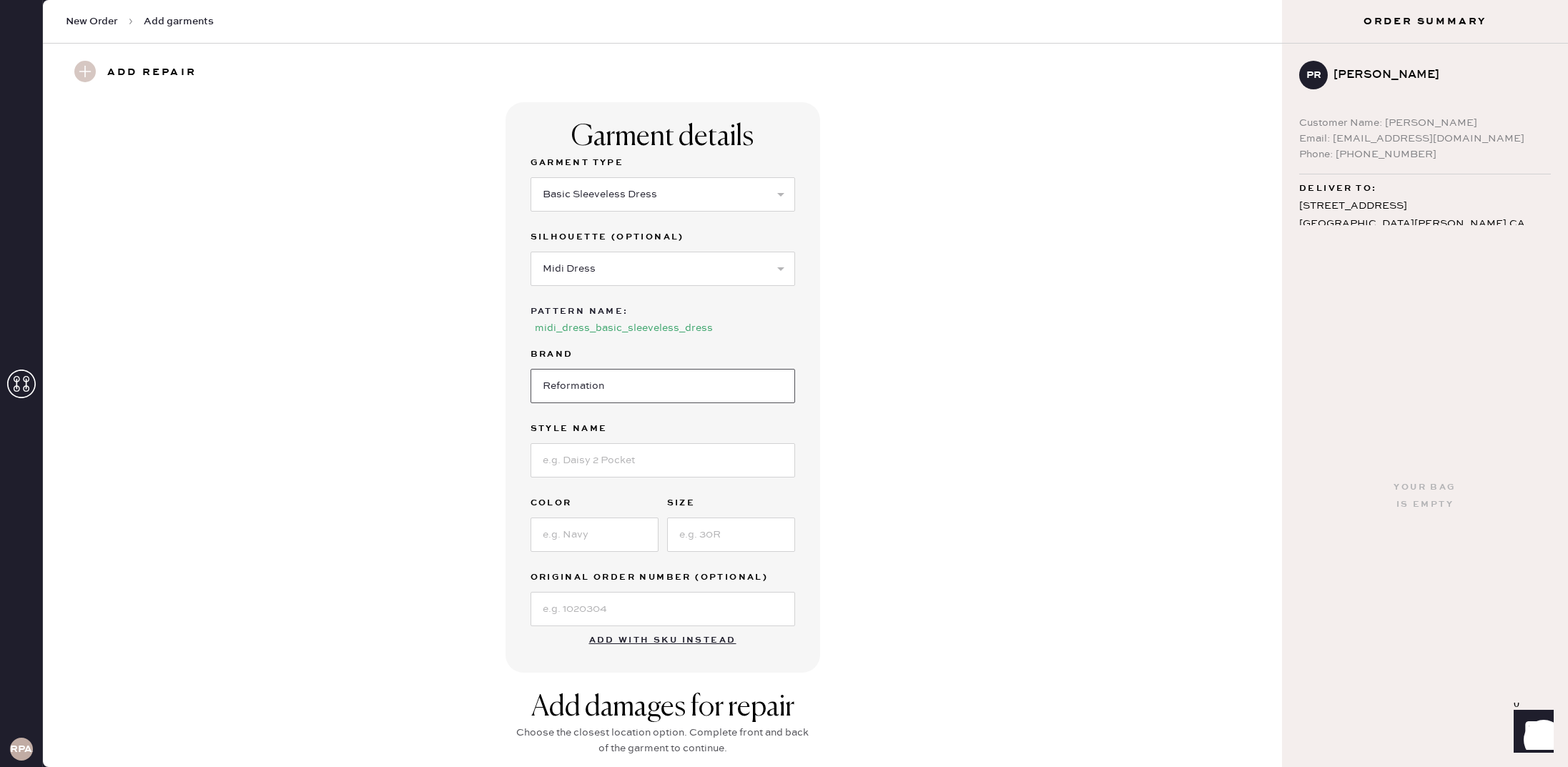
click at [618, 390] on input "Reformation" at bounding box center [662, 386] width 264 height 35
click at [625, 448] on input at bounding box center [662, 460] width 264 height 35
type input "[PERSON_NAME]"
type input "Red"
click at [683, 534] on input at bounding box center [731, 535] width 128 height 35
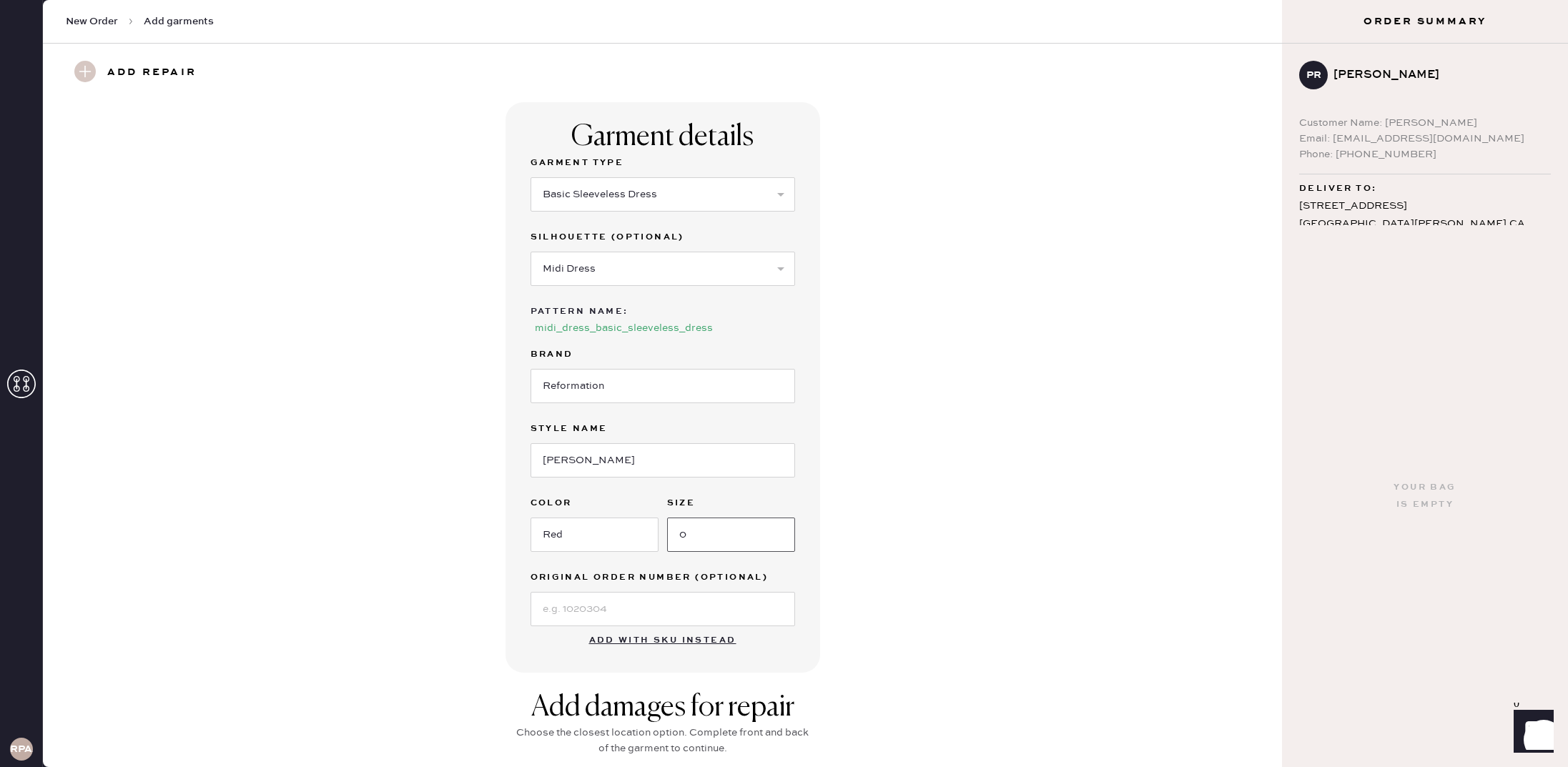
type input "0"
click at [443, 536] on div "Garment details Garment Type Select Basic Skirt Jeans Leggings Pants Shorts Bas…" at bounding box center [662, 387] width 1188 height 571
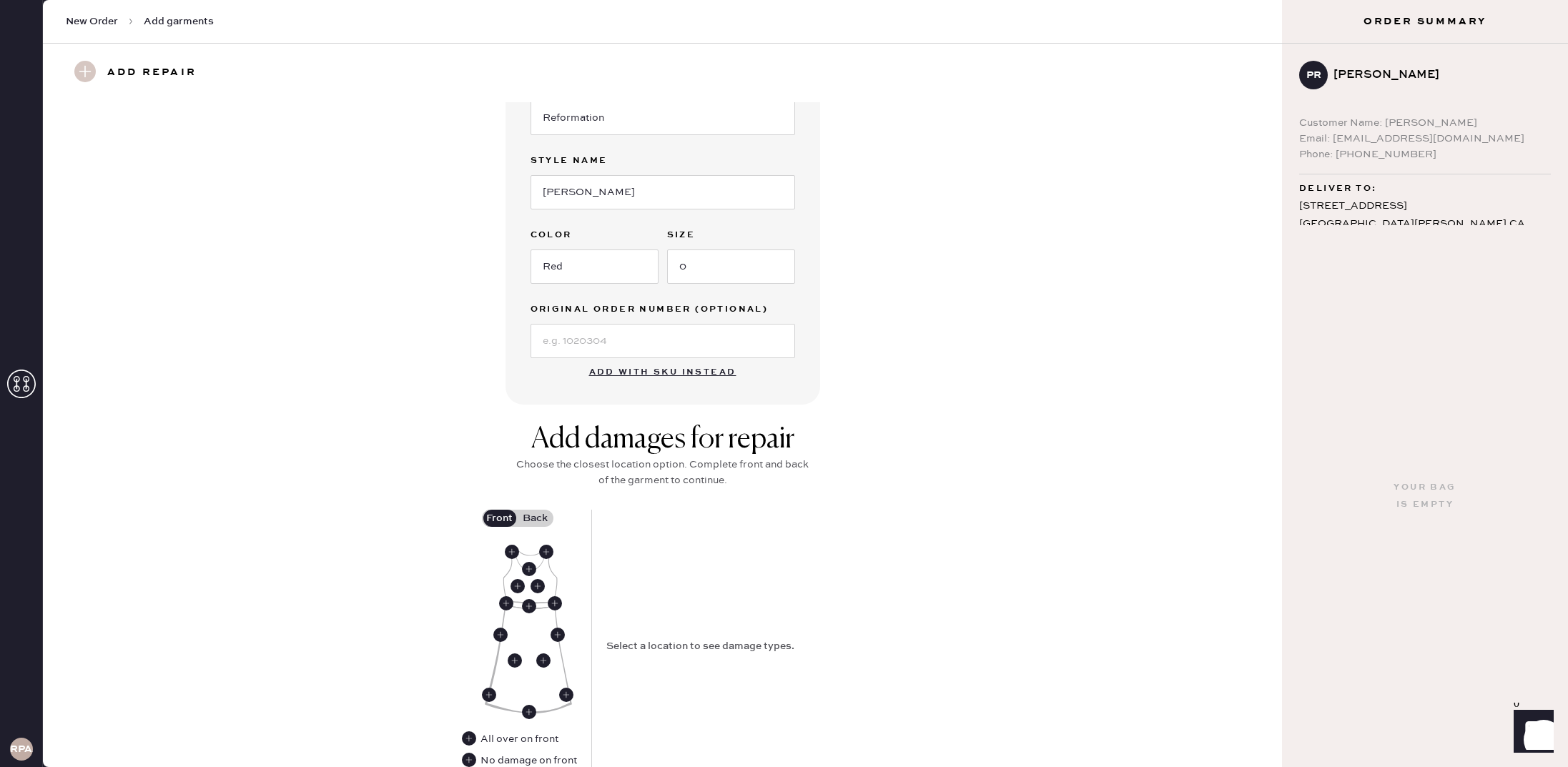
scroll to position [321, 0]
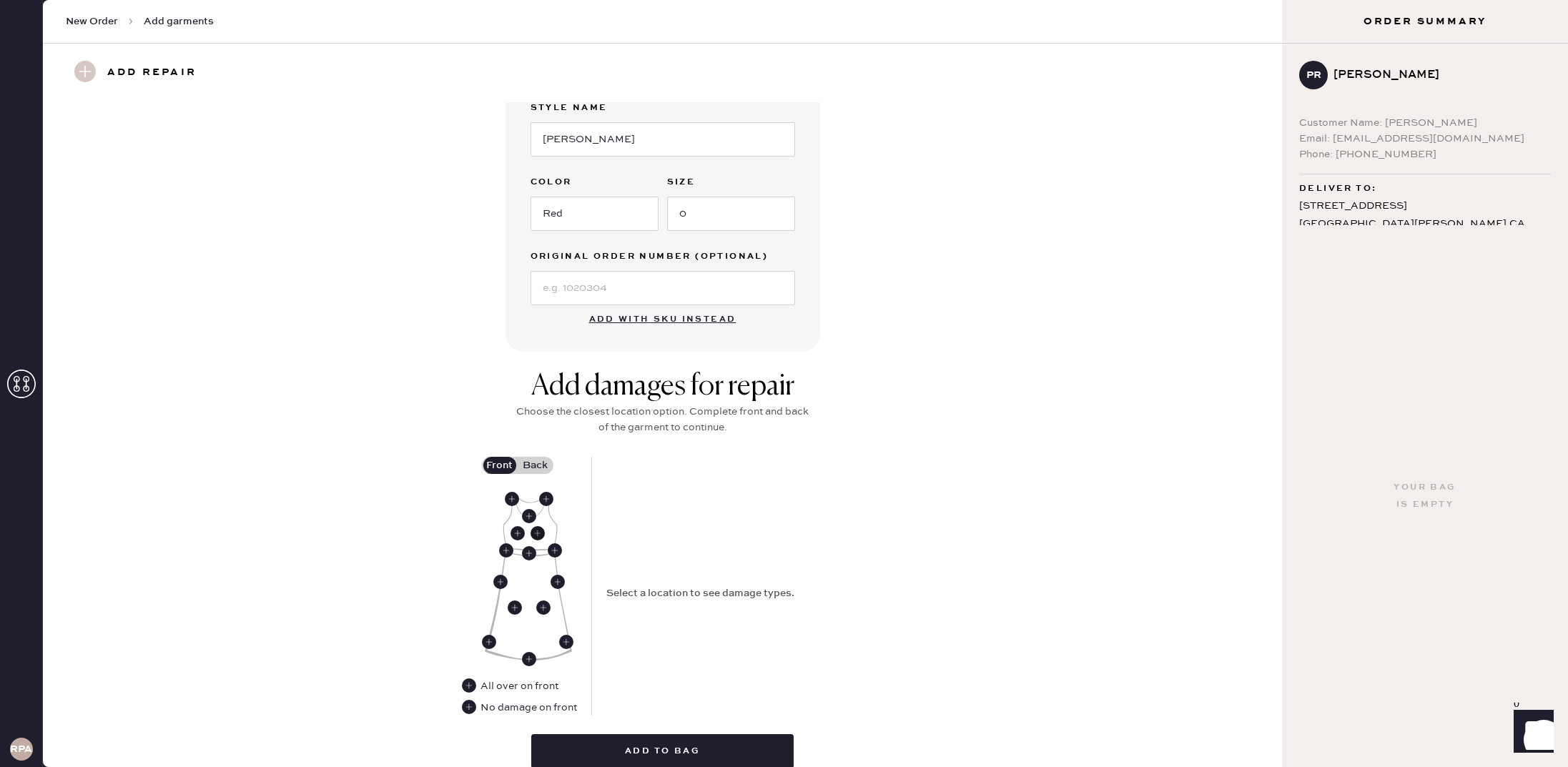
click at [534, 533] on use at bounding box center [537, 533] width 15 height 15
click at [540, 530] on use at bounding box center [537, 533] width 15 height 15
click at [530, 515] on use at bounding box center [529, 516] width 15 height 15
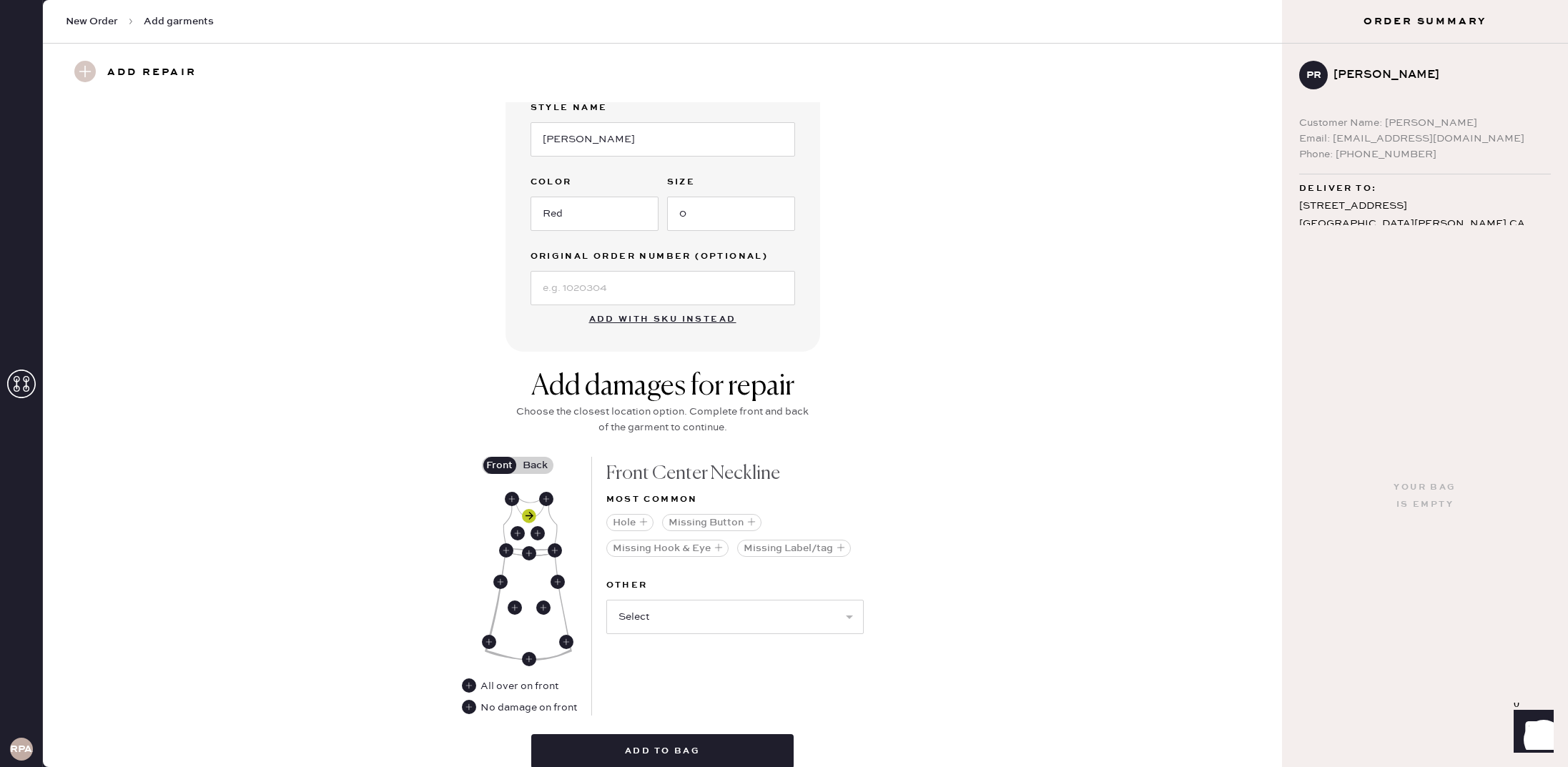
click at [529, 513] on use at bounding box center [529, 516] width 15 height 15
click at [536, 532] on use at bounding box center [537, 533] width 15 height 15
click at [659, 589] on select "Select Broken / Ripped Hem Broken Beads Broken Belt Loop Broken Button Broken C…" at bounding box center [734, 591] width 257 height 35
select select "1619"
select select
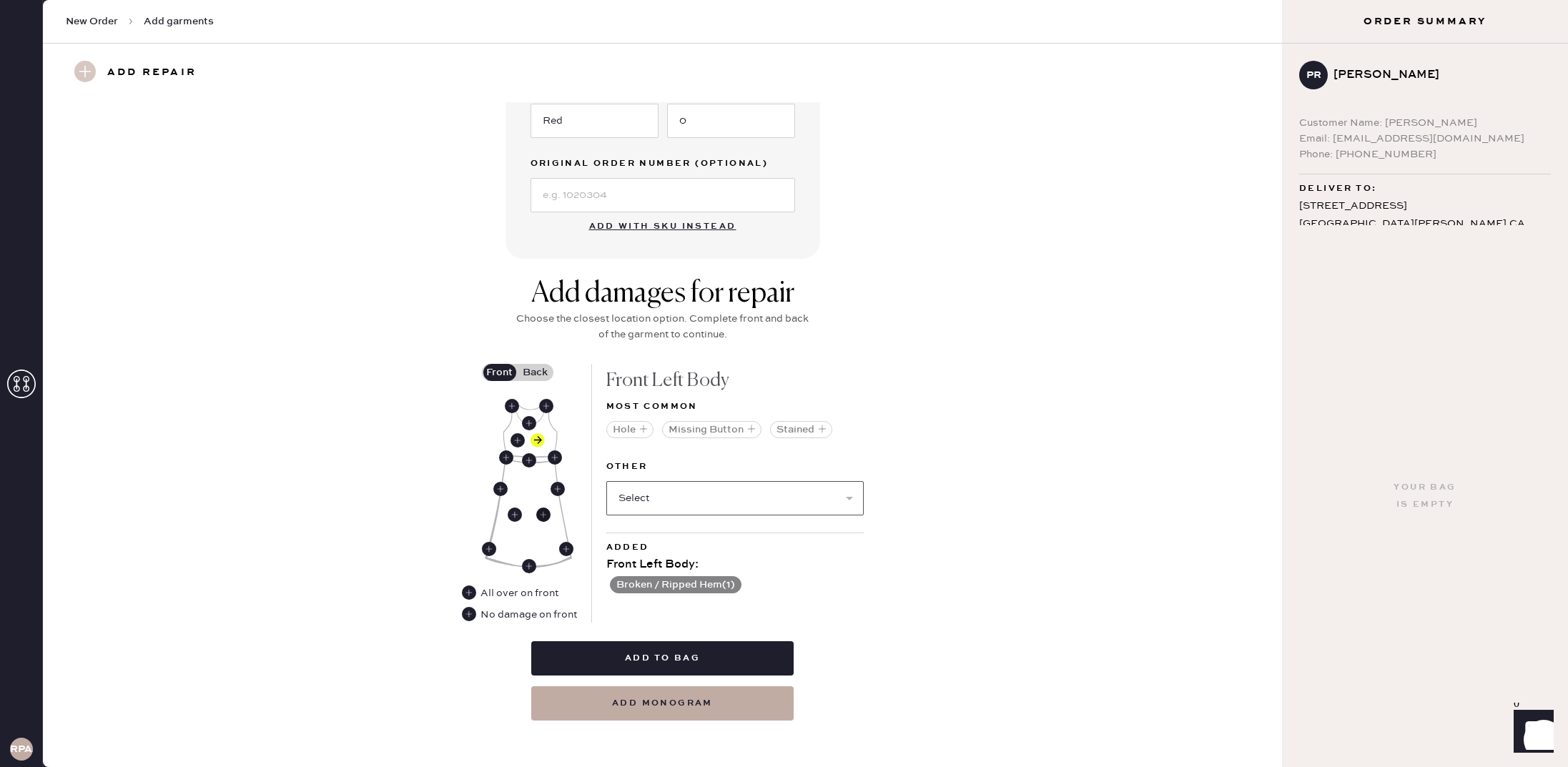
scroll to position [418, 0]
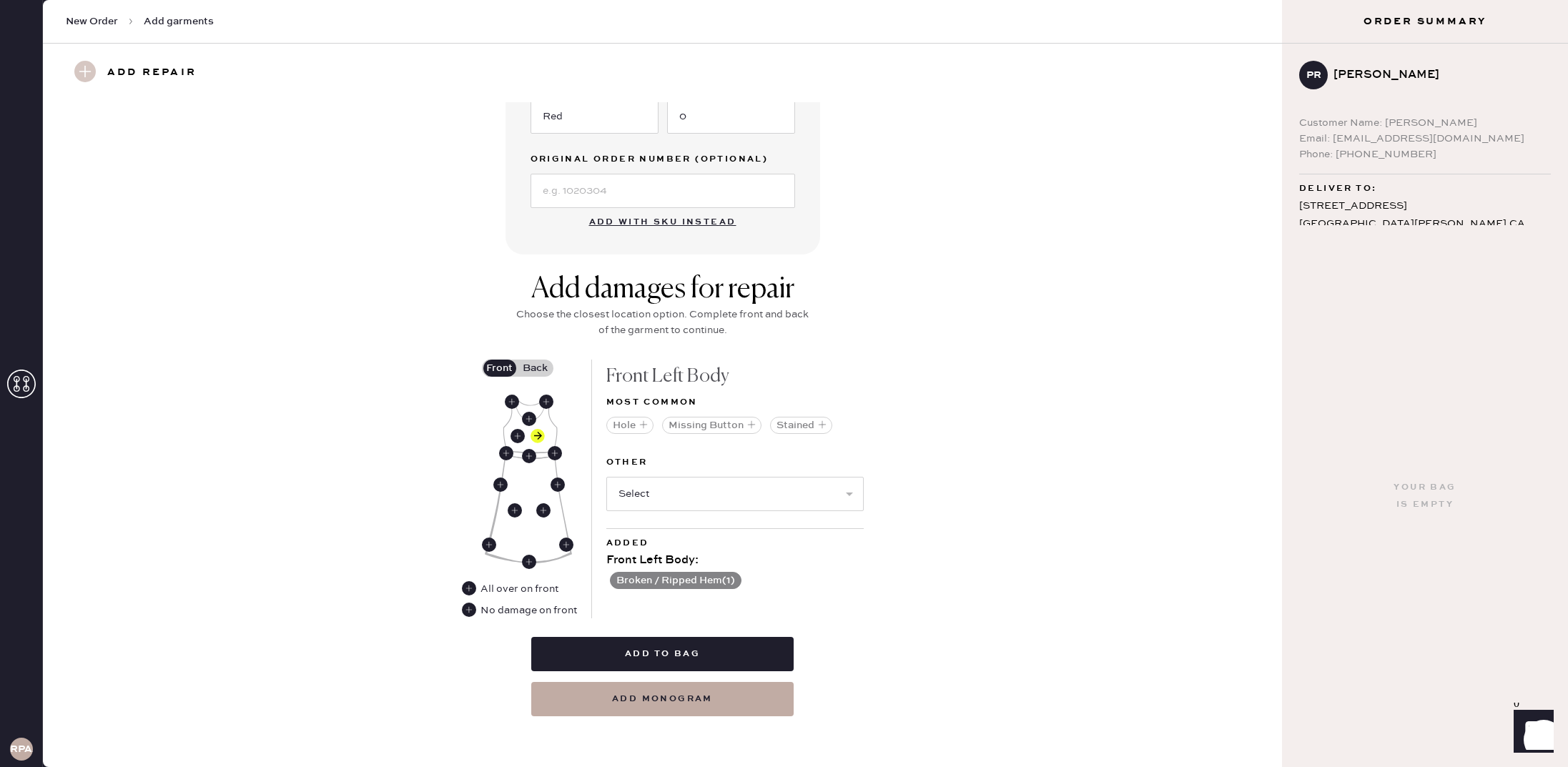
click at [532, 367] on label "Back" at bounding box center [535, 368] width 36 height 17
click at [535, 368] on input "Back" at bounding box center [535, 368] width 0 height 0
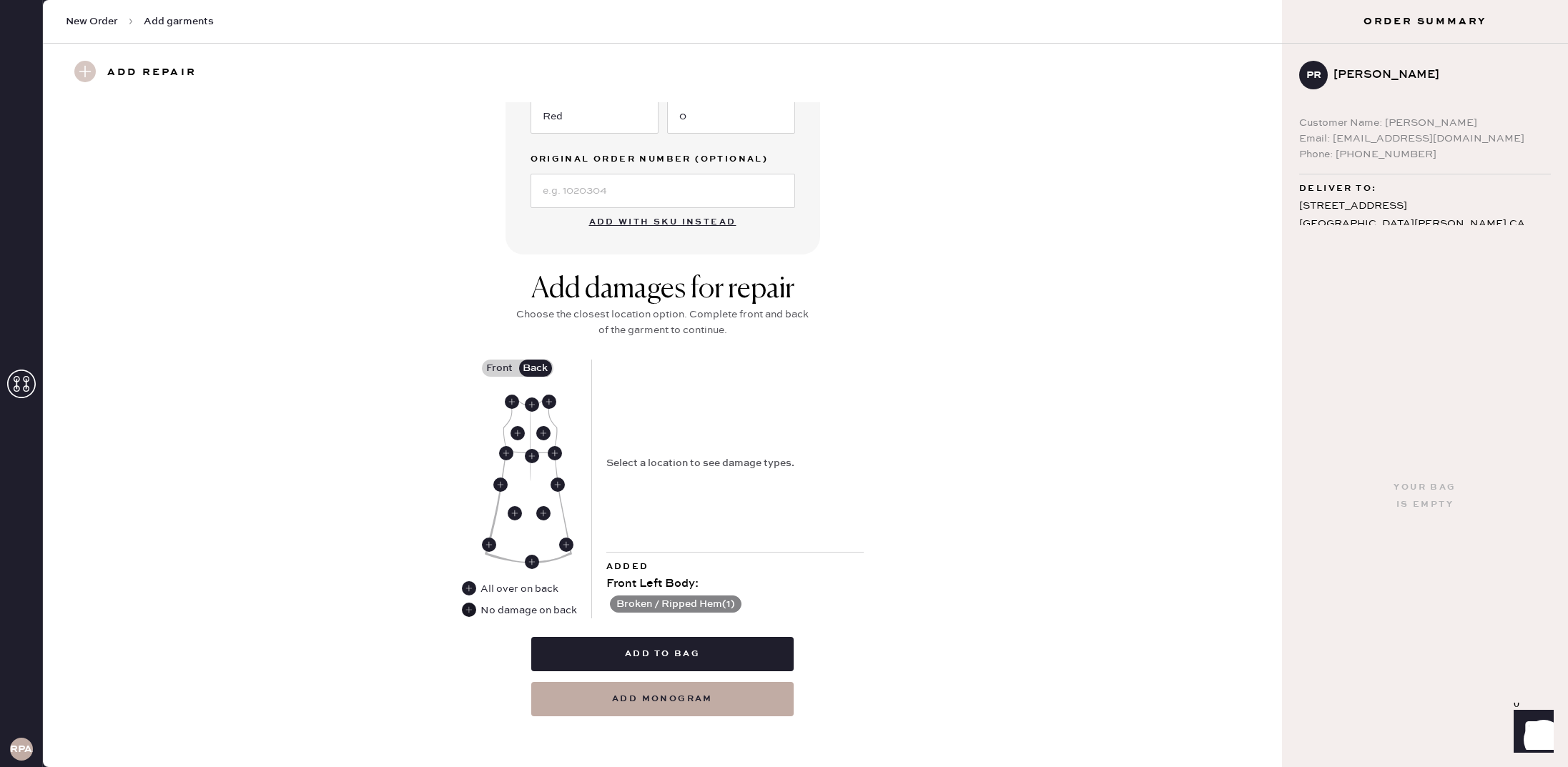
click at [466, 613] on use at bounding box center [469, 609] width 15 height 15
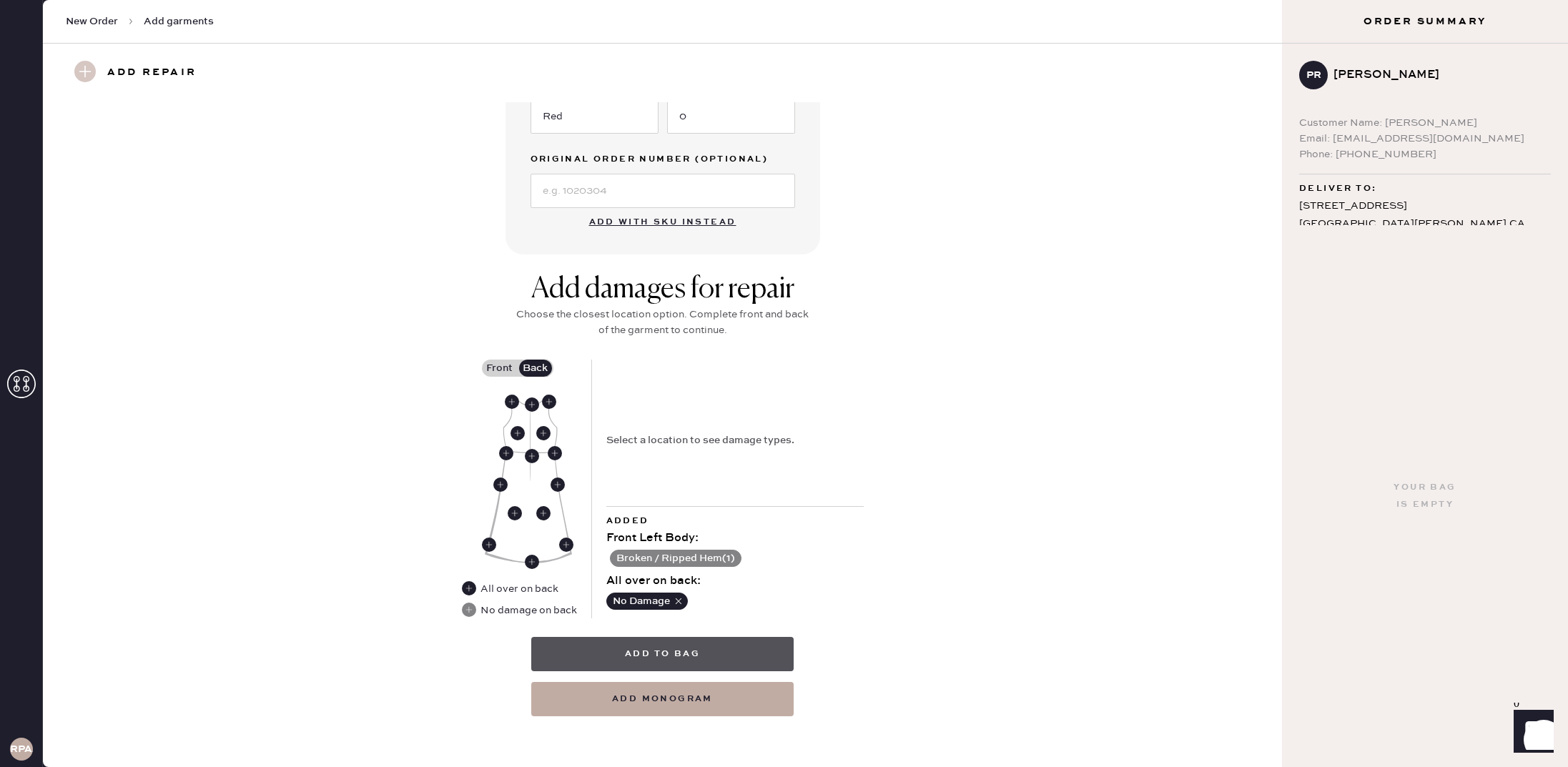
click at [678, 651] on button "Add to bag" at bounding box center [661, 654] width 262 height 35
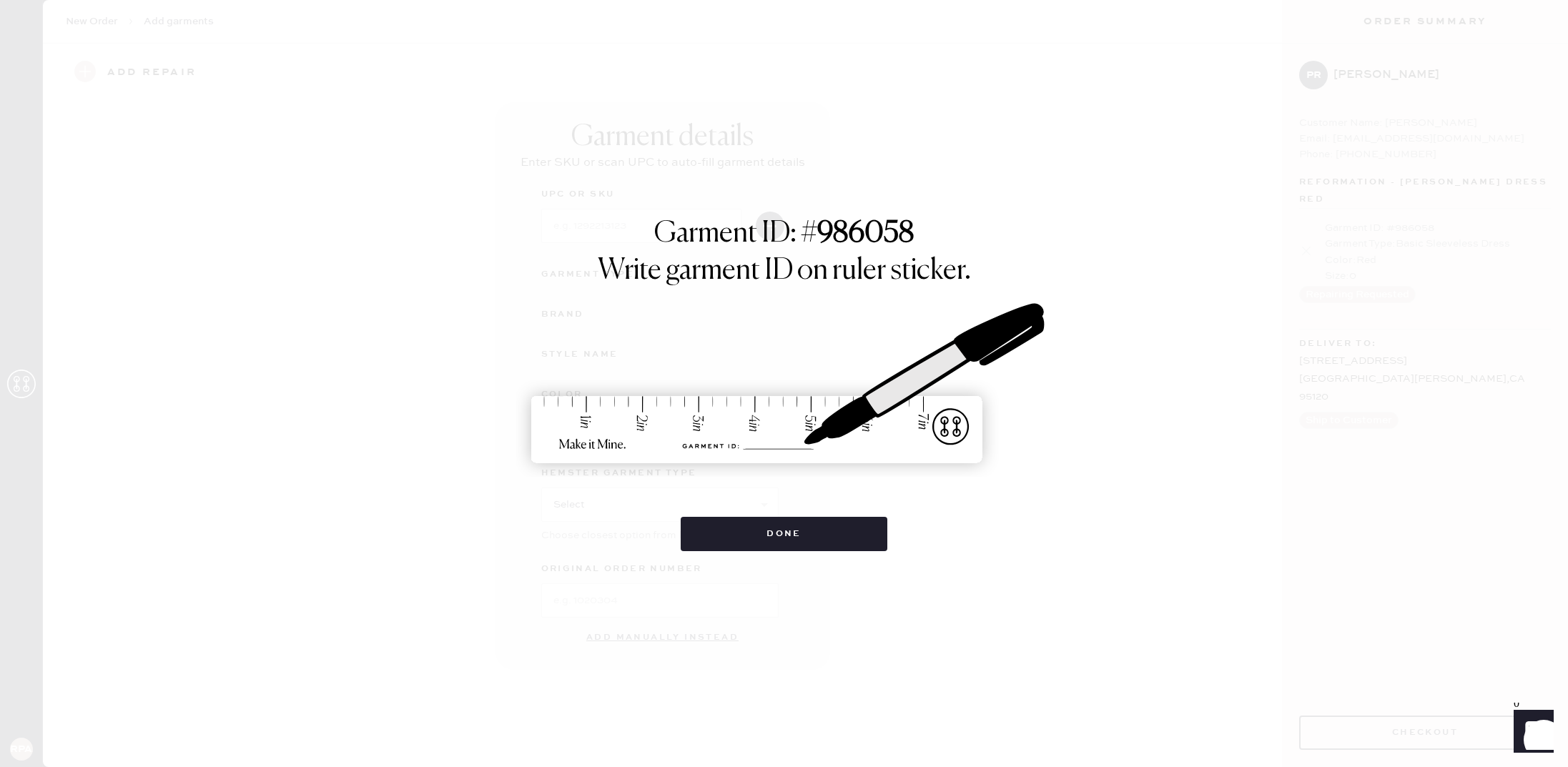
scroll to position [0, 0]
click at [768, 540] on button "Done" at bounding box center [784, 534] width 207 height 35
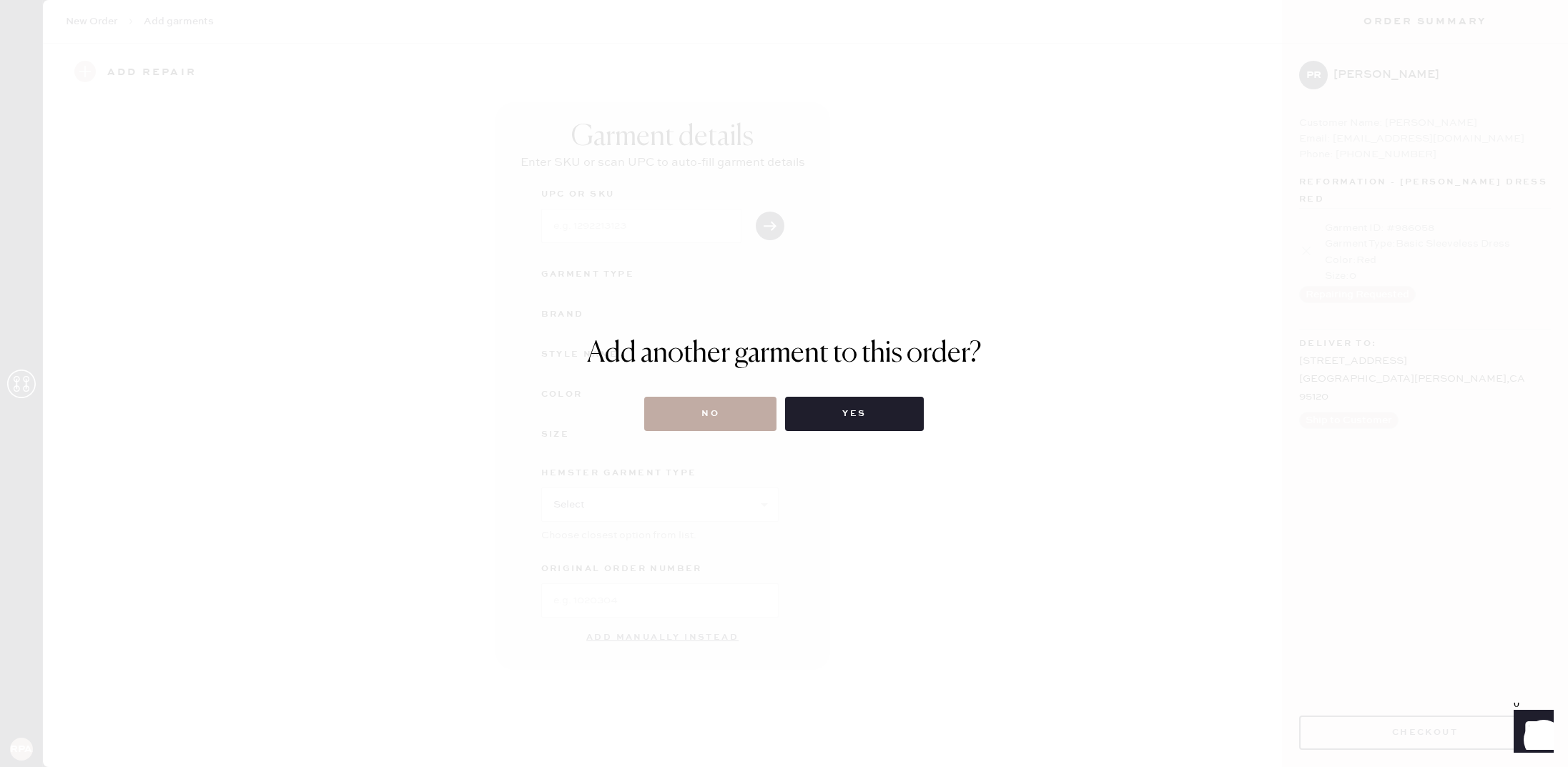
click at [741, 417] on button "No" at bounding box center [710, 413] width 132 height 35
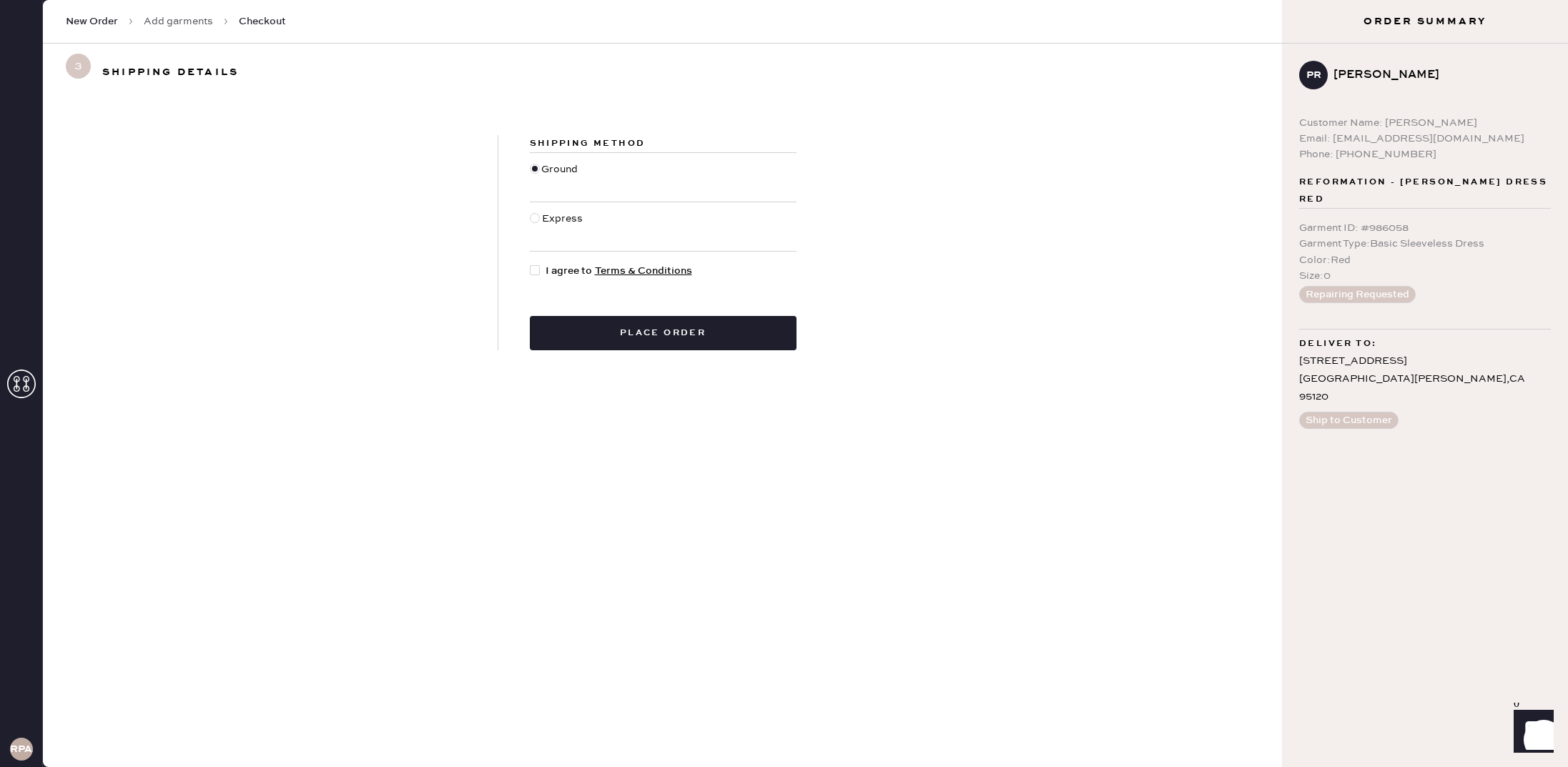
drag, startPoint x: 534, startPoint y: 216, endPoint x: 532, endPoint y: 231, distance: 15.1
click at [532, 217] on div at bounding box center [535, 217] width 10 height 10
click at [530, 211] on input "Express" at bounding box center [530, 211] width 1 height 1
radio input "true"
click at [538, 270] on div at bounding box center [535, 270] width 10 height 10
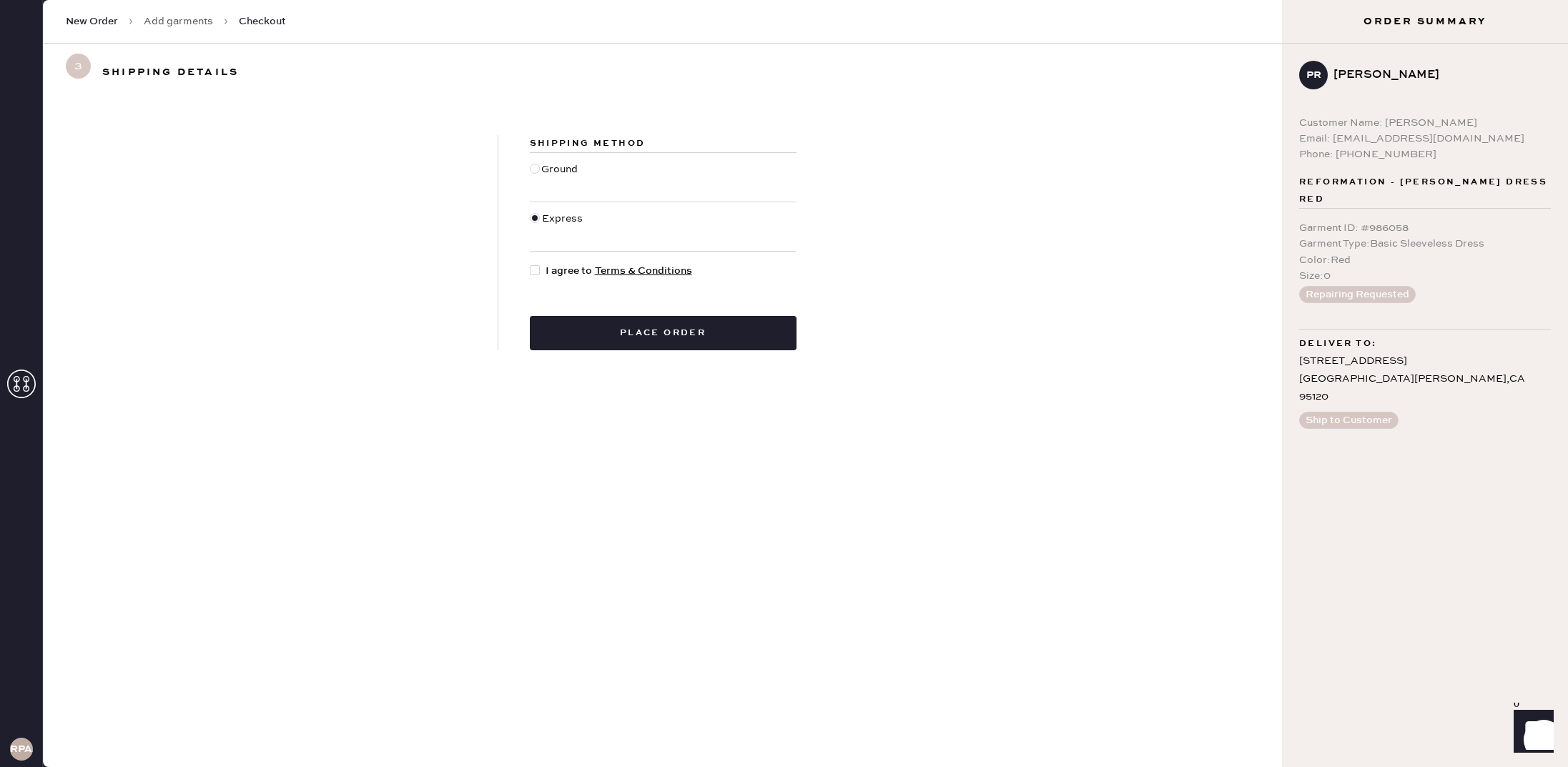
click at [530, 264] on input "I agree to Terms & Conditions" at bounding box center [530, 263] width 1 height 1
checkbox input "true"
click at [562, 329] on button "Place order" at bounding box center [663, 333] width 267 height 35
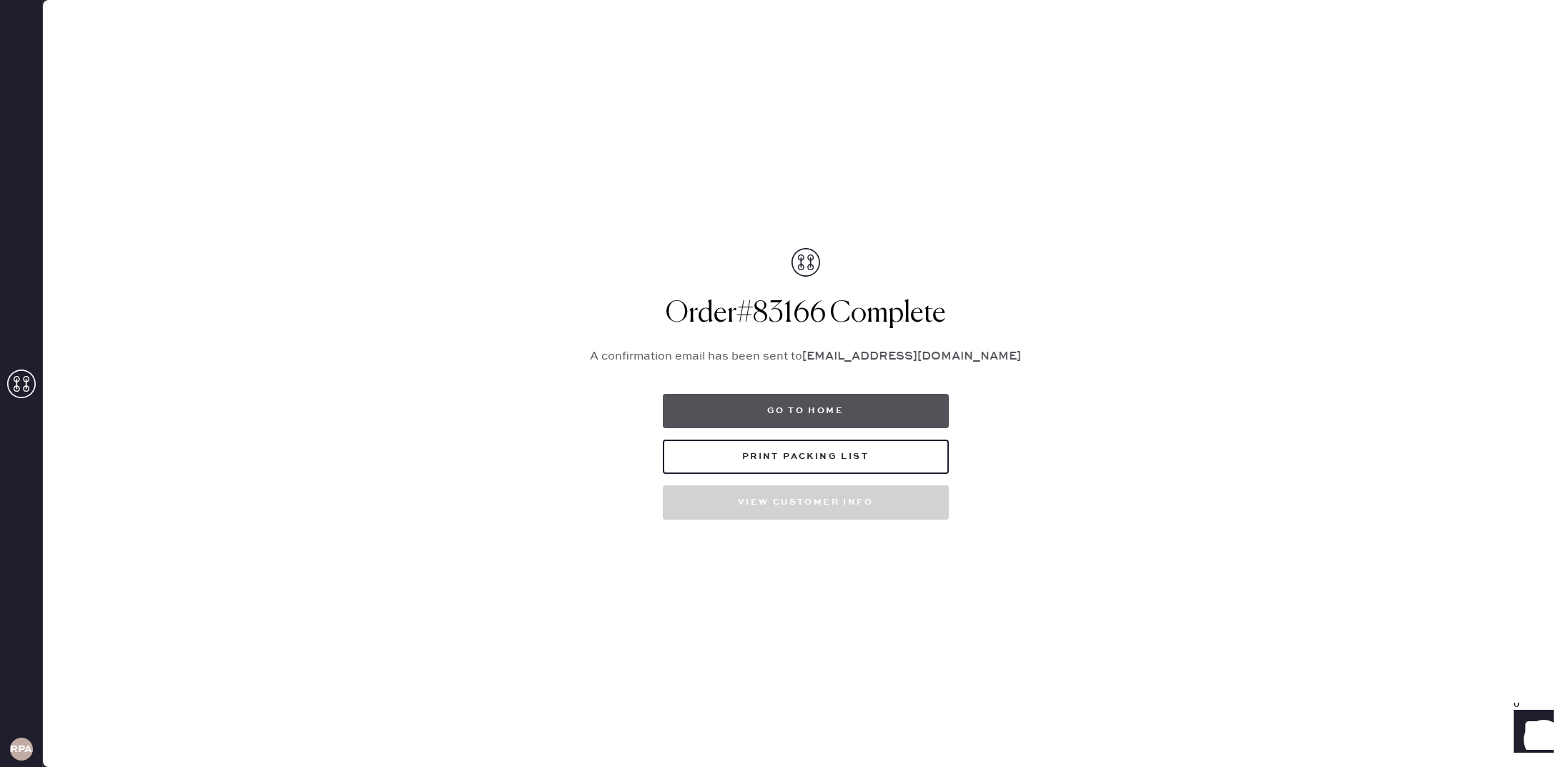
click at [860, 403] on button "Go to home" at bounding box center [806, 411] width 286 height 35
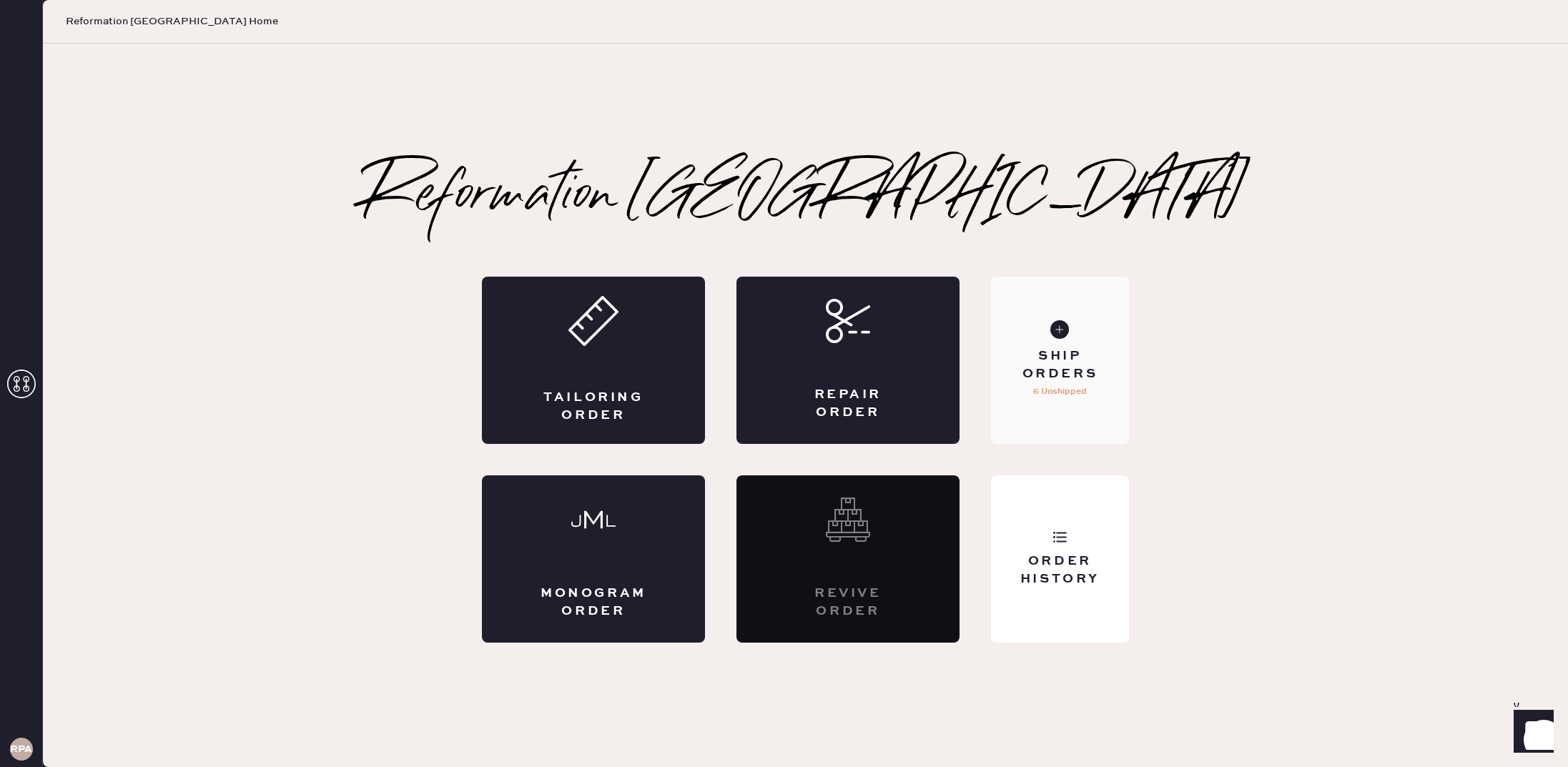
click at [1075, 356] on div "Ship Orders" at bounding box center [1060, 365] width 115 height 36
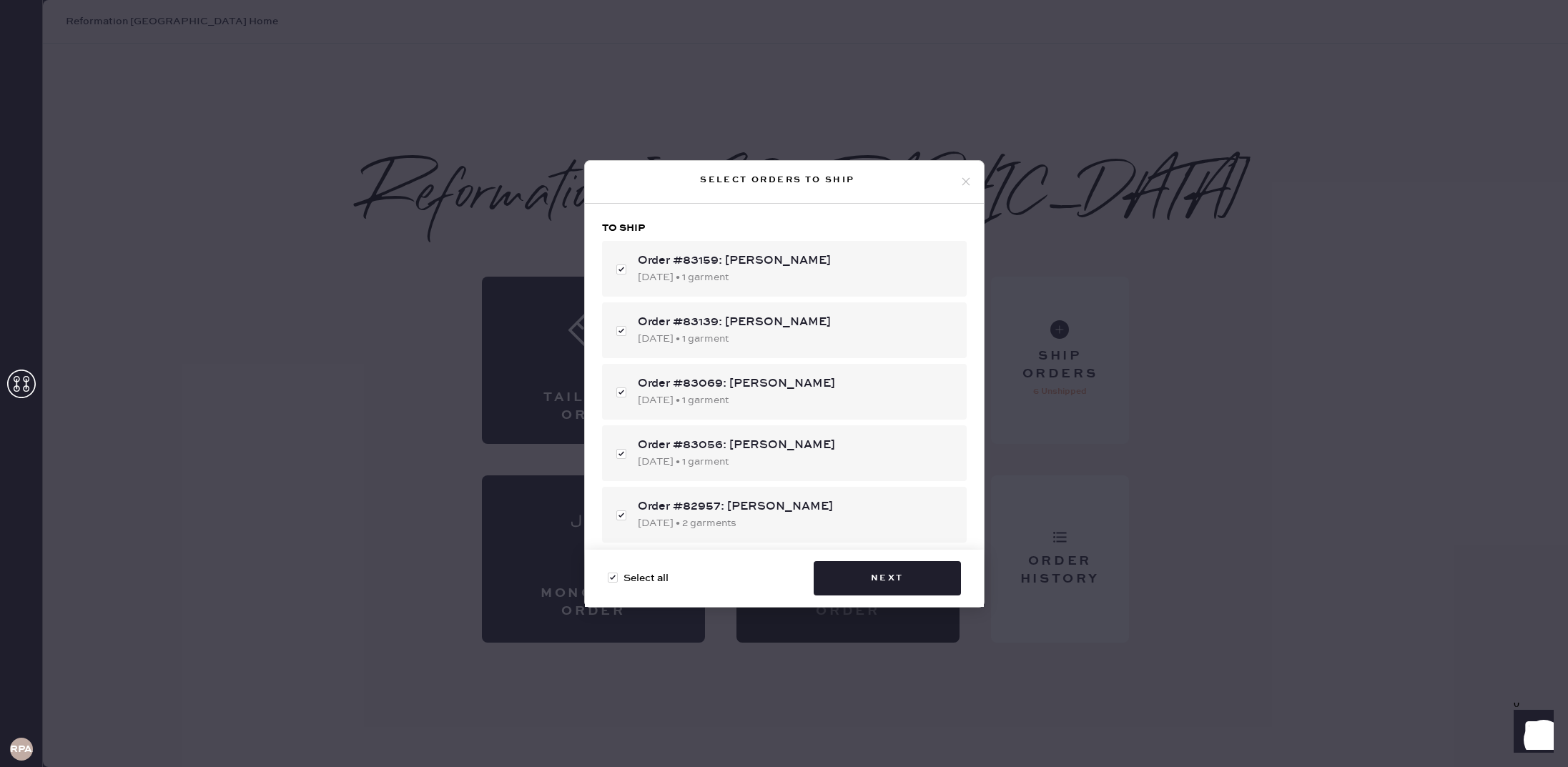
checkbox input "true"
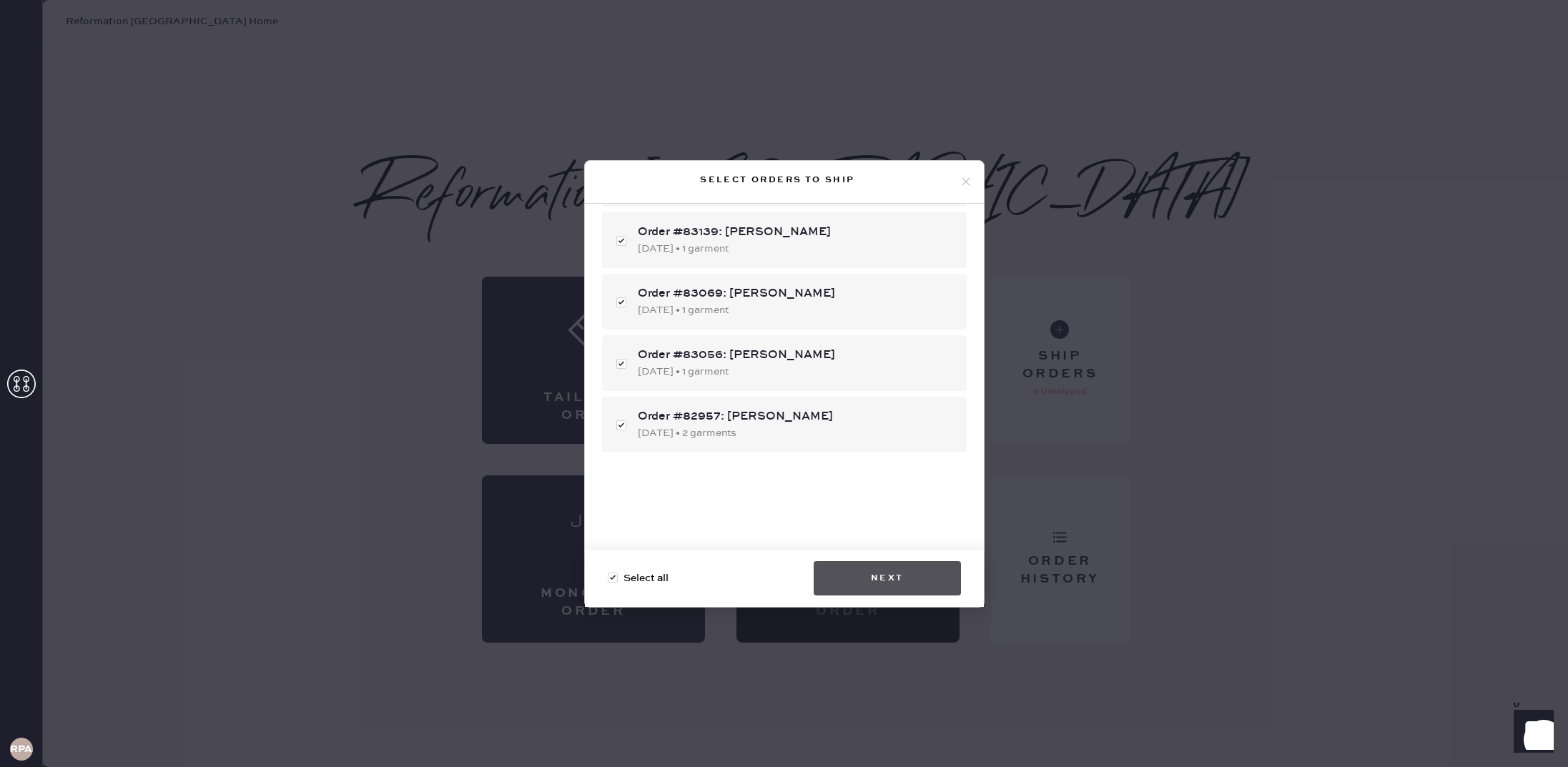
click at [887, 571] on button "Next" at bounding box center [887, 578] width 148 height 35
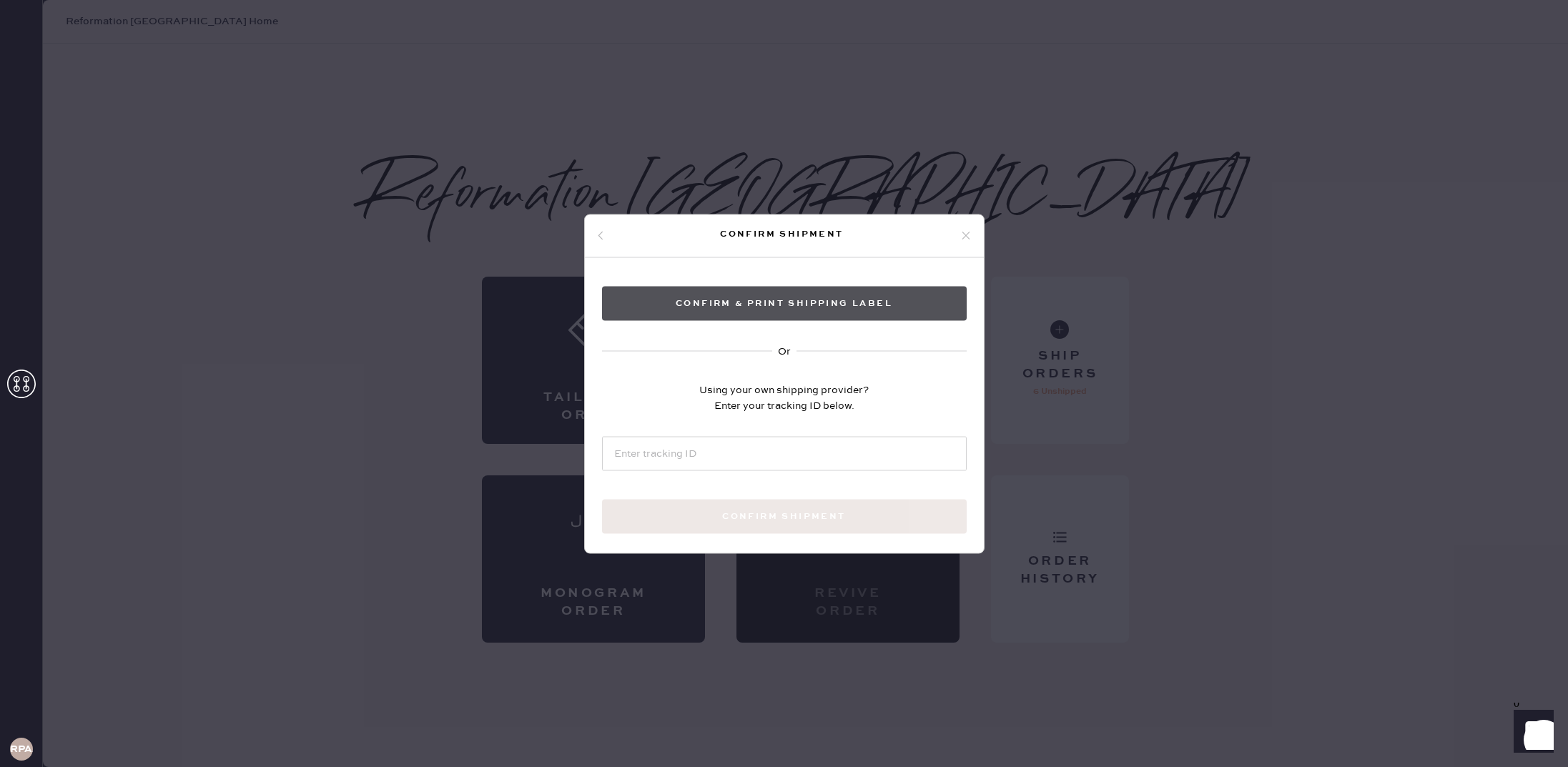
click at [927, 299] on button "Confirm & Print shipping label" at bounding box center [784, 303] width 365 height 35
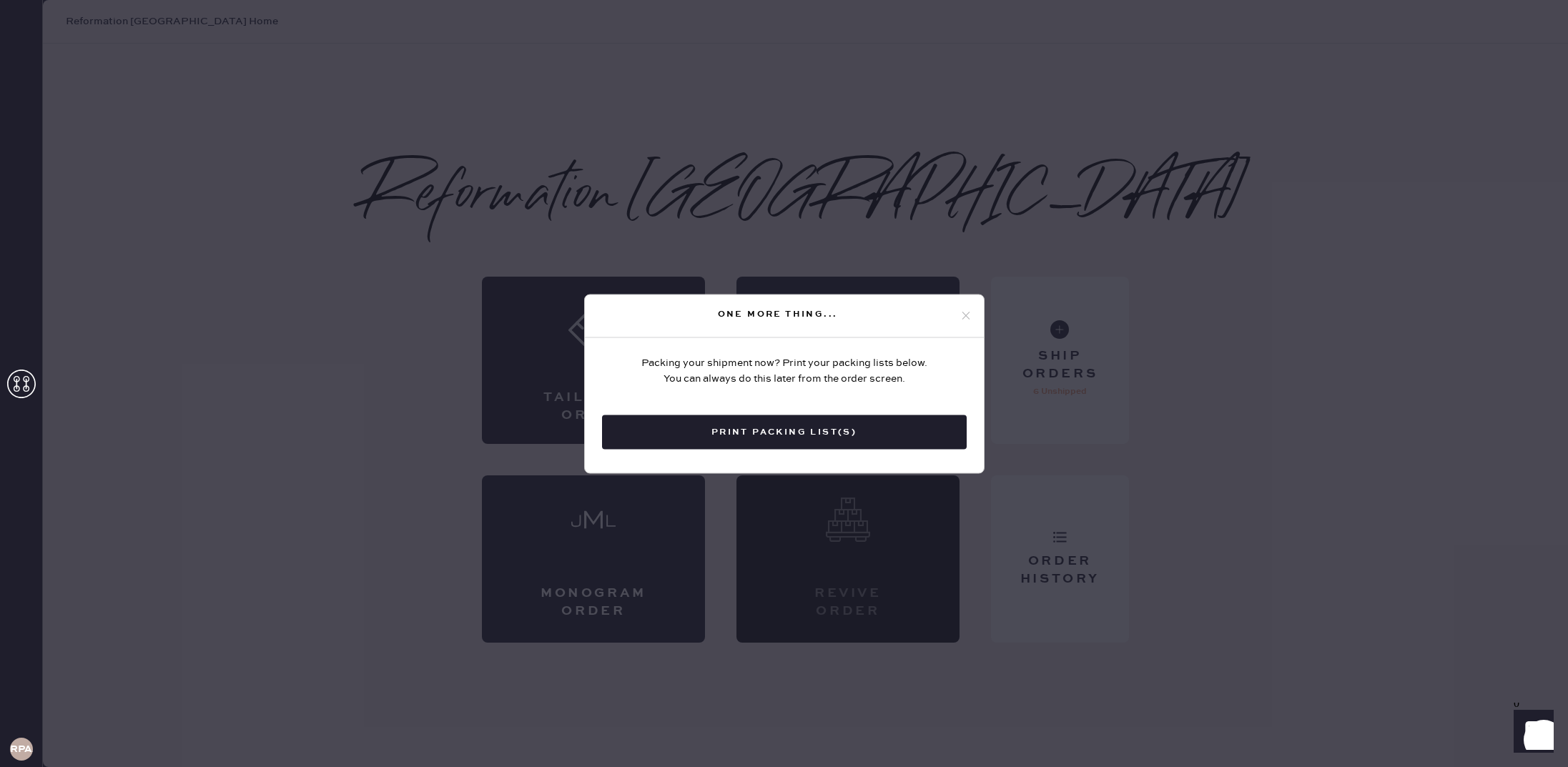
click at [699, 427] on button "Print Packing List(s)" at bounding box center [784, 432] width 365 height 35
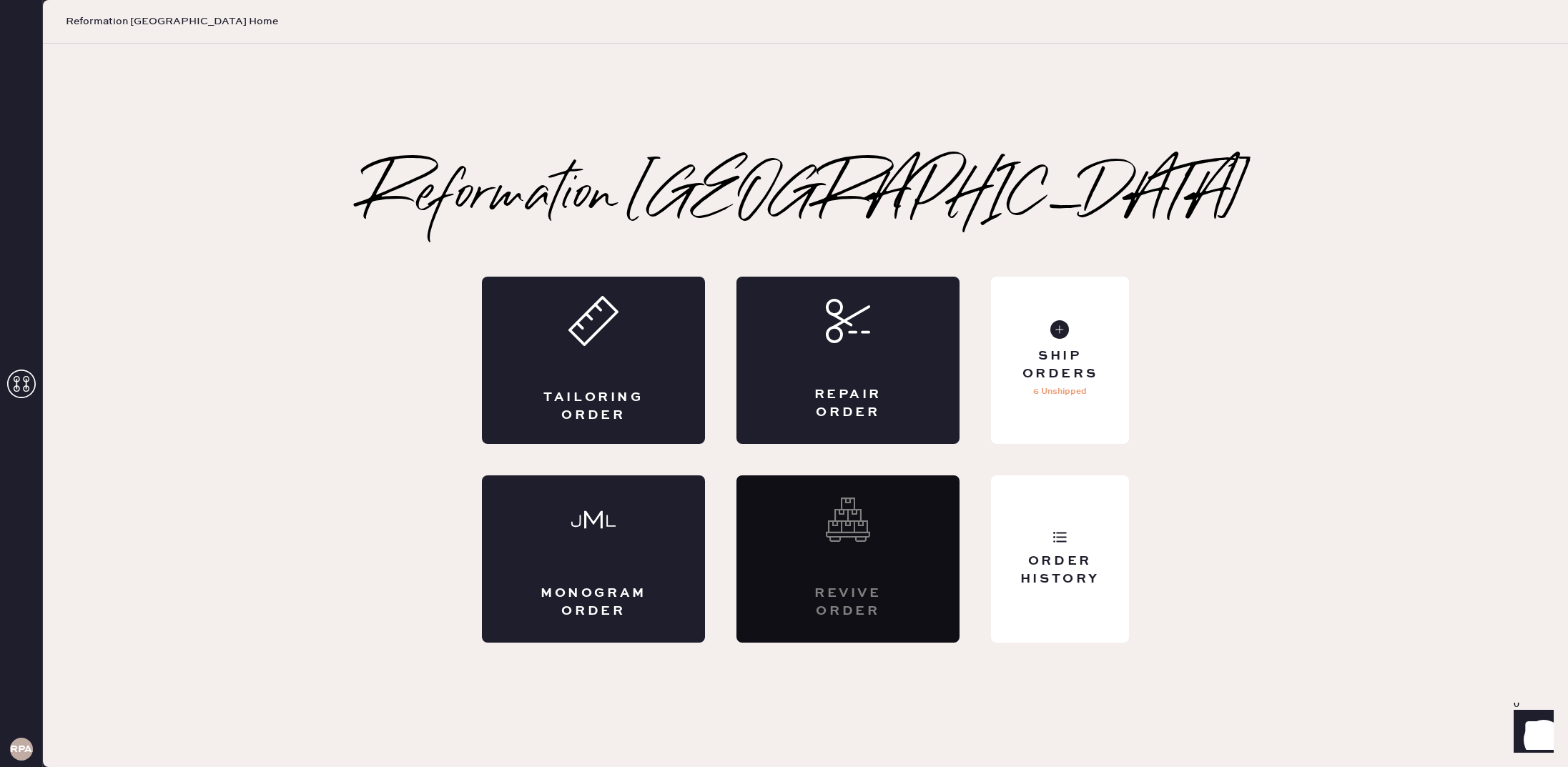
scroll to position [0, 0]
click at [1098, 601] on div "Order History" at bounding box center [1060, 559] width 138 height 168
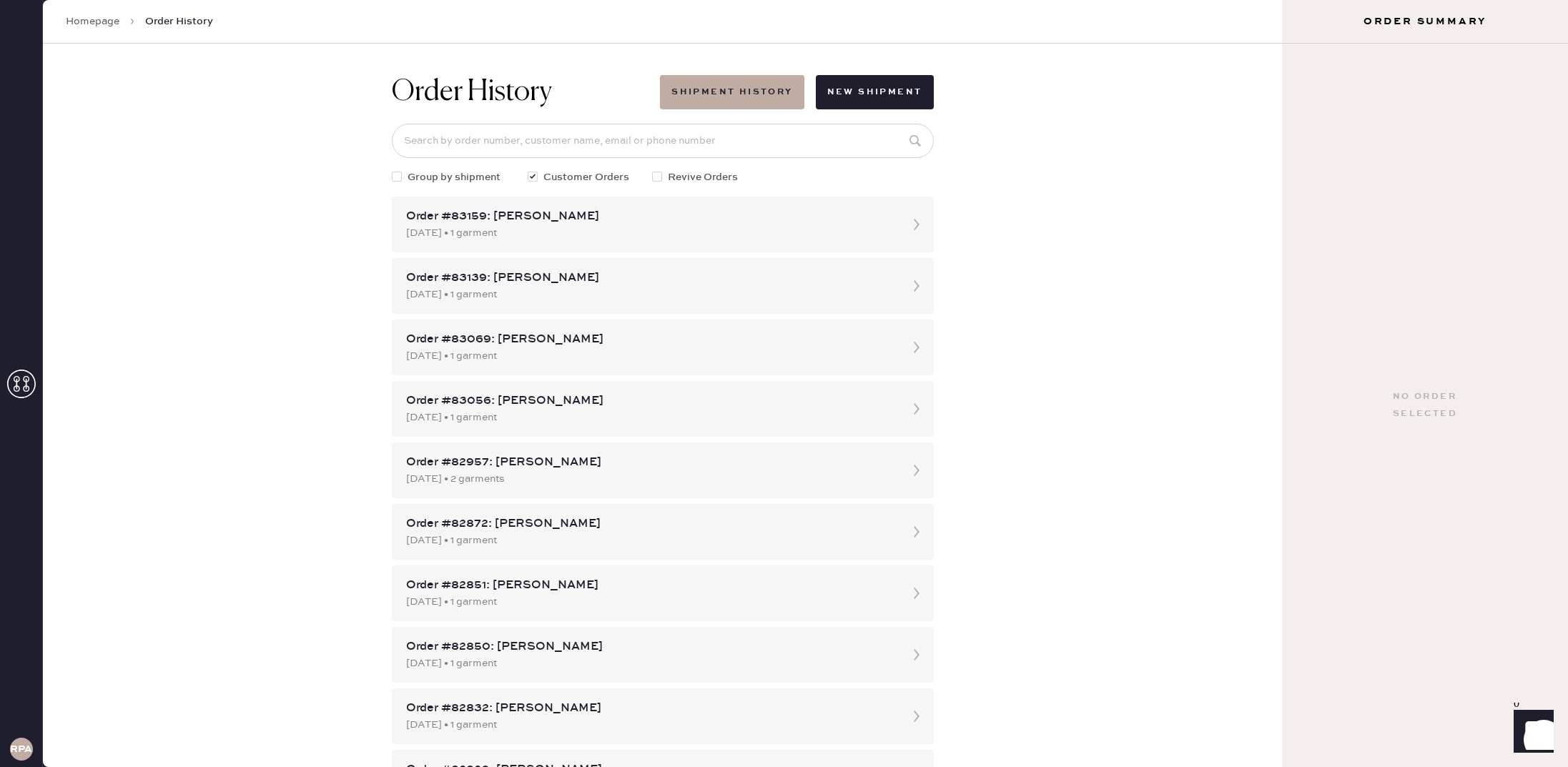
drag, startPoint x: 486, startPoint y: 173, endPoint x: 489, endPoint y: 188, distance: 15.3
click at [486, 173] on span "Group by shipment" at bounding box center [453, 178] width 93 height 15
click at [393, 170] on input "Group by shipment" at bounding box center [392, 170] width 1 height 1
checkbox input "true"
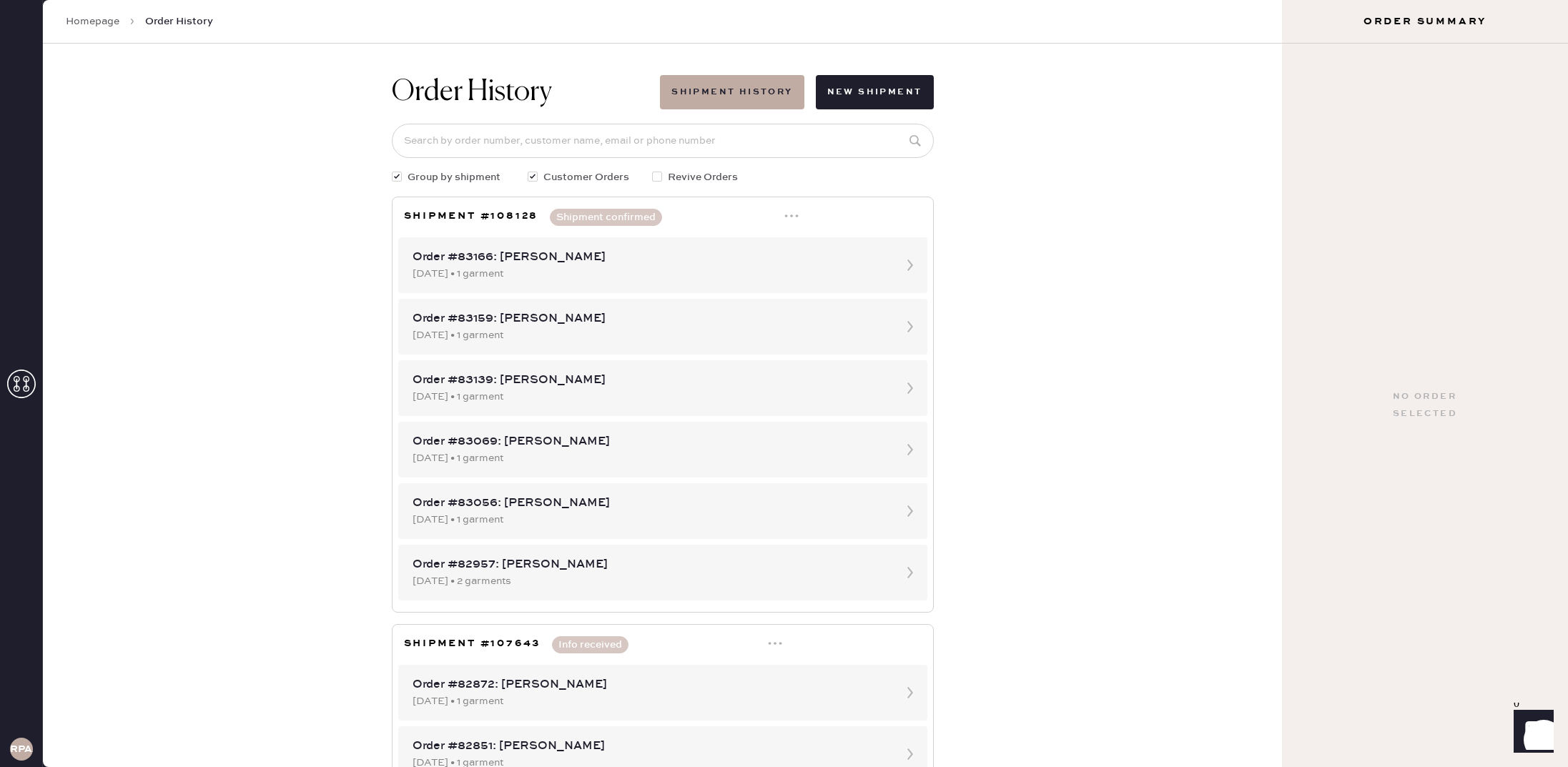
click at [787, 216] on use at bounding box center [792, 216] width 14 height 3
click at [738, 267] on div "Print Packing List(s)" at bounding box center [731, 268] width 98 height 15
